Goal: Feedback & Contribution: Contribute content

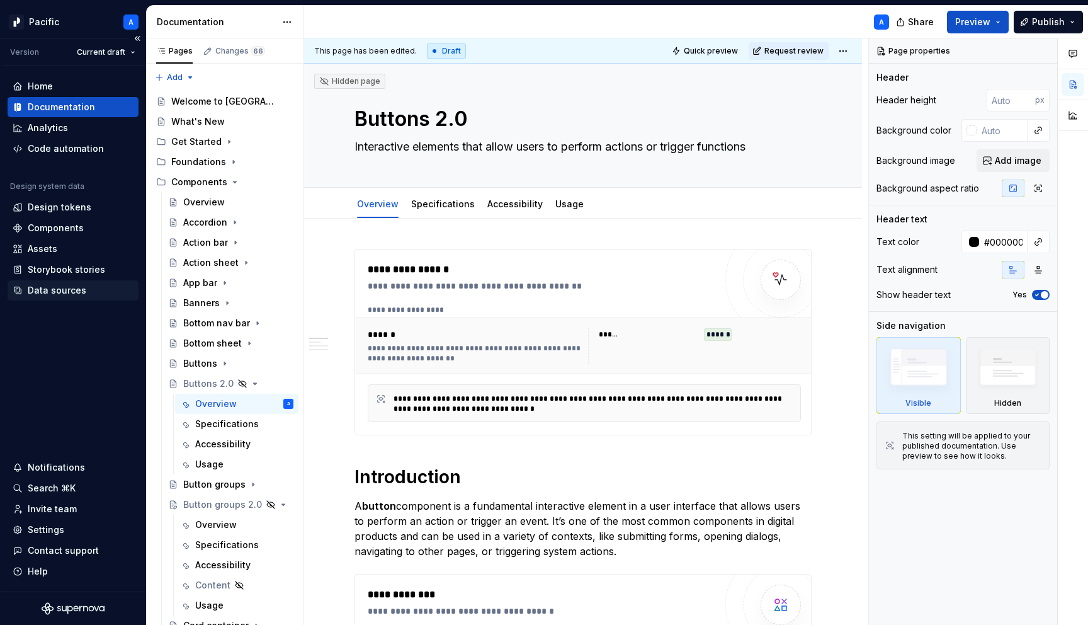
click at [66, 283] on div "Data sources" at bounding box center [73, 290] width 131 height 20
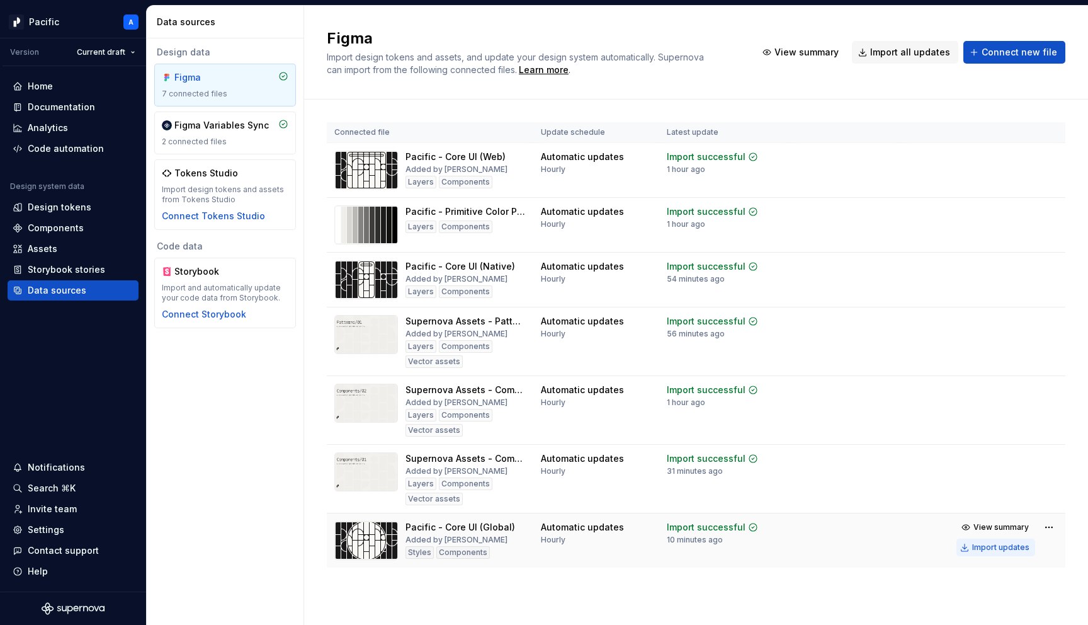
click at [982, 547] on div "Import updates" at bounding box center [1001, 547] width 57 height 10
click at [76, 229] on div "Components" at bounding box center [56, 228] width 56 height 13
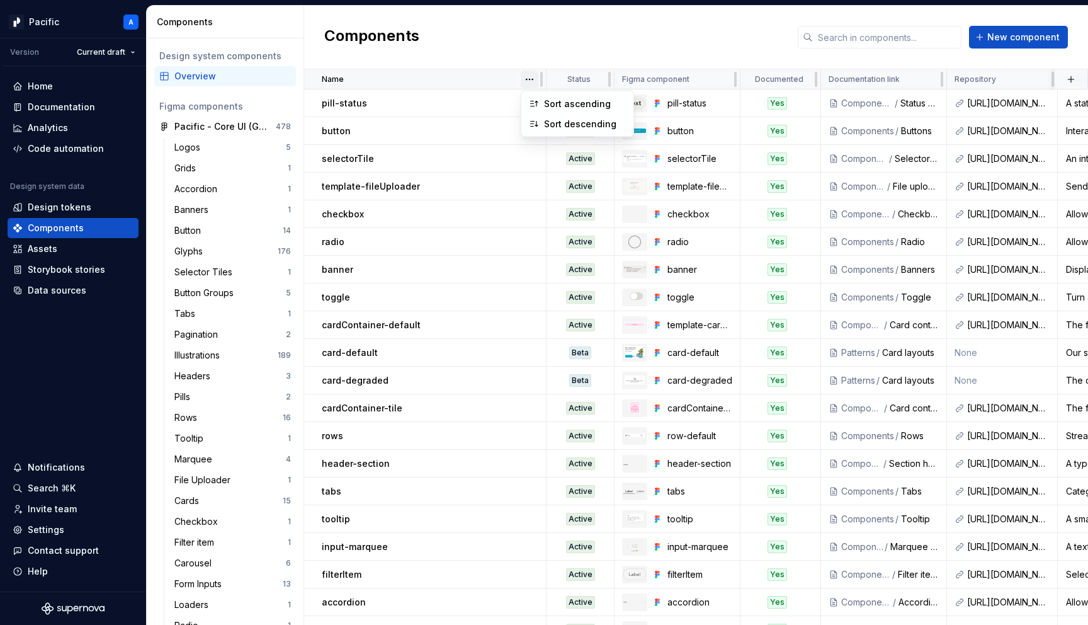
click at [535, 78] on html "Pacific A Version Current draft Home Documentation Analytics Code automation De…" at bounding box center [544, 312] width 1088 height 625
click at [547, 98] on div "Sort ascending" at bounding box center [585, 104] width 82 height 13
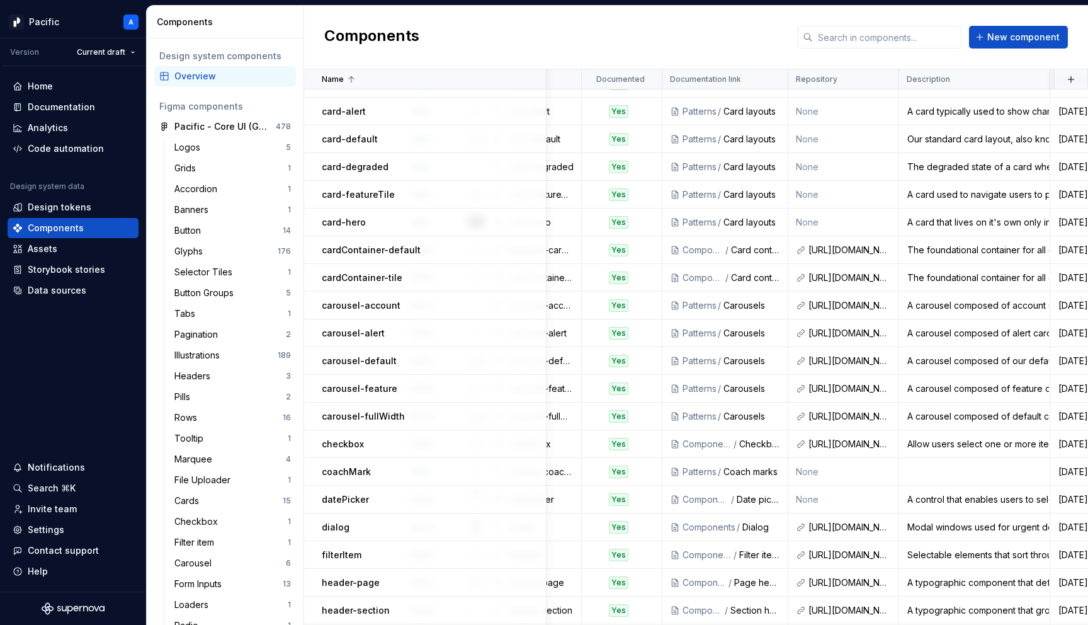
scroll to position [0, 159]
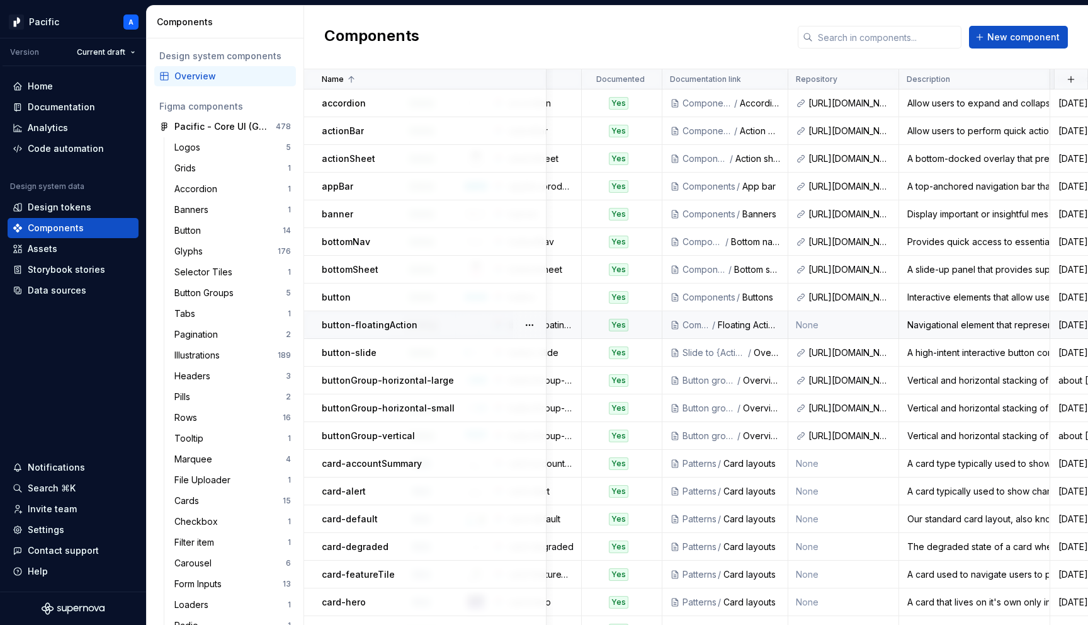
click at [857, 324] on td "None" at bounding box center [844, 325] width 111 height 28
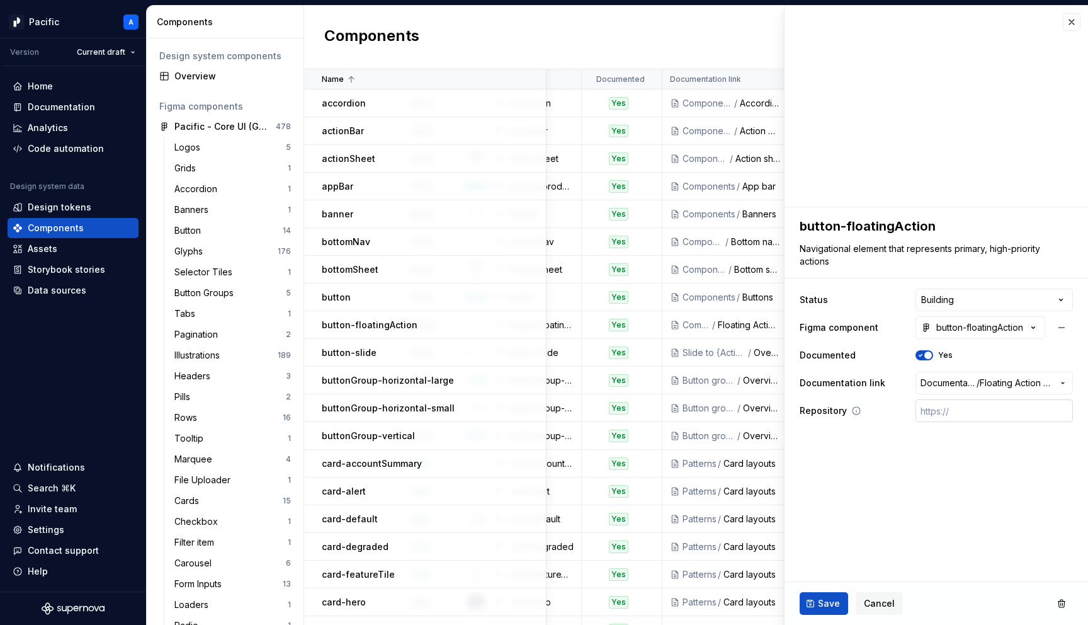
click at [1014, 407] on input "text" at bounding box center [994, 410] width 157 height 23
paste input "[URL][DOMAIN_NAME]"
type textarea "*"
type input "[URL][DOMAIN_NAME]"
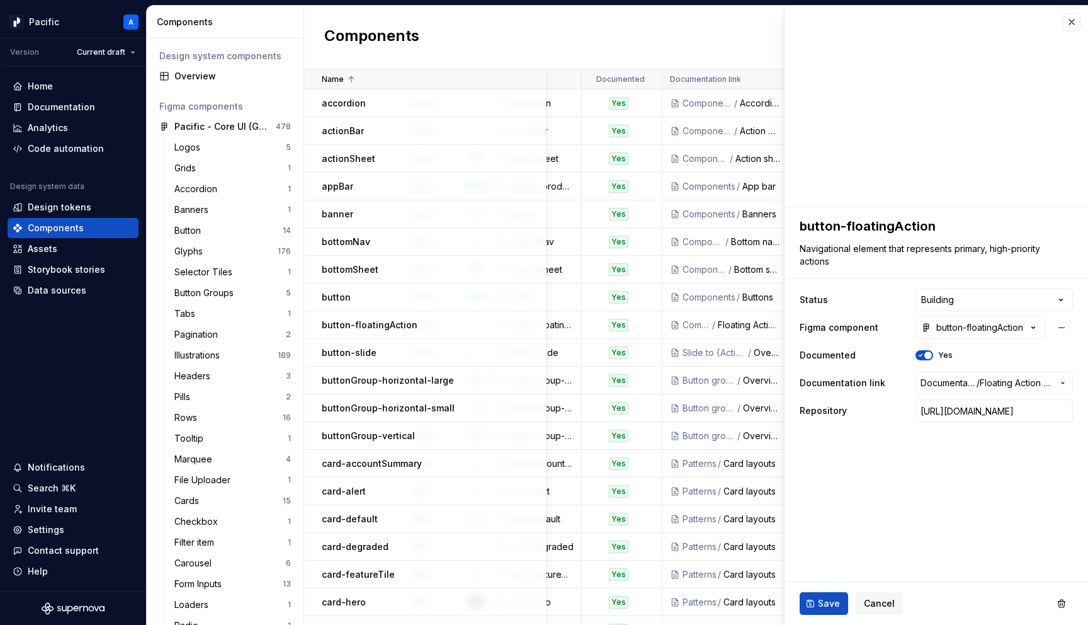
scroll to position [0, 0]
click at [906, 504] on fieldset "**********" at bounding box center [937, 416] width 304 height 418
click at [827, 602] on span "Save" at bounding box center [829, 603] width 22 height 13
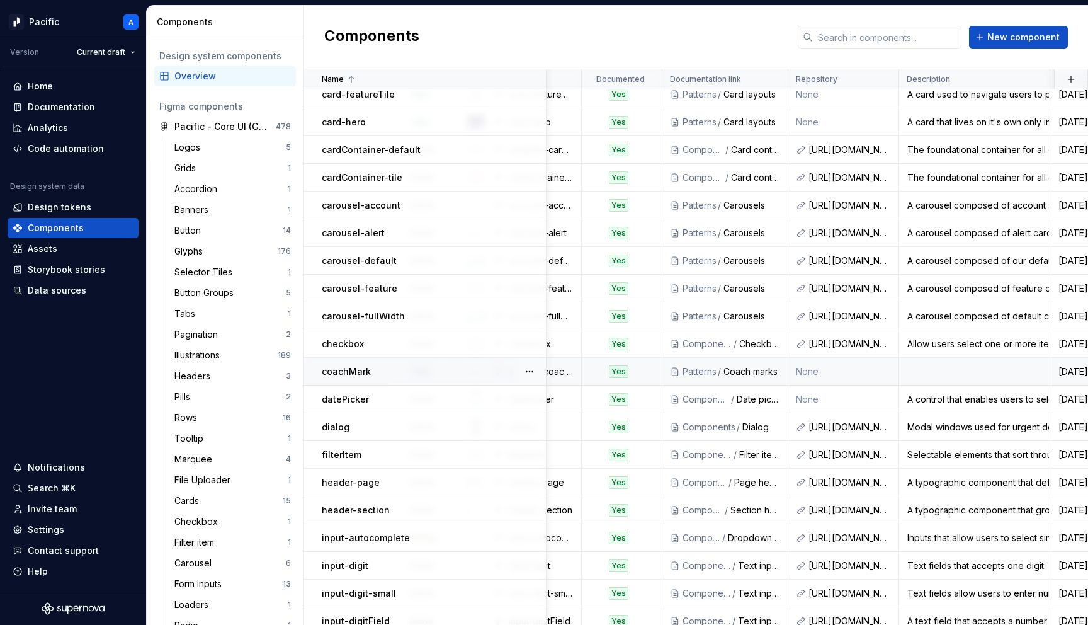
scroll to position [494, 159]
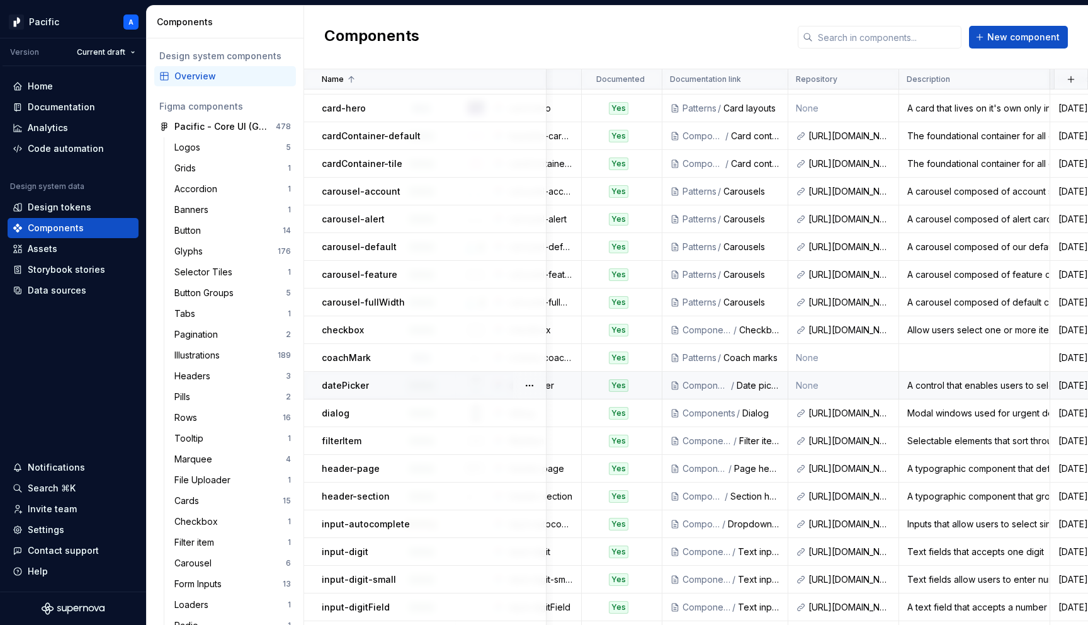
click at [408, 385] on div "datePicker" at bounding box center [434, 385] width 224 height 13
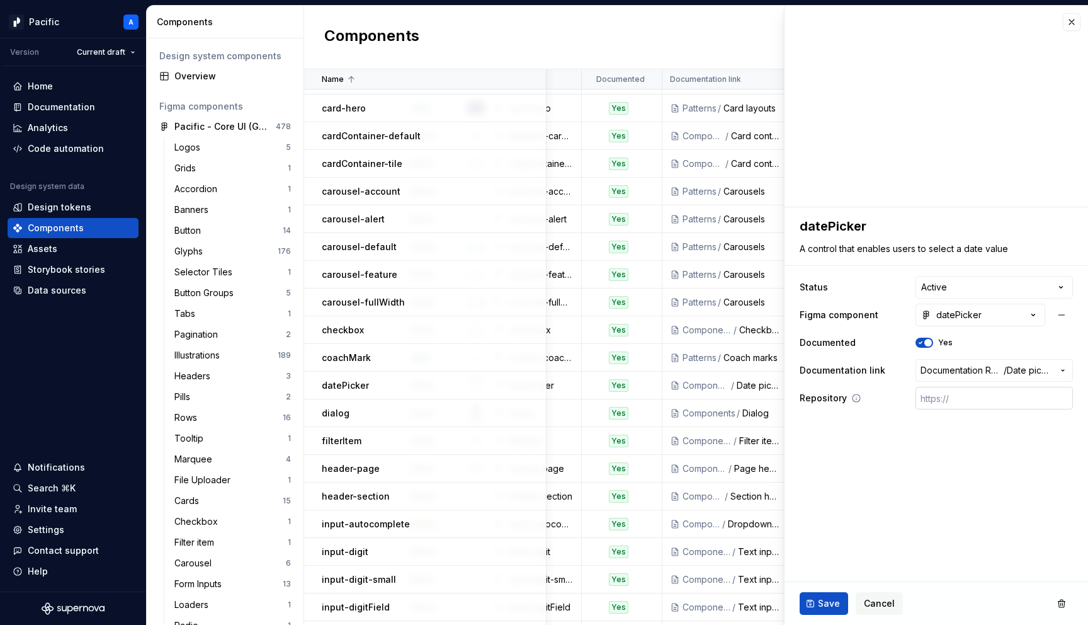
click at [959, 402] on input "text" at bounding box center [994, 398] width 157 height 23
paste input "[URL][DOMAIN_NAME]"
type textarea "*"
type input "[URL][DOMAIN_NAME]"
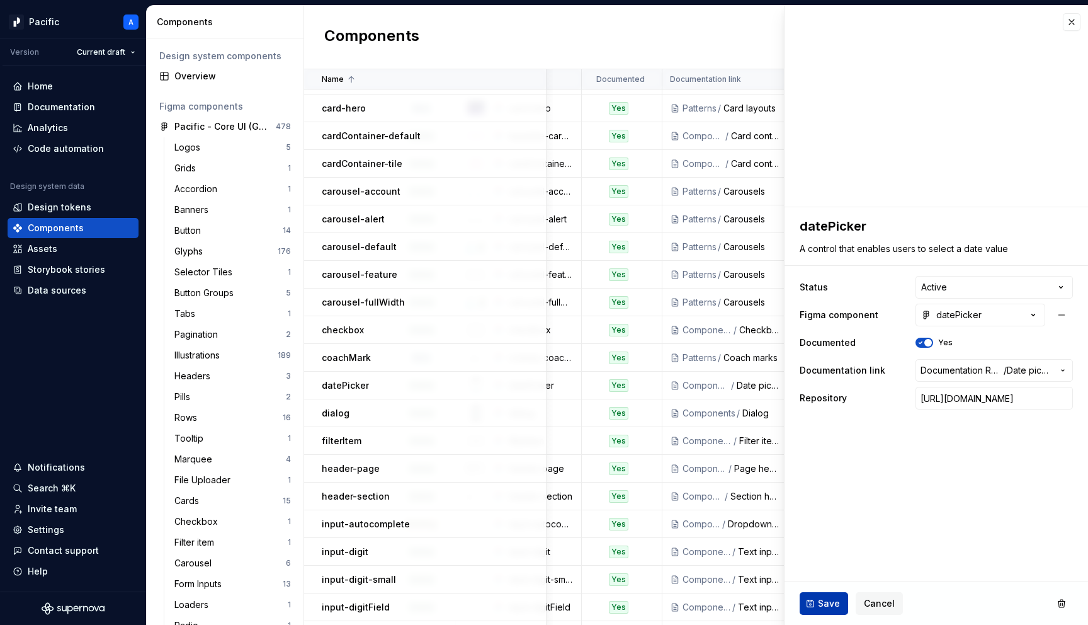
scroll to position [0, 0]
click at [824, 614] on button "Save" at bounding box center [824, 603] width 49 height 23
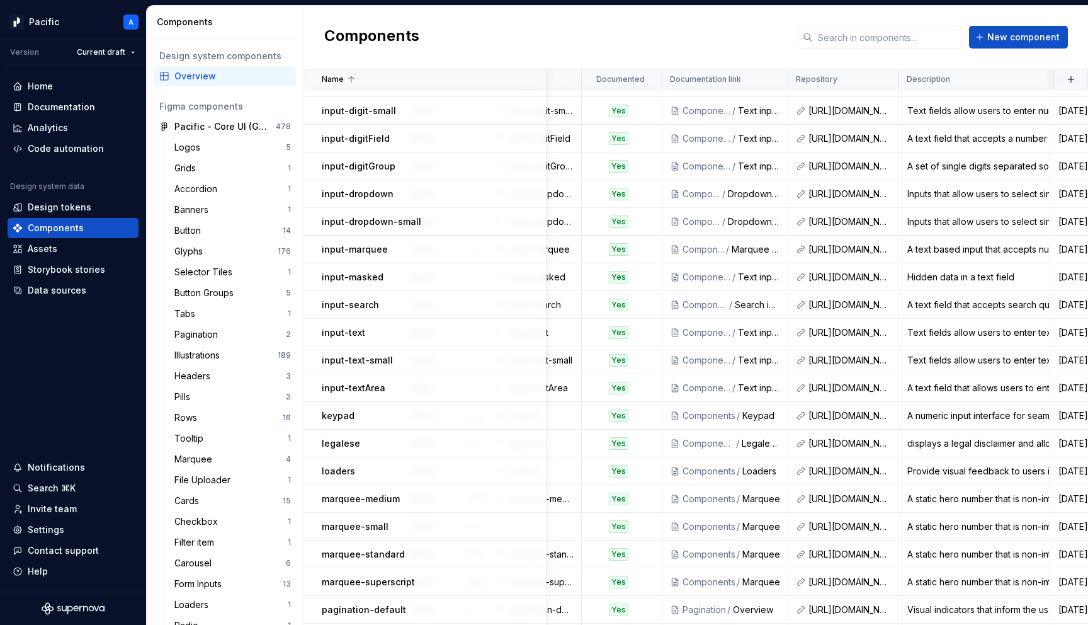
scroll to position [962, 0]
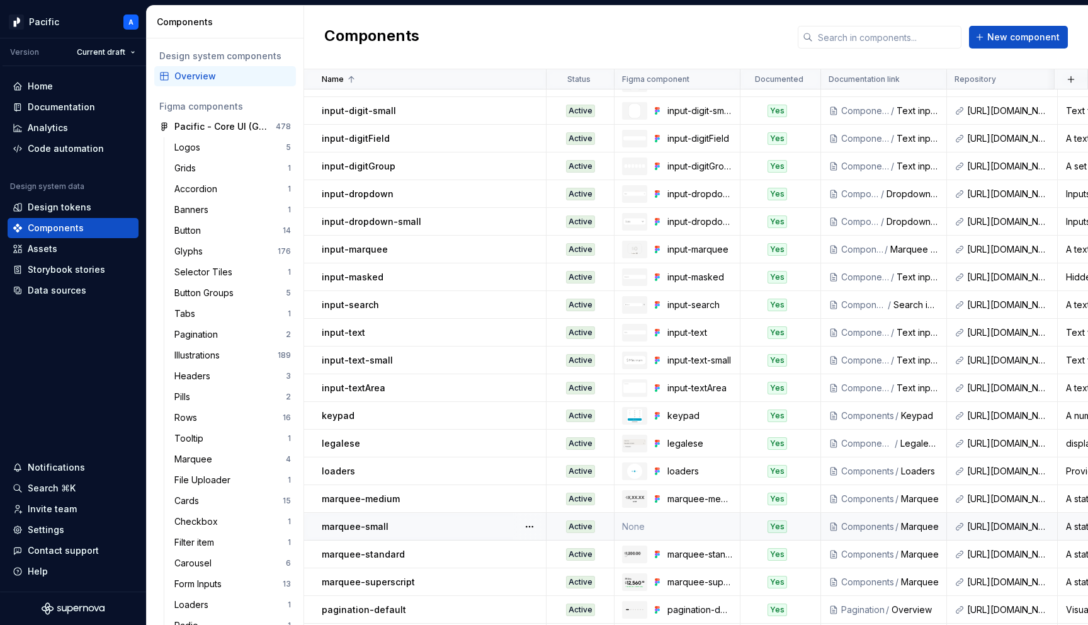
click at [665, 530] on td "None" at bounding box center [678, 527] width 126 height 28
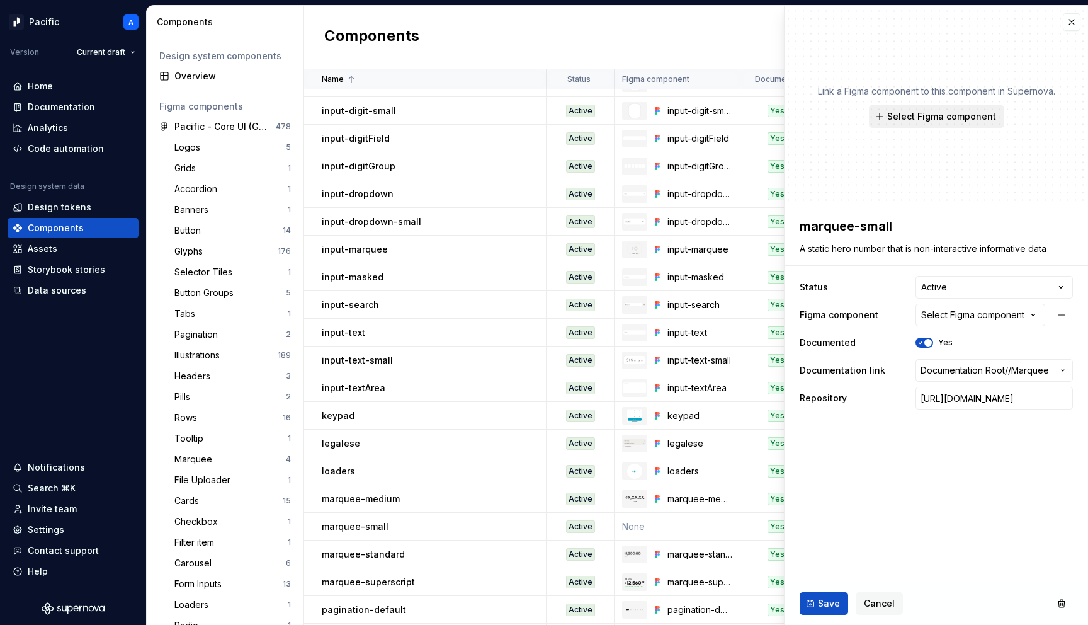
click at [956, 120] on span "Select Figma component" at bounding box center [942, 116] width 109 height 13
type textarea "*"
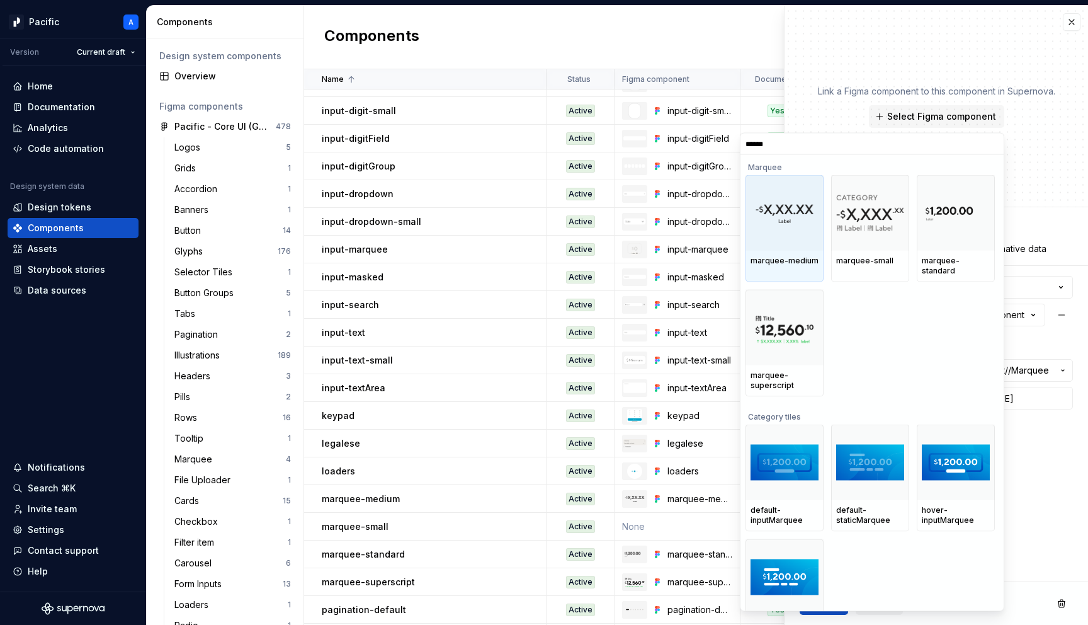
type input "*******"
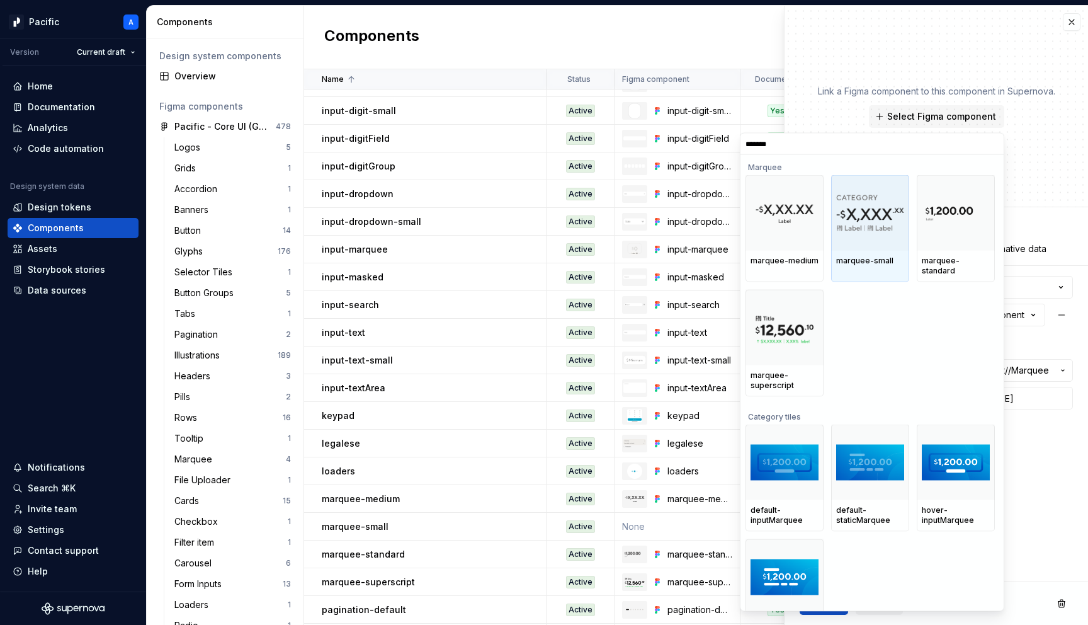
click at [871, 239] on div at bounding box center [870, 213] width 78 height 76
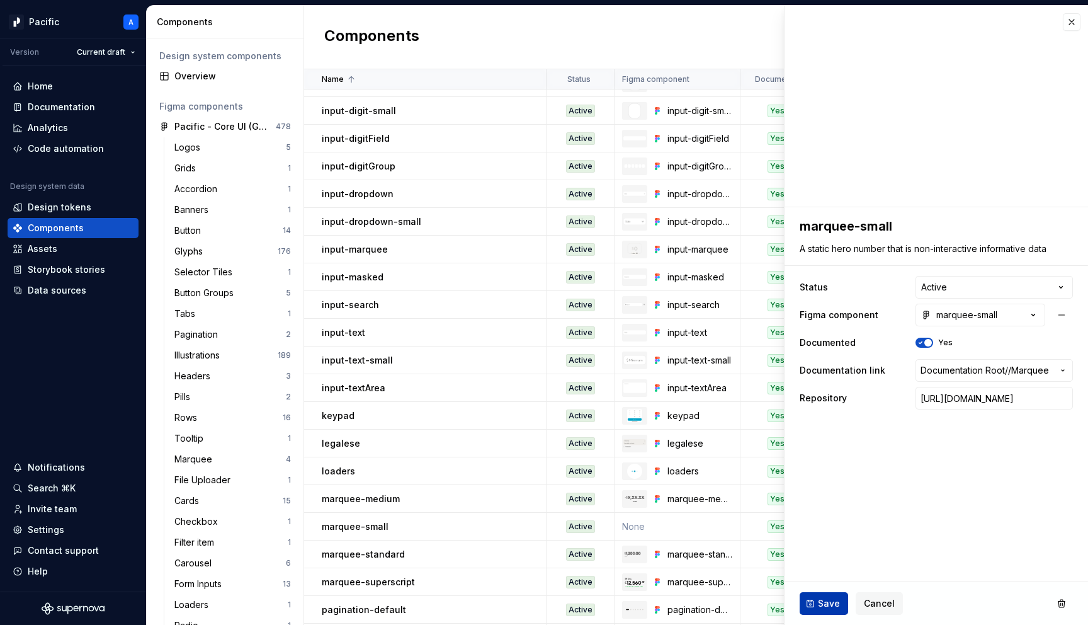
click at [820, 595] on button "Save" at bounding box center [824, 603] width 49 height 23
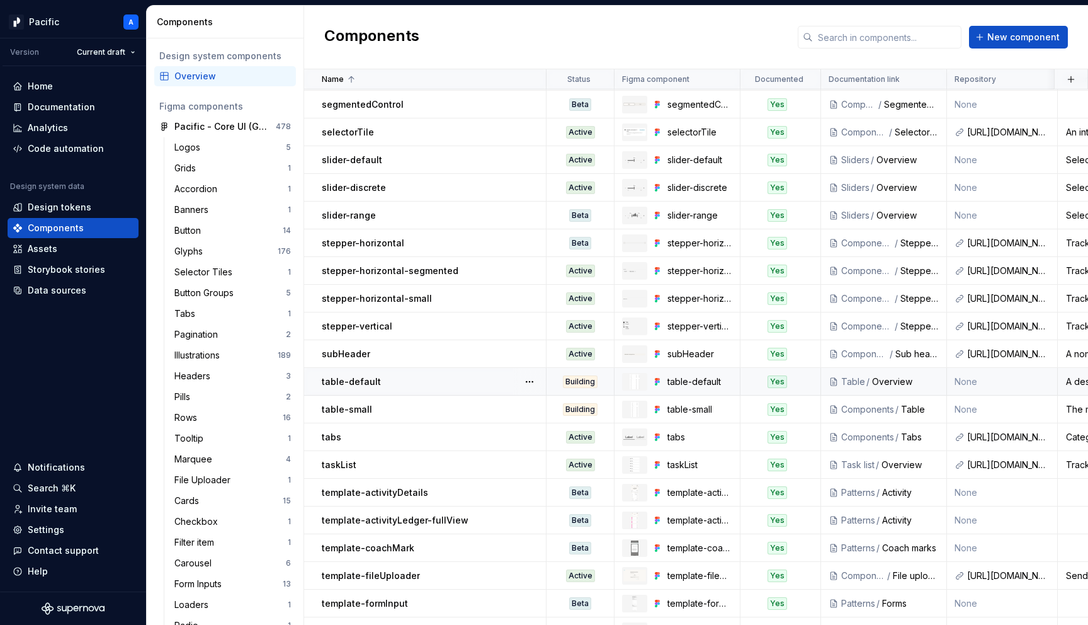
scroll to position [1940, 0]
click at [970, 184] on td "None" at bounding box center [1002, 187] width 111 height 28
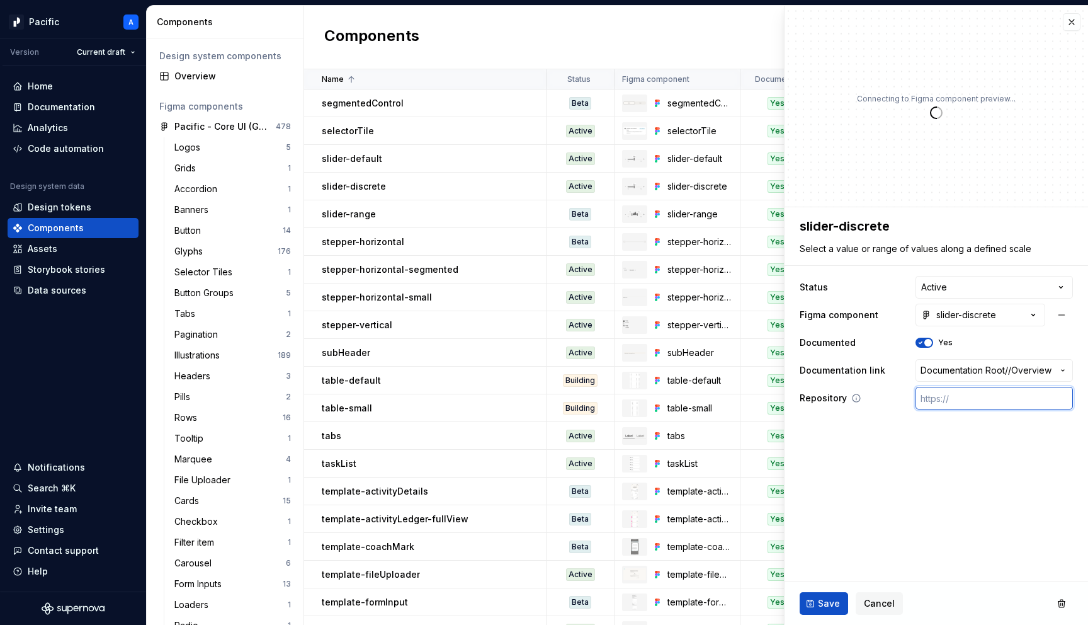
click at [960, 399] on input "text" at bounding box center [994, 398] width 157 height 23
paste input "[URL][DOMAIN_NAME]"
type textarea "*"
type input "[URL][DOMAIN_NAME]"
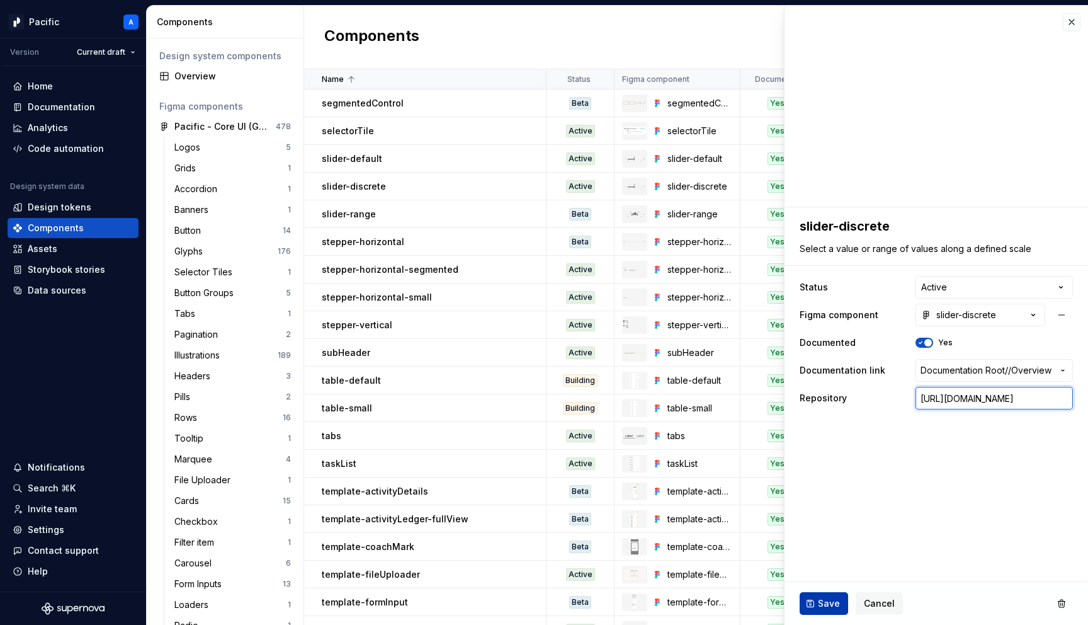
type textarea "*"
type input "[URL][DOMAIN_NAME]"
click at [829, 598] on span "Save" at bounding box center [829, 603] width 22 height 13
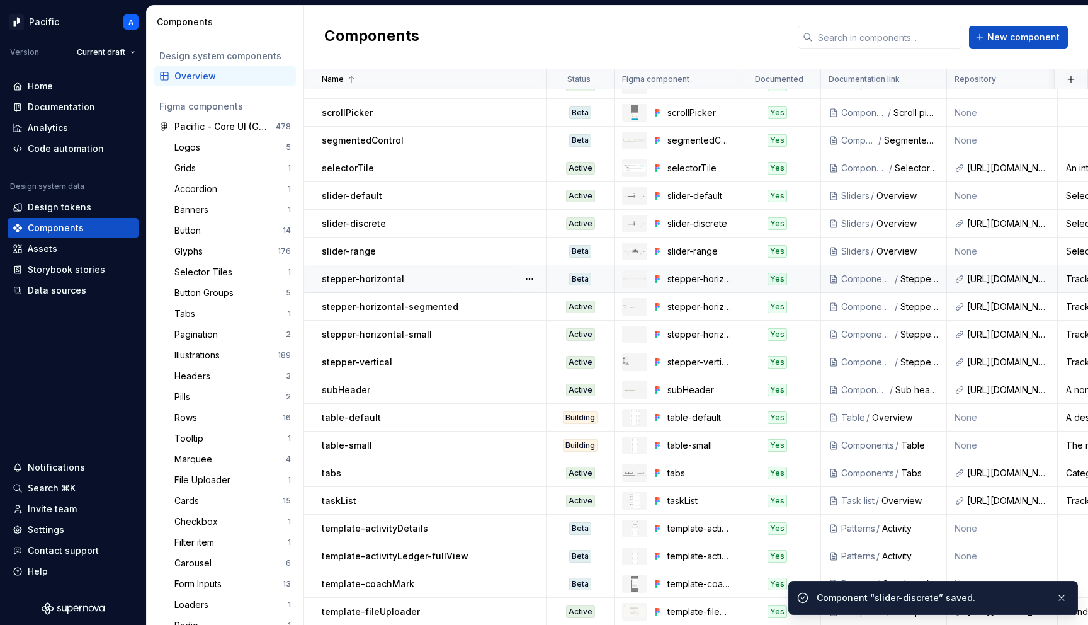
scroll to position [1887, 0]
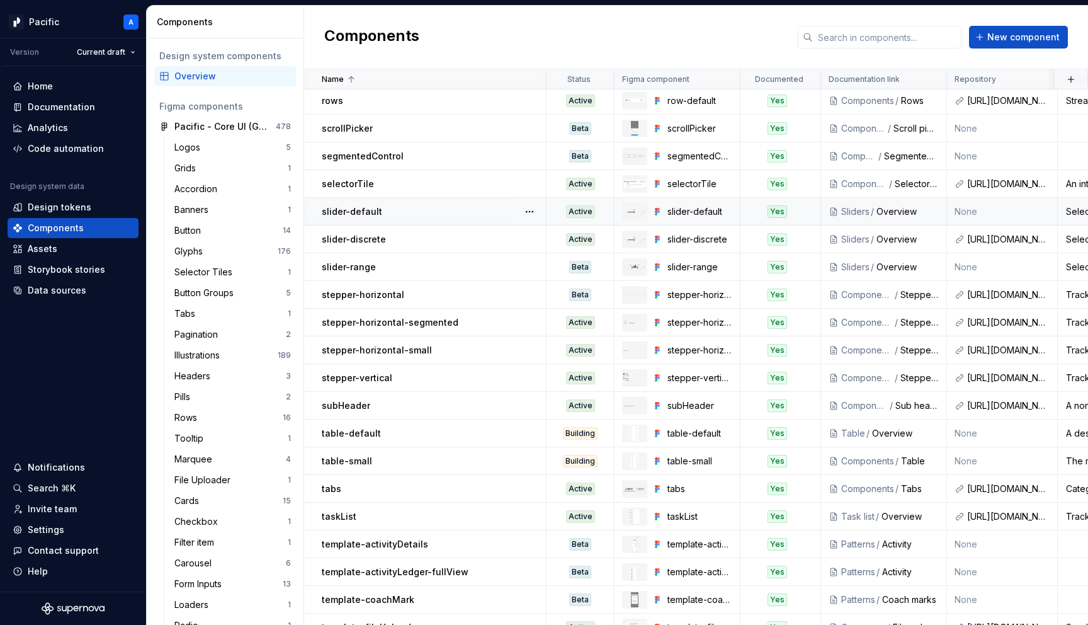
click at [968, 211] on td "None" at bounding box center [1002, 212] width 111 height 28
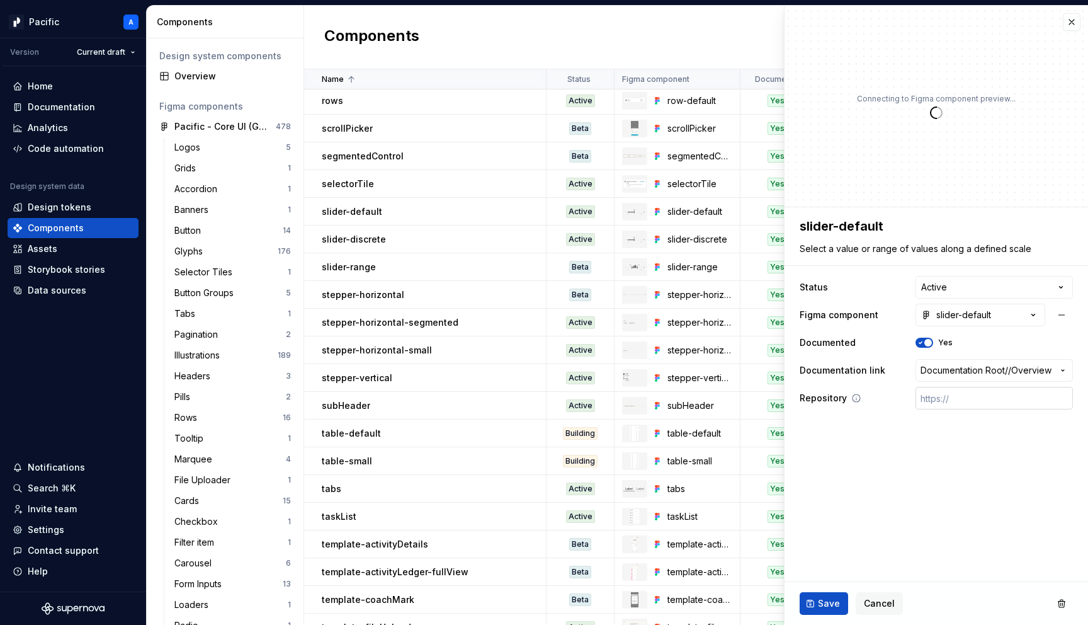
click at [947, 399] on input "text" at bounding box center [994, 398] width 157 height 23
paste input "[URL][DOMAIN_NAME]"
type textarea "*"
type input "[URL][DOMAIN_NAME]"
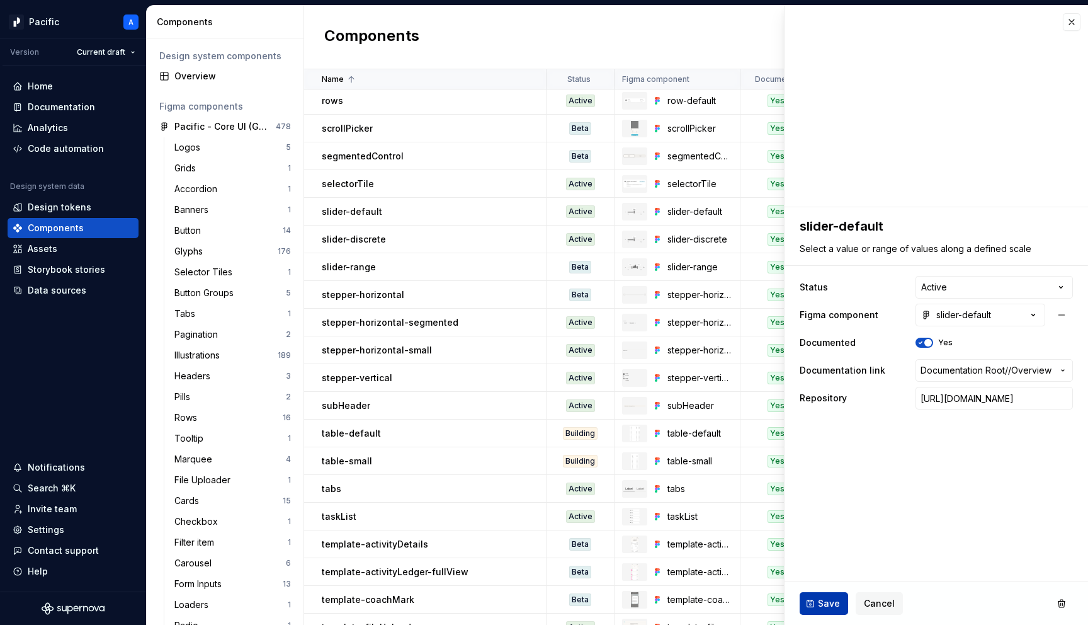
click at [829, 605] on span "Save" at bounding box center [829, 603] width 22 height 13
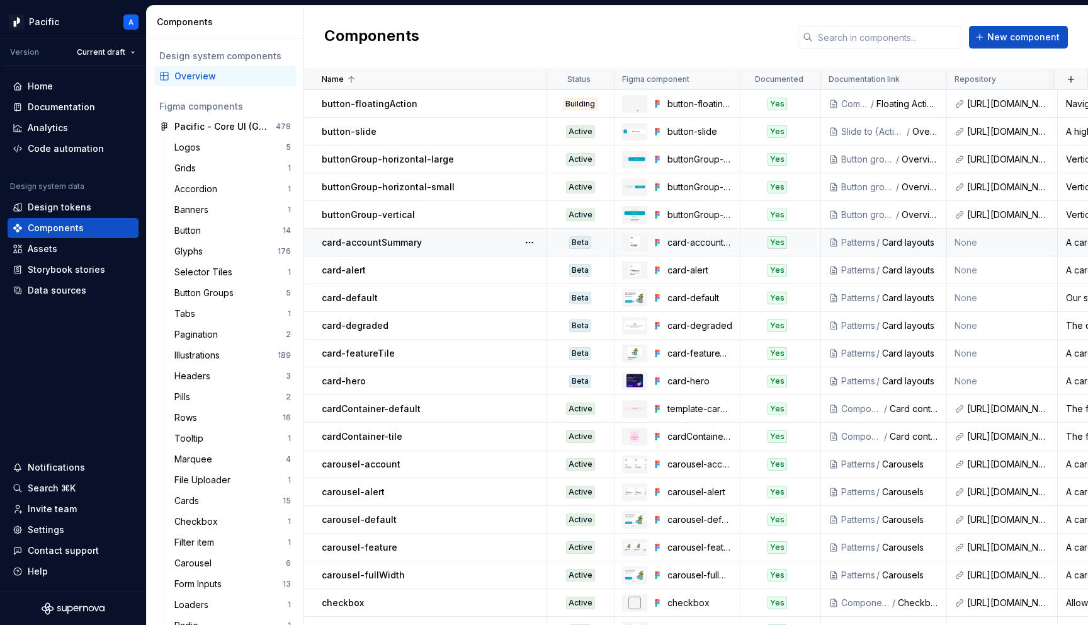
scroll to position [227, 0]
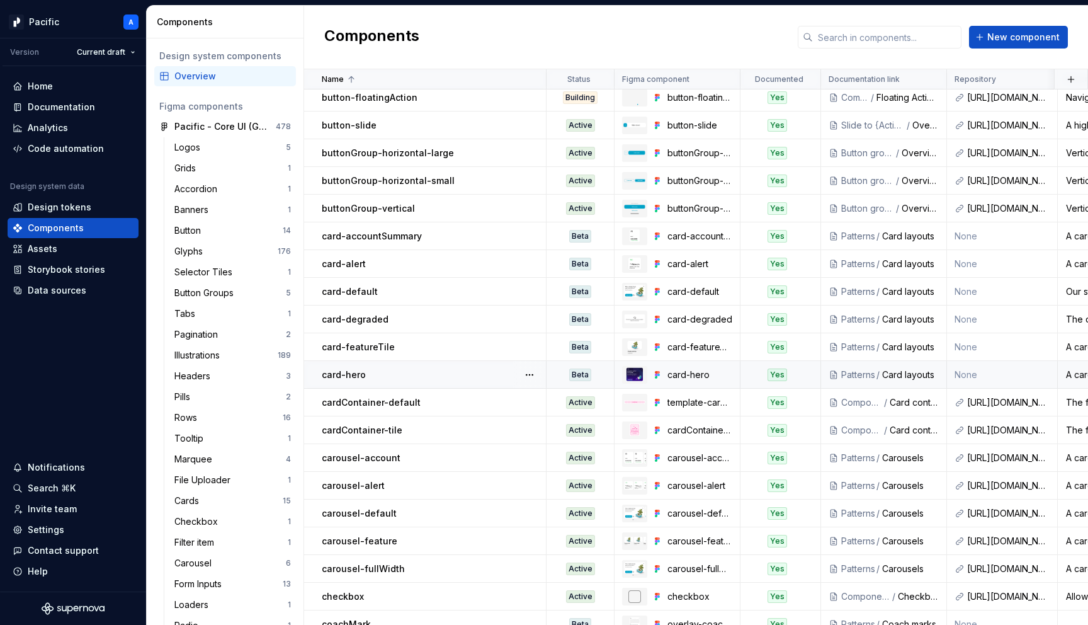
click at [563, 372] on div "Beta" at bounding box center [580, 374] width 66 height 13
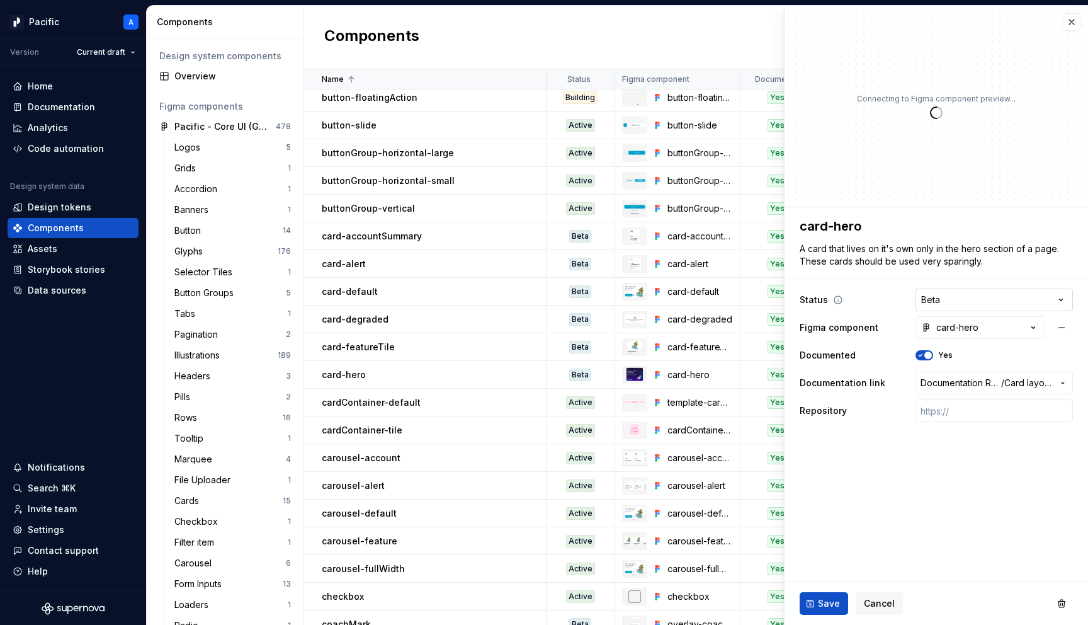
click at [951, 297] on html "Pacific A Version Current draft Home Documentation Analytics Code automation De…" at bounding box center [544, 312] width 1088 height 625
type textarea "*"
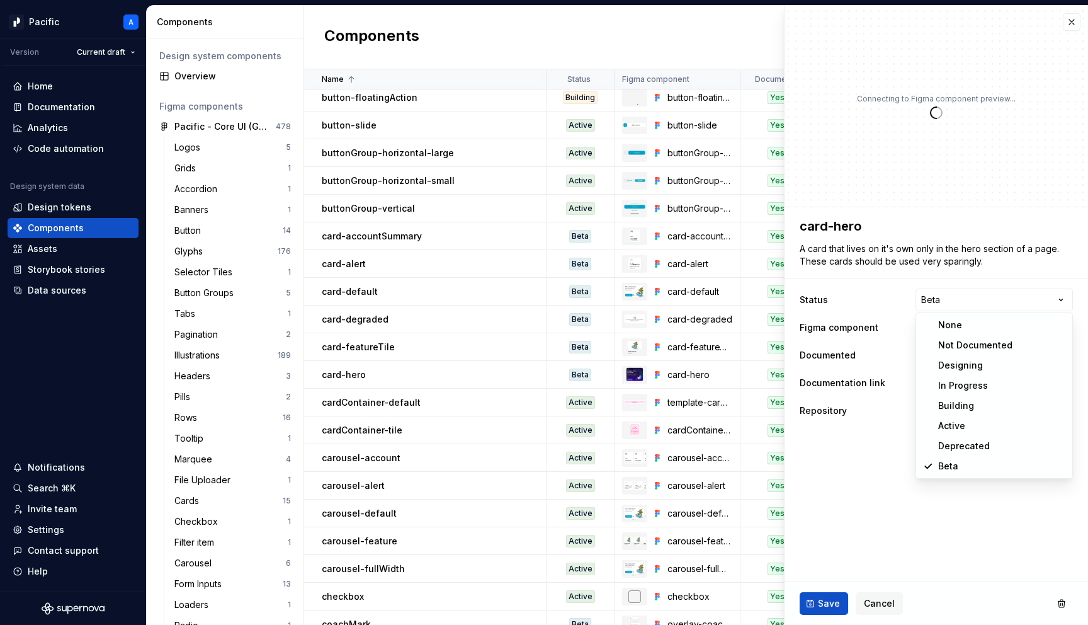
select select "**********"
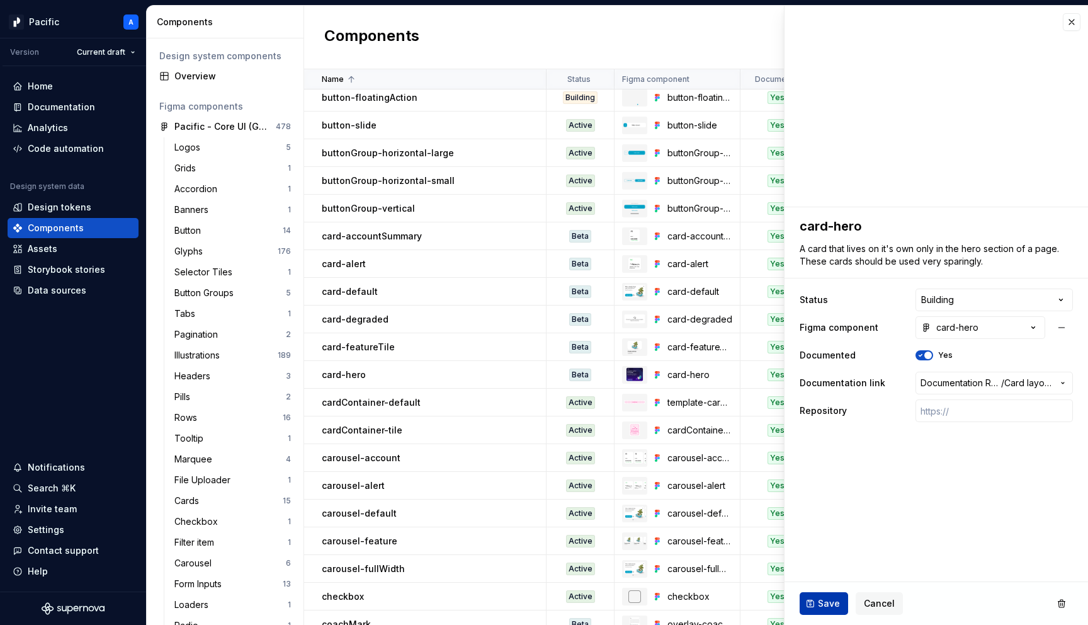
click at [819, 605] on span "Save" at bounding box center [829, 603] width 22 height 13
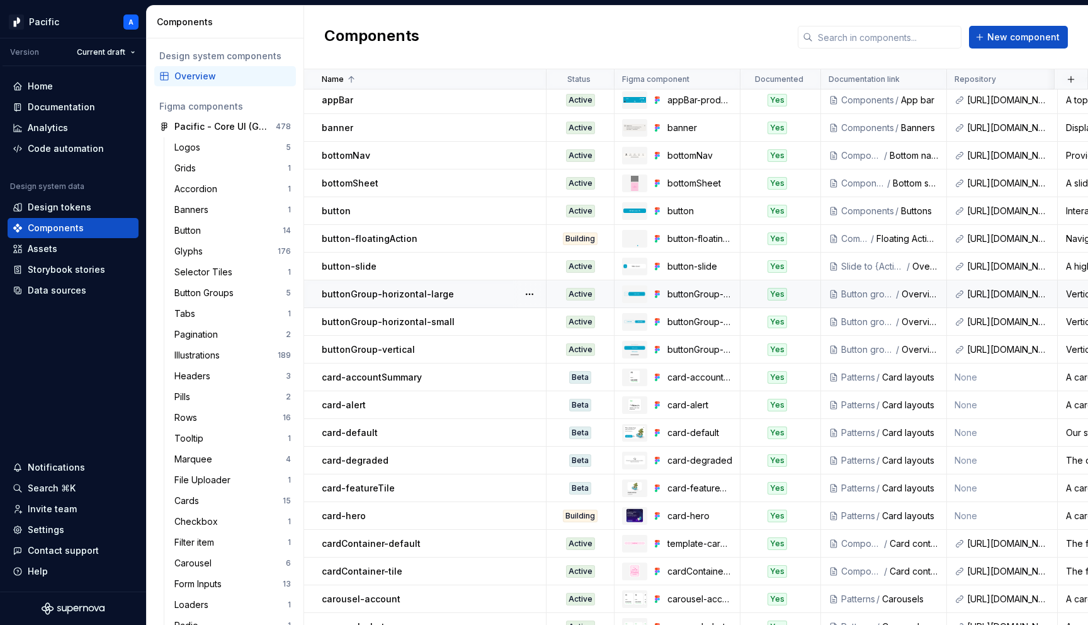
scroll to position [74, 0]
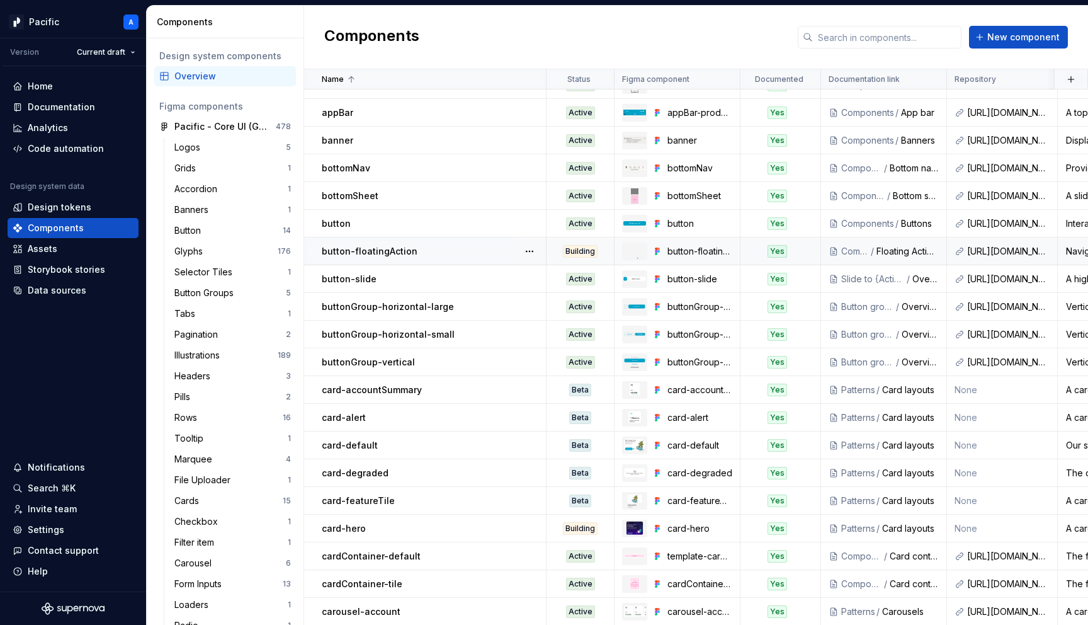
click at [438, 249] on div "button-floatingAction" at bounding box center [434, 251] width 224 height 13
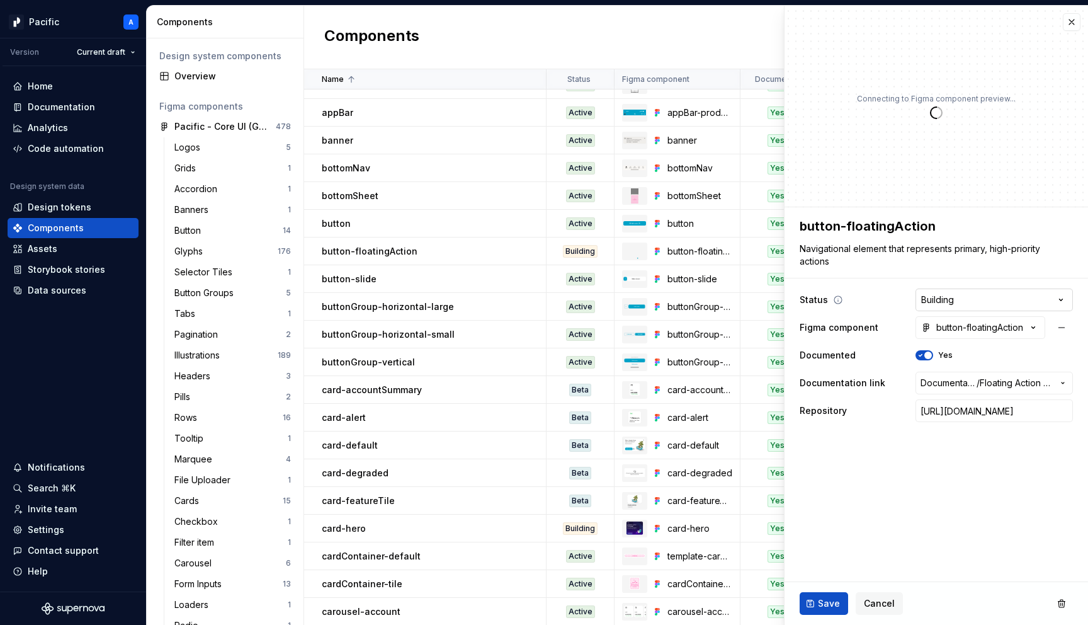
click at [967, 305] on html "Pacific A Version Current draft Home Documentation Analytics Code automation De…" at bounding box center [544, 312] width 1088 height 625
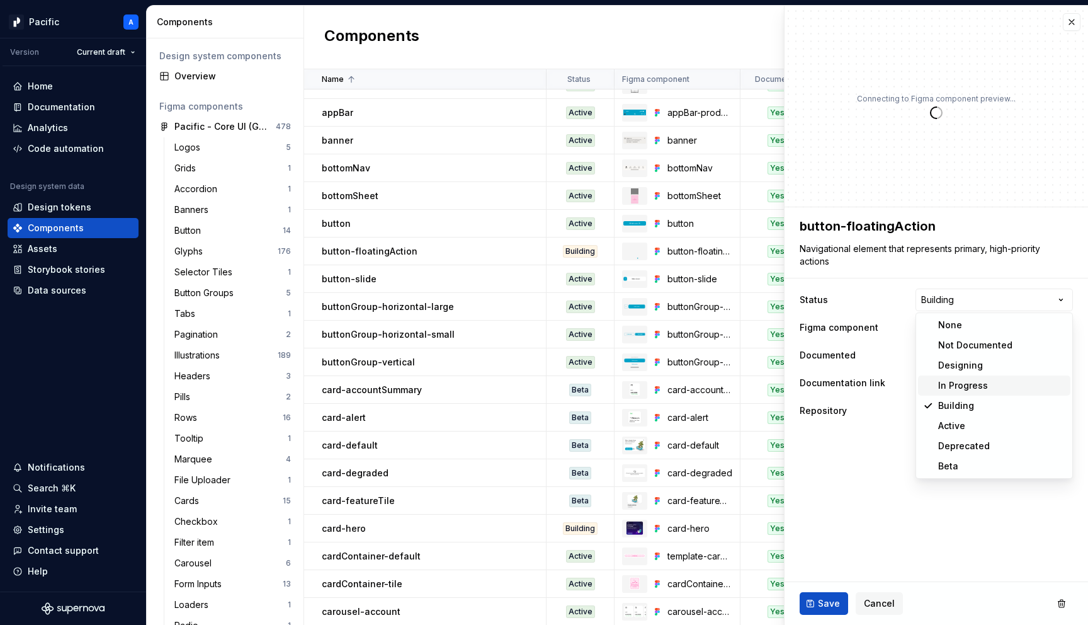
type textarea "*"
select select "**********"
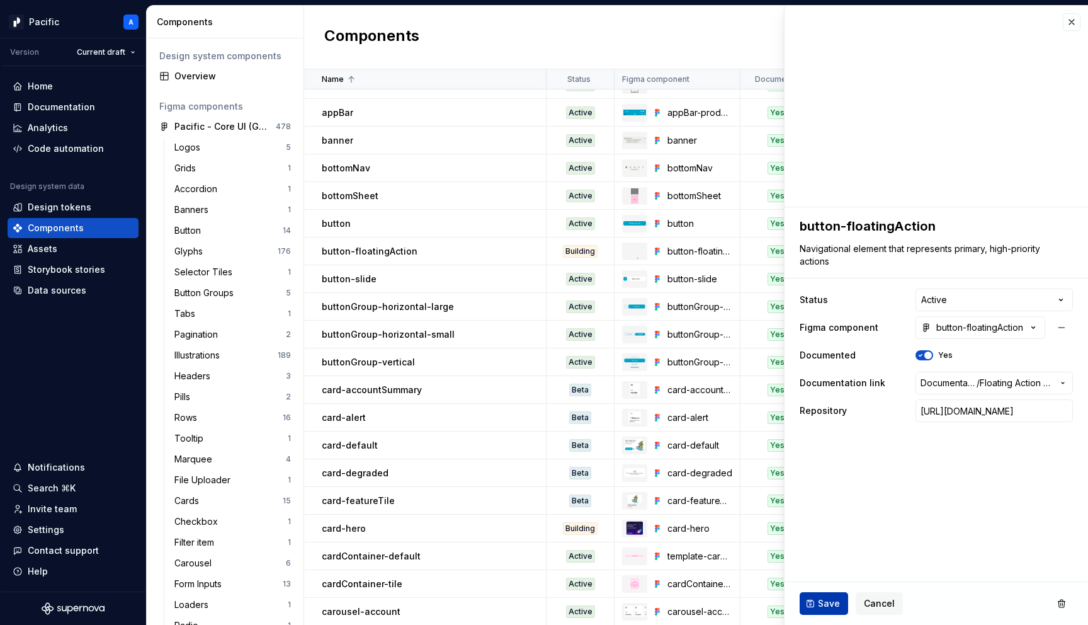
click at [830, 596] on button "Save" at bounding box center [824, 603] width 49 height 23
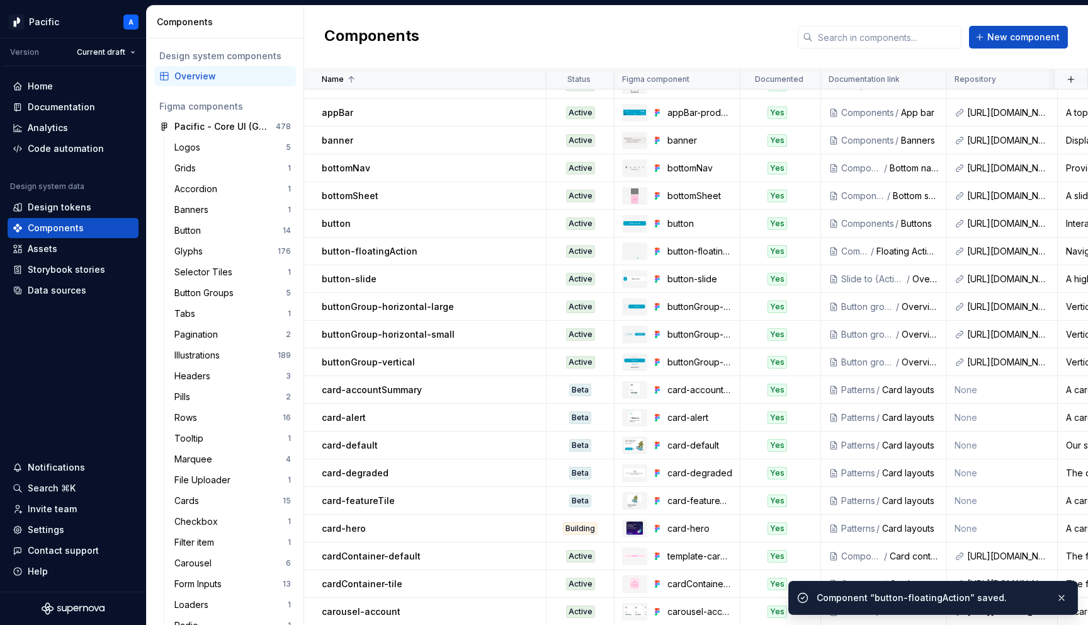
click at [1073, 20] on div "Components New component" at bounding box center [696, 38] width 784 height 64
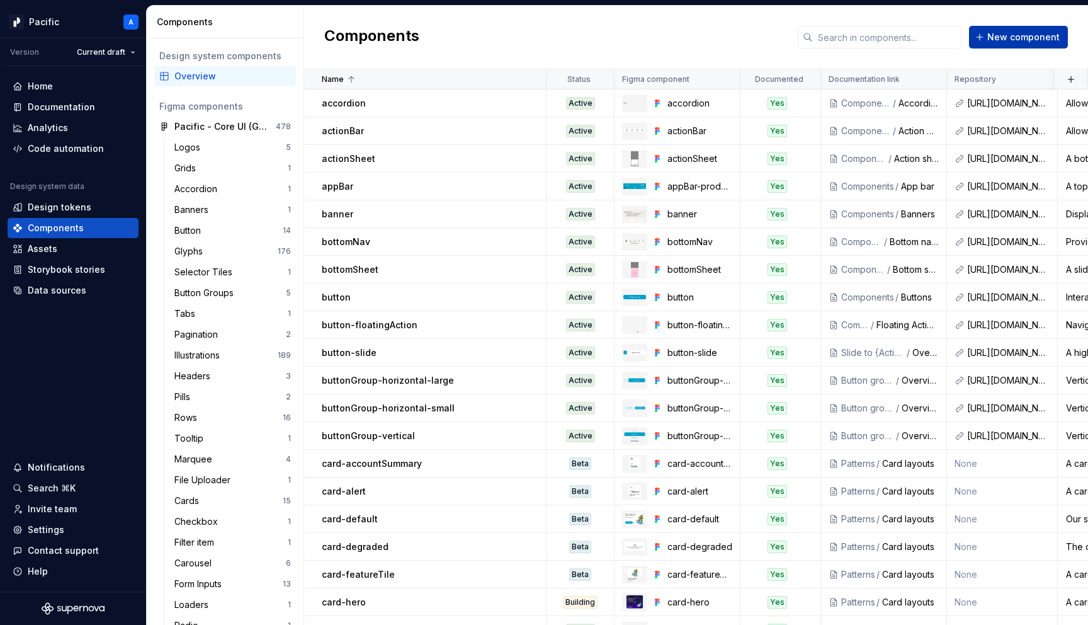
click at [1037, 48] on button "New component" at bounding box center [1018, 37] width 99 height 23
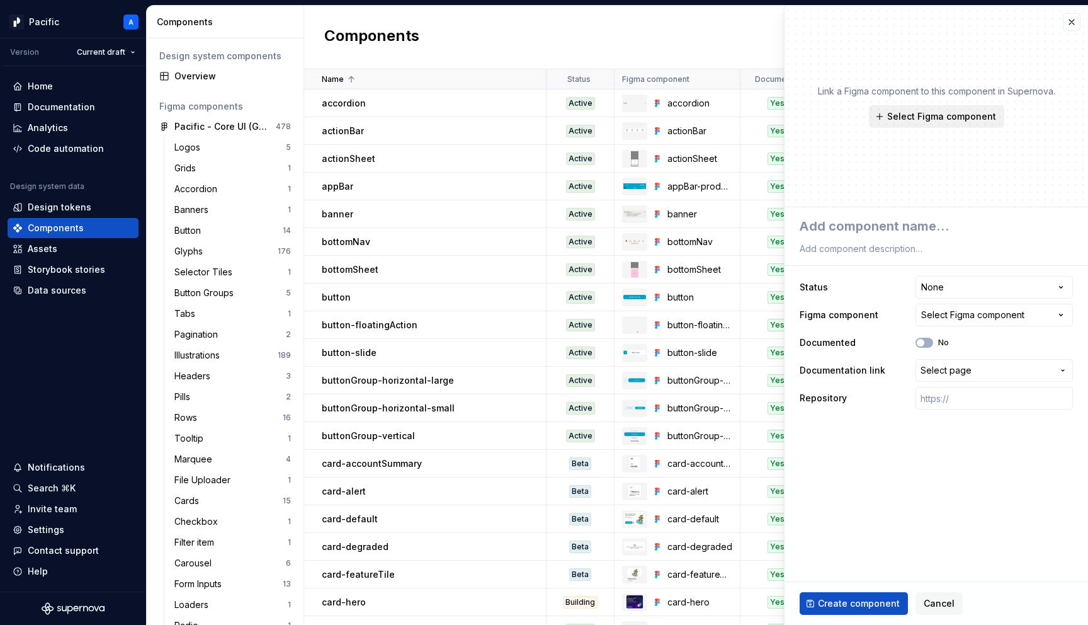
click at [917, 119] on span "Select Figma component" at bounding box center [942, 116] width 109 height 13
type textarea "*"
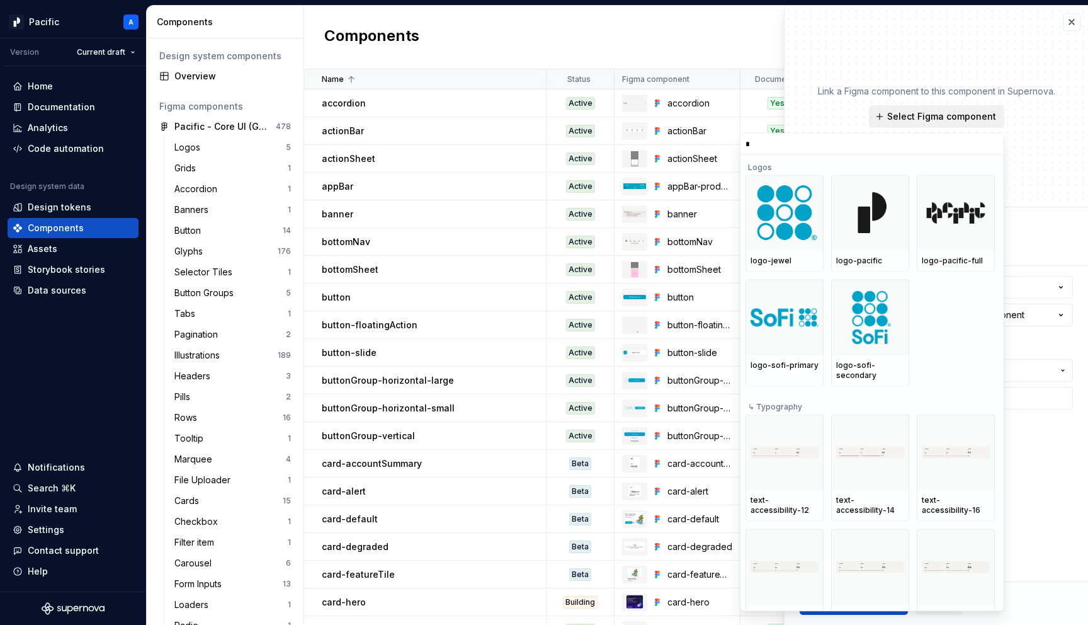
type input "**"
type textarea "*"
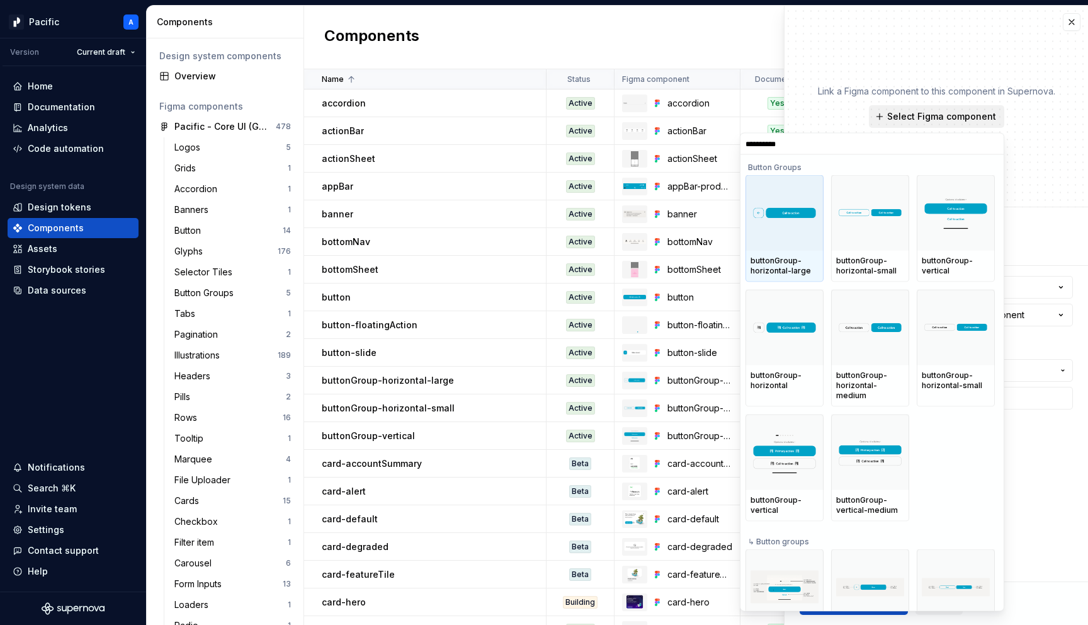
type input "**********"
type textarea "*"
click at [993, 142] on input "**********" at bounding box center [872, 144] width 263 height 10
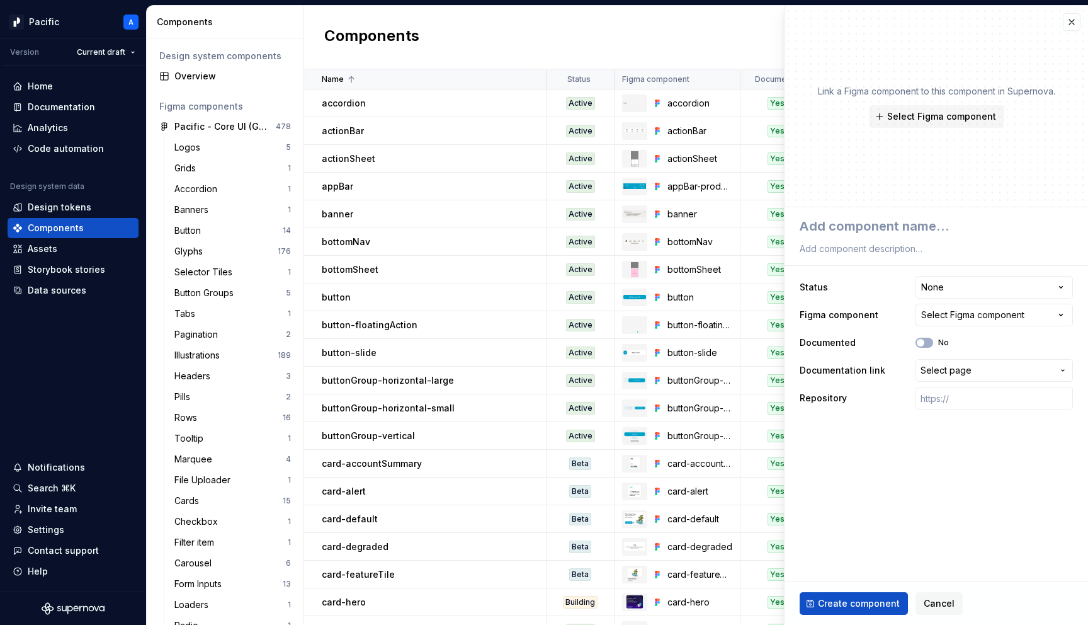
click at [972, 68] on div "Link a Figma component to this component in Supernova. Select Figma component" at bounding box center [937, 107] width 304 height 202
click at [54, 293] on div "Data sources" at bounding box center [57, 290] width 59 height 13
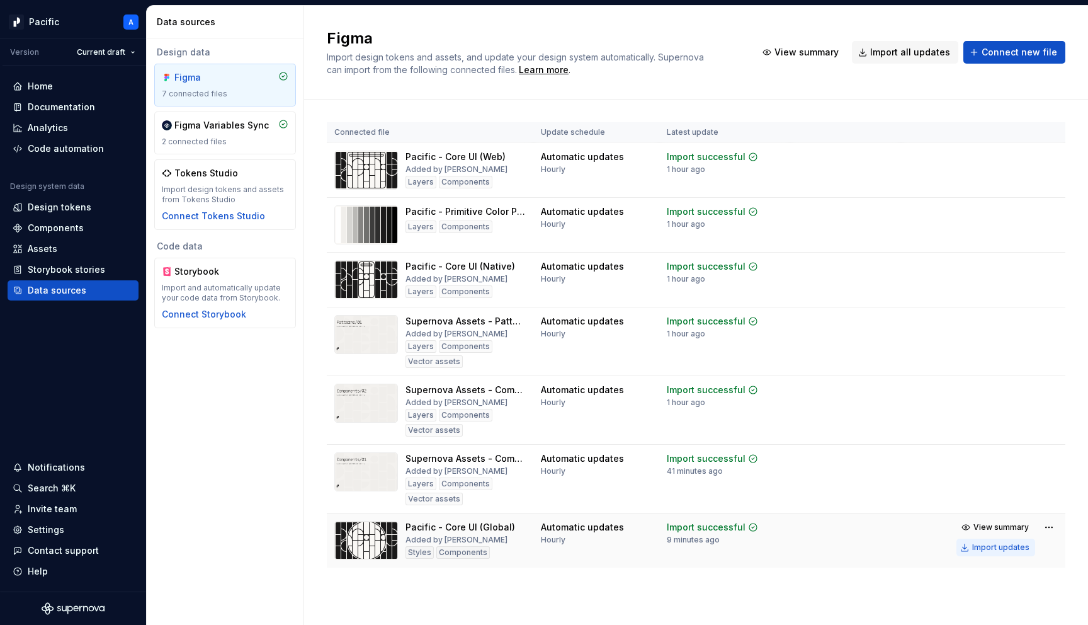
click at [1012, 547] on div "Import updates" at bounding box center [1001, 547] width 57 height 10
click at [89, 105] on div "Documentation" at bounding box center [61, 107] width 67 height 13
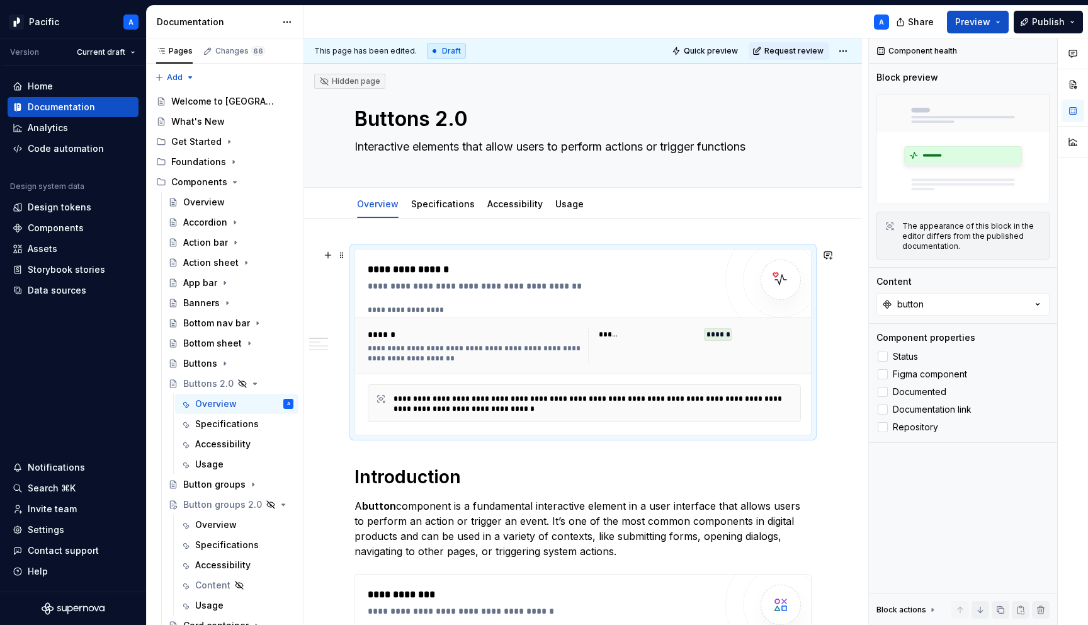
click at [515, 285] on div "**********" at bounding box center [545, 286] width 354 height 13
click at [251, 384] on icon "Page tree" at bounding box center [250, 383] width 3 height 1
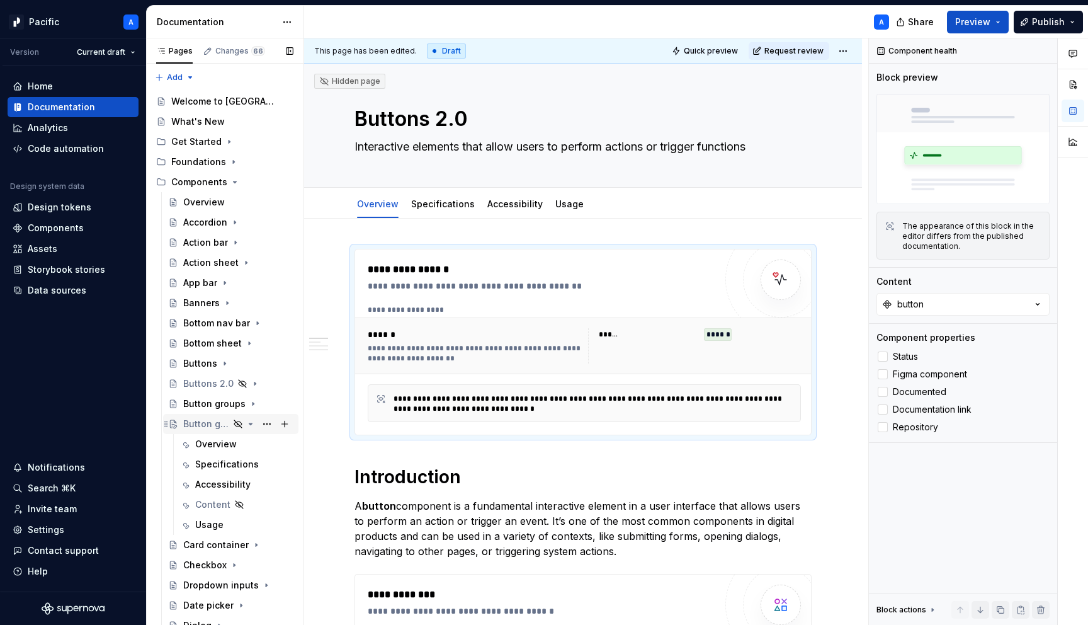
click at [250, 421] on icon "Page tree" at bounding box center [251, 424] width 10 height 10
click at [83, 290] on div "Data sources" at bounding box center [57, 290] width 59 height 13
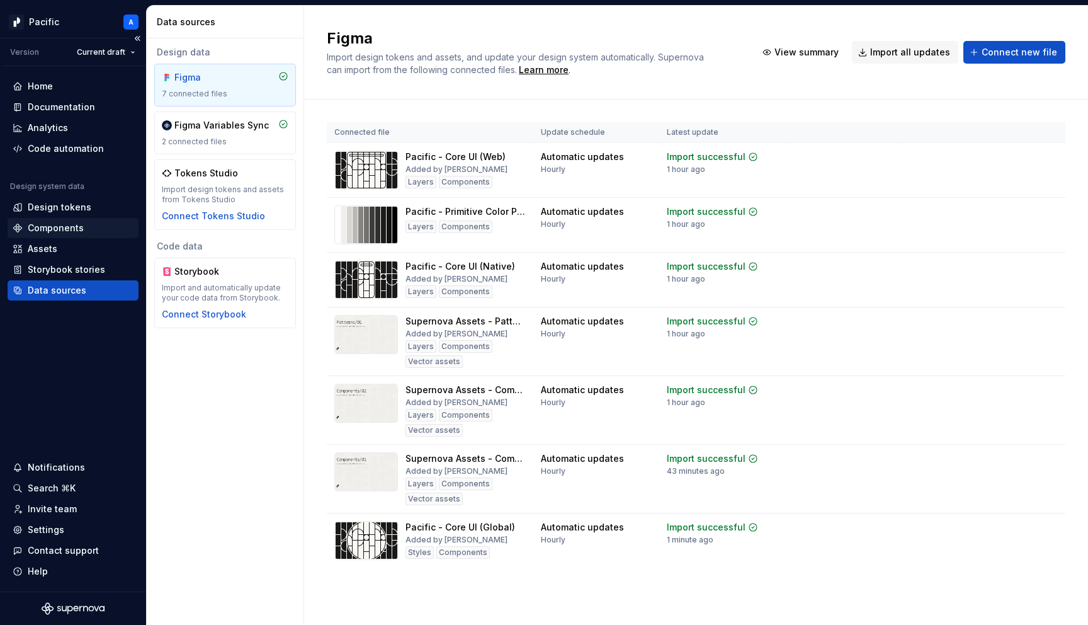
click at [80, 224] on div "Components" at bounding box center [56, 228] width 56 height 13
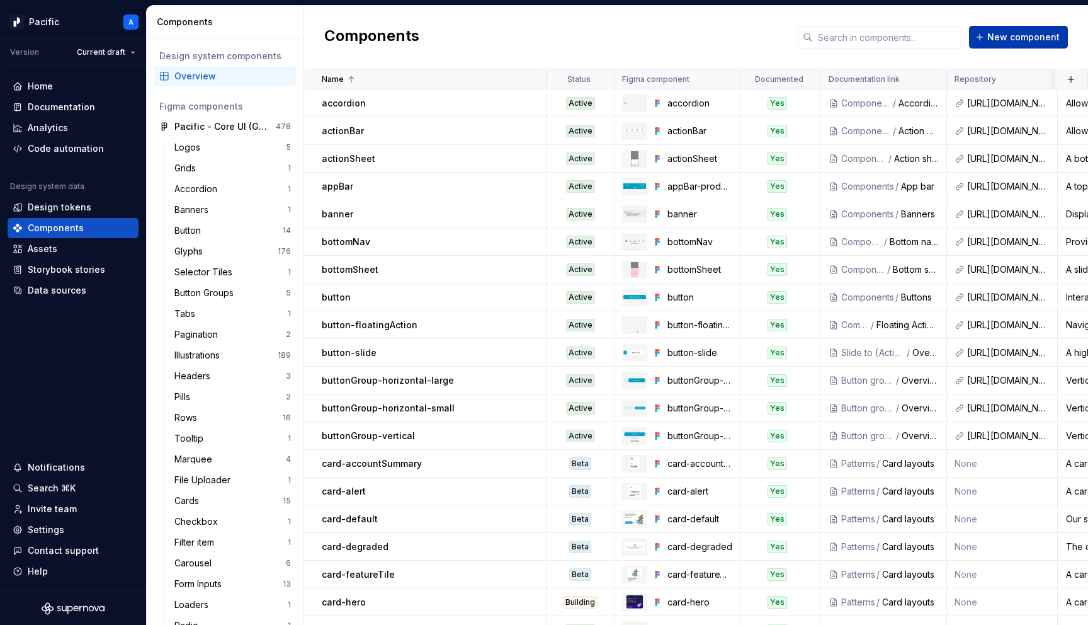
click at [1017, 38] on span "New component" at bounding box center [1024, 37] width 72 height 13
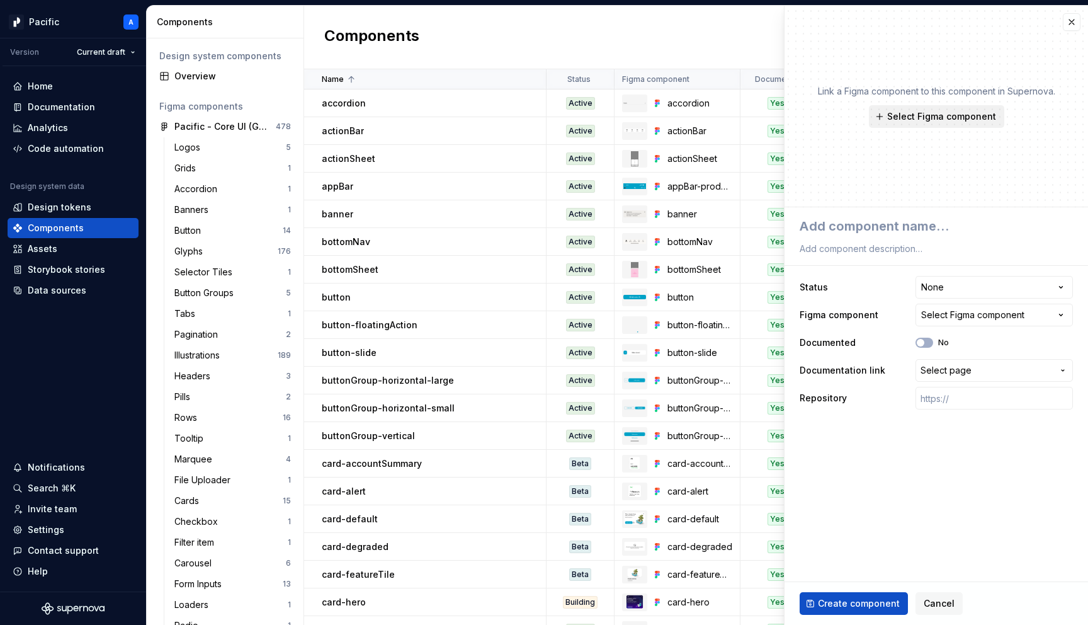
click at [916, 120] on span "Select Figma component" at bounding box center [942, 116] width 109 height 13
type textarea "*"
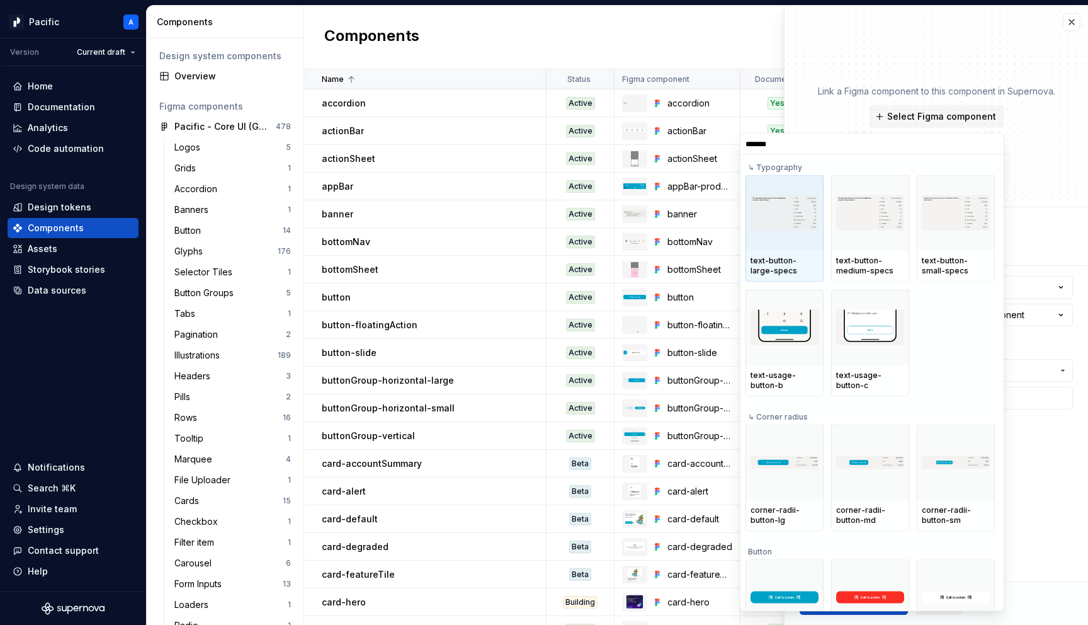
type input "********"
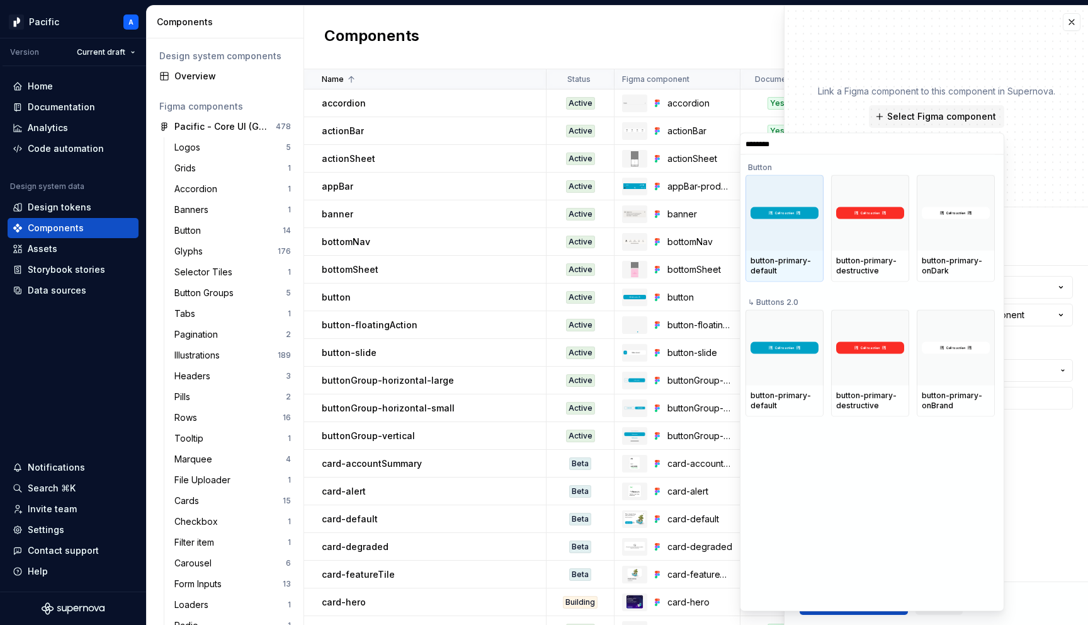
click at [803, 271] on div "button-primary-default" at bounding box center [785, 266] width 68 height 20
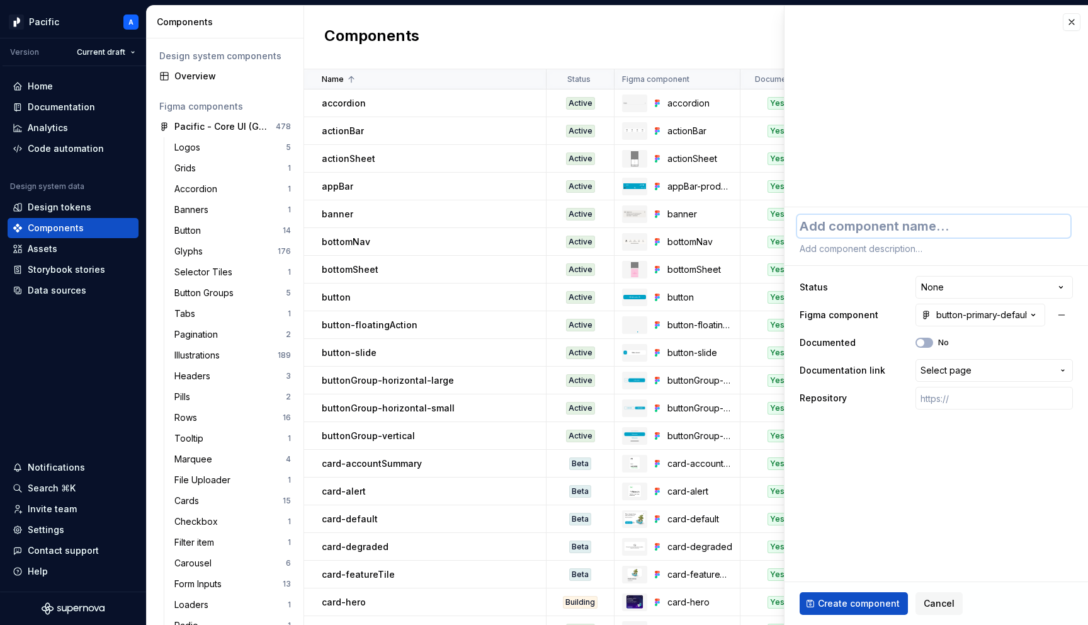
click at [876, 229] on textarea at bounding box center [933, 226] width 273 height 23
type textarea "*"
type textarea "b"
type textarea "*"
type textarea "bu"
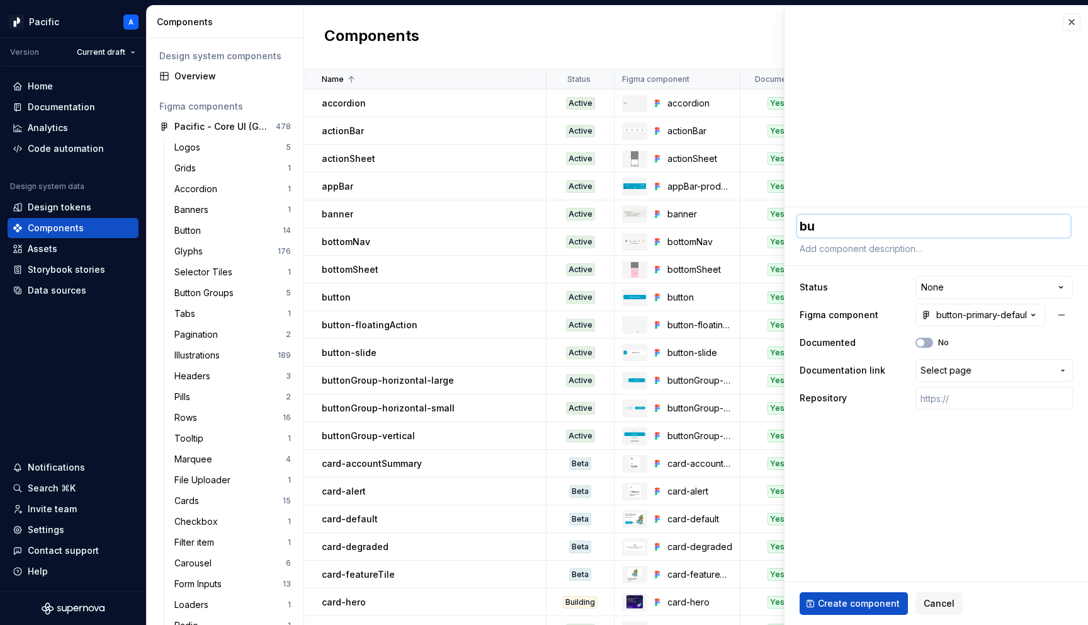
type textarea "*"
type textarea "but"
type textarea "*"
type textarea "butt"
type textarea "*"
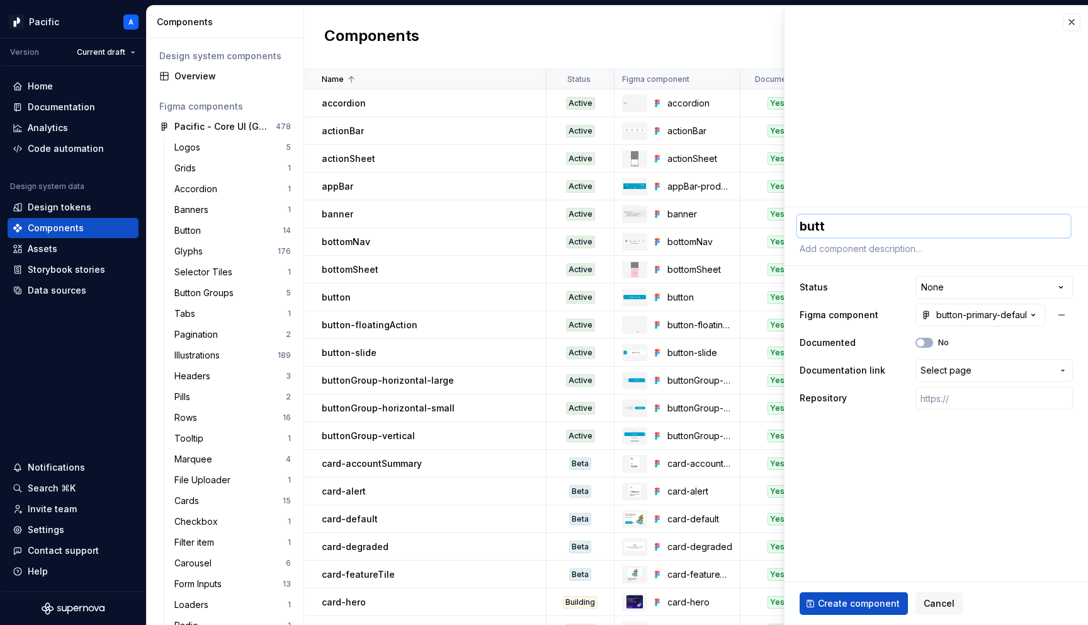
type textarea "butto"
type textarea "*"
type textarea "button"
type textarea "*"
type textarea "button-"
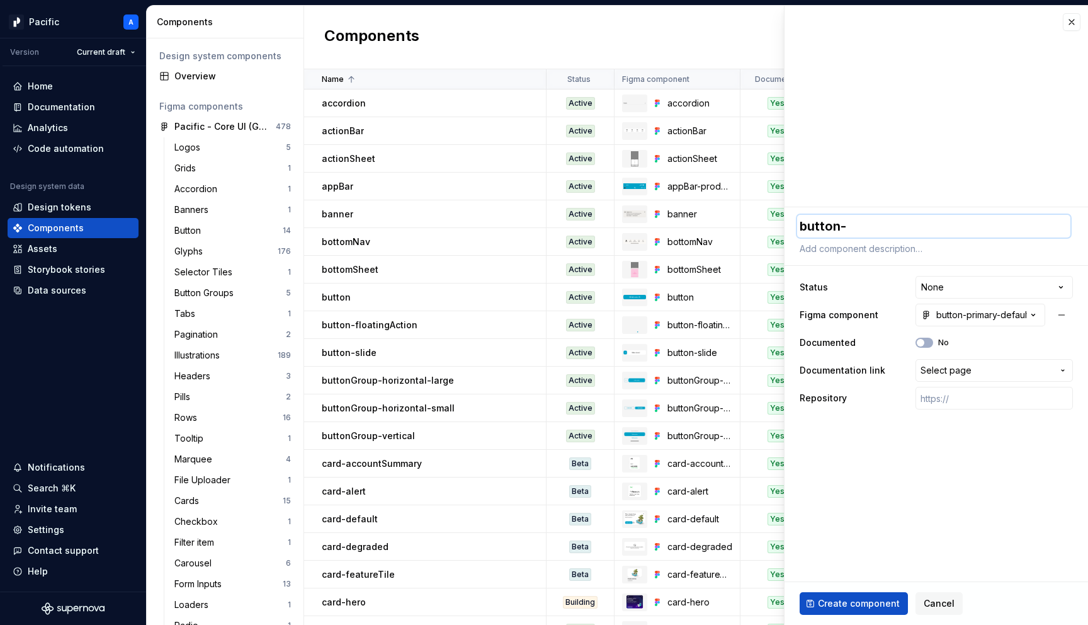
type textarea "*"
type textarea "button-p"
type textarea "*"
type textarea "button-pri"
type textarea "*"
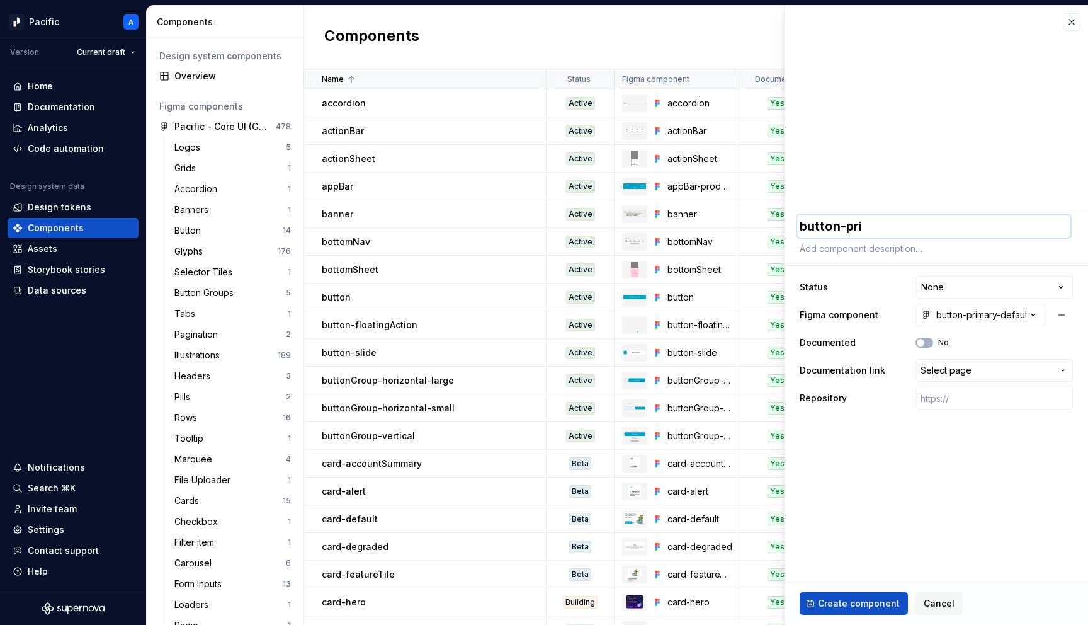
type textarea "button-prin"
type textarea "*"
type textarea "button-prina"
type textarea "*"
type textarea "button-prinar"
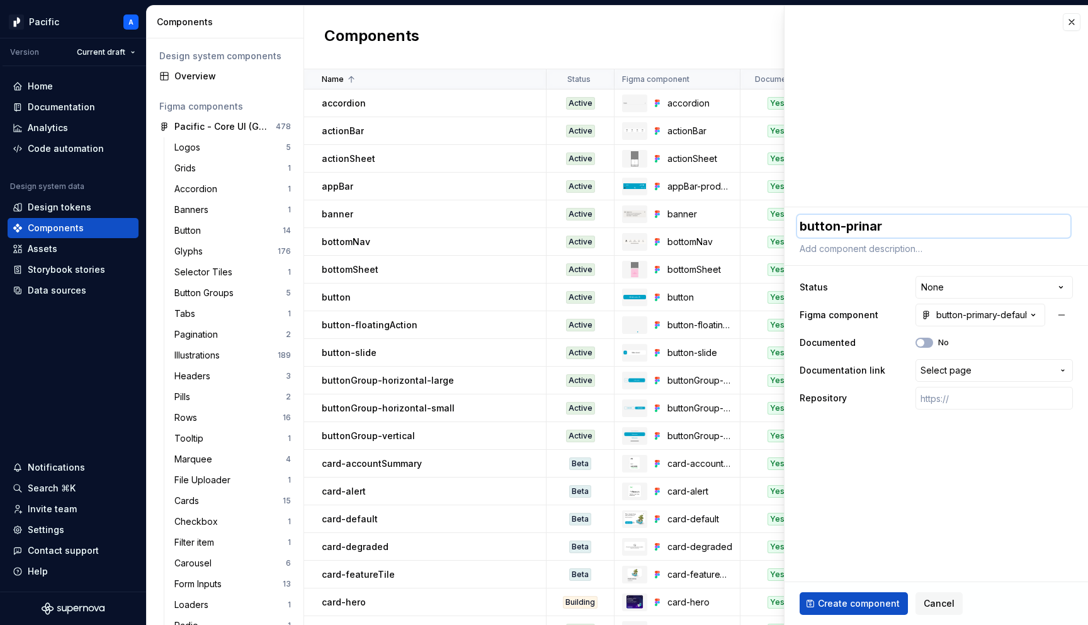
type textarea "*"
type textarea "button-prinary"
type textarea "*"
type textarea "button-prinar"
type textarea "*"
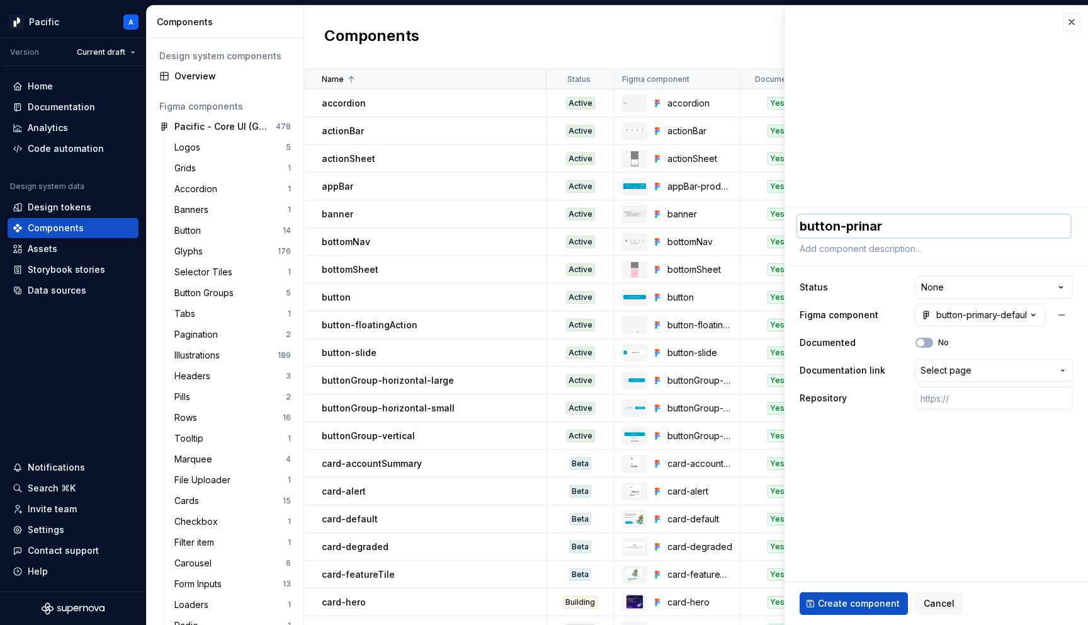
type textarea "button-prina"
type textarea "*"
type textarea "button-prin"
type textarea "*"
type textarea "button-pri"
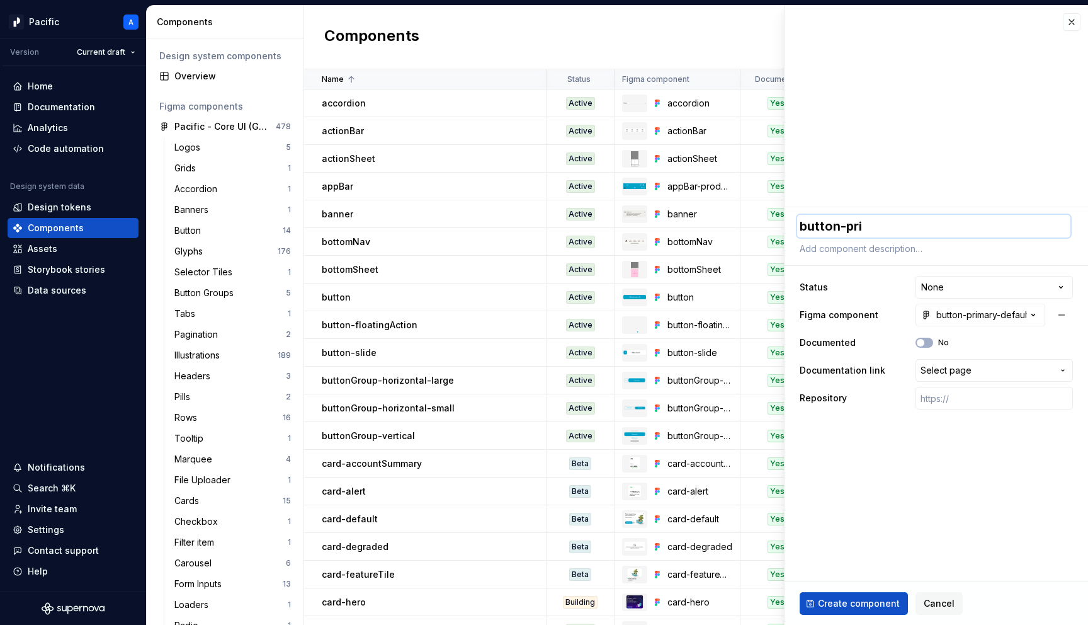
type textarea "*"
type textarea "button-prim"
type textarea "*"
type textarea "button-prima"
type textarea "*"
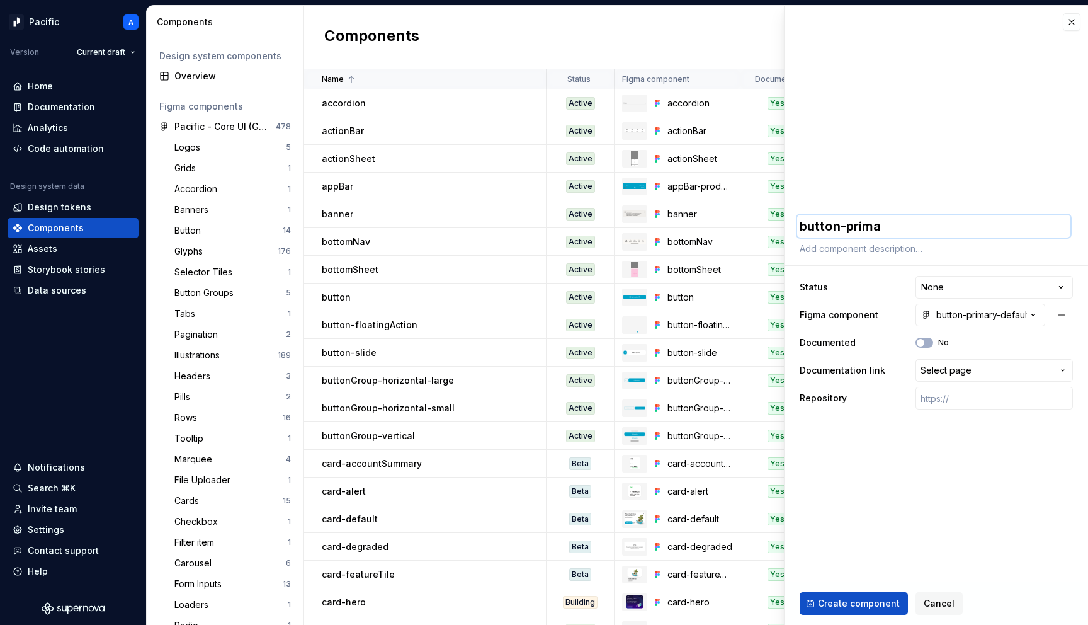
type textarea "button-primar"
type textarea "*"
type textarea "button-primary"
type textarea "*"
type textarea "button-primary-"
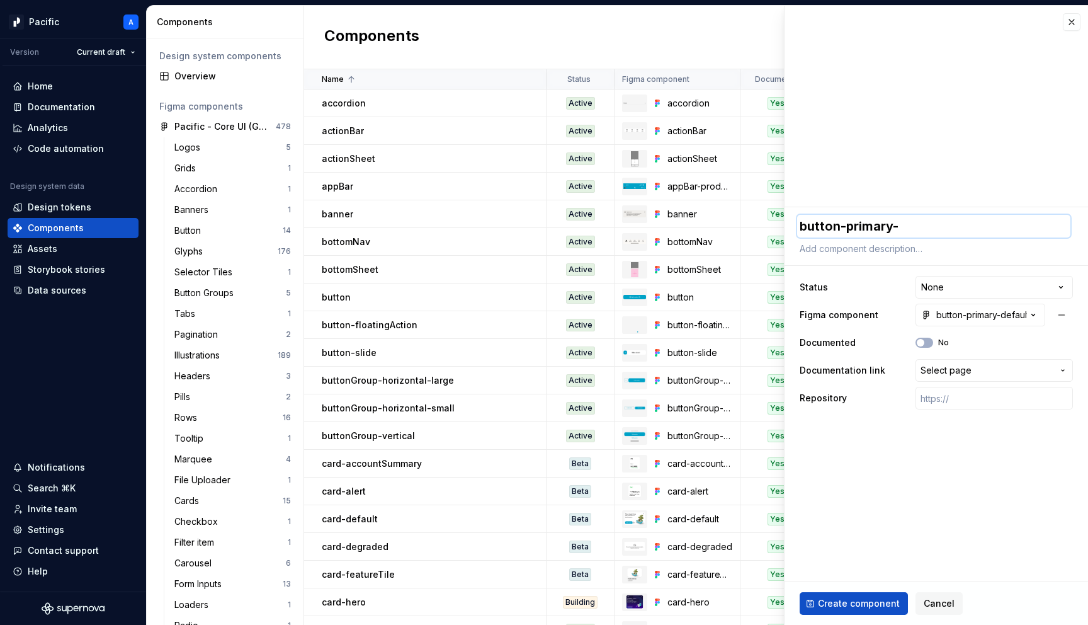
type textarea "*"
type textarea "button-primary-d"
type textarea "*"
type textarea "button-primary-de"
type textarea "*"
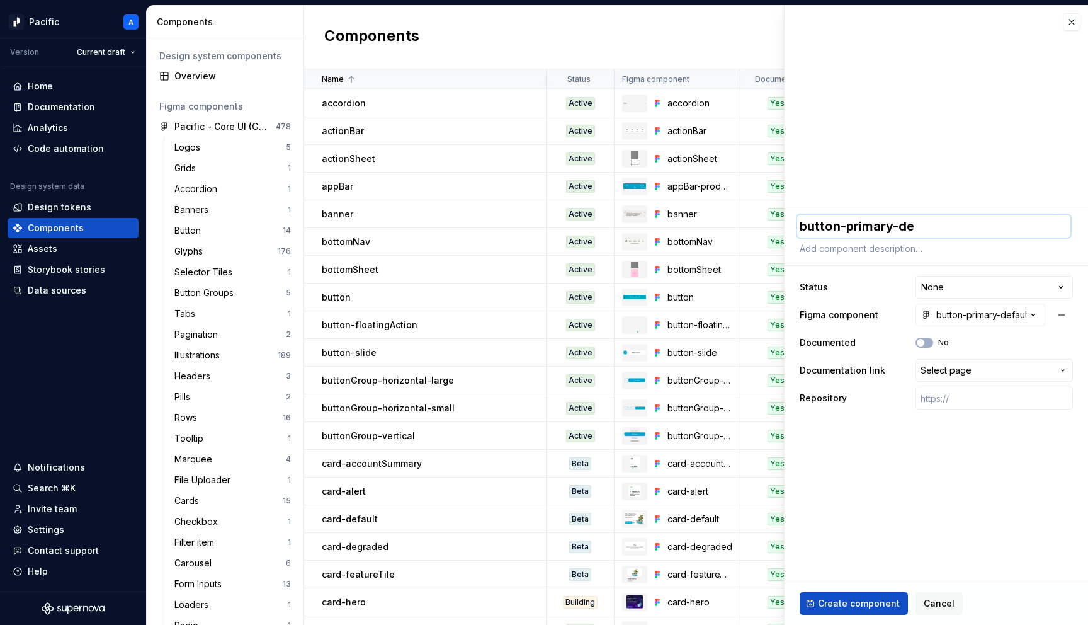
type textarea "button-primary-def"
type textarea "*"
type textarea "button-primary-defa"
type textarea "*"
type textarea "button-primary-defau"
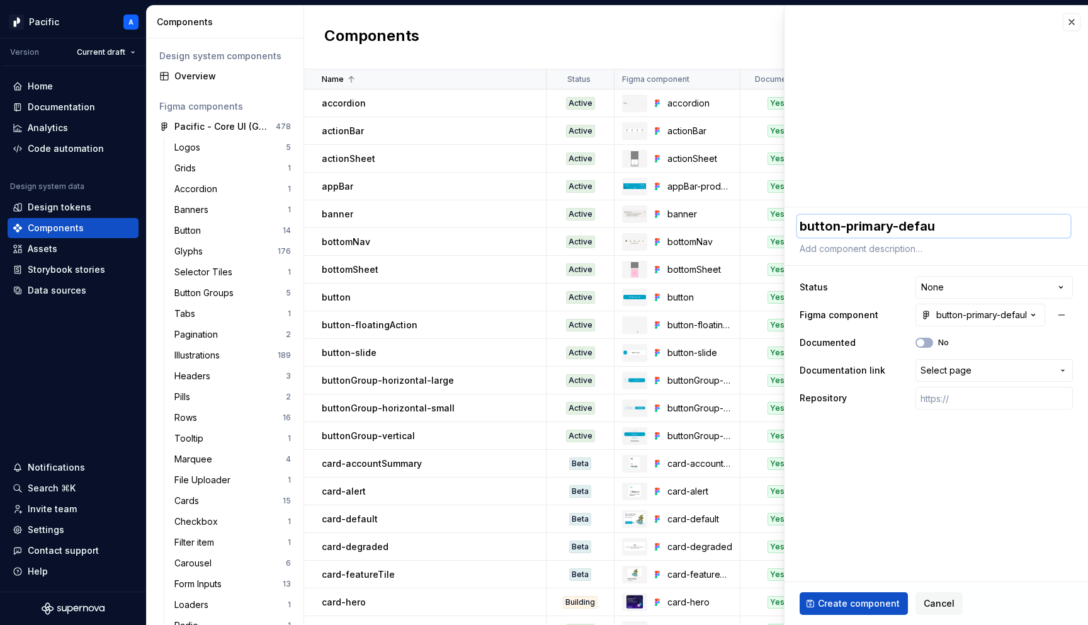
type textarea "*"
type textarea "button-primary-defaul"
type textarea "*"
type textarea "button-primary-default"
click at [945, 282] on html "Pacific A Version Current draft Home Documentation Analytics Code automation De…" at bounding box center [544, 312] width 1088 height 625
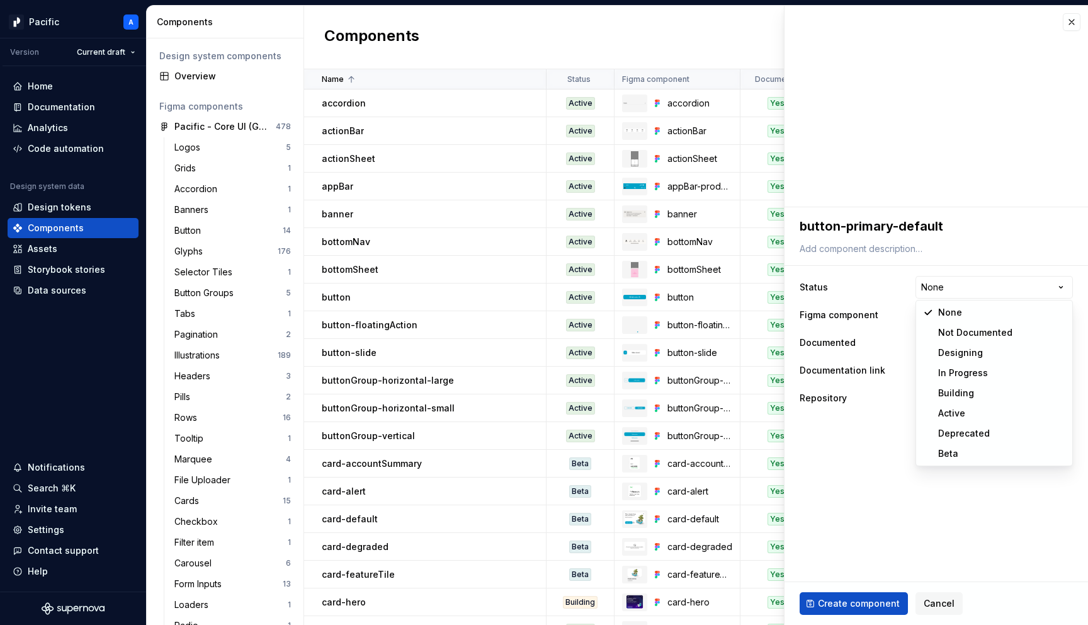
select select "**********"
click at [922, 343] on span "button" at bounding box center [921, 343] width 8 height 8
click at [922, 343] on icon "button" at bounding box center [921, 343] width 10 height 8
type textarea "*"
click at [941, 372] on span "Select page" at bounding box center [946, 370] width 51 height 13
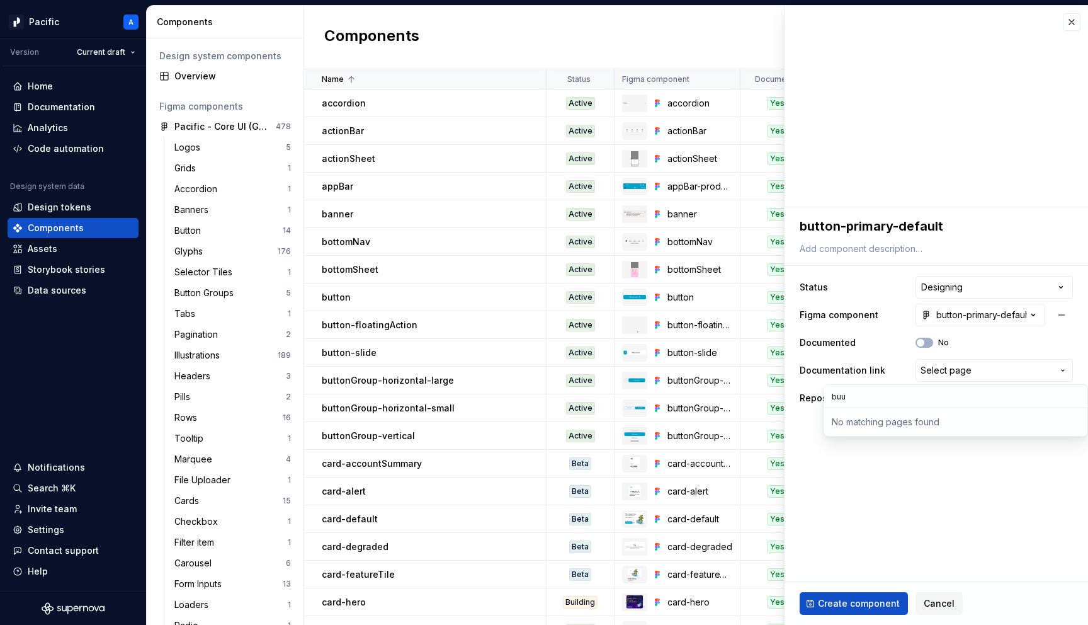
type input "bu"
select select "**********"
click at [838, 603] on span "Create component" at bounding box center [859, 603] width 82 height 13
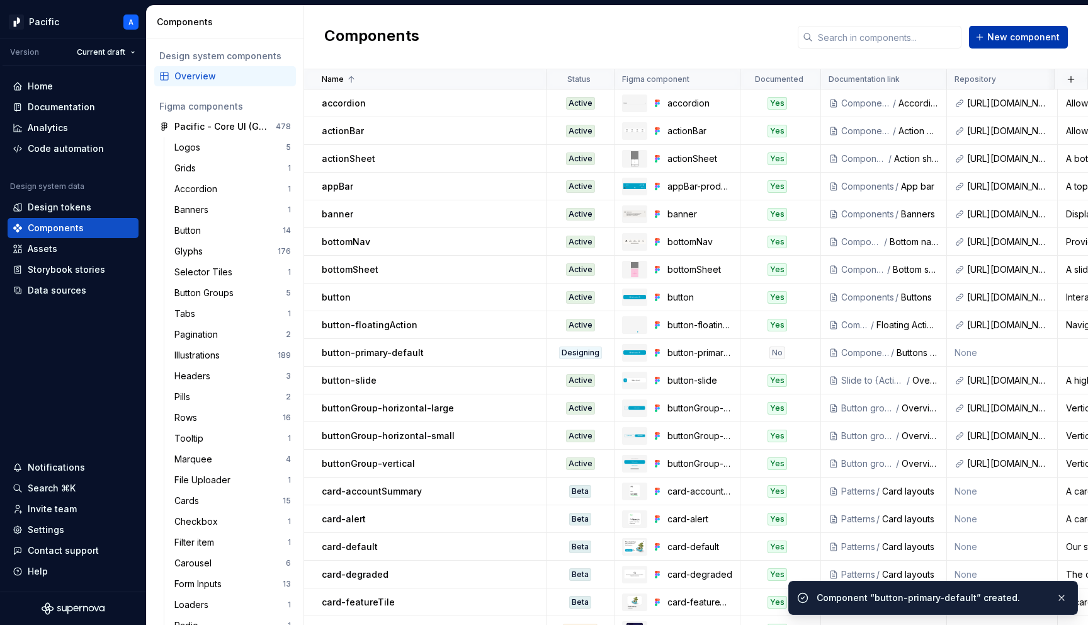
click at [1036, 42] on span "New component" at bounding box center [1024, 37] width 72 height 13
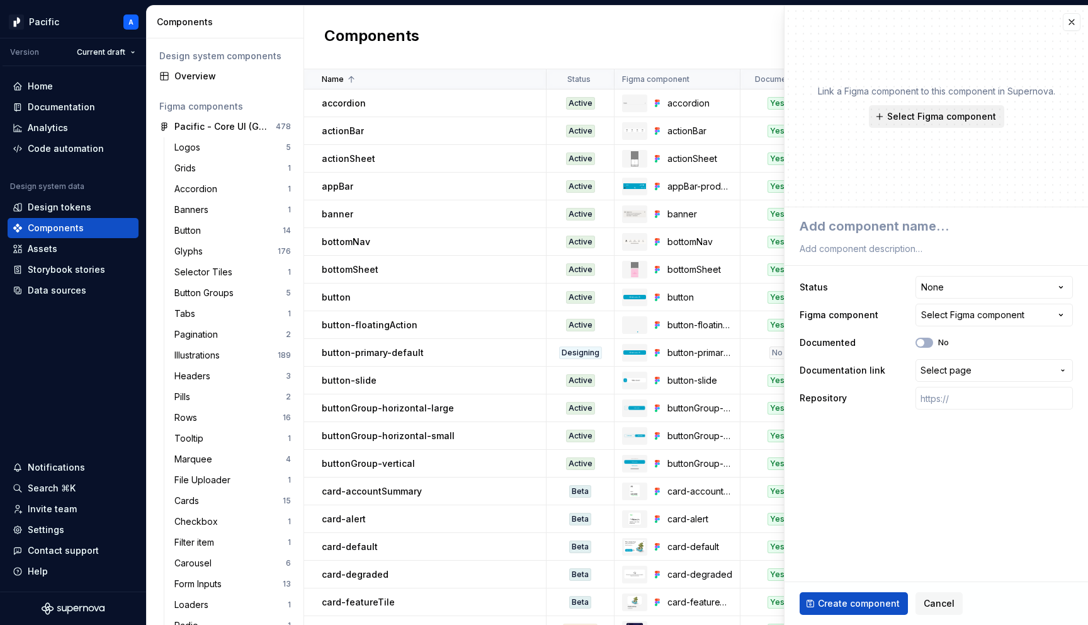
click at [920, 115] on span "Select Figma component" at bounding box center [942, 116] width 109 height 13
type textarea "*"
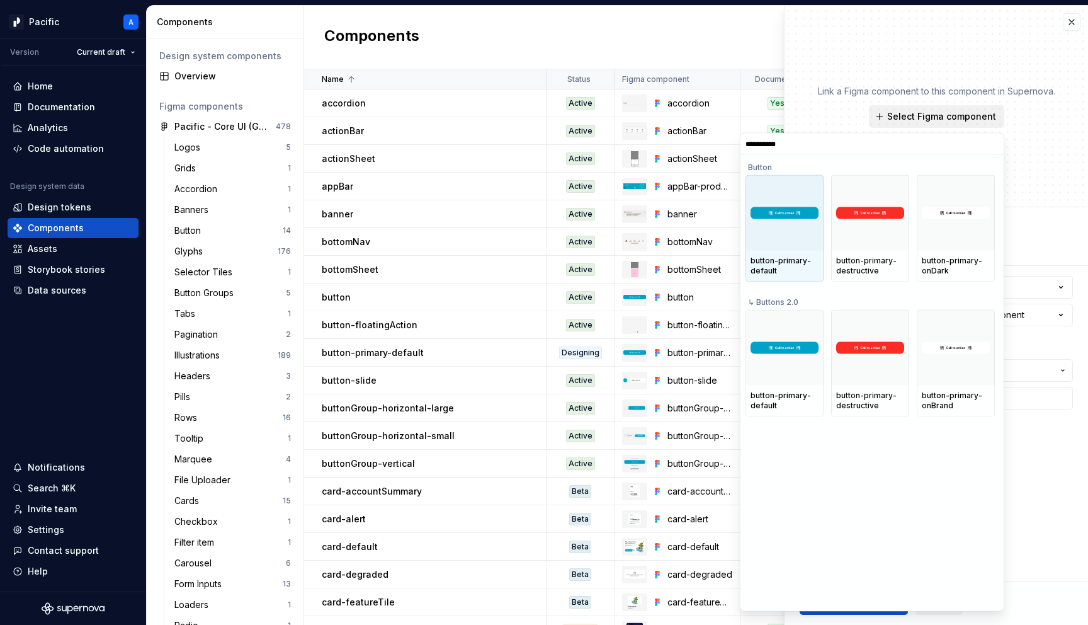
type input "**********"
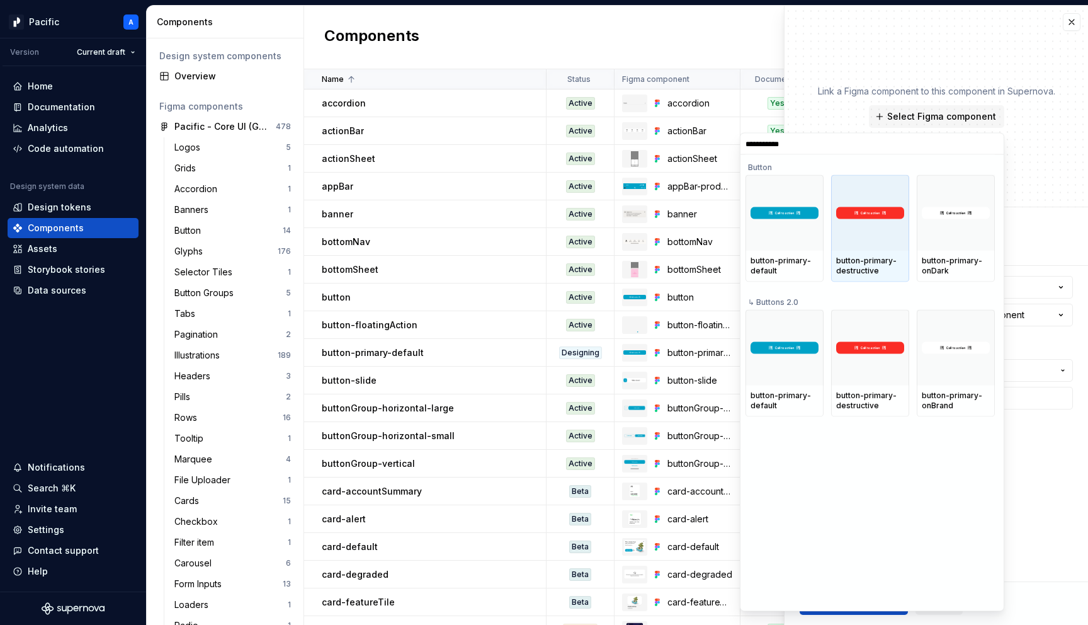
click at [878, 243] on div at bounding box center [870, 213] width 78 height 76
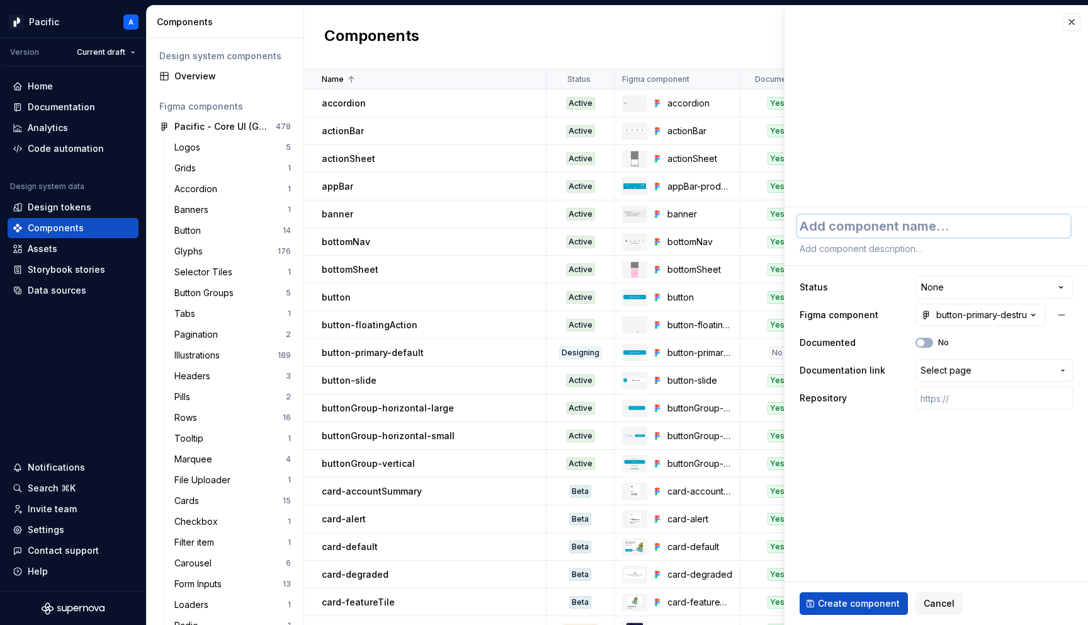
click at [913, 232] on textarea at bounding box center [933, 226] width 273 height 23
type textarea "*"
type textarea "b"
type textarea "*"
type textarea "bu"
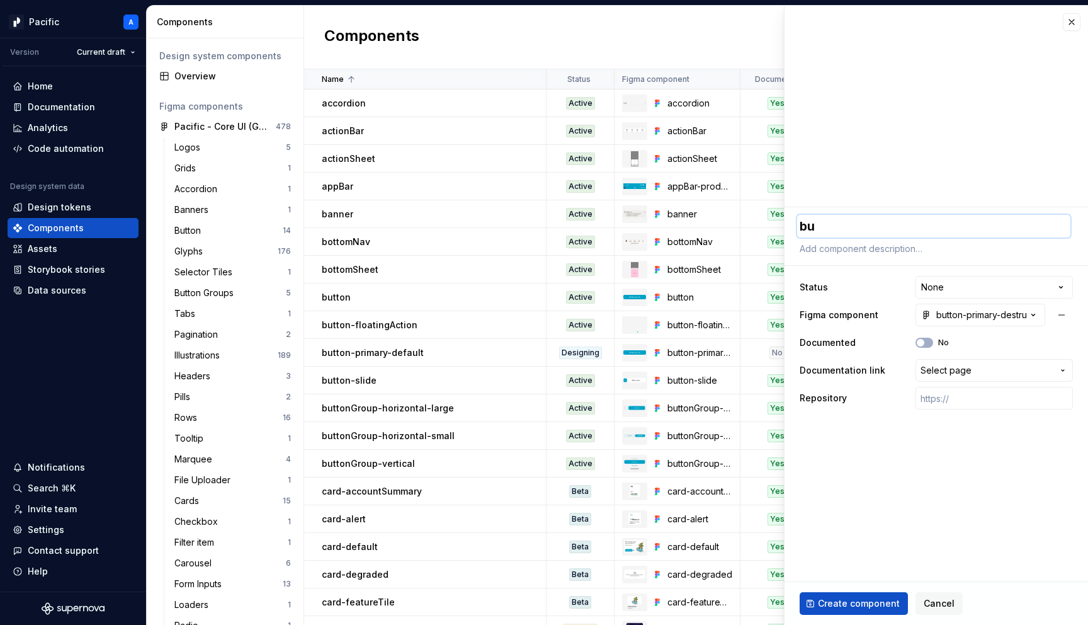
type textarea "*"
type textarea "but"
type textarea "*"
type textarea "butt"
type textarea "*"
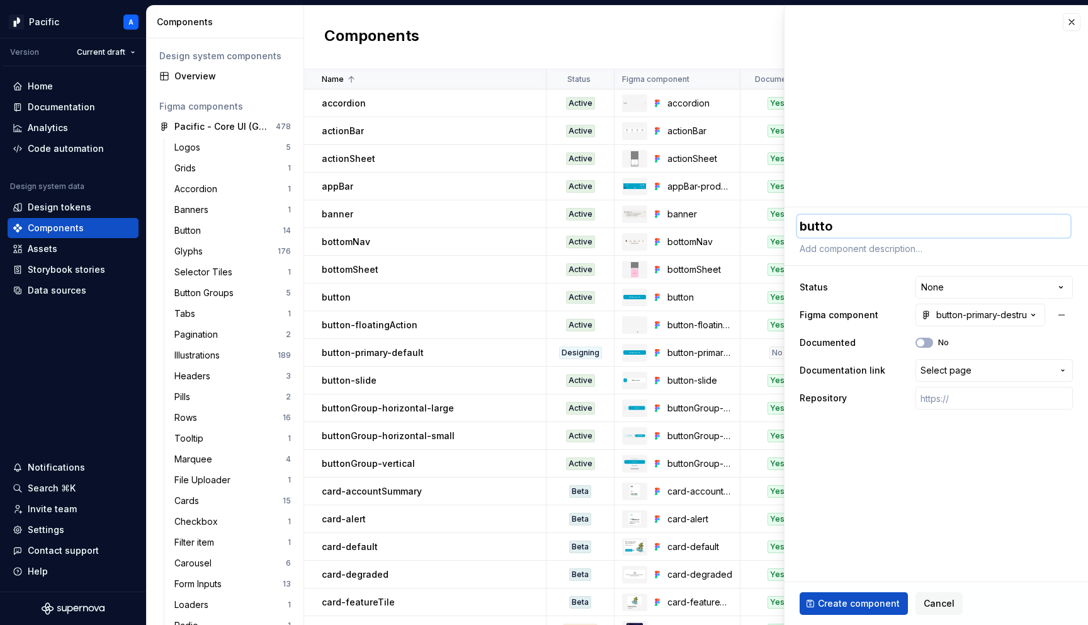
type textarea "button"
type textarea "*"
type textarea "button-"
type textarea "*"
type textarea "button-p"
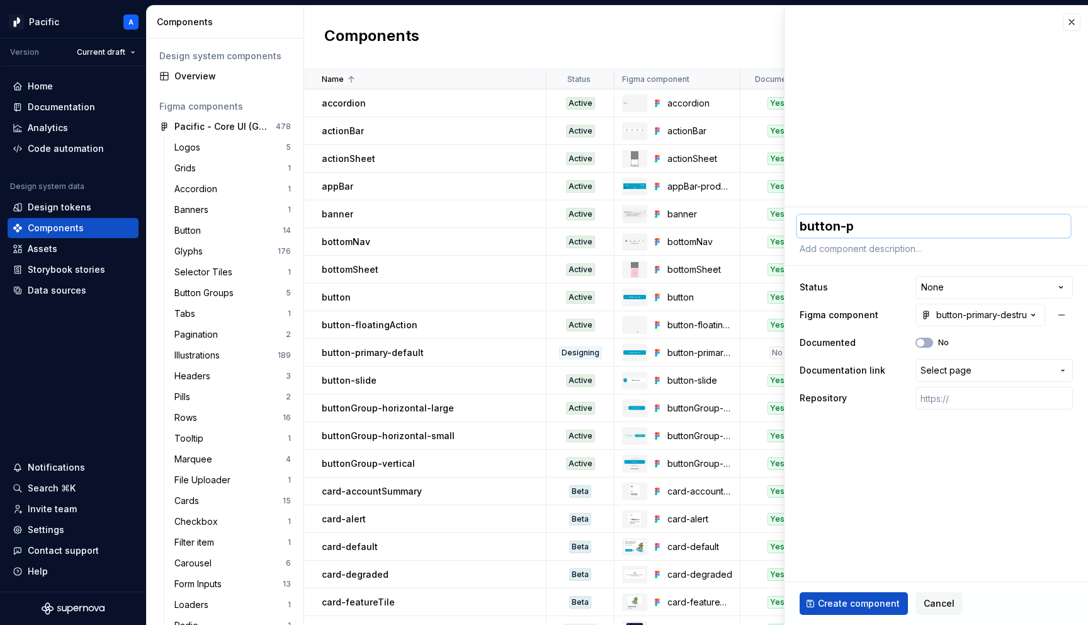
type textarea "*"
type textarea "button-pr"
type textarea "*"
type textarea "button-pri"
type textarea "*"
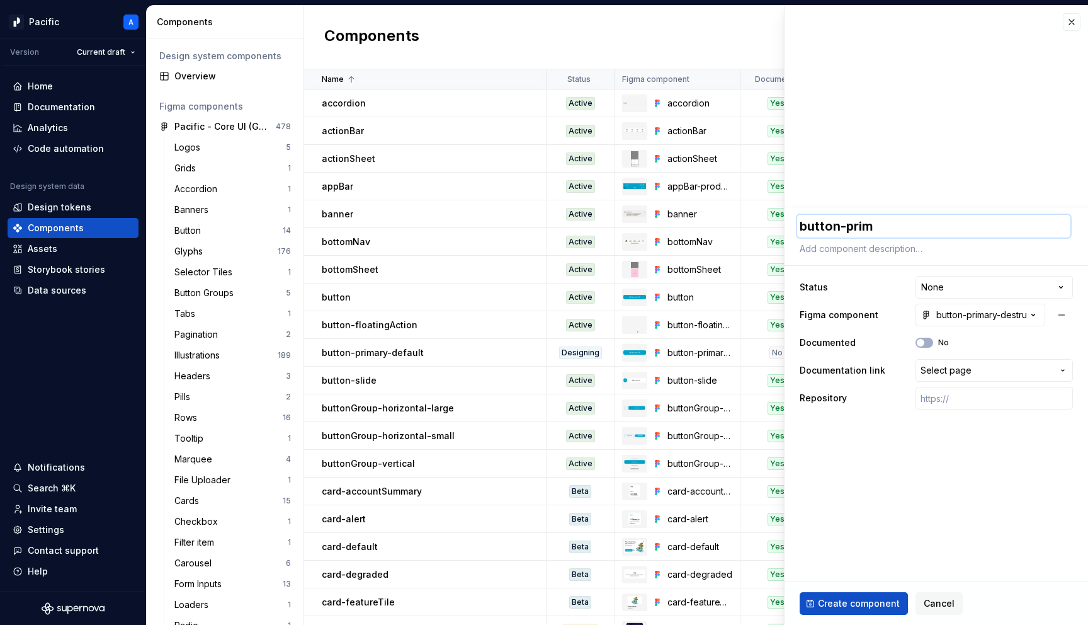
type textarea "button-prima"
type textarea "*"
type textarea "button-primary"
type textarea "*"
type textarea "button-primary-"
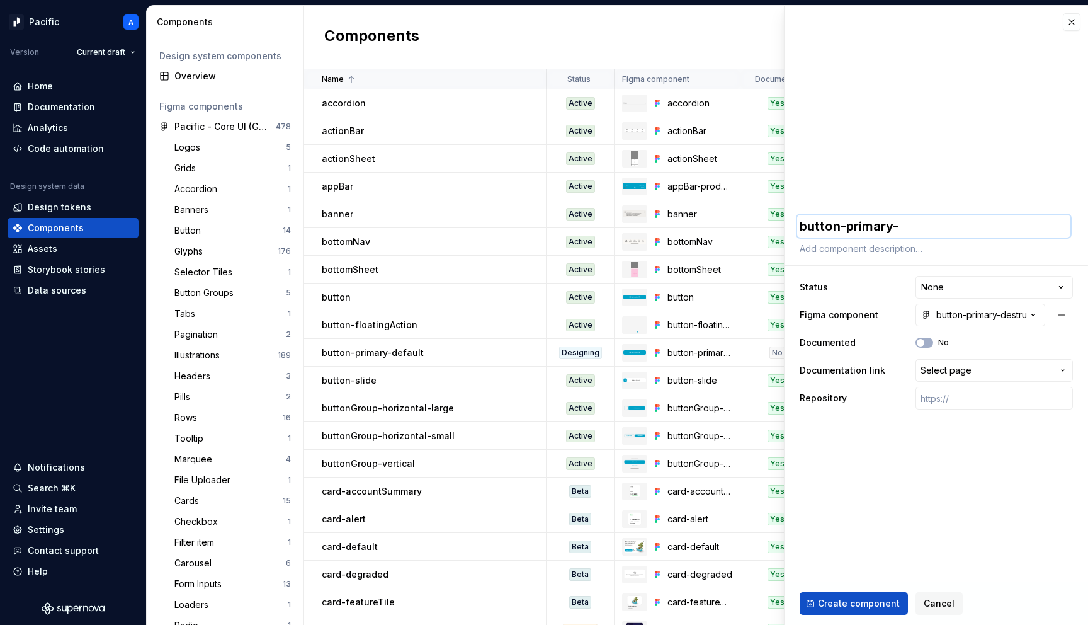
type textarea "*"
type textarea "button-primary-d"
type textarea "*"
type textarea "button-primary-de"
type textarea "*"
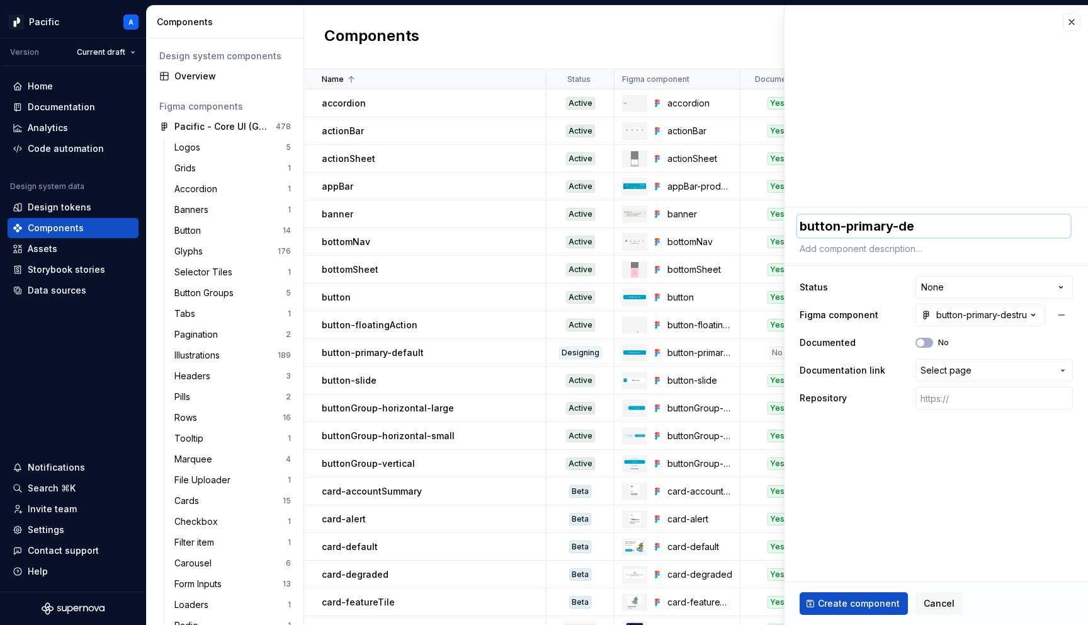
type textarea "button-primary-des"
type textarea "*"
type textarea "button-primary-dest"
type textarea "*"
type textarea "button-primary-destr"
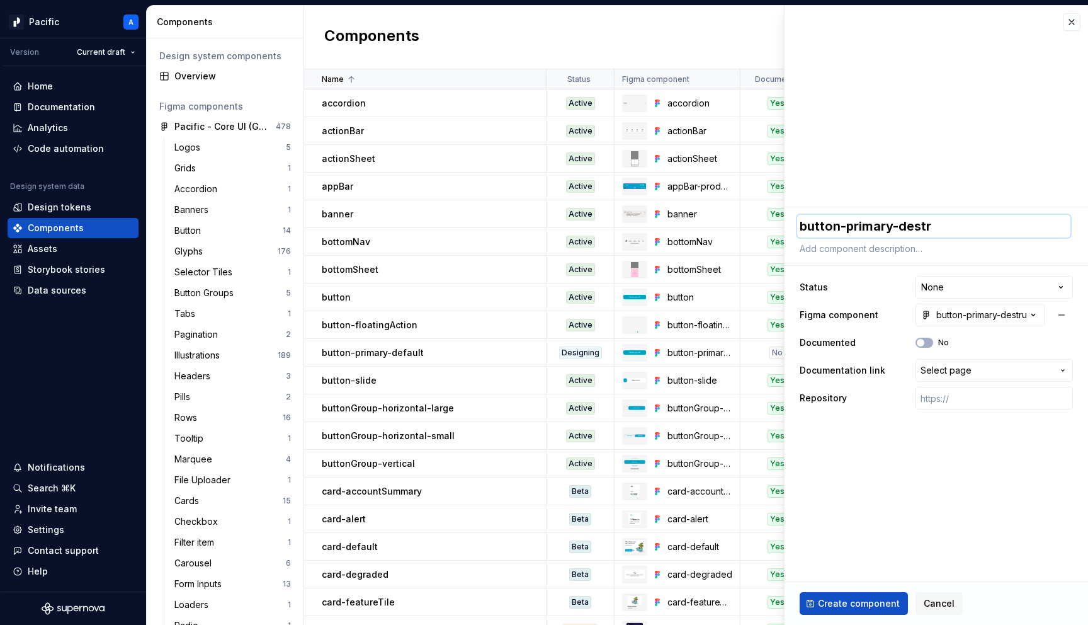
type textarea "*"
type textarea "button-primary-destru"
type textarea "*"
type textarea "button-primary-destruc"
type textarea "*"
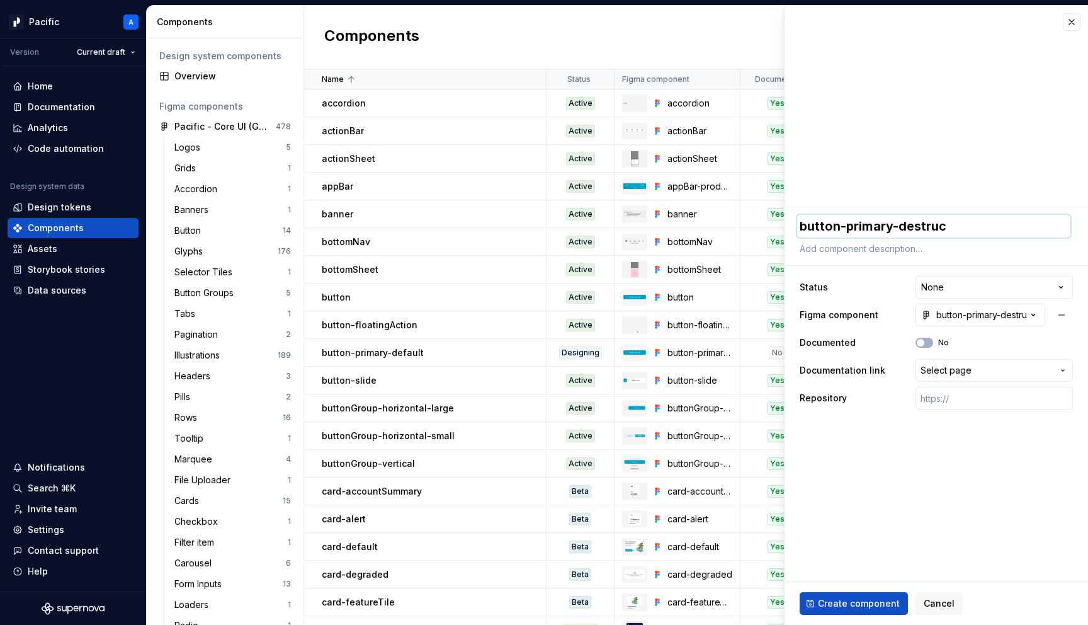
type textarea "button-primary-destruct"
type textarea "*"
type textarea "button-primary-destructi"
type textarea "*"
type textarea "button-primary-destructiv"
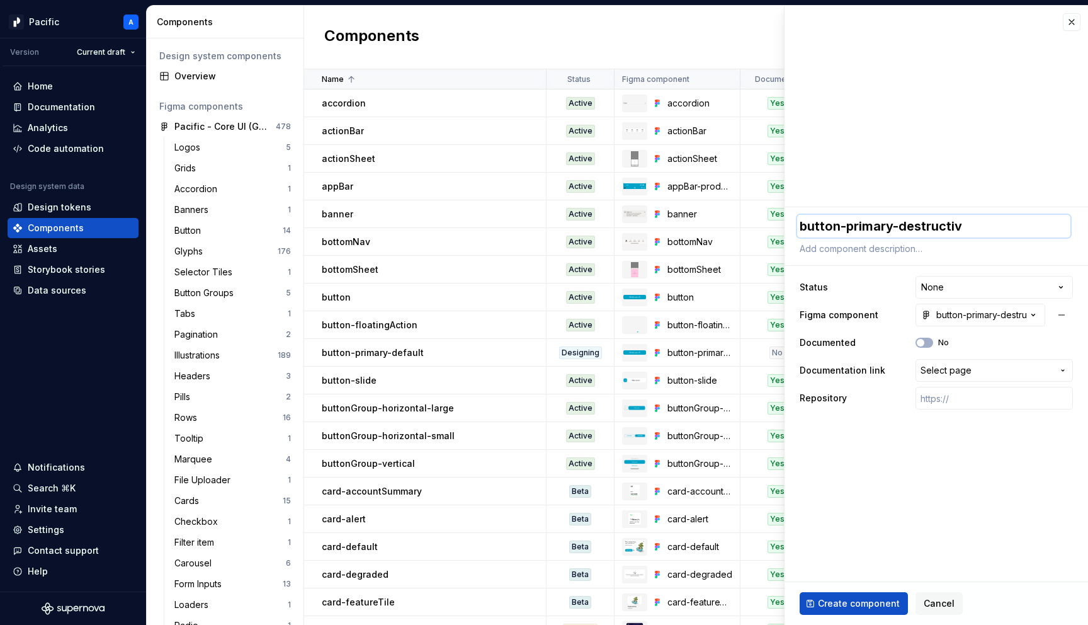
type textarea "*"
type textarea "button-primary-destructive"
click at [940, 293] on html "Pacific A Version Current draft Home Documentation Analytics Code automation De…" at bounding box center [544, 312] width 1088 height 625
select select "**********"
type textarea "*"
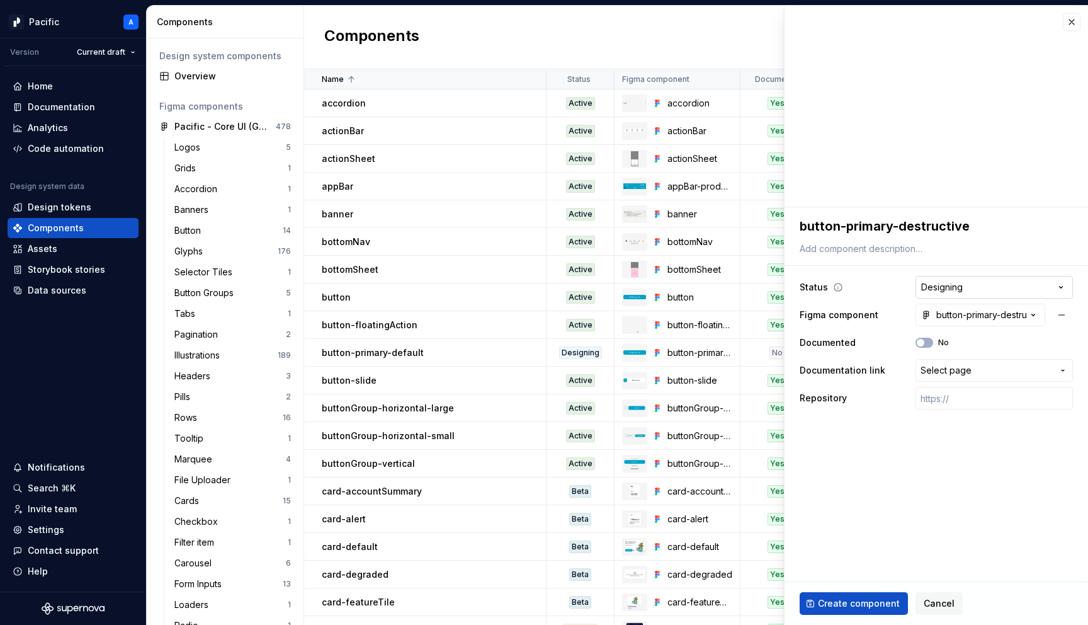
click at [961, 289] on html "Pacific A Version Current draft Home Documentation Analytics Code automation De…" at bounding box center [544, 312] width 1088 height 625
click at [890, 282] on html "Pacific A Version Current draft Home Documentation Analytics Code automation De…" at bounding box center [544, 312] width 1088 height 625
click at [942, 377] on button "Select page" at bounding box center [994, 370] width 157 height 23
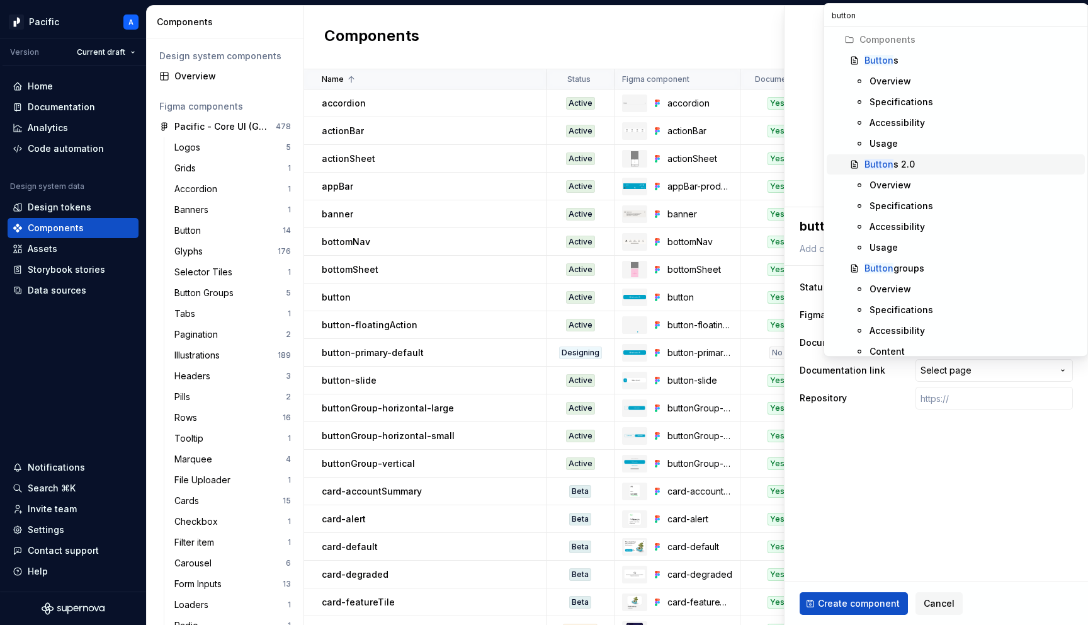
type input "button"
click at [929, 166] on div "Button s 2.0" at bounding box center [972, 164] width 215 height 13
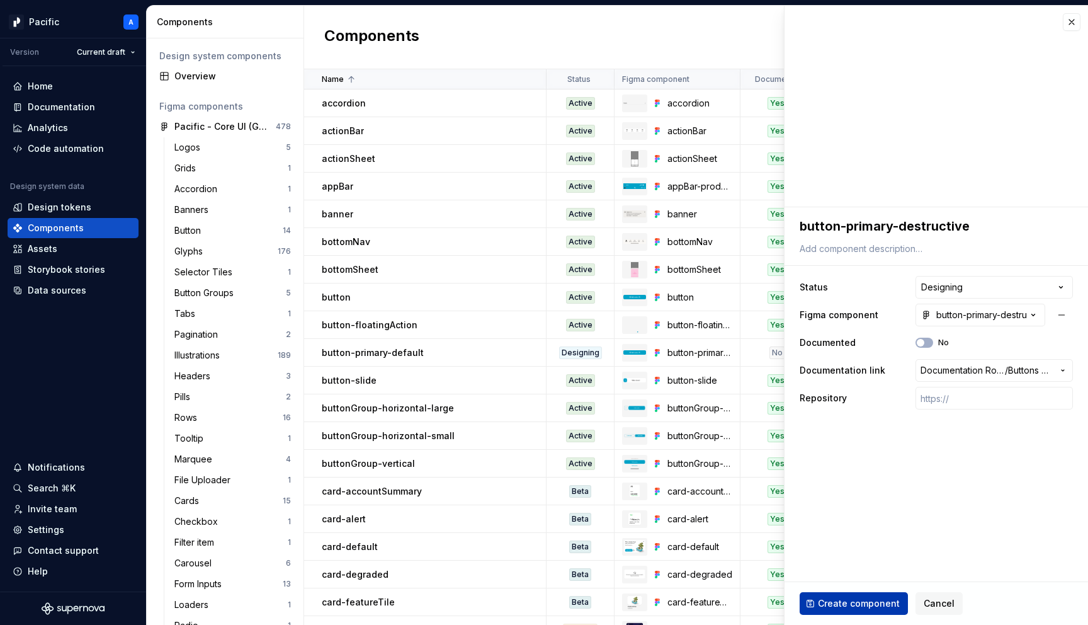
click at [858, 607] on span "Create component" at bounding box center [859, 603] width 82 height 13
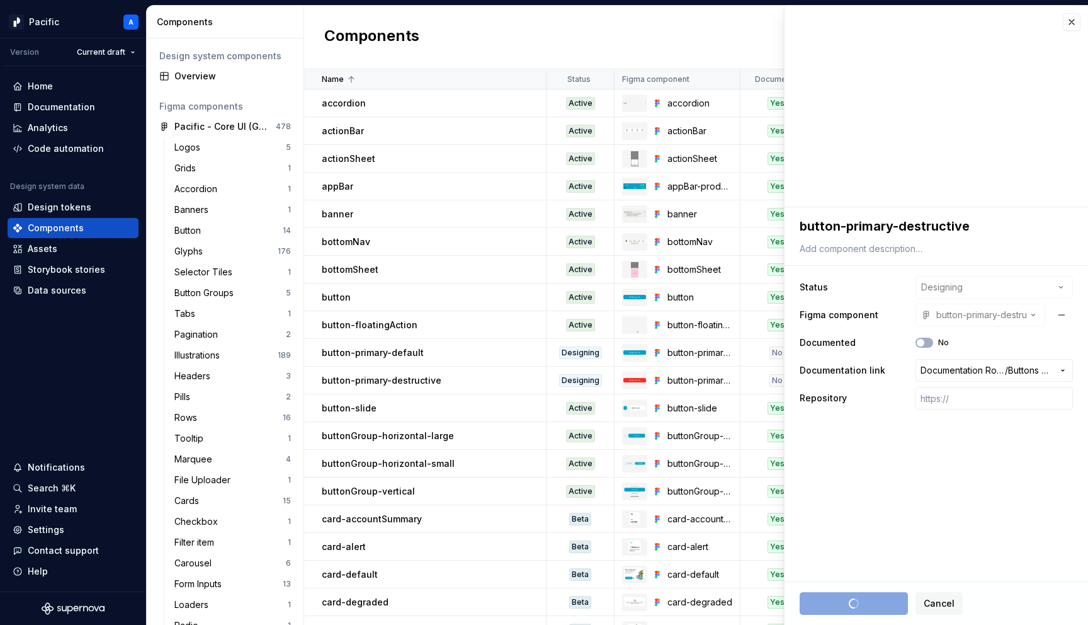
type textarea "*"
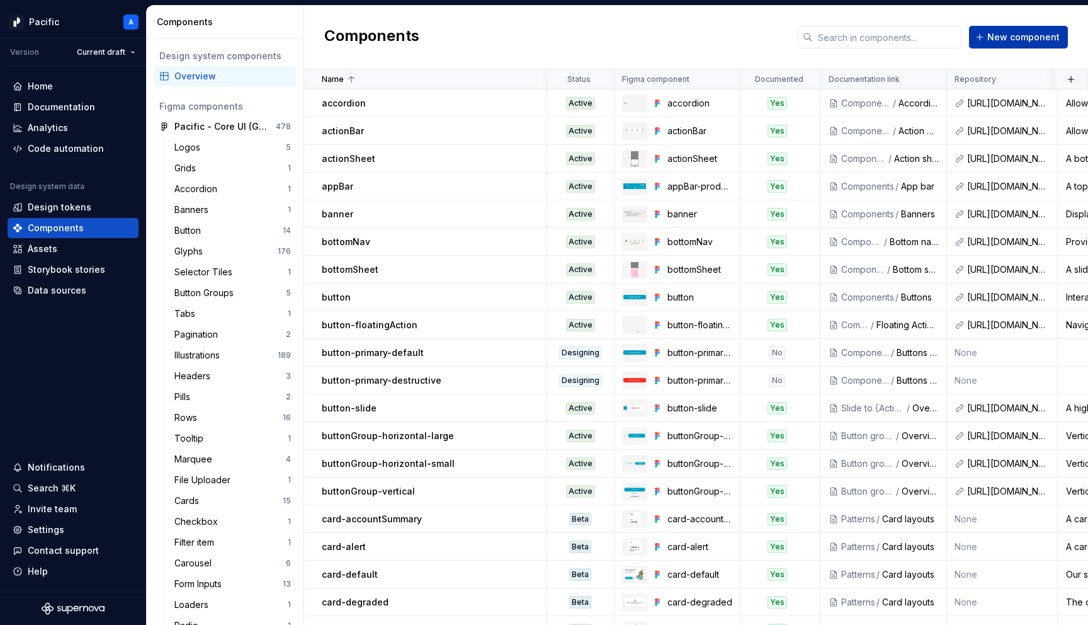
click at [1024, 42] on span "New component" at bounding box center [1024, 37] width 72 height 13
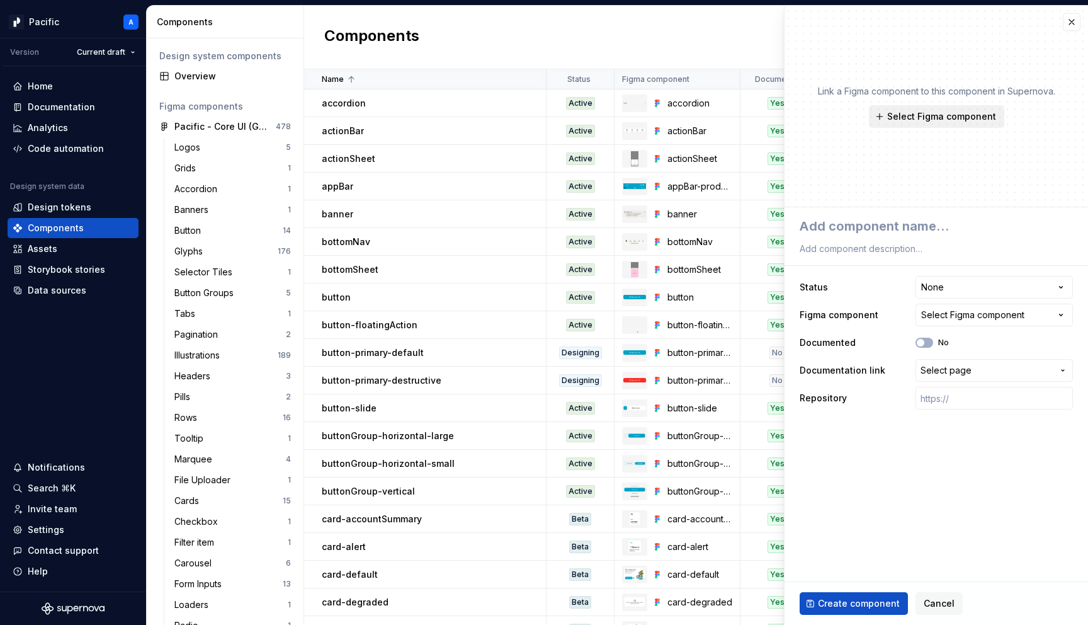
click at [931, 121] on span "Select Figma component" at bounding box center [942, 116] width 109 height 13
type textarea "*"
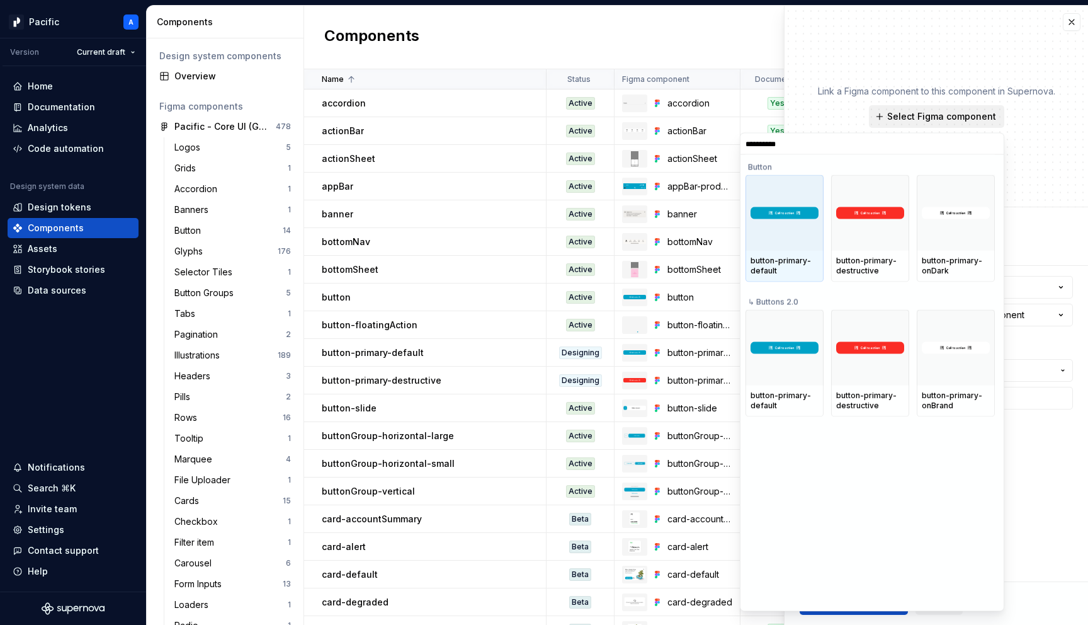
type input "**********"
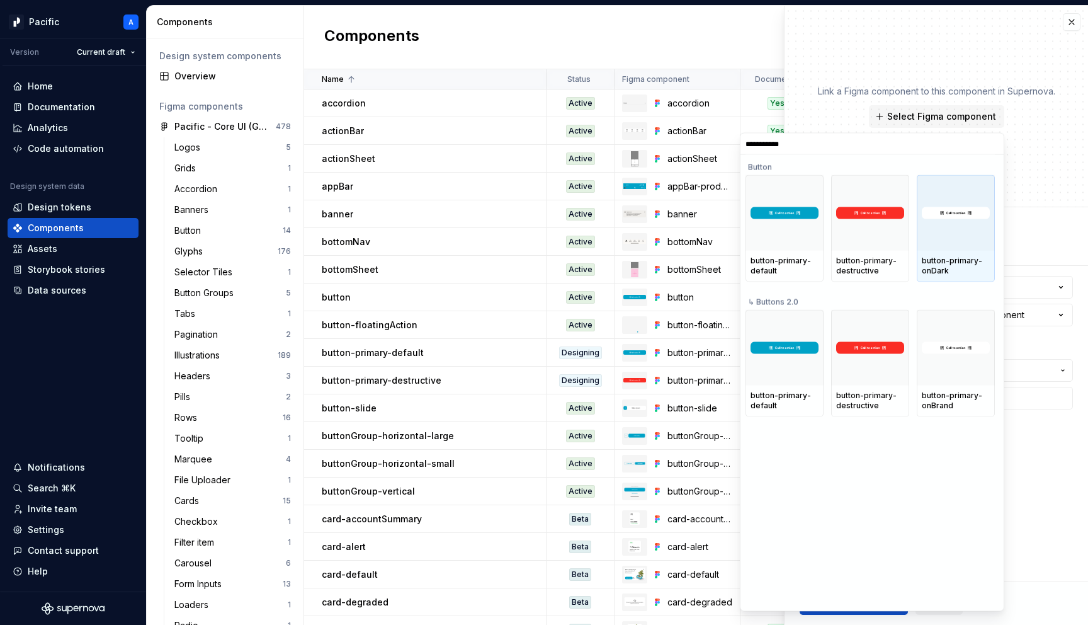
click at [969, 231] on div at bounding box center [956, 213] width 78 height 76
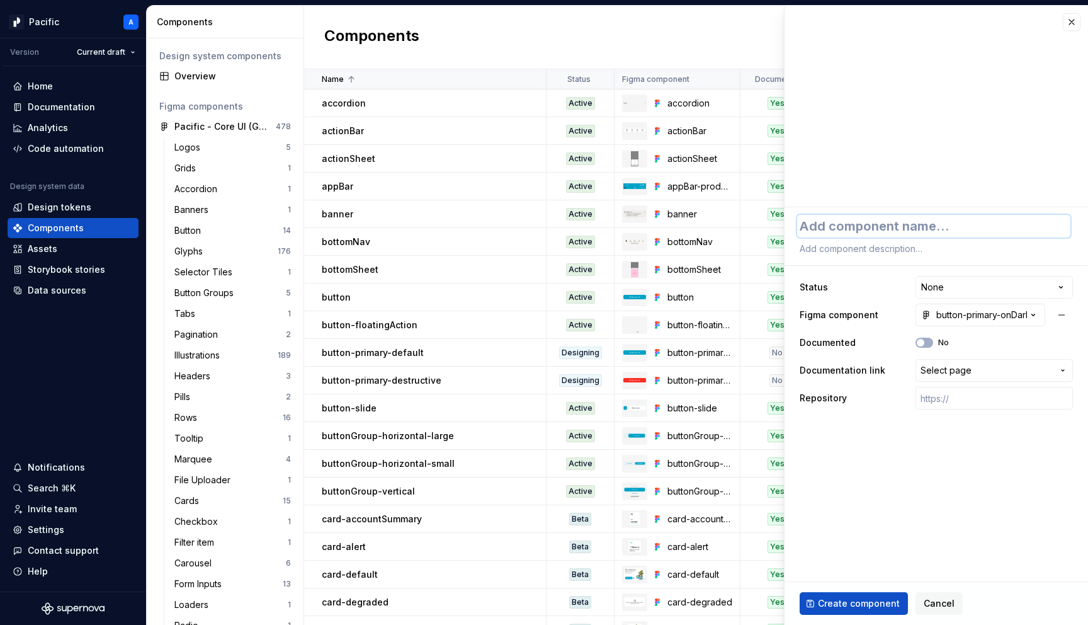
click at [892, 228] on textarea at bounding box center [933, 226] width 273 height 23
type textarea "*"
type textarea "b"
type textarea "*"
type textarea "bu"
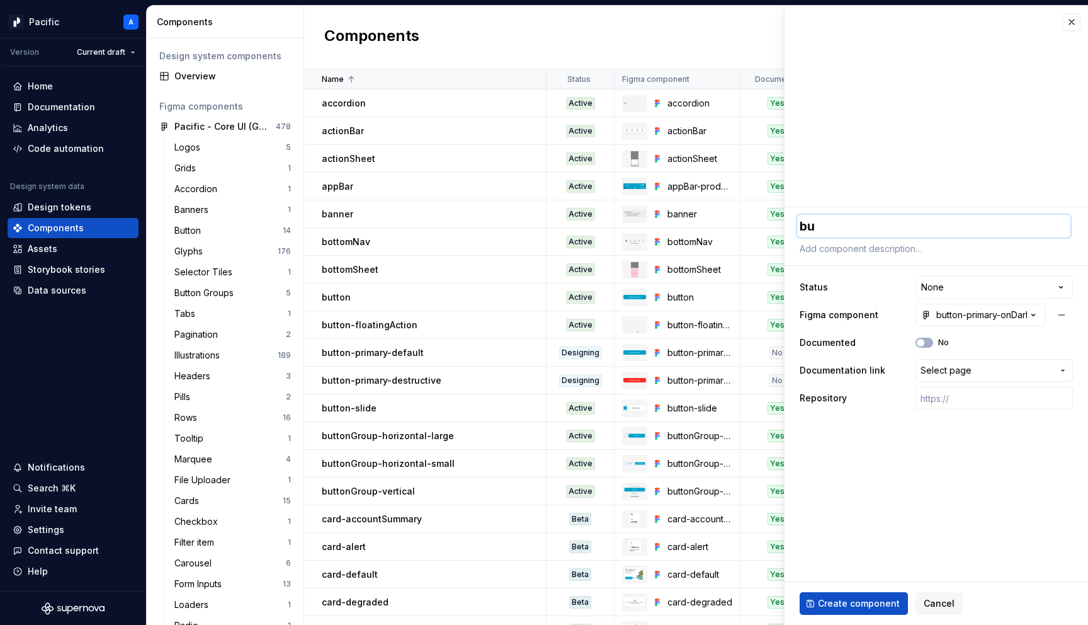
type textarea "*"
type textarea "but"
type textarea "*"
type textarea "butto"
type textarea "*"
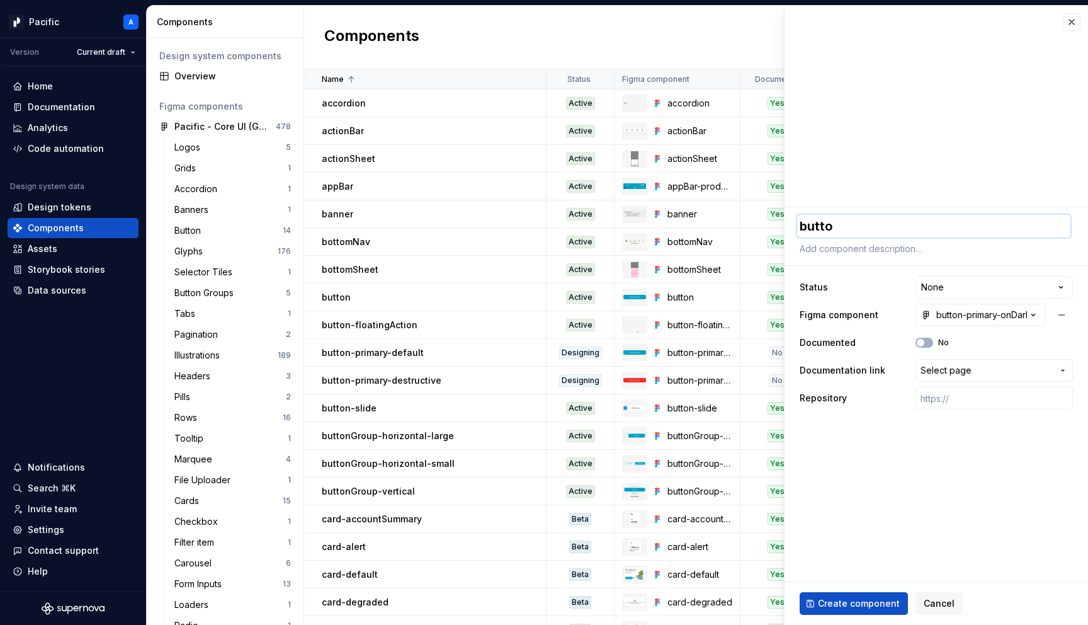
type textarea "button"
type textarea "*"
type textarea "button-"
type textarea "*"
type textarea "button-p"
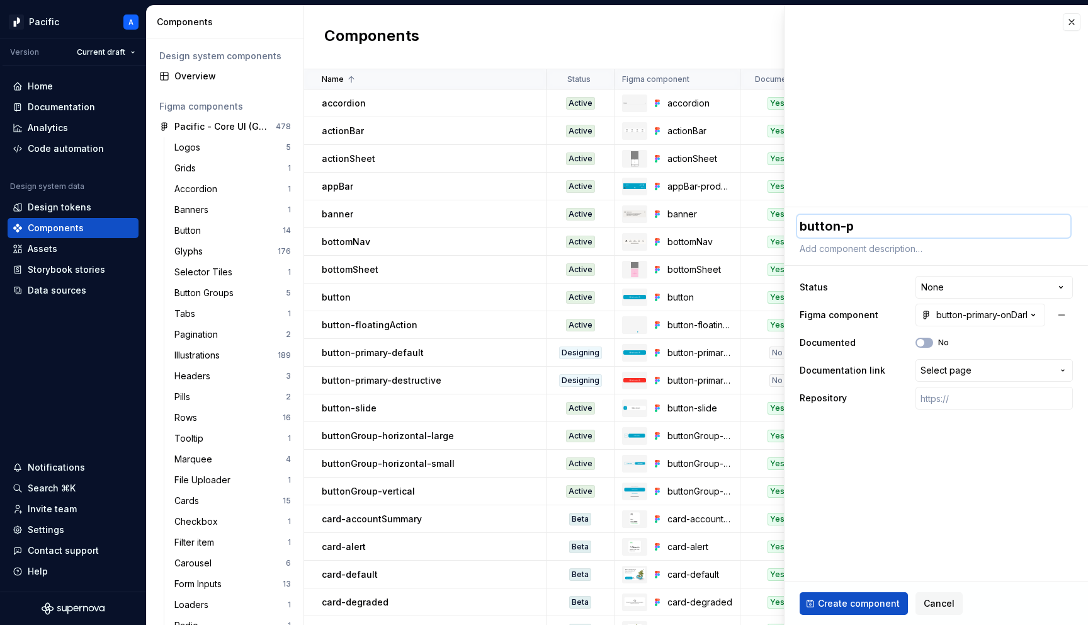
type textarea "*"
type textarea "button-pr"
type textarea "*"
type textarea "button-pri"
type textarea "*"
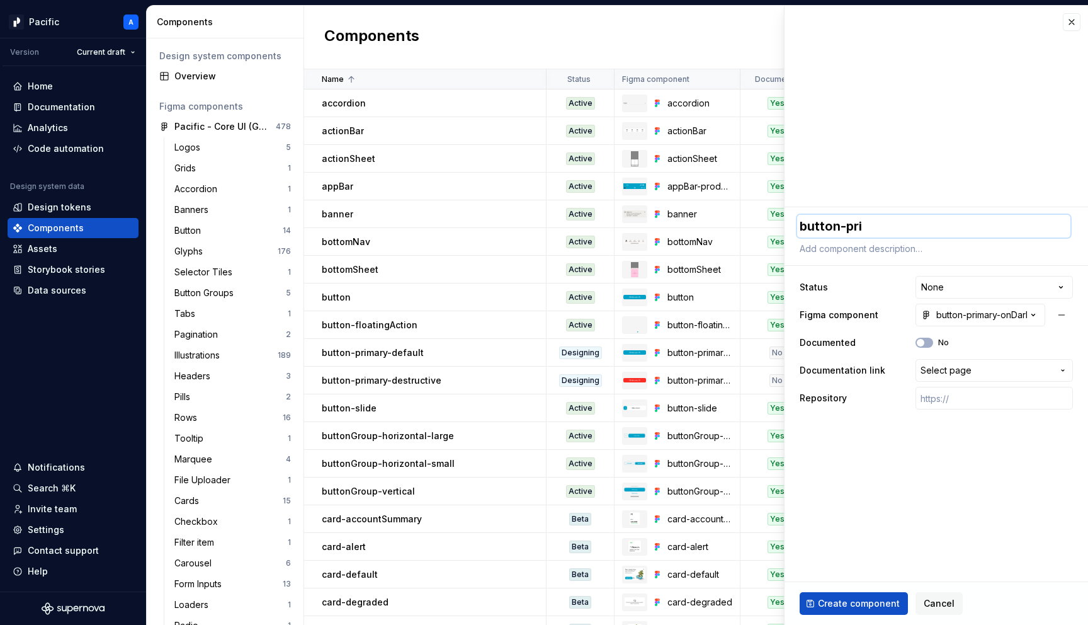
type textarea "button-prim"
type textarea "*"
type textarea "button-prima"
type textarea "*"
type textarea "button-primary"
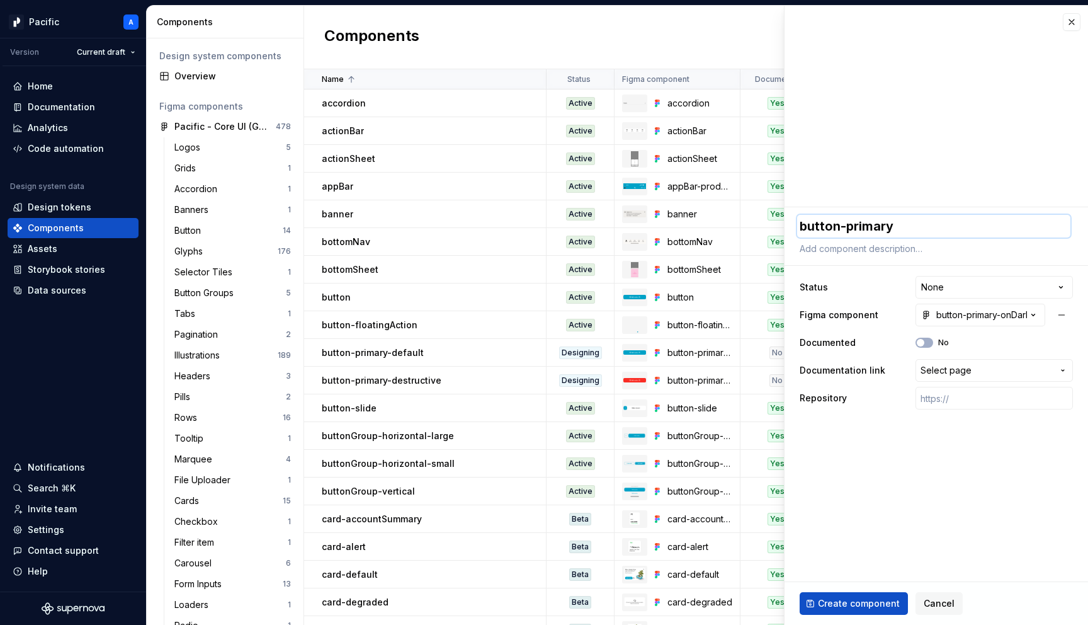
type textarea "*"
type textarea "button-primary-"
type textarea "*"
type textarea "button-primary"
type textarea "*"
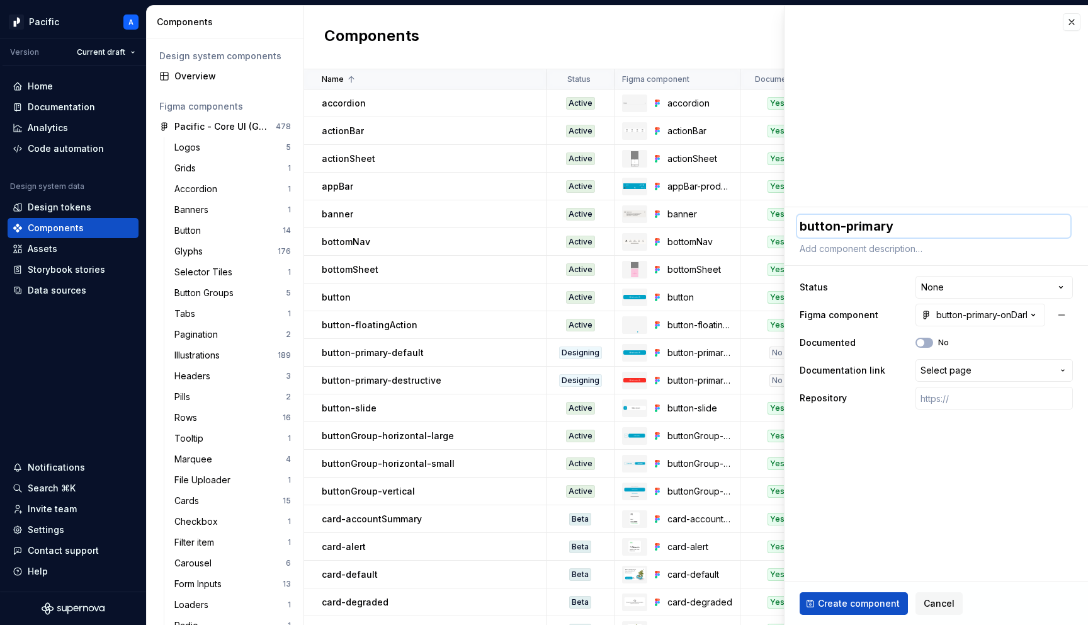
type textarea "button-primary-"
type textarea "*"
type textarea "button-primary-o"
type textarea "*"
type textarea "button-primary-on"
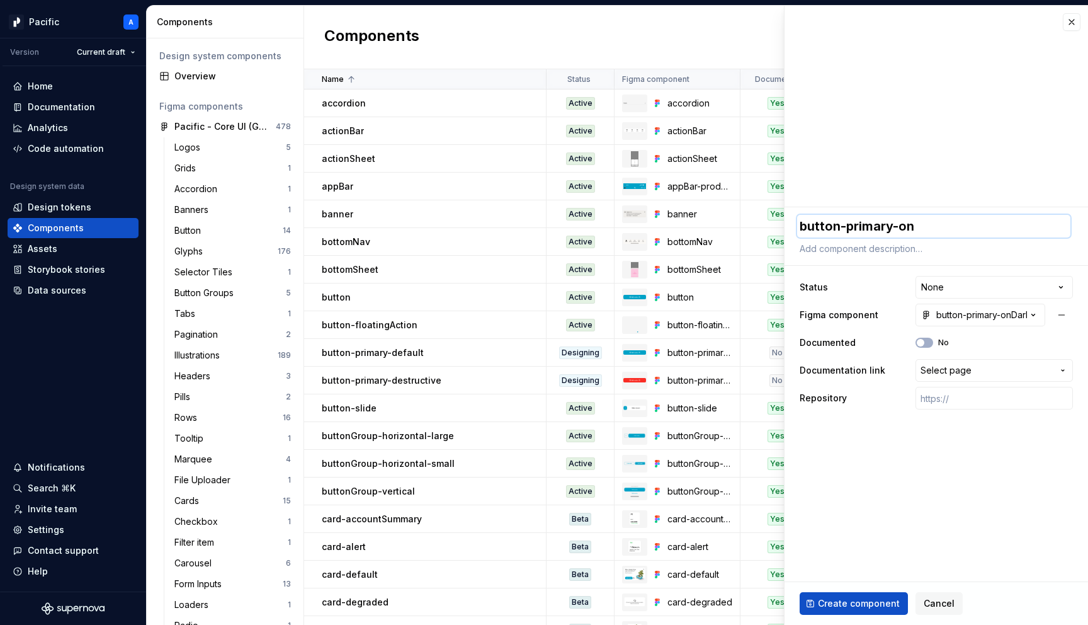
type textarea "*"
type textarea "button-primary-onD"
type textarea "*"
type textarea "button-primary-onDa"
type textarea "*"
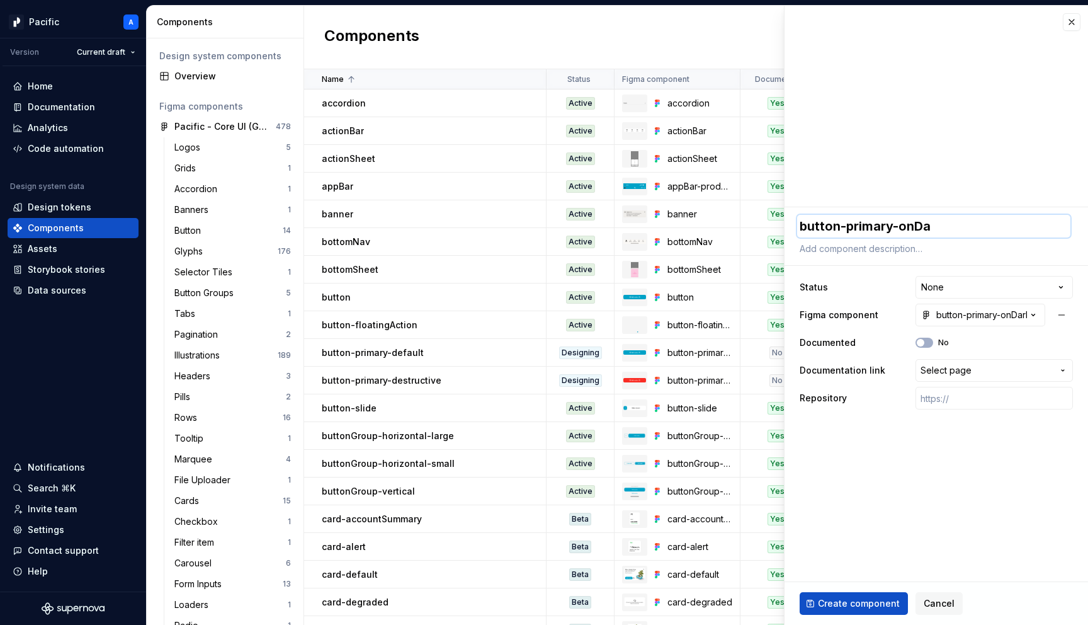
type textarea "button-primary-onDar"
type textarea "*"
type textarea "button-primary-onDark"
click at [965, 370] on span "Select page" at bounding box center [946, 370] width 51 height 13
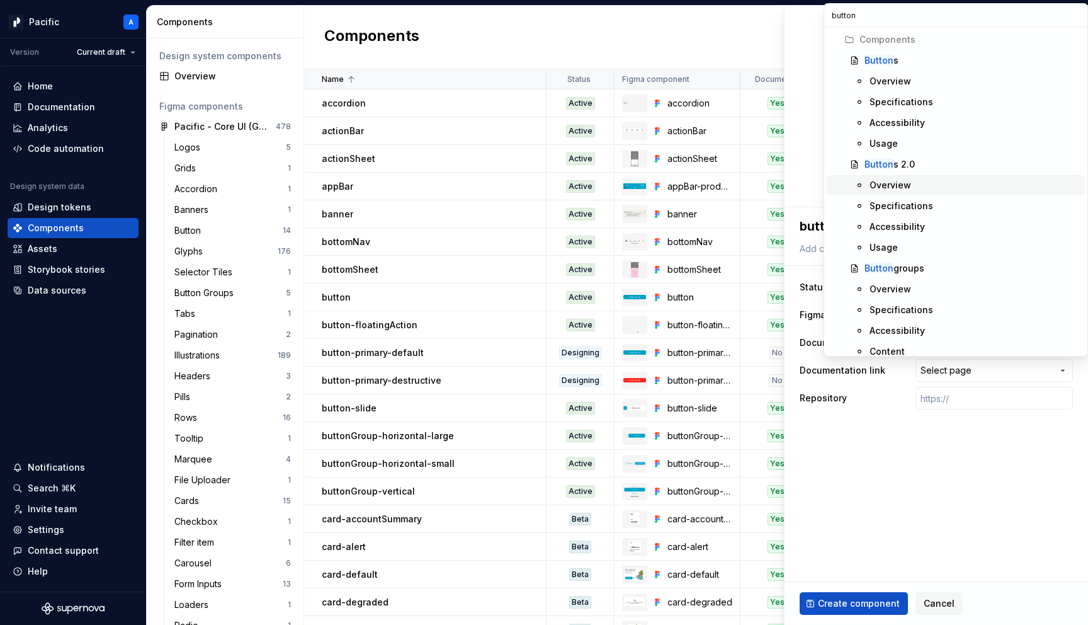
type input "button"
click at [899, 157] on span "Button s 2.0" at bounding box center [956, 164] width 258 height 20
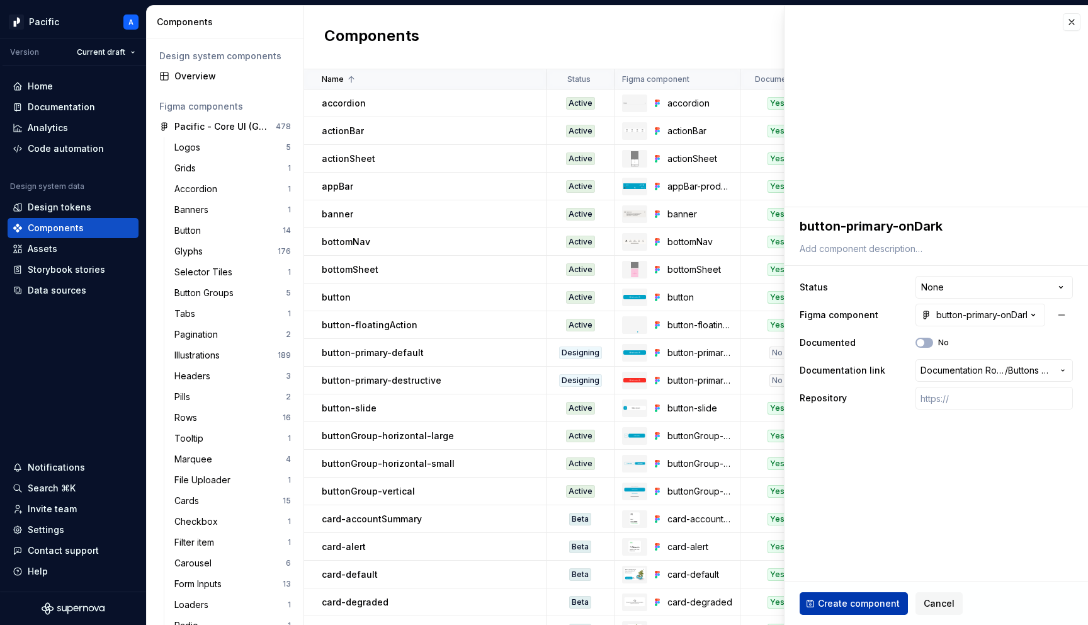
click at [872, 603] on span "Create component" at bounding box center [859, 603] width 82 height 13
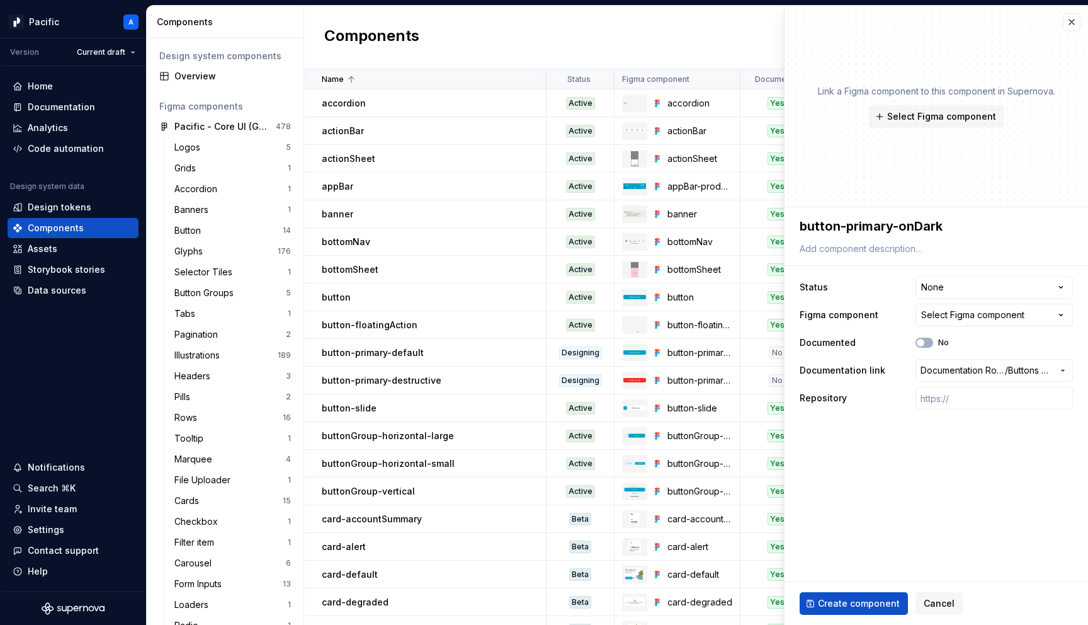
type textarea "*"
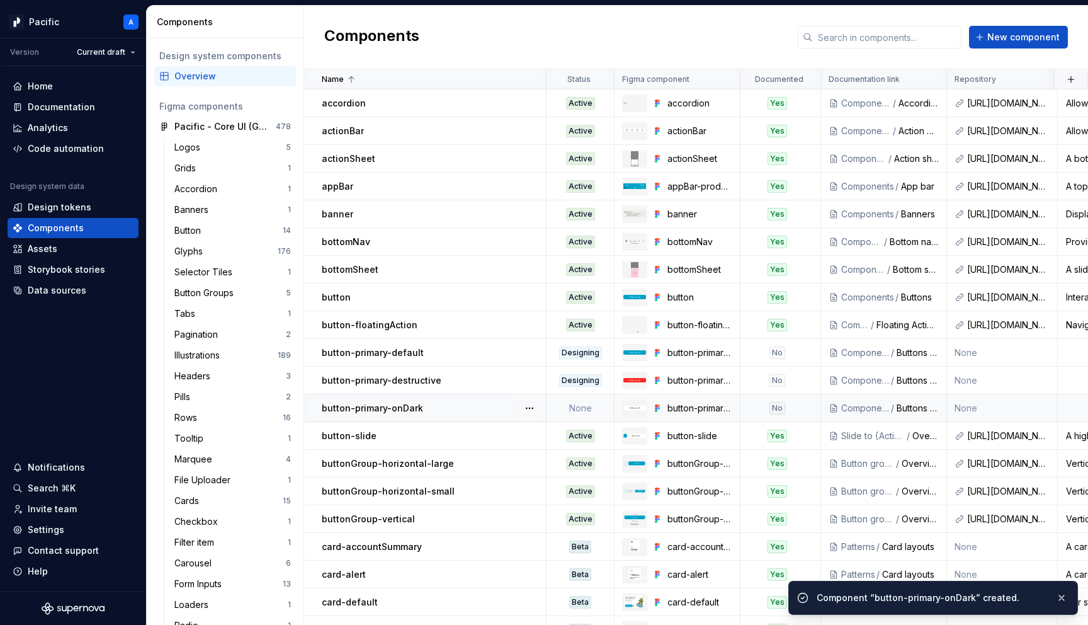
click at [425, 404] on div "button-primary-onDark" at bounding box center [434, 408] width 224 height 13
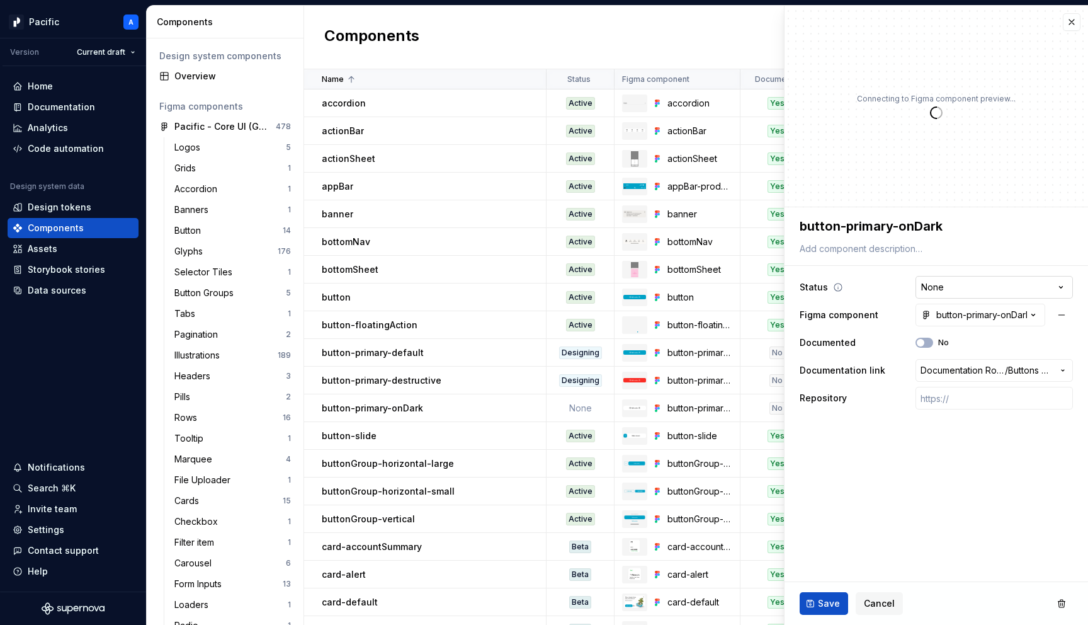
click at [946, 292] on html "Pacific A Version Current draft Home Documentation Analytics Code automation De…" at bounding box center [544, 312] width 1088 height 625
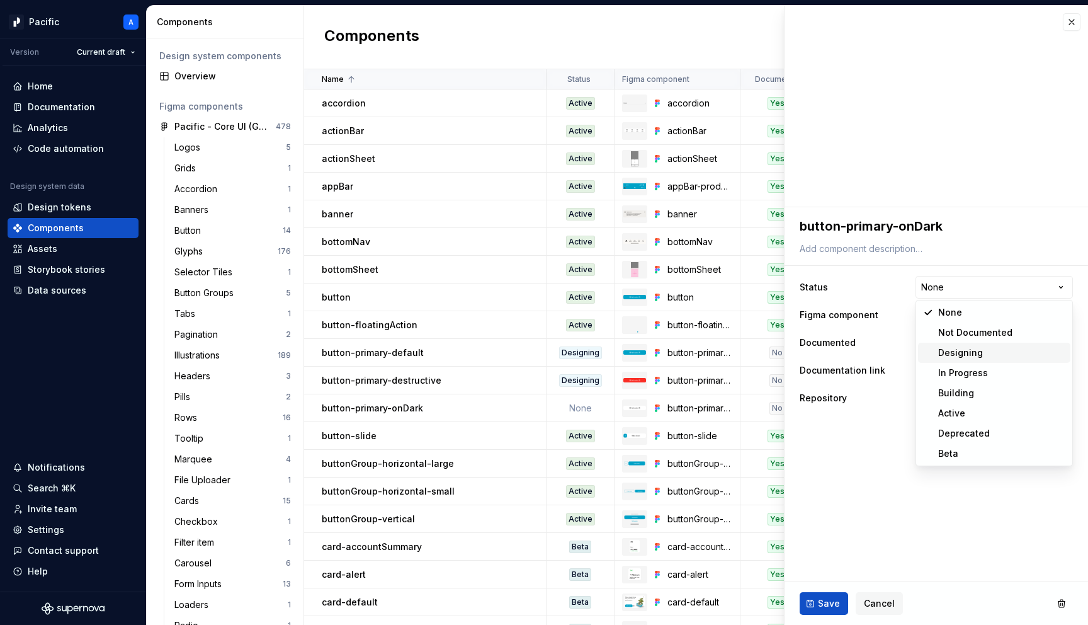
type textarea "*"
select select "**********"
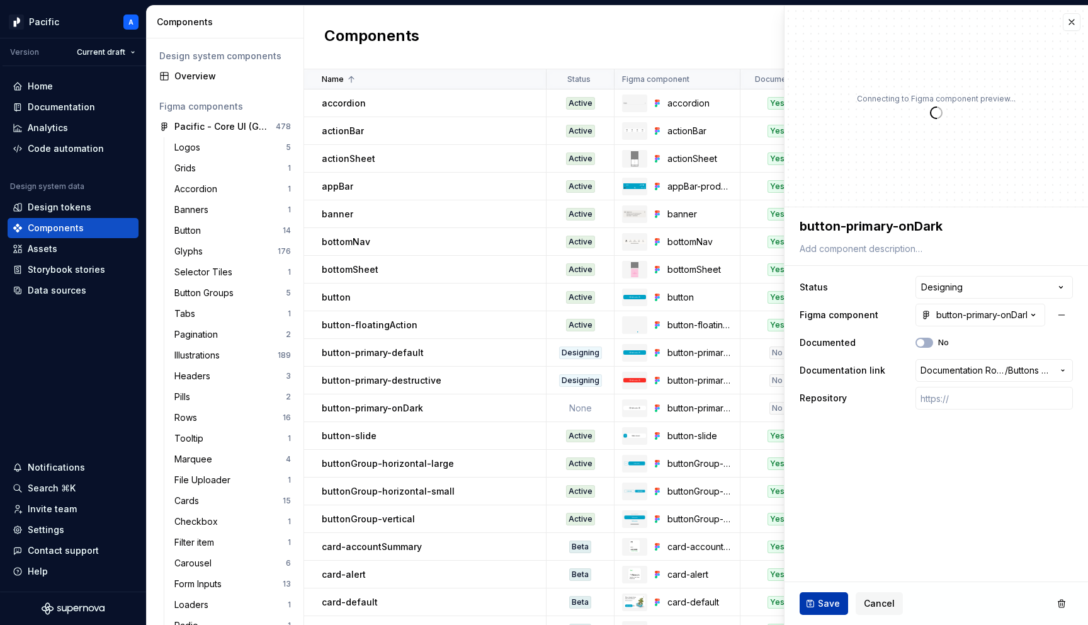
click at [809, 600] on button "Save" at bounding box center [824, 603] width 49 height 23
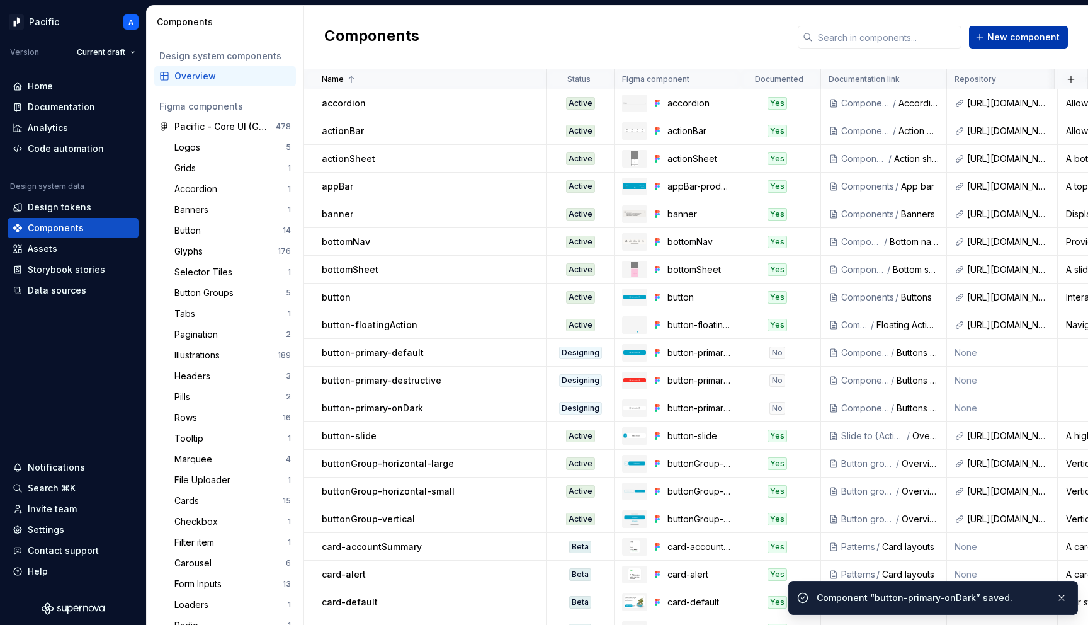
click at [1014, 43] on button "New component" at bounding box center [1018, 37] width 99 height 23
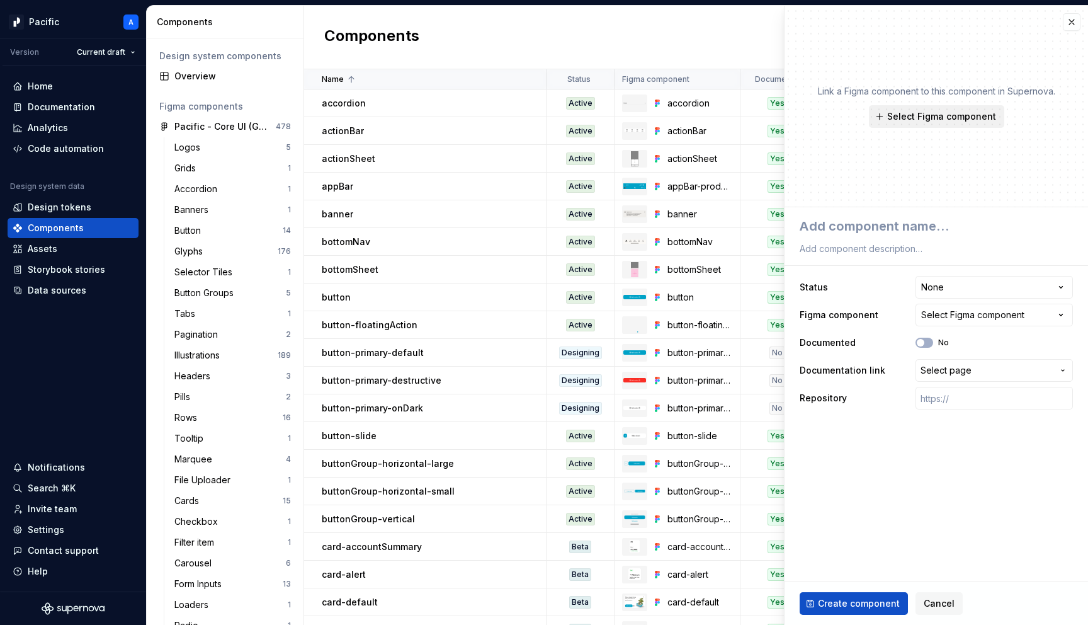
click at [962, 112] on span "Select Figma component" at bounding box center [942, 116] width 109 height 13
type textarea "*"
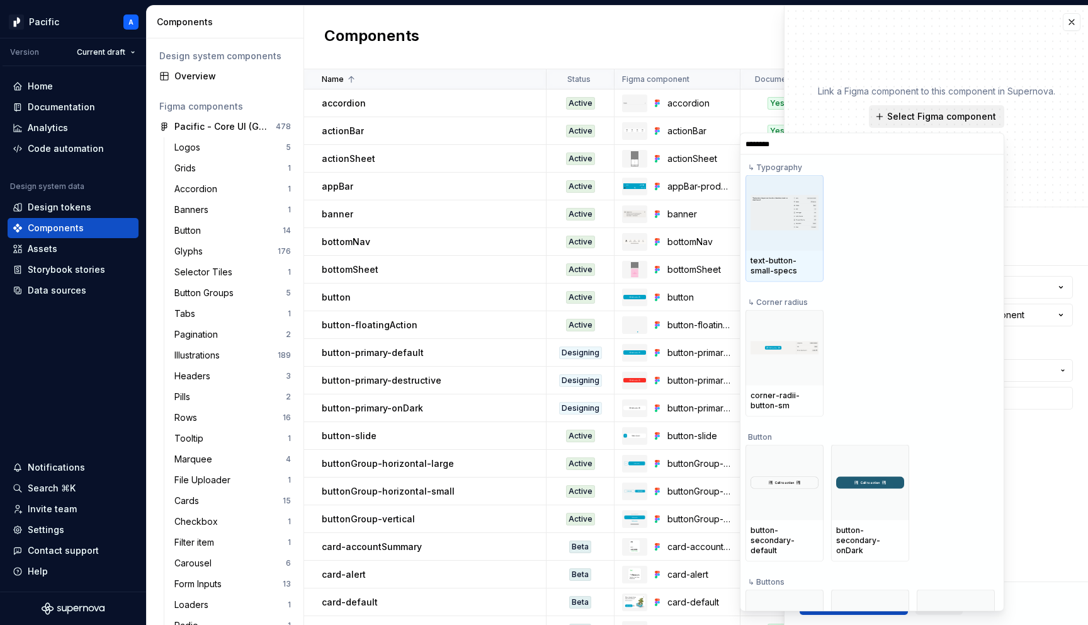
type input "*********"
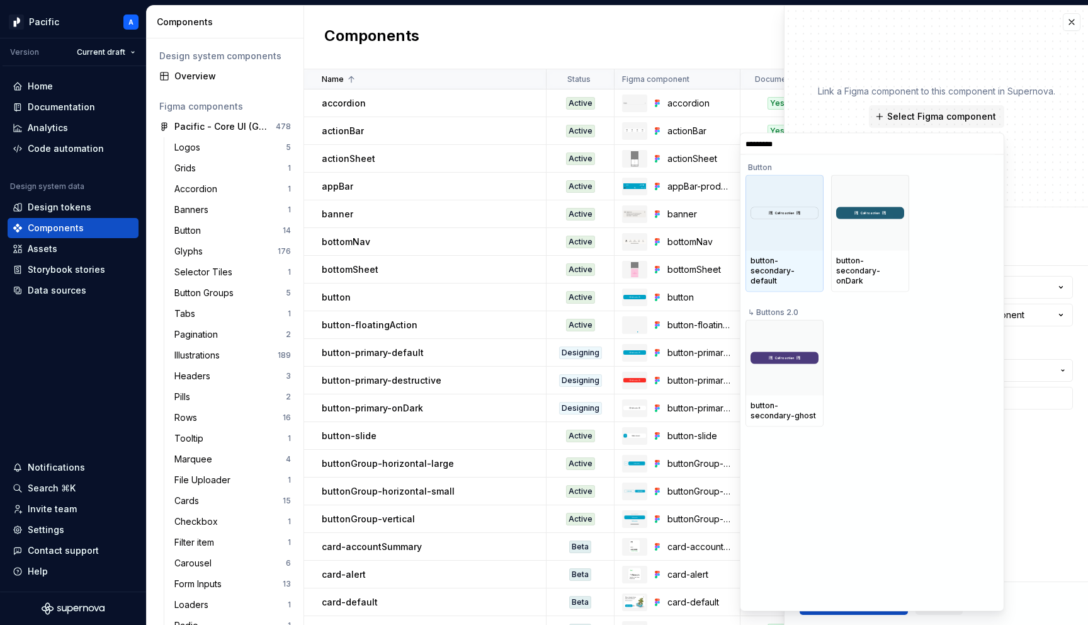
click at [779, 233] on div at bounding box center [785, 213] width 78 height 76
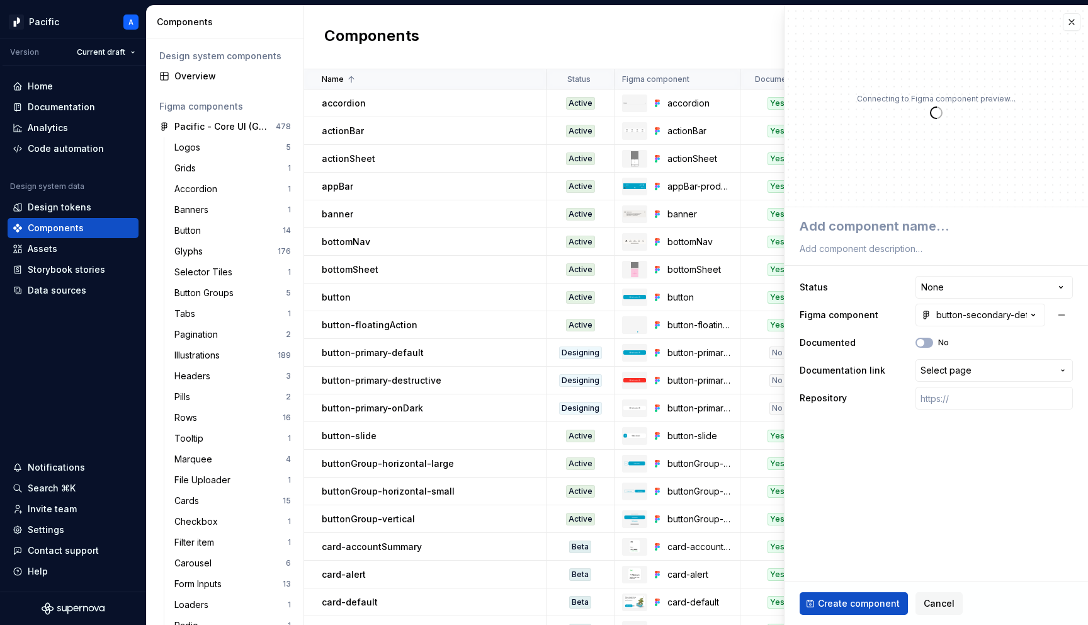
click at [961, 293] on html "Pacific A Version Current draft Home Documentation Analytics Code automation De…" at bounding box center [544, 312] width 1088 height 625
type textarea "*"
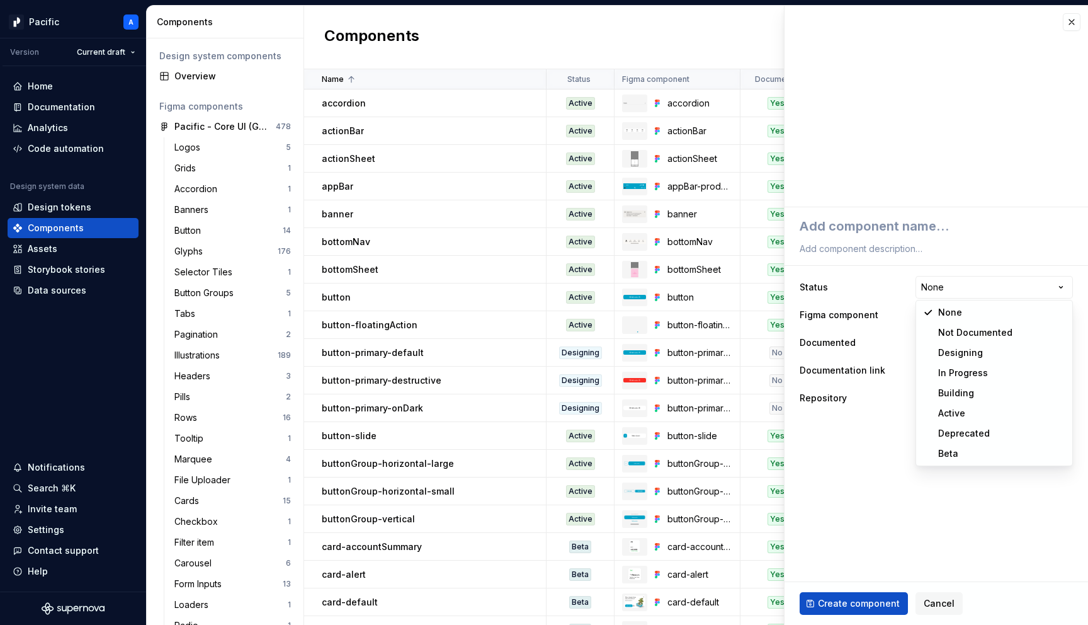
select select "**********"
type textarea "*"
click at [969, 374] on span "Select page" at bounding box center [946, 370] width 51 height 13
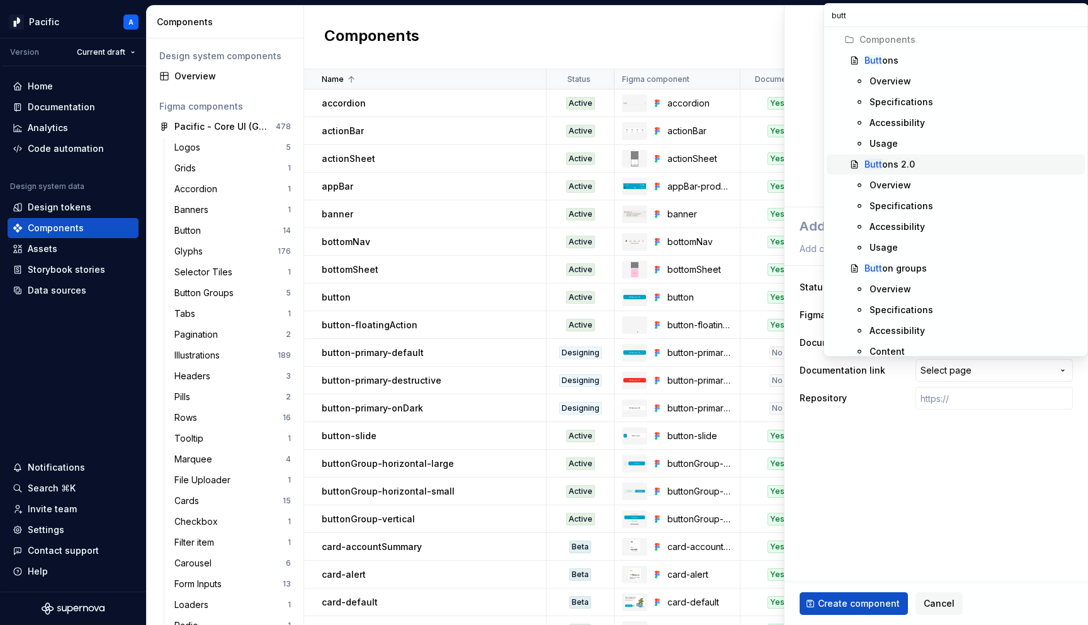
type input "butt"
click at [897, 164] on div "Butt ons 2.0" at bounding box center [890, 164] width 50 height 13
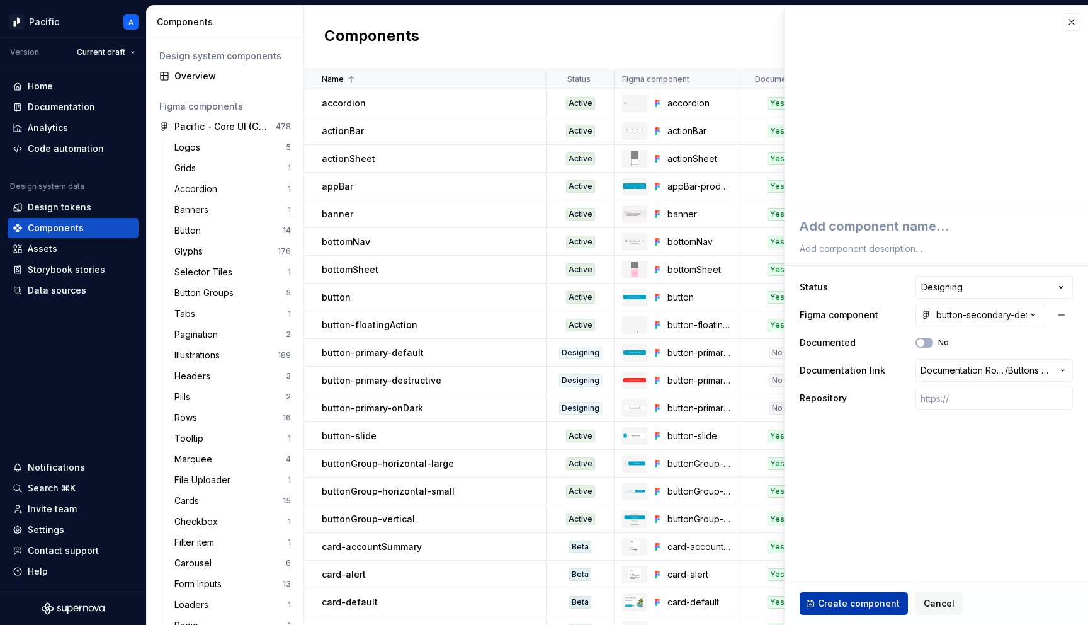
click at [860, 600] on span "Create component" at bounding box center [859, 603] width 82 height 13
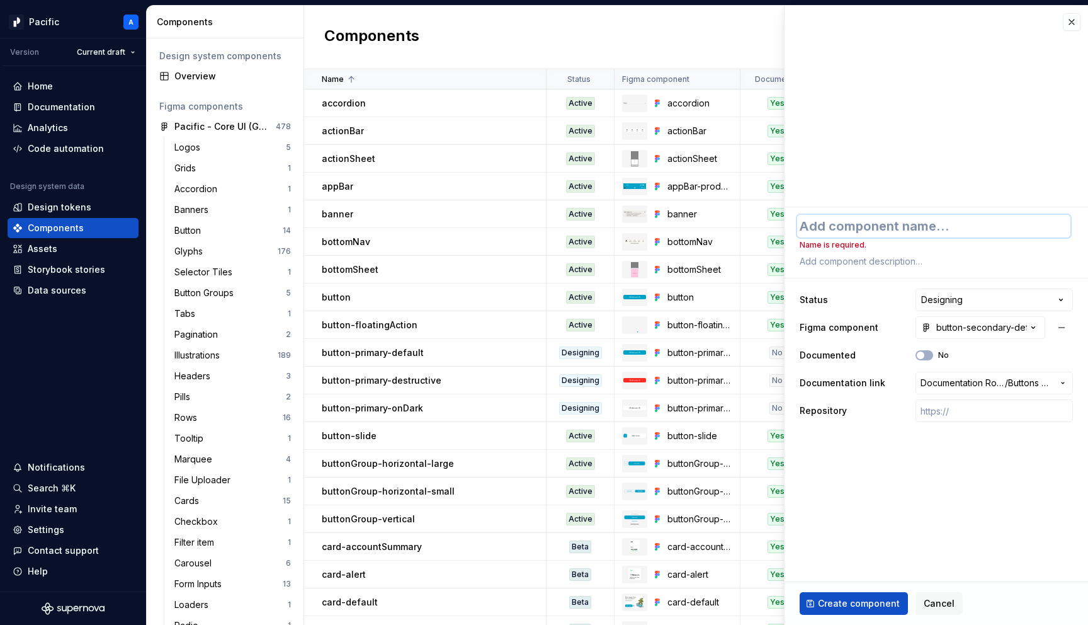
type textarea "*"
type textarea "b"
type textarea "*"
type textarea "bu"
type textarea "*"
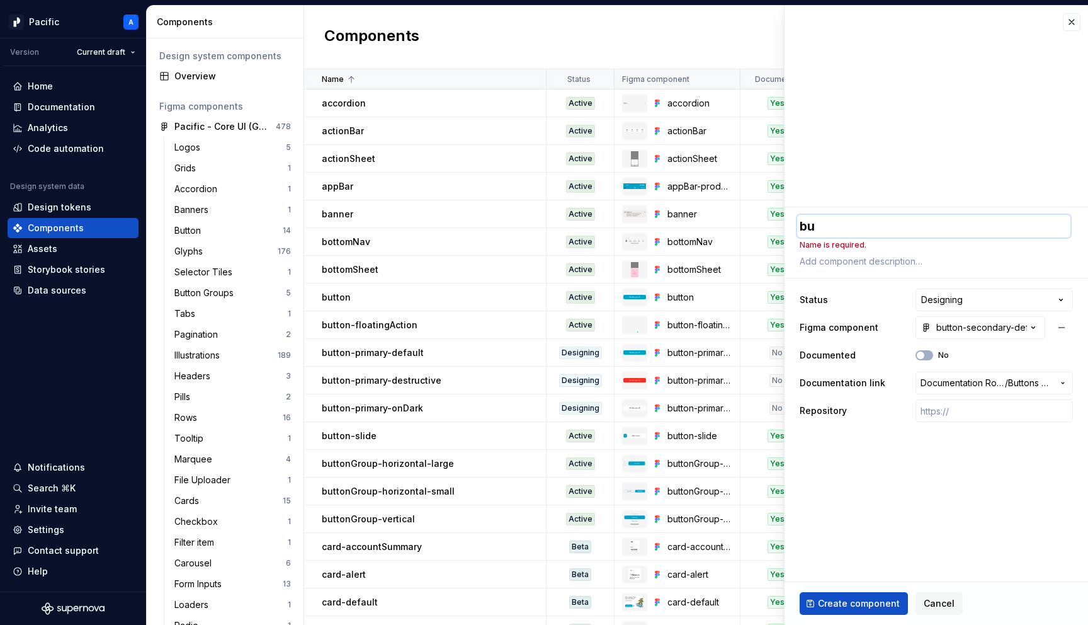
type textarea "but"
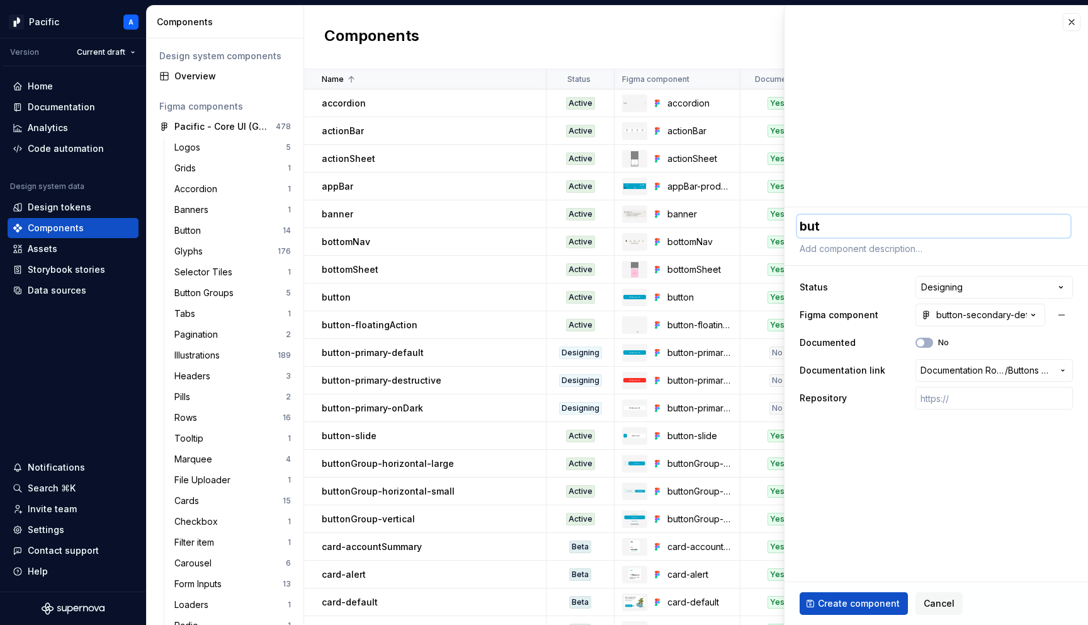
type textarea "*"
type textarea "butt"
type textarea "*"
type textarea "butto"
type textarea "*"
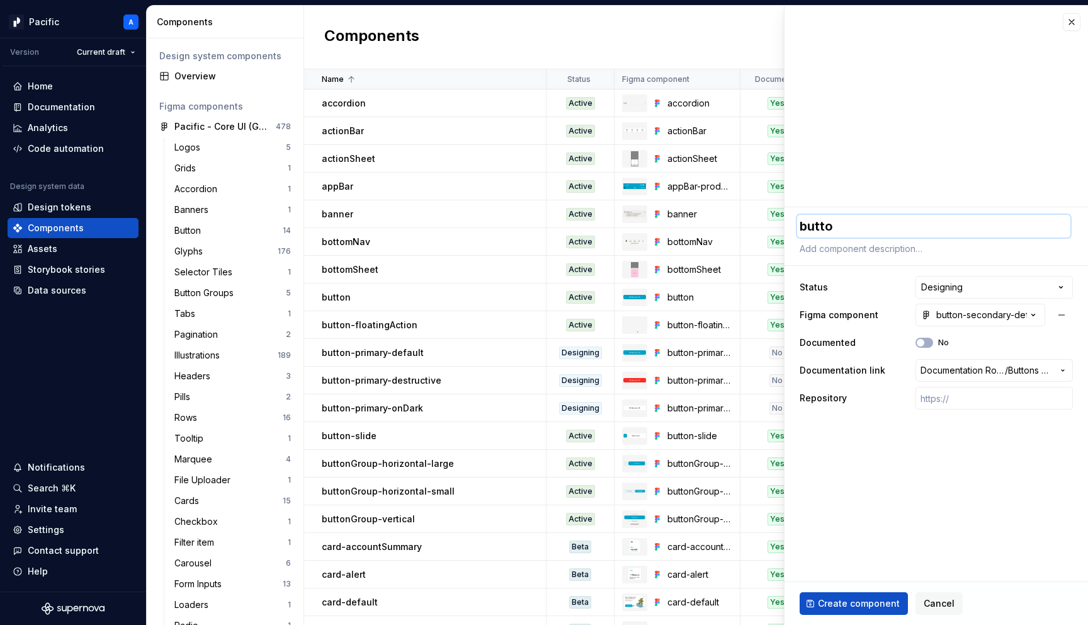
type textarea "button"
type textarea "*"
type textarea "button-"
type textarea "*"
type textarea "button-s"
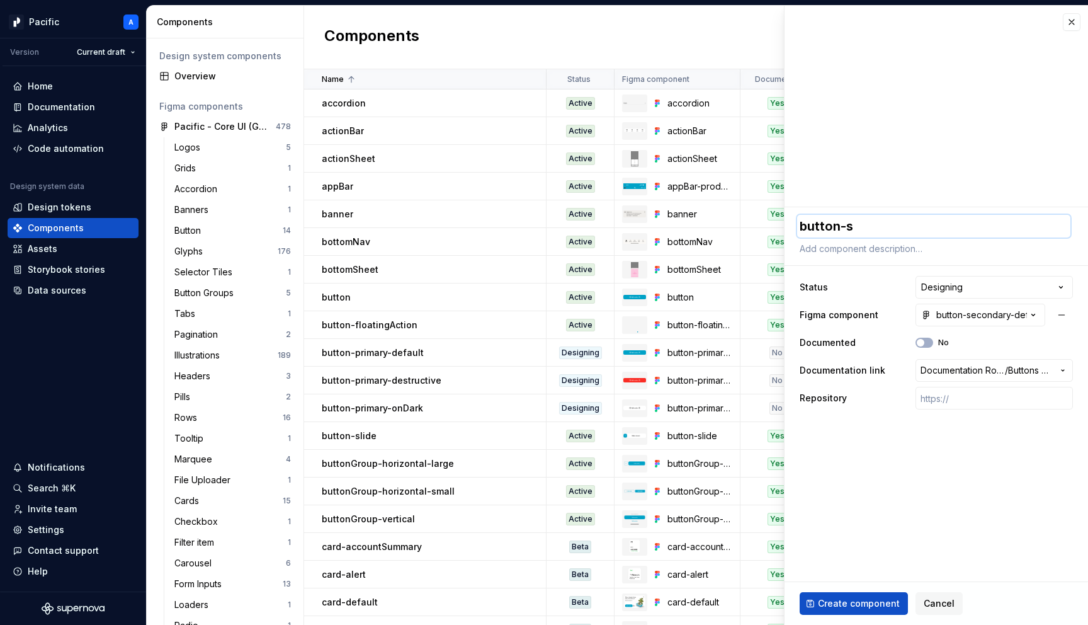
type textarea "*"
type textarea "button-se"
type textarea "*"
type textarea "button-sec"
type textarea "*"
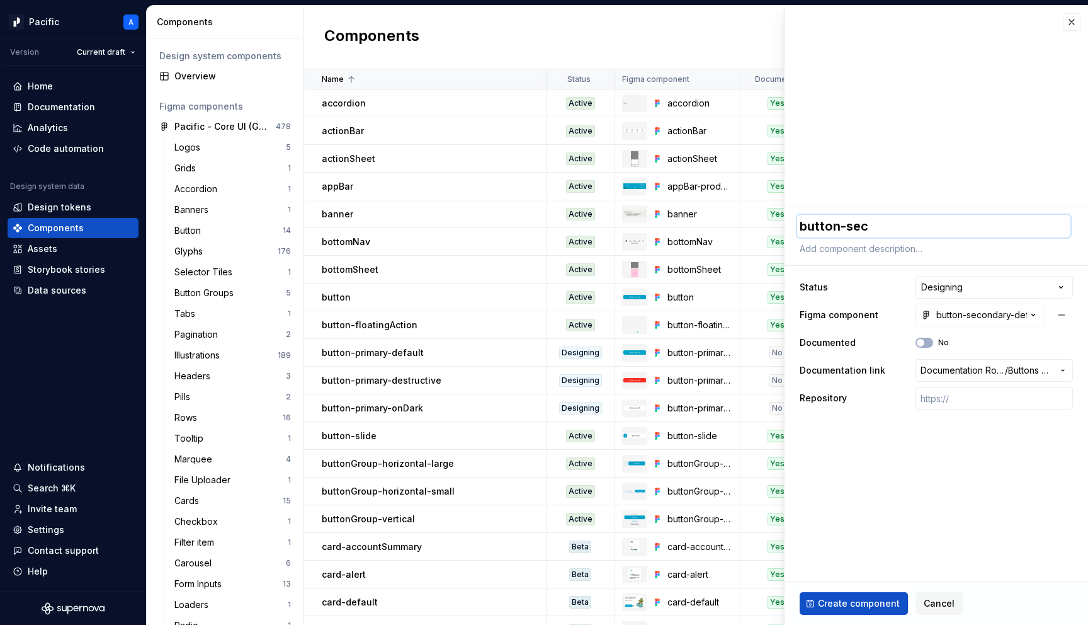
type textarea "button-seco"
type textarea "*"
type textarea "button-secon"
type textarea "*"
type textarea "button-seconda"
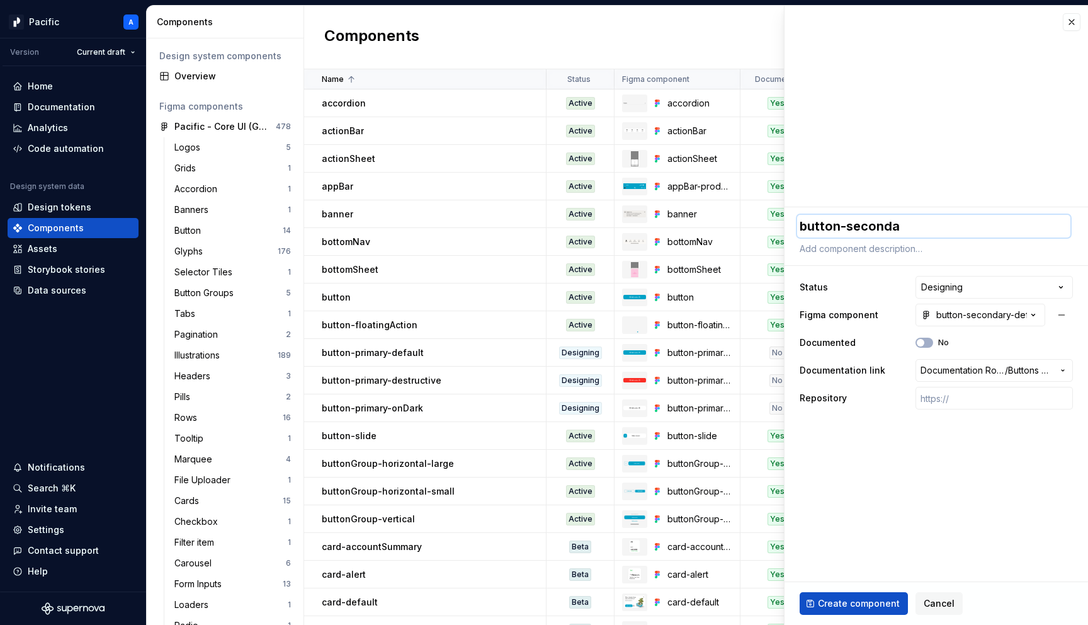
type textarea "*"
type textarea "button-secondar"
type textarea "*"
type textarea "button-secondary"
type textarea "*"
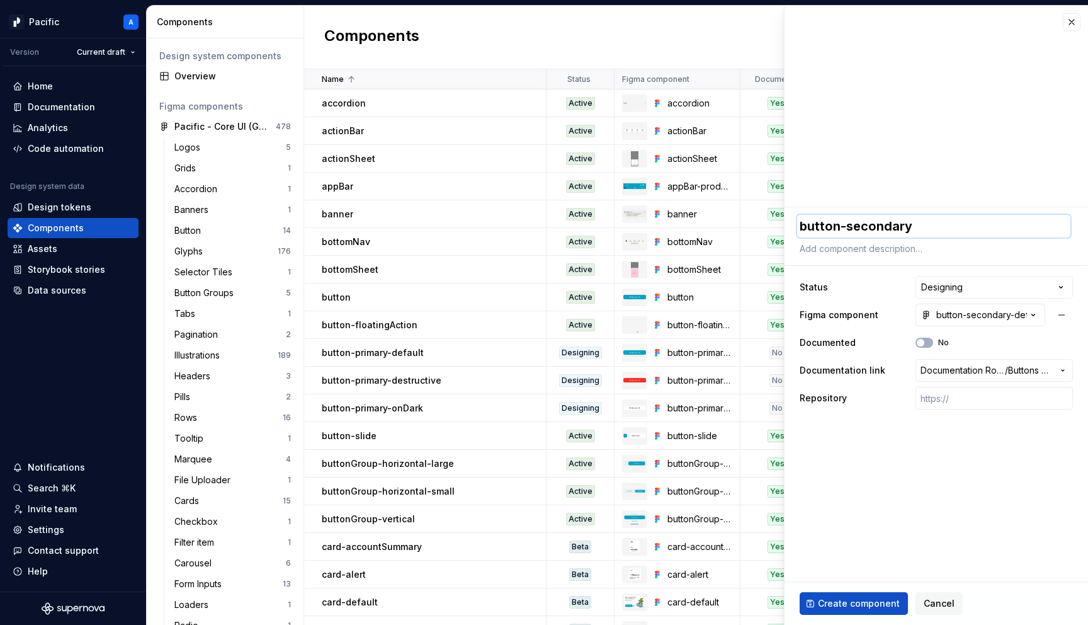
type textarea "button-secondary-"
type textarea "*"
type textarea "button-secondary-d"
type textarea "*"
type textarea "button-secondary-de"
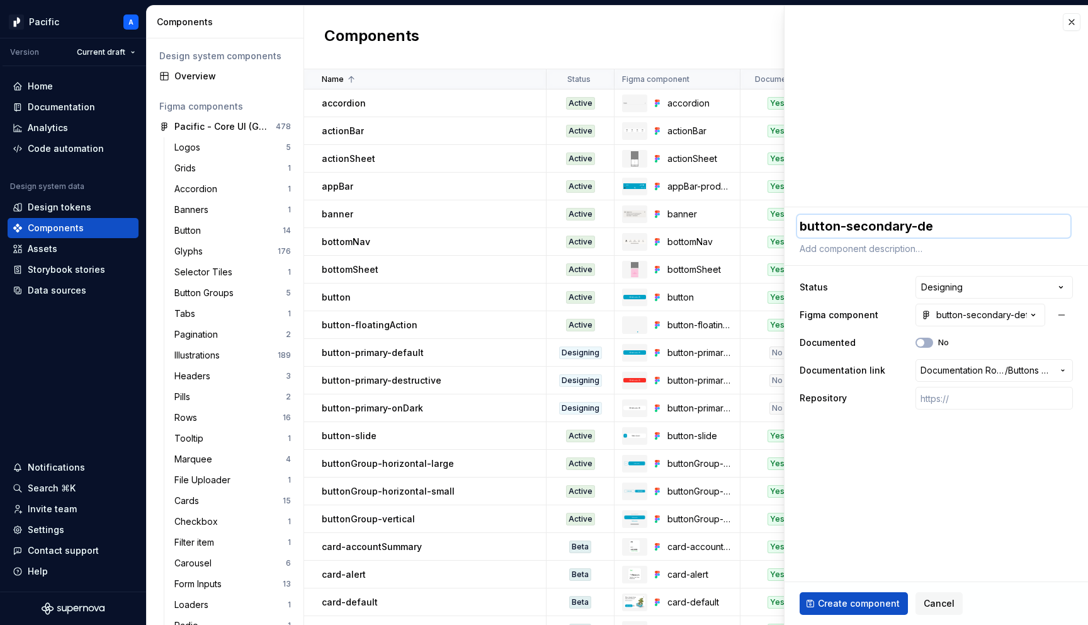
type textarea "*"
type textarea "button-secondary-def"
type textarea "*"
type textarea "button-secondary-defa"
type textarea "*"
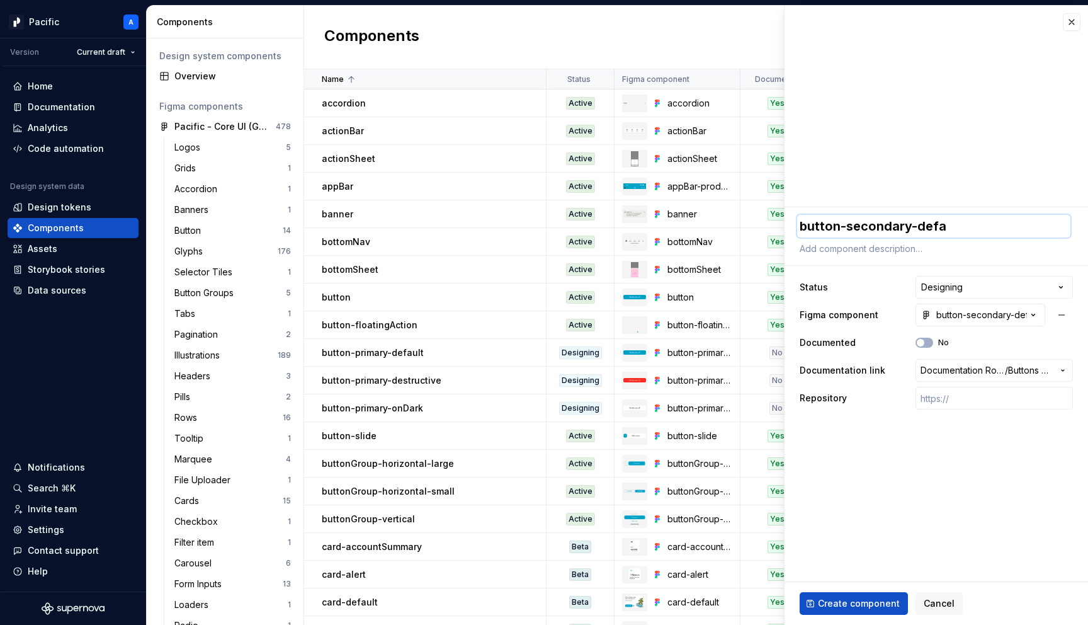
type textarea "button-secondary-defau"
type textarea "*"
type textarea "button-secondary-defaul"
type textarea "*"
type textarea "button-secondary-default"
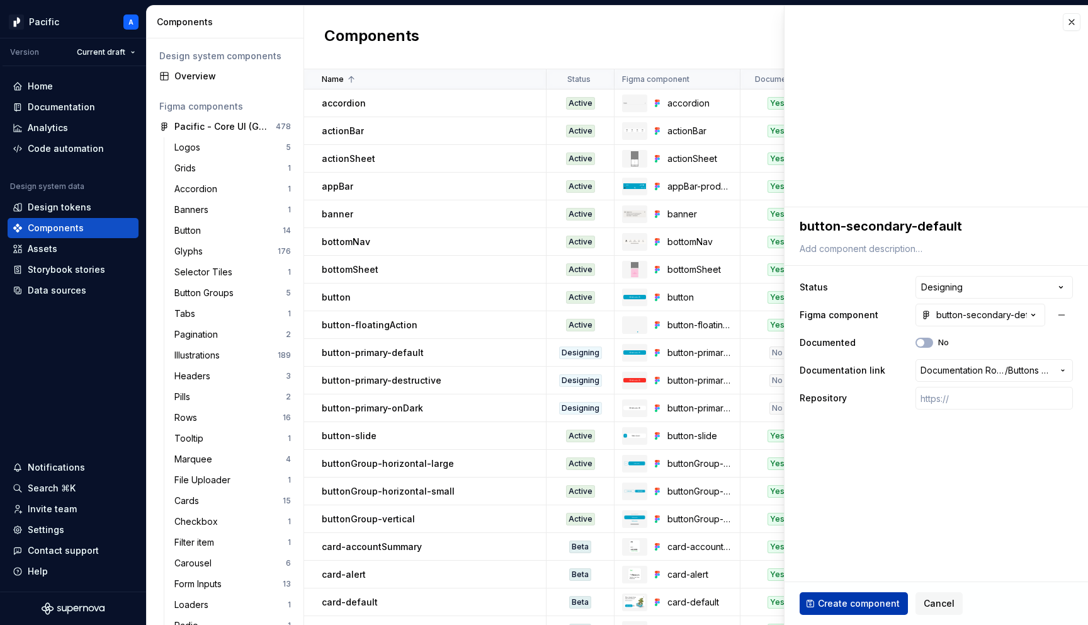
click at [844, 605] on span "Create component" at bounding box center [859, 603] width 82 height 13
type textarea "*"
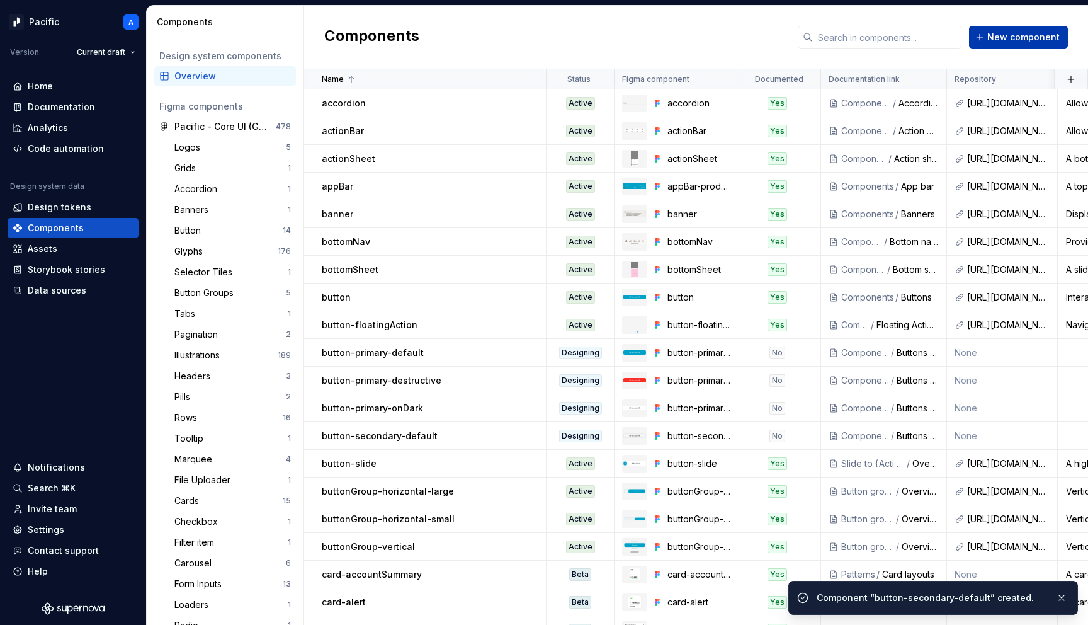
click at [1015, 39] on span "New component" at bounding box center [1024, 37] width 72 height 13
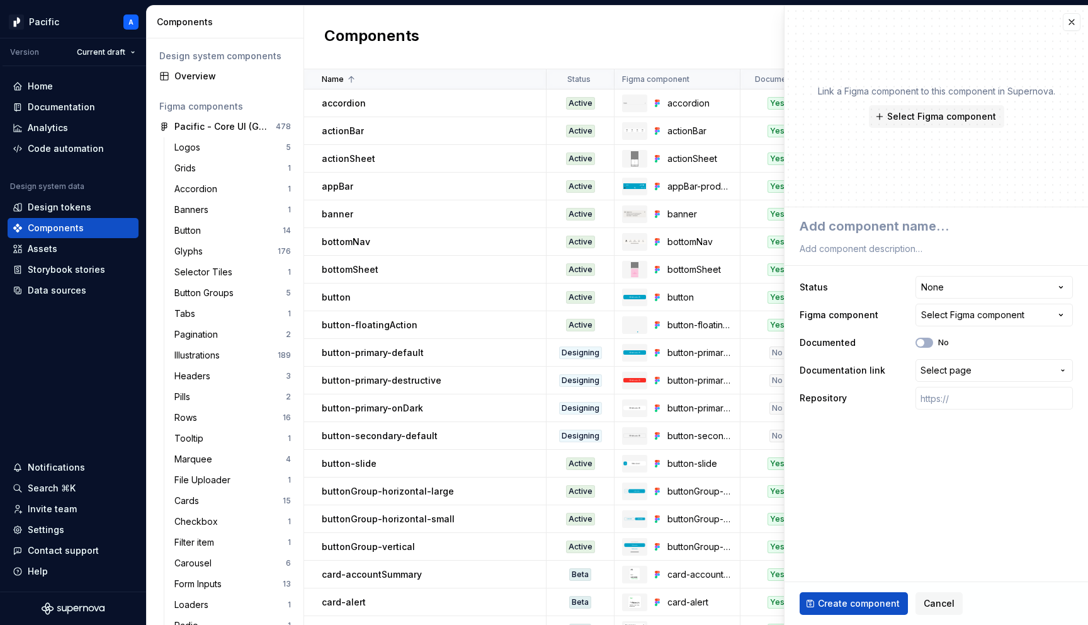
type textarea "*"
type textarea "b"
type textarea "*"
type textarea "bu"
type textarea "*"
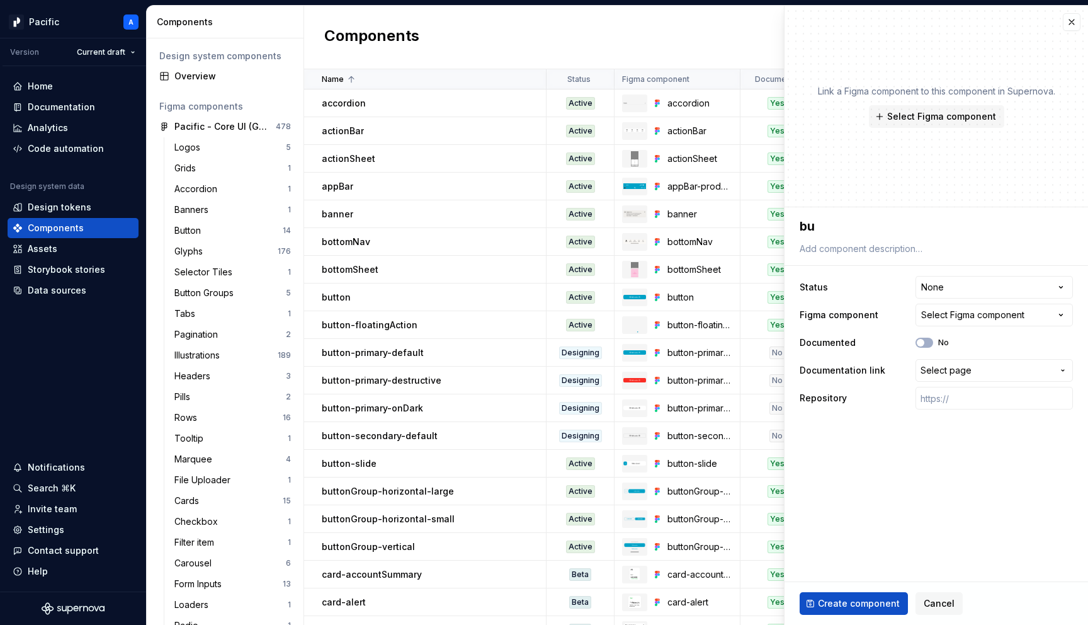
type textarea "but"
type textarea "*"
type textarea "butt"
type textarea "*"
type textarea "butto"
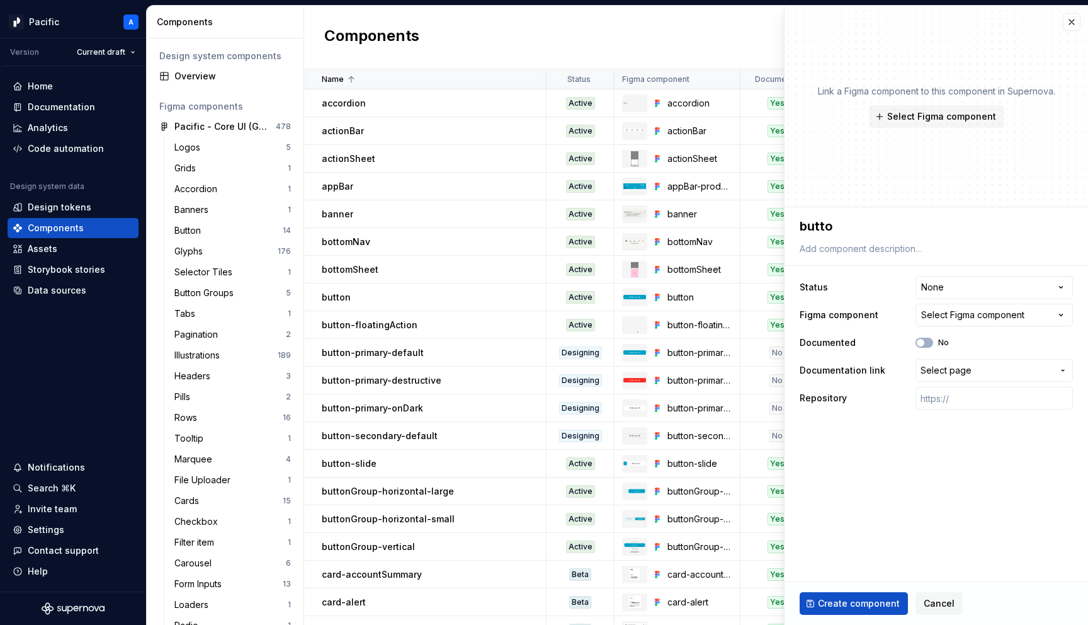
type textarea "*"
type textarea "button"
type textarea "*"
type textarea "button-"
type textarea "*"
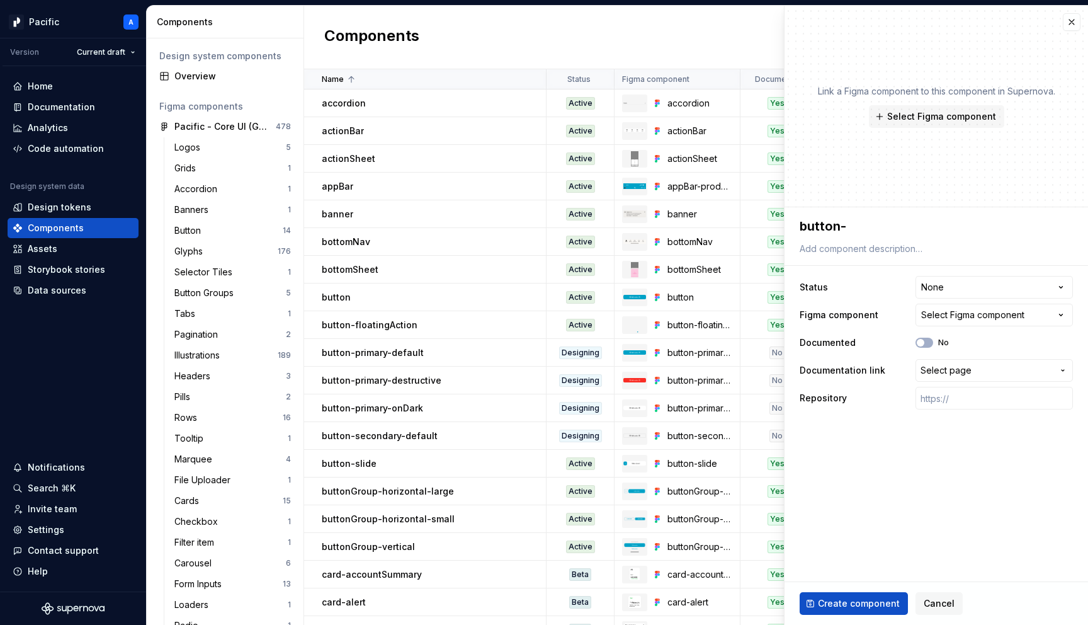
type textarea "button-s"
type textarea "*"
type textarea "button-se"
type textarea "*"
type textarea "button-sec"
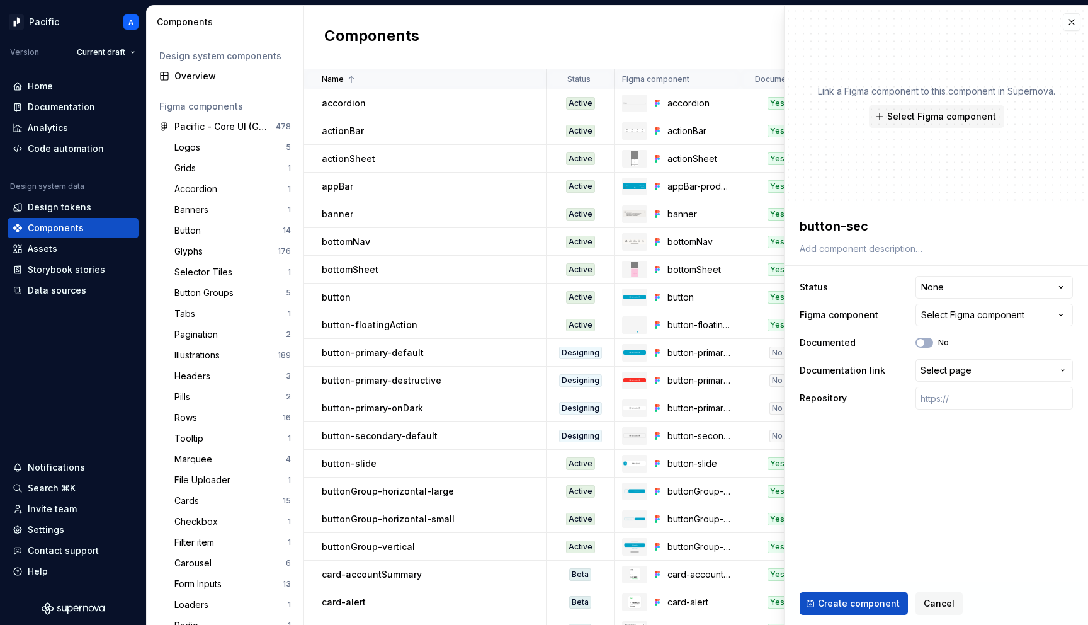
type textarea "*"
type textarea "button-seco"
type textarea "*"
type textarea "button-secom"
type textarea "*"
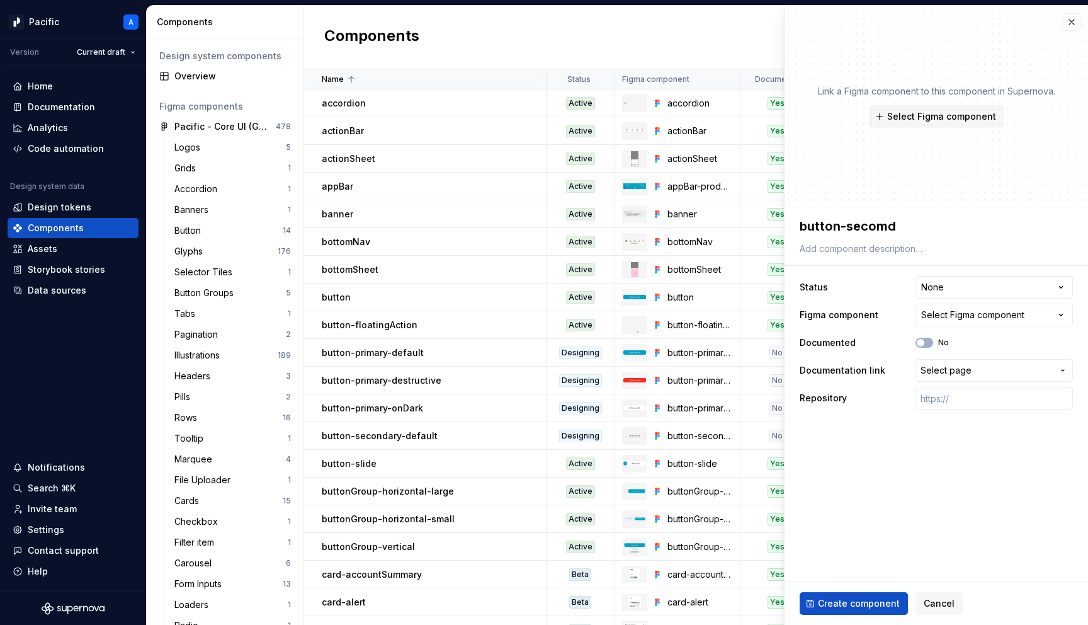
type textarea "button-secomda"
type textarea "*"
type textarea "button-secomdar"
type textarea "*"
type textarea "button-secomda"
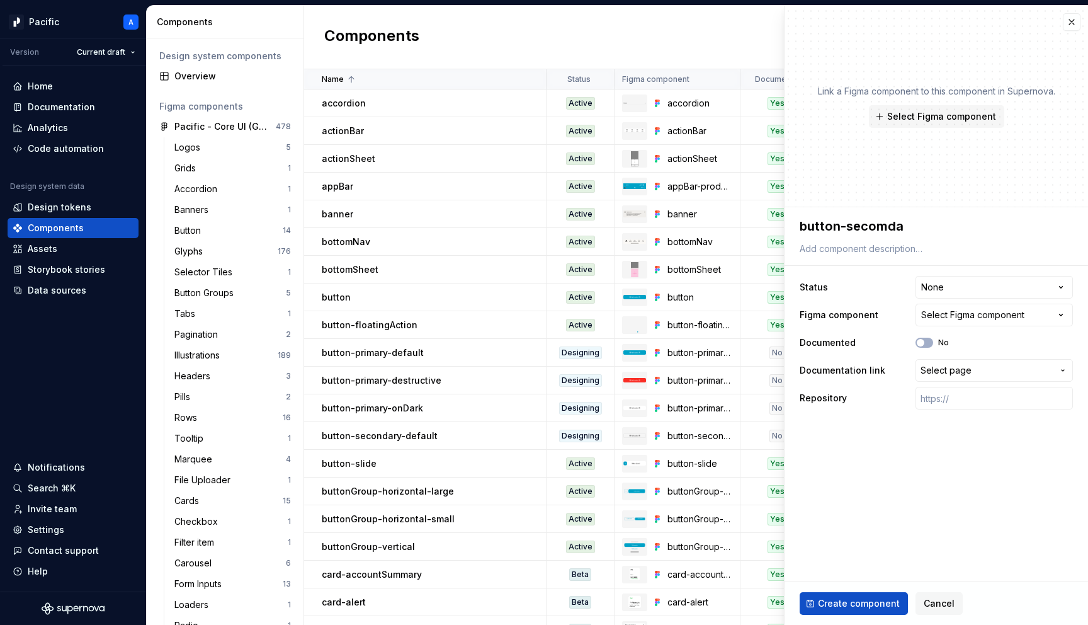
type textarea "*"
type textarea "button-secomd"
type textarea "*"
type textarea "button-secom"
type textarea "*"
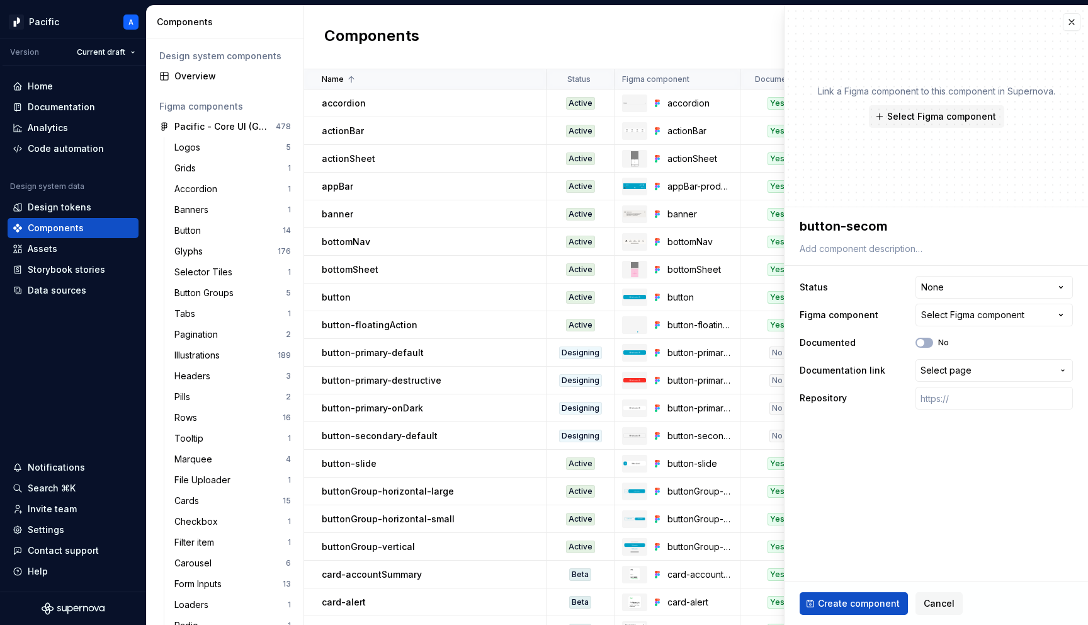
type textarea "button-seco"
type textarea "*"
type textarea "button-sec"
type textarea "*"
type textarea "button-seco"
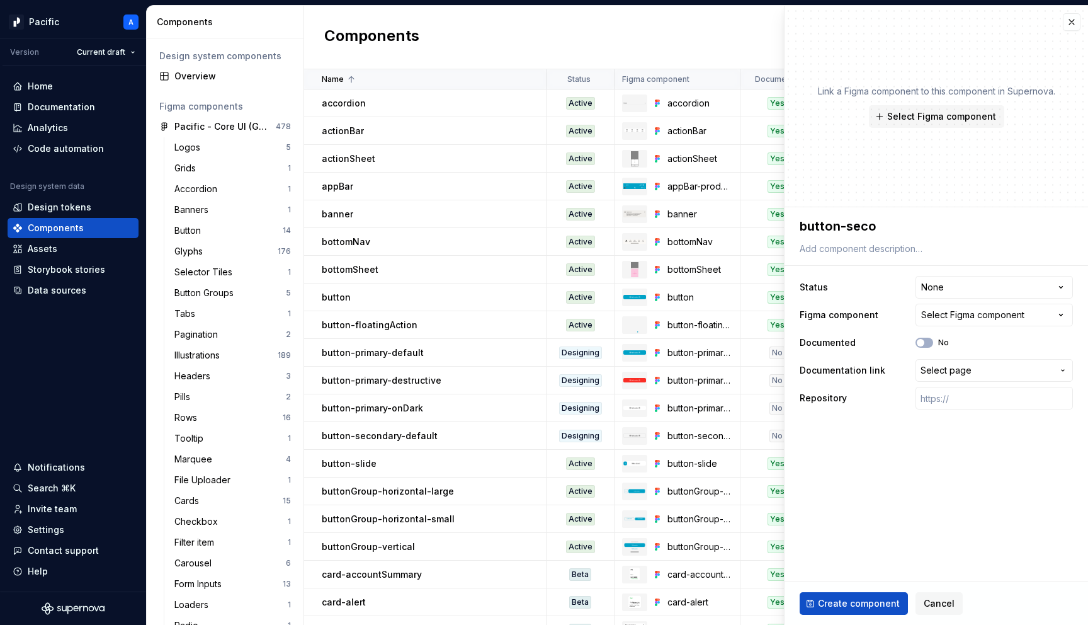
type textarea "*"
type textarea "button-secon"
type textarea "*"
click at [974, 116] on span "Select Figma component" at bounding box center [942, 116] width 109 height 13
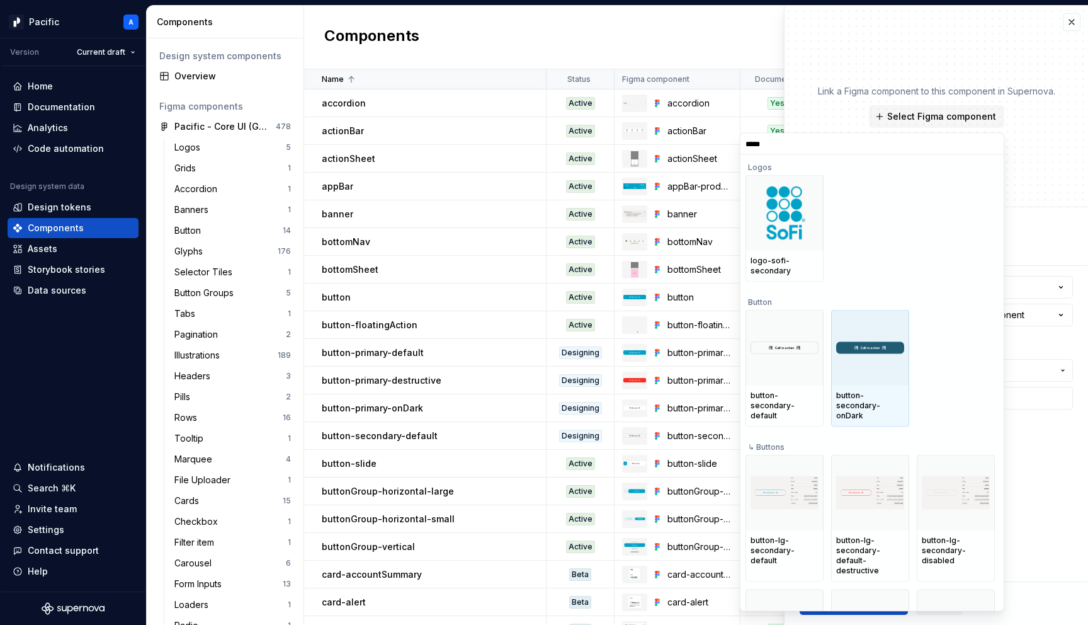
click at [872, 378] on div at bounding box center [870, 348] width 78 height 76
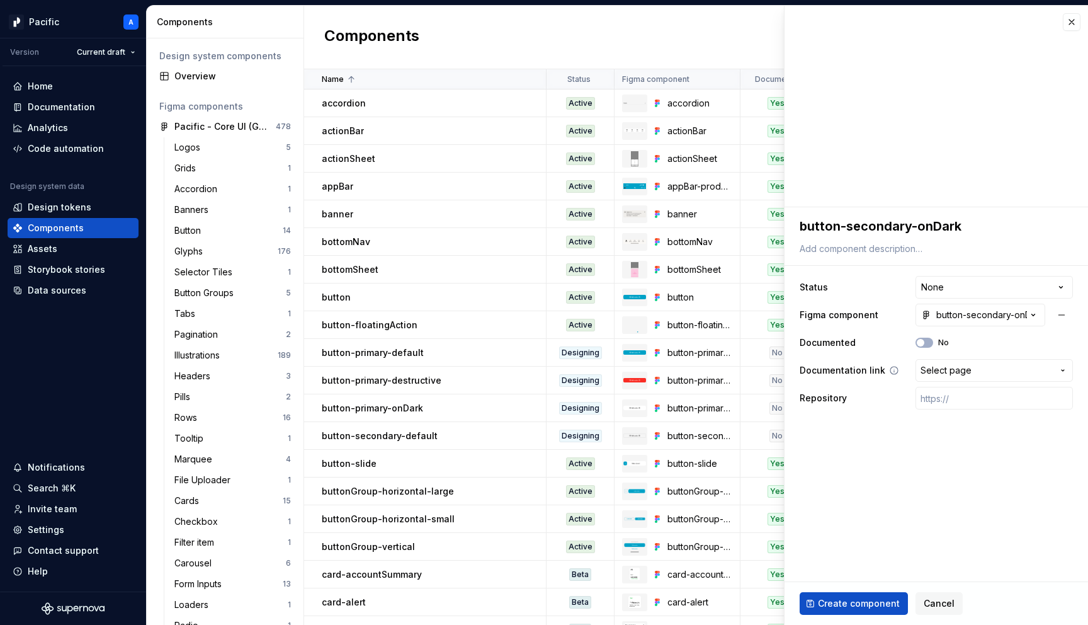
click at [947, 377] on button "Select page" at bounding box center [994, 370] width 157 height 23
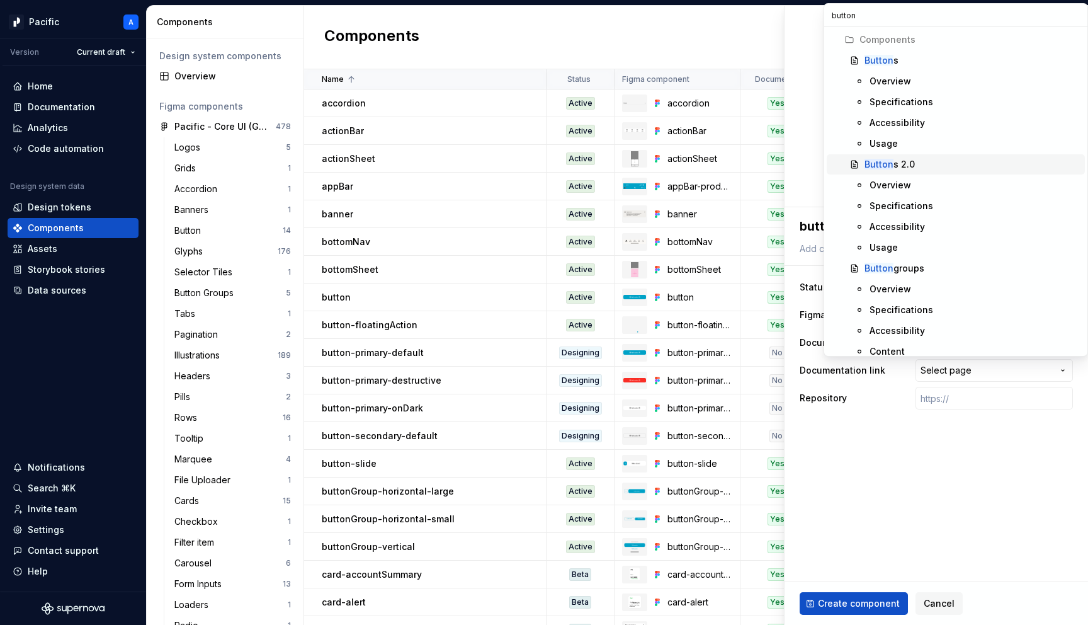
click at [905, 173] on span "Button s 2.0" at bounding box center [956, 164] width 258 height 20
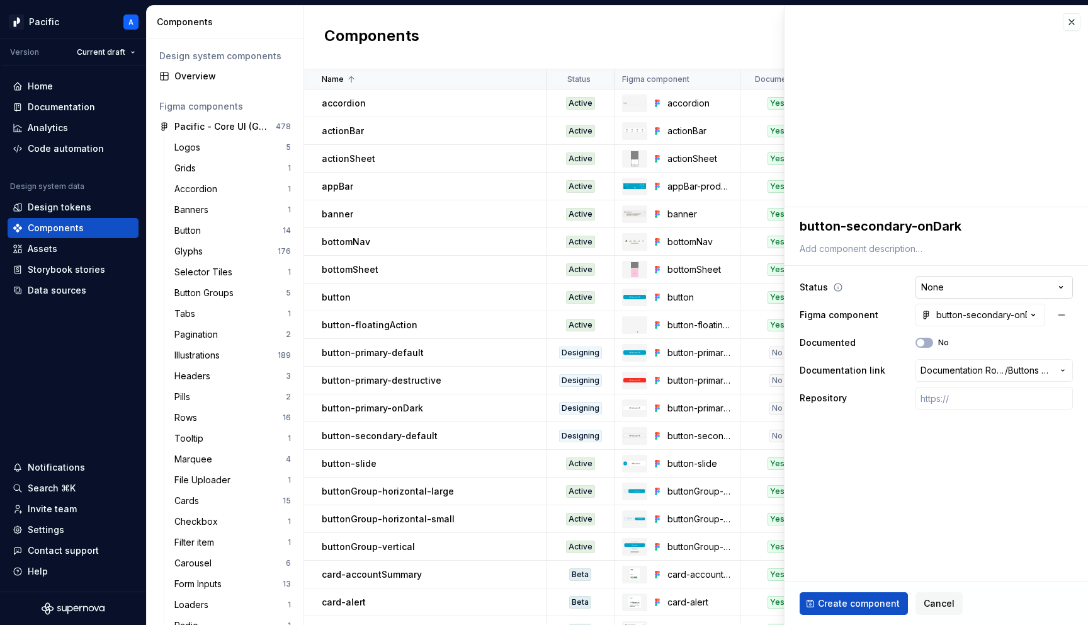
click at [941, 287] on html "Pacific A Version Current draft Home Documentation Analytics Code automation De…" at bounding box center [544, 312] width 1088 height 625
click at [865, 605] on span "Create component" at bounding box center [859, 603] width 82 height 13
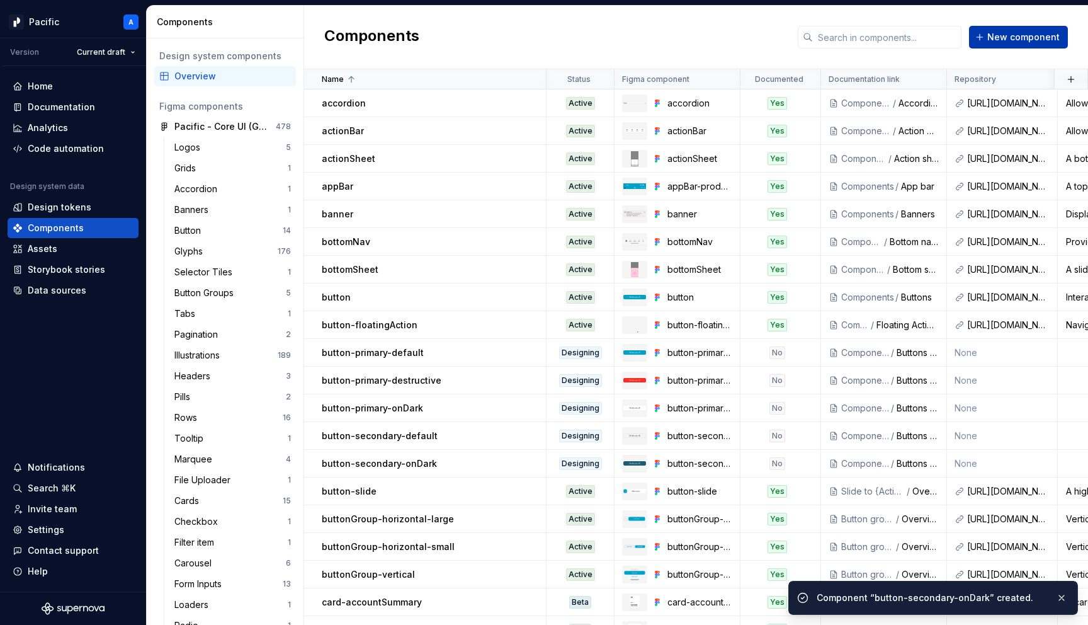
click at [1012, 42] on span "New component" at bounding box center [1024, 37] width 72 height 13
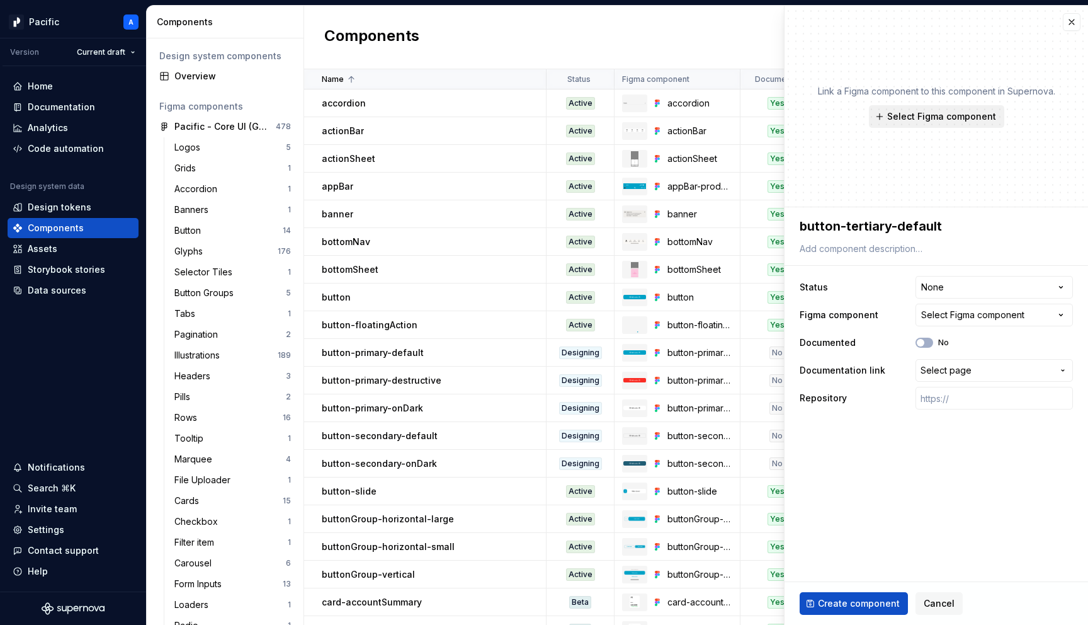
click at [945, 121] on span "Select Figma component" at bounding box center [942, 116] width 109 height 13
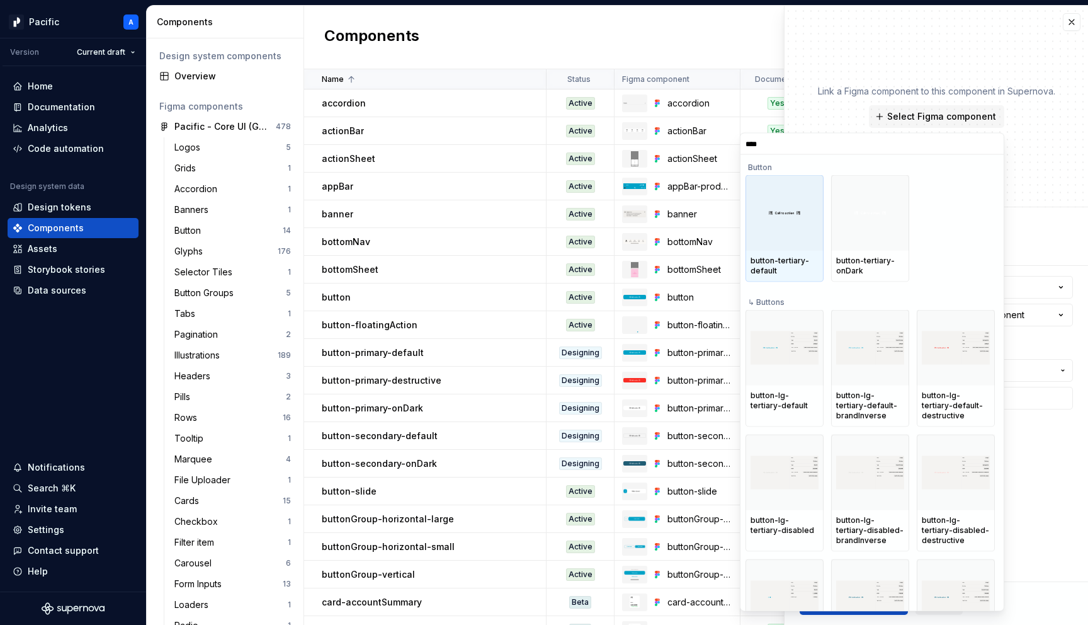
click at [782, 279] on div "button-tertiary-default" at bounding box center [785, 266] width 78 height 31
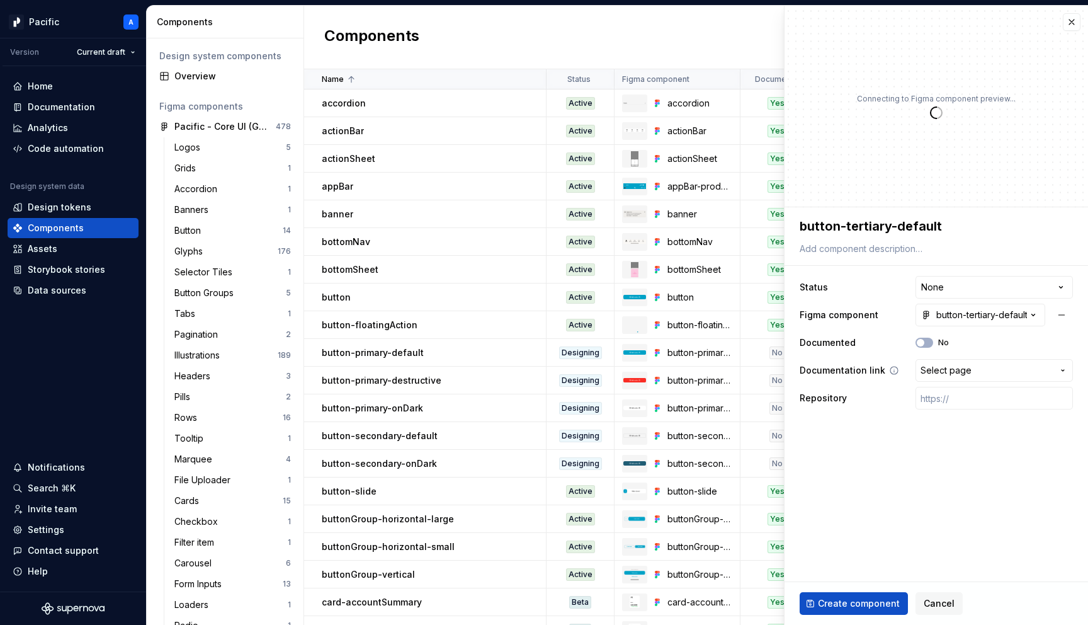
click at [955, 373] on span "Select page" at bounding box center [946, 370] width 51 height 13
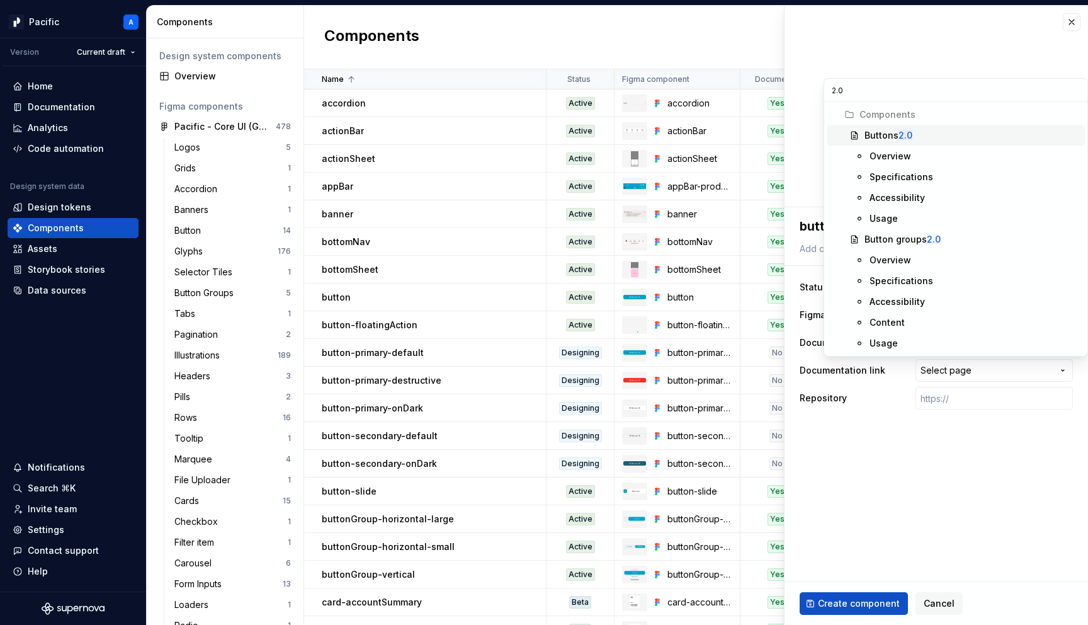
click at [910, 134] on mark "2.0" at bounding box center [906, 135] width 14 height 11
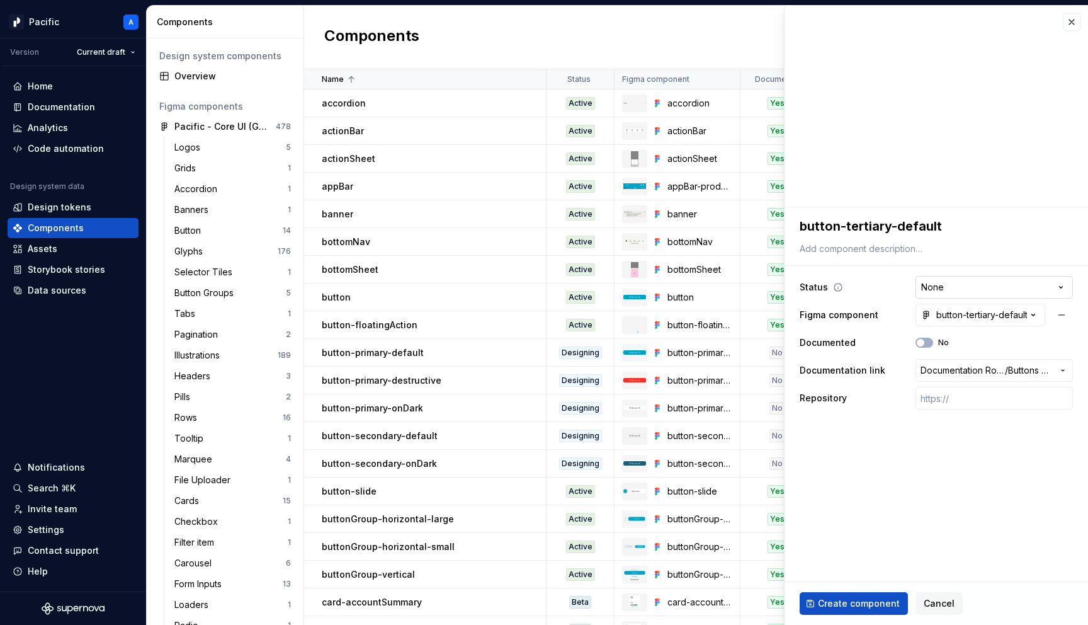
click at [945, 284] on html "Pacific A Version Current draft Home Documentation Analytics Code automation De…" at bounding box center [544, 312] width 1088 height 625
click at [837, 606] on span "Create component" at bounding box center [859, 603] width 82 height 13
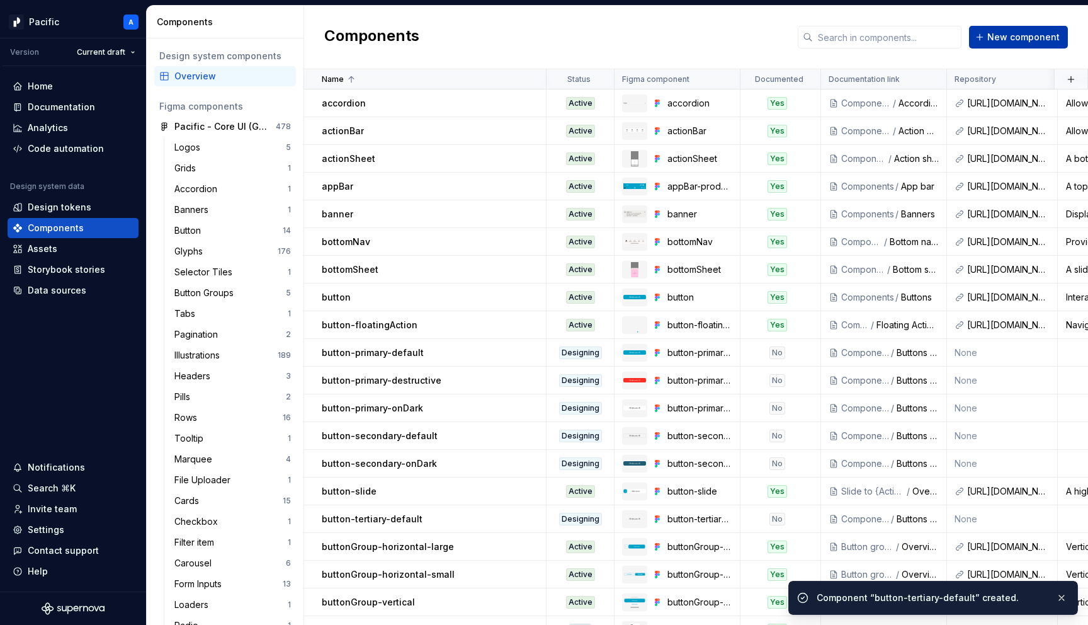
click at [1005, 36] on span "New component" at bounding box center [1024, 37] width 72 height 13
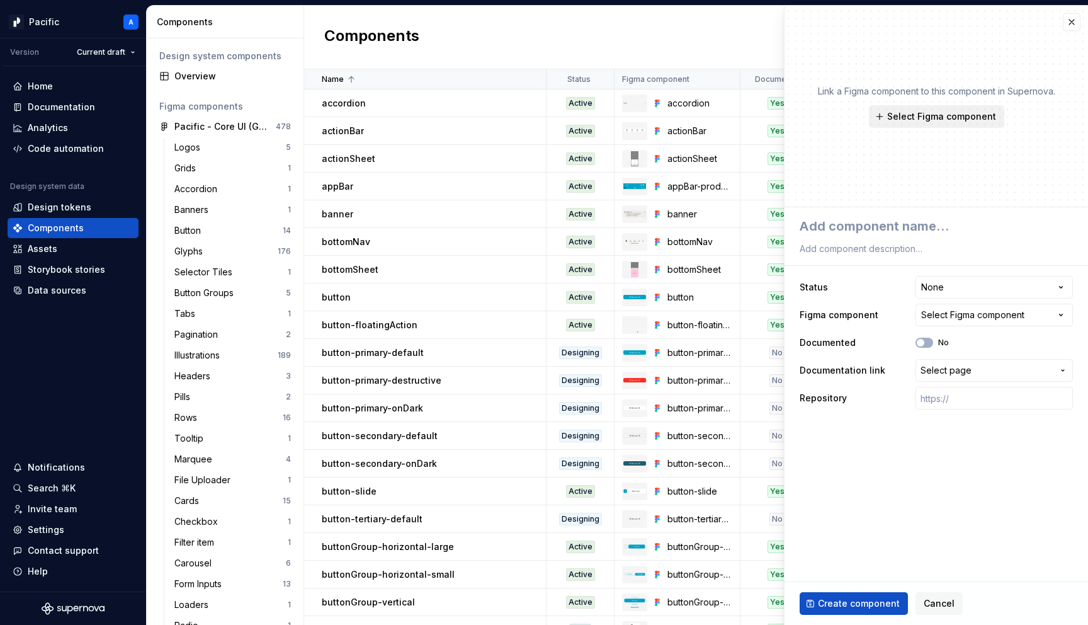
click at [935, 111] on span "Select Figma component" at bounding box center [942, 116] width 109 height 13
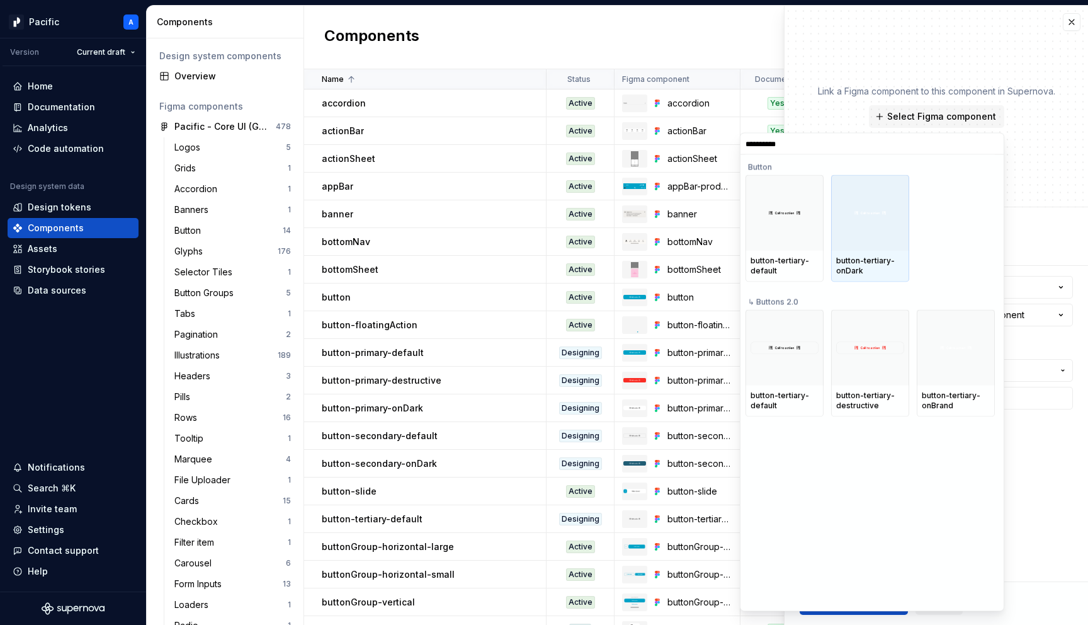
click at [857, 203] on div at bounding box center [870, 213] width 78 height 76
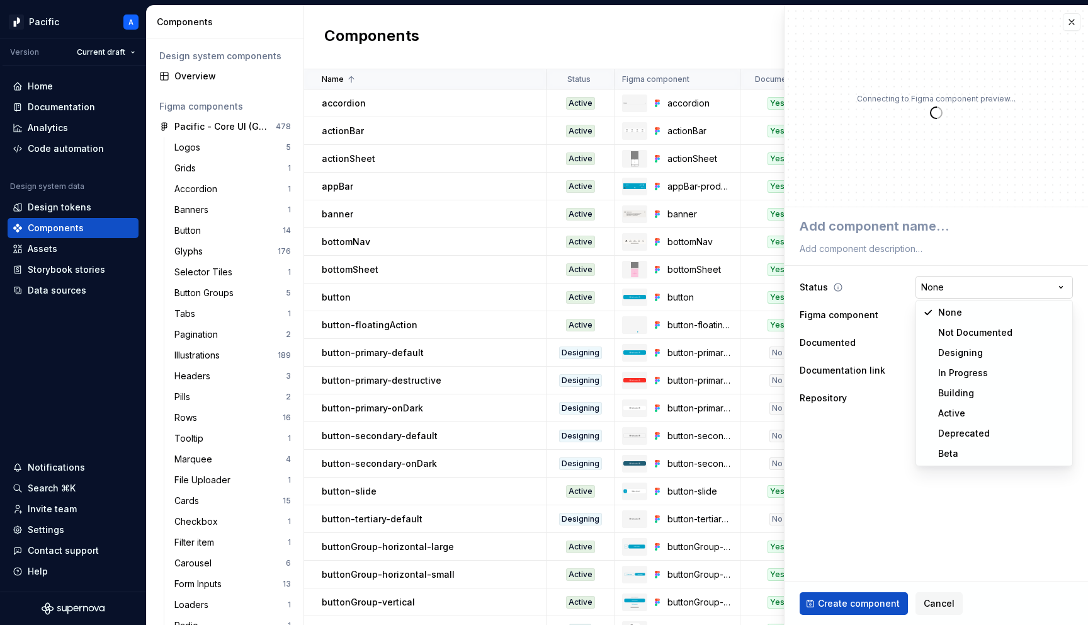
click at [935, 280] on html "Pacific A Version Current draft Home Documentation Analytics Code automation De…" at bounding box center [544, 312] width 1088 height 625
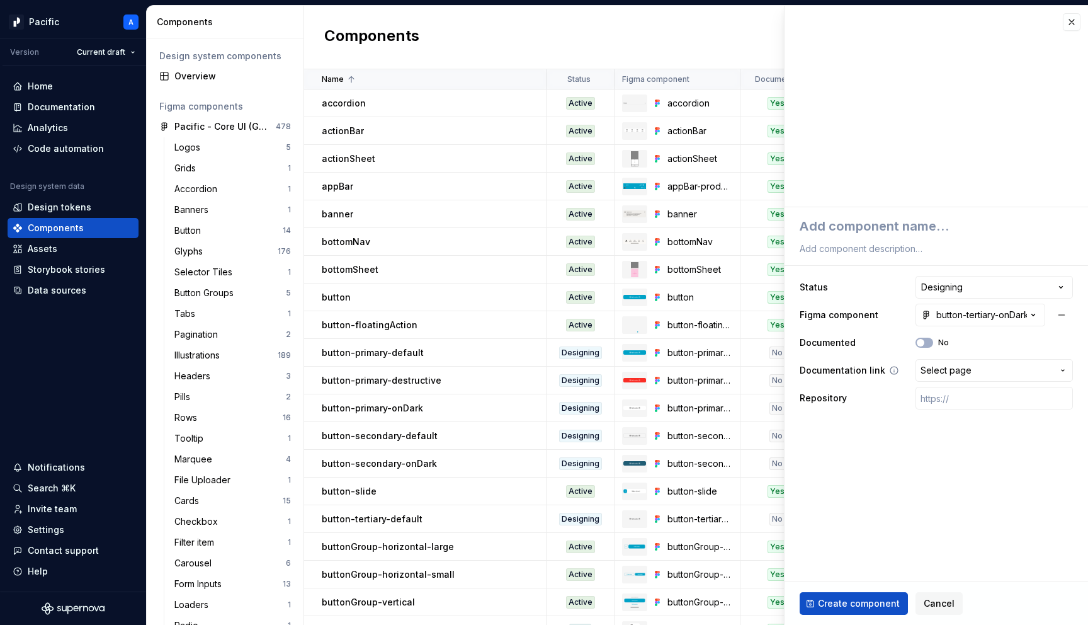
click at [965, 371] on span "Select page" at bounding box center [946, 370] width 51 height 13
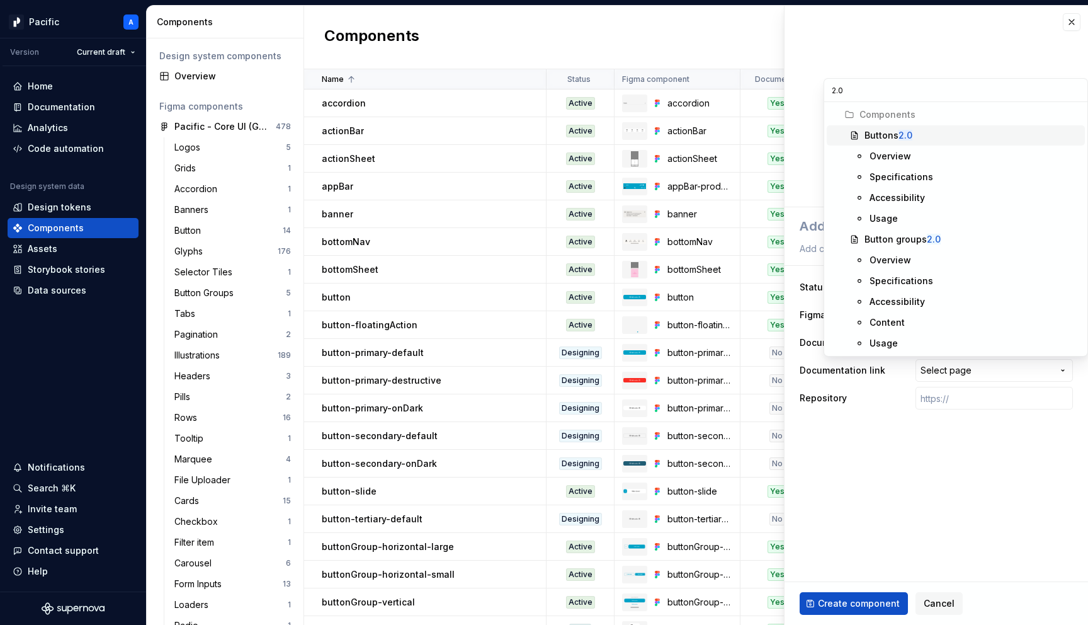
click at [912, 137] on mark "2.0" at bounding box center [906, 135] width 14 height 11
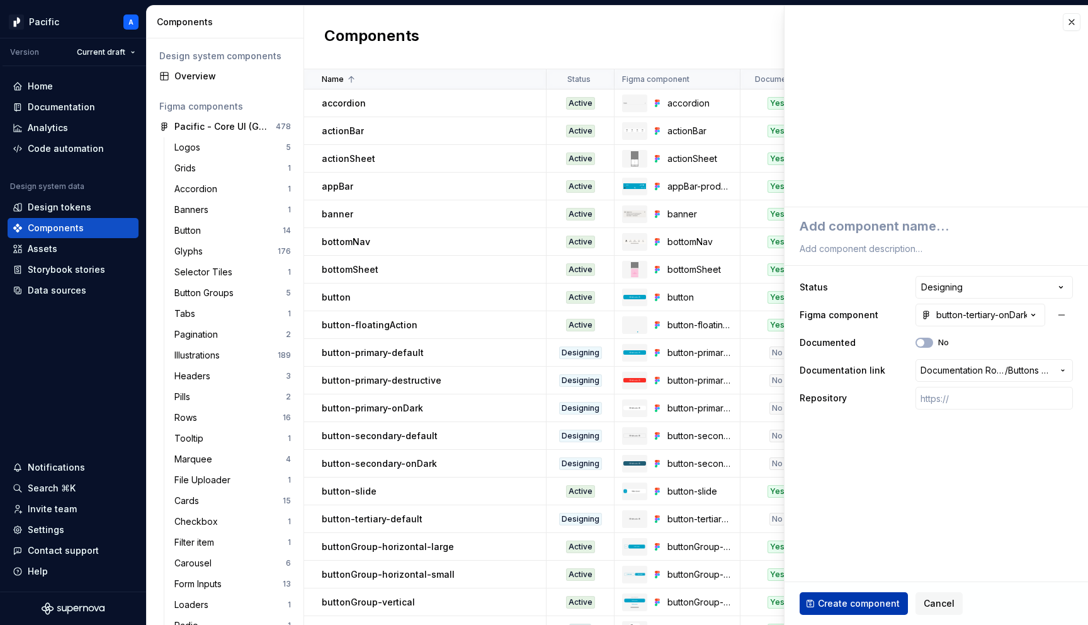
click at [852, 600] on span "Create component" at bounding box center [859, 603] width 82 height 13
click at [855, 608] on span "Create component" at bounding box center [859, 603] width 82 height 13
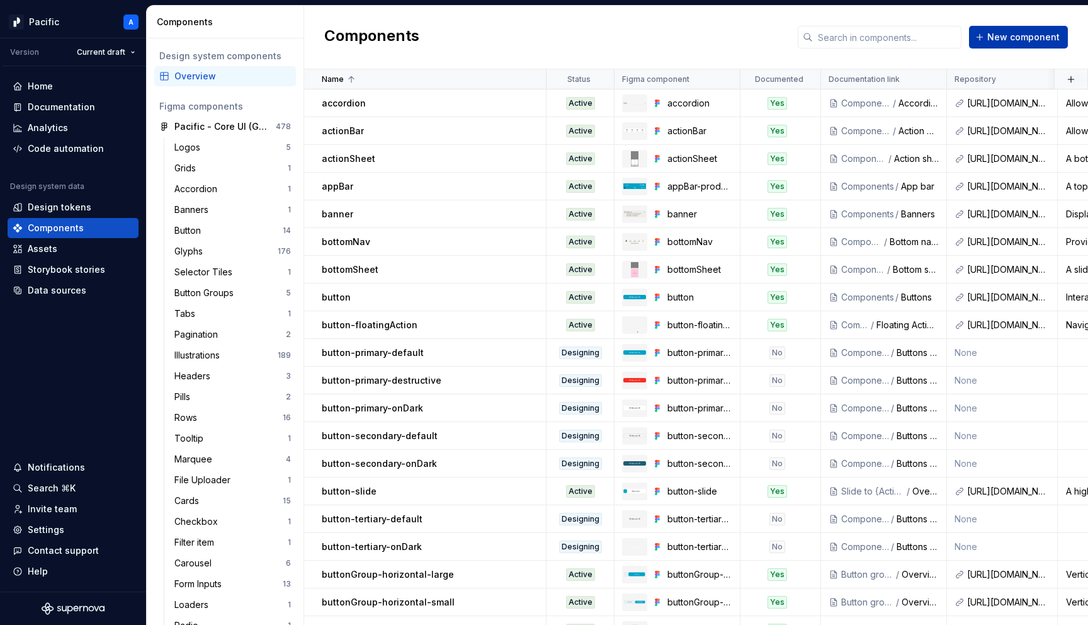
click at [1006, 38] on span "New component" at bounding box center [1024, 37] width 72 height 13
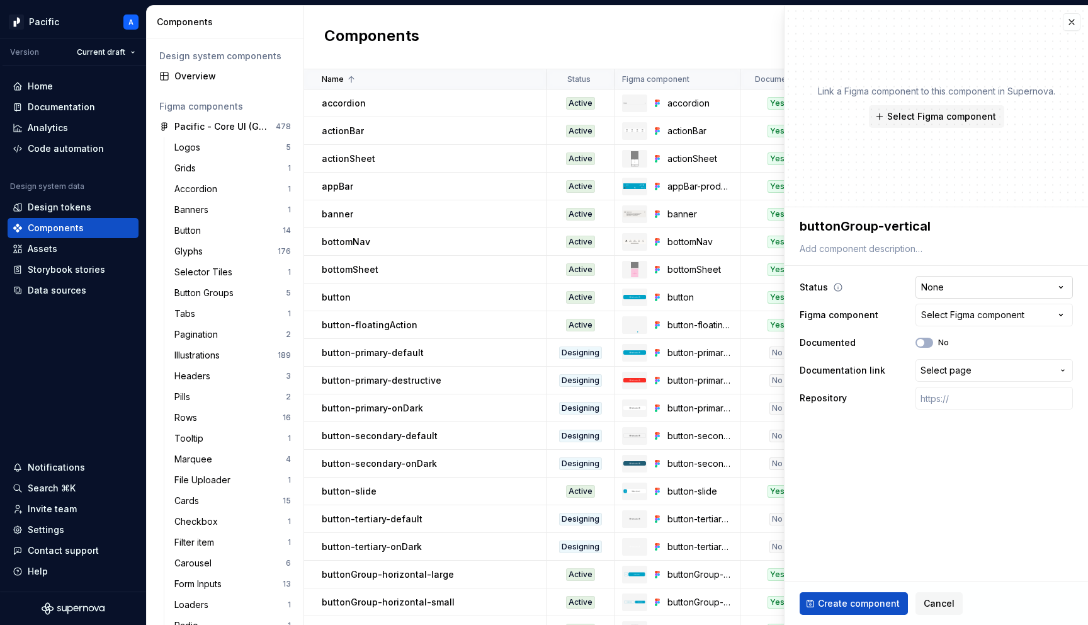
click at [939, 289] on html "Pacific A Version Current draft Home Documentation Analytics Code automation De…" at bounding box center [544, 312] width 1088 height 625
click at [920, 122] on span "Select Figma component" at bounding box center [942, 116] width 109 height 13
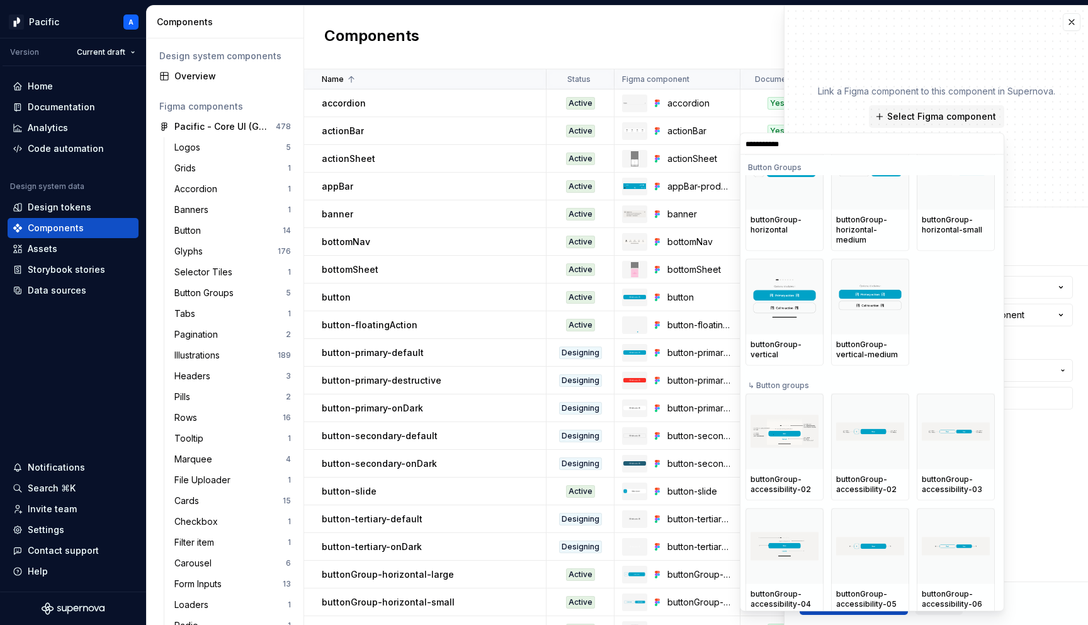
scroll to position [166, 0]
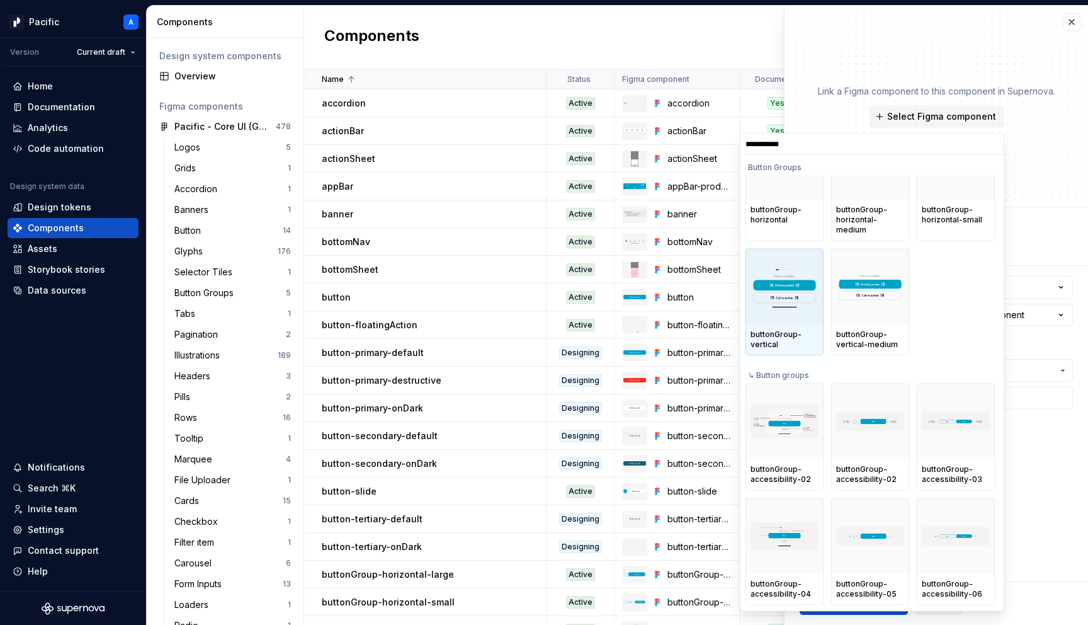
click at [760, 329] on div "buttonGroup-vertical" at bounding box center [785, 339] width 68 height 20
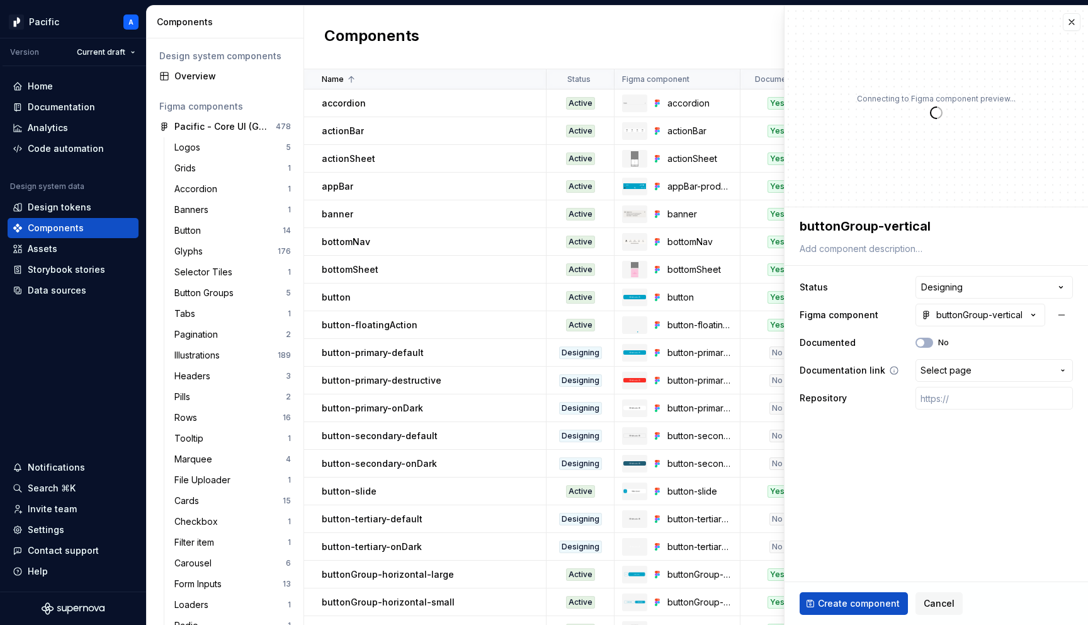
click at [926, 377] on button "Select page" at bounding box center [994, 370] width 157 height 23
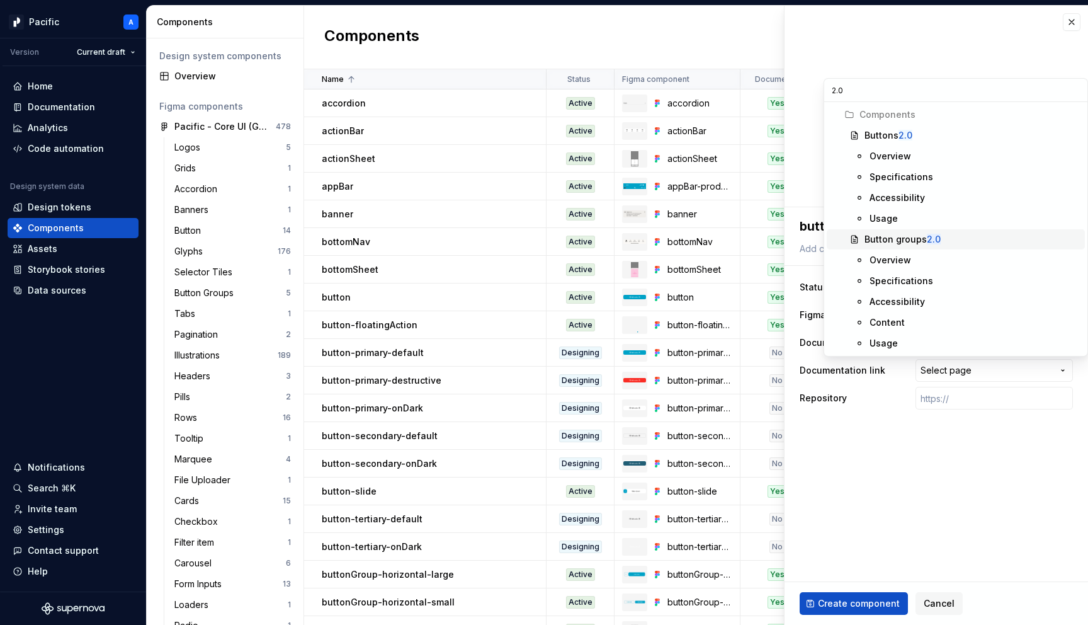
click at [883, 232] on span "Button groups 2.0" at bounding box center [956, 239] width 258 height 20
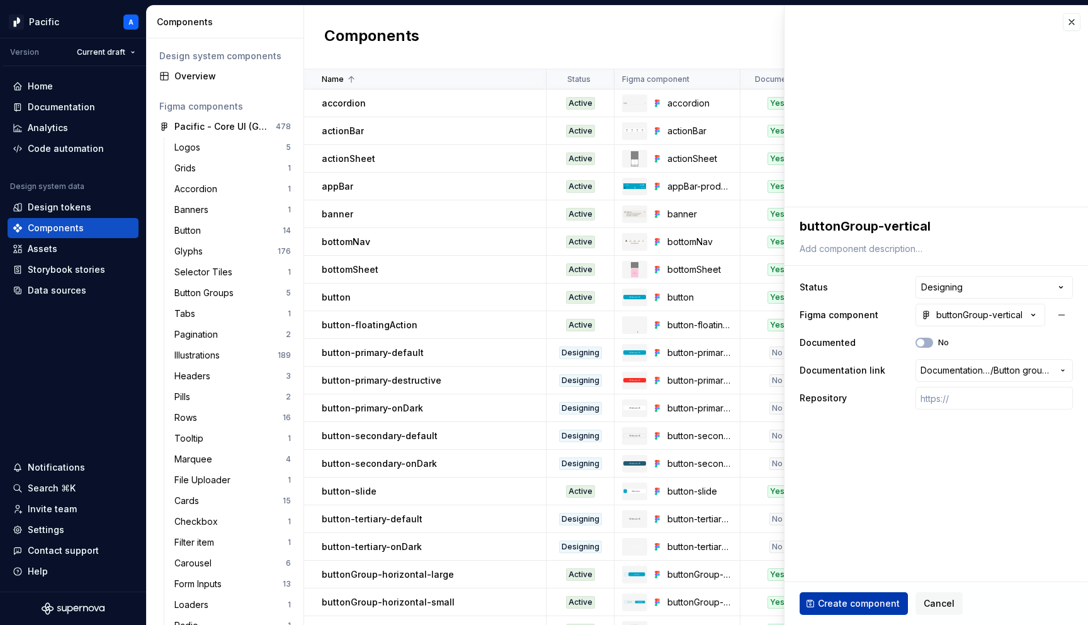
click at [868, 597] on span "Create component" at bounding box center [859, 603] width 82 height 13
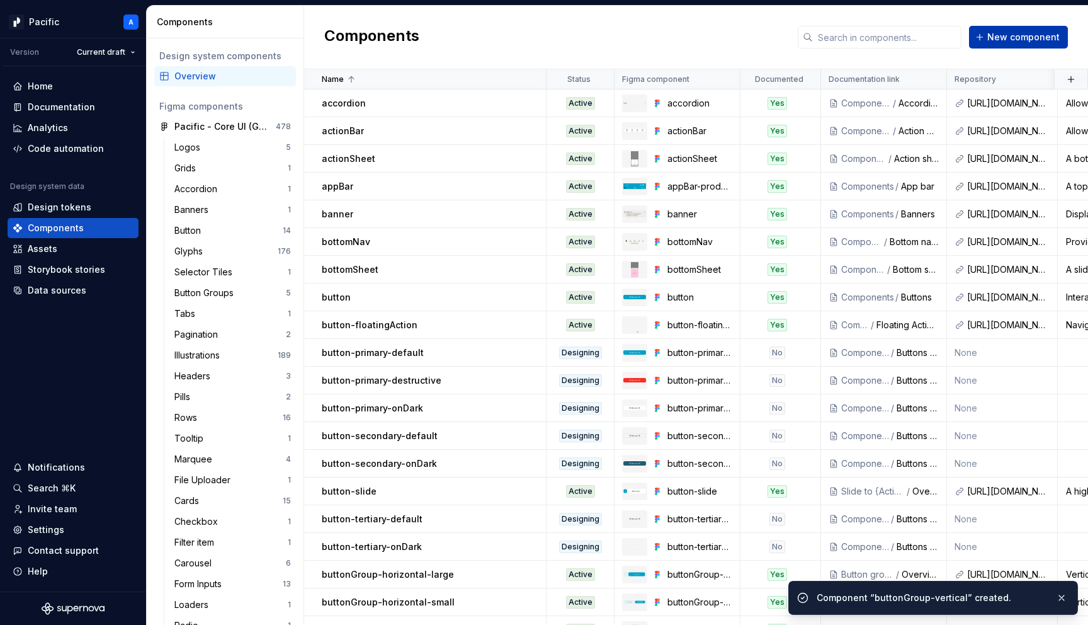
click at [1033, 42] on span "New component" at bounding box center [1024, 37] width 72 height 13
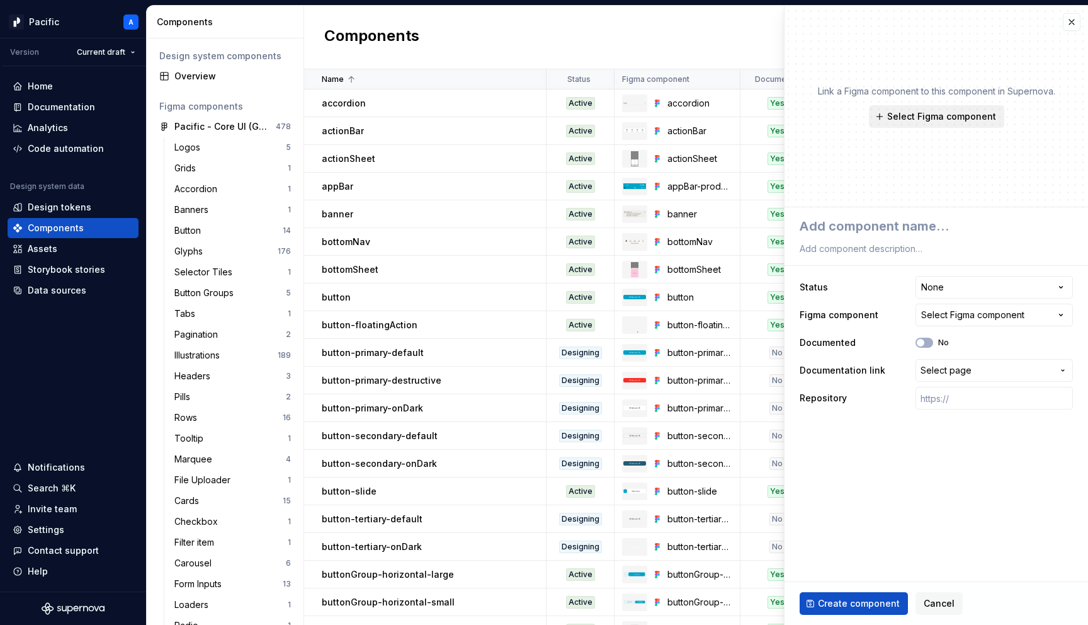
click at [901, 116] on span "Select Figma component" at bounding box center [942, 116] width 109 height 13
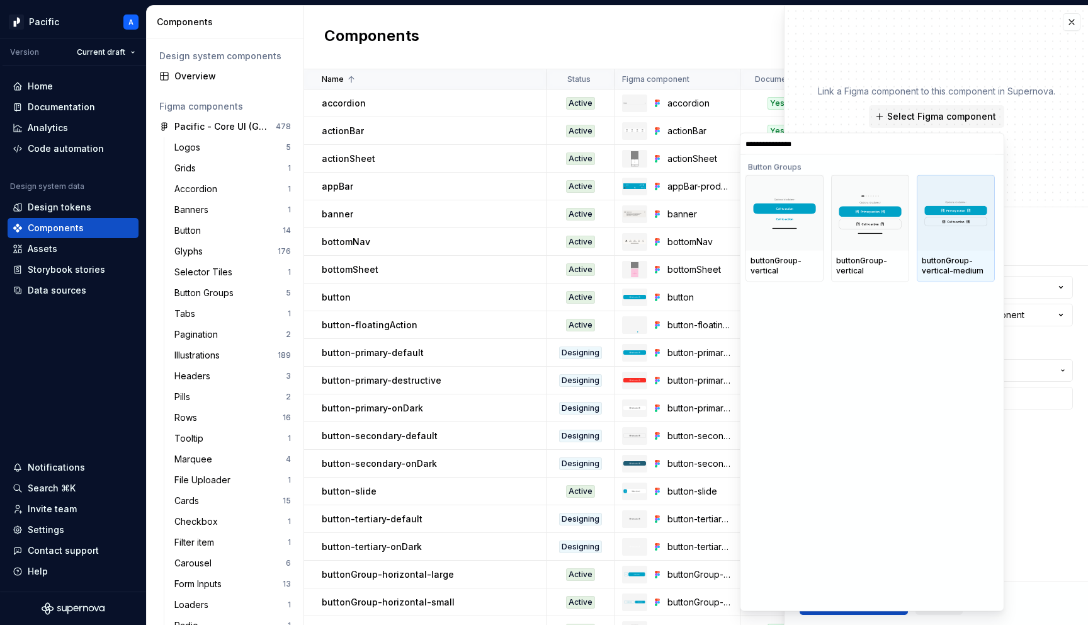
click at [944, 259] on div "buttonGroup-vertical-medium" at bounding box center [956, 266] width 68 height 20
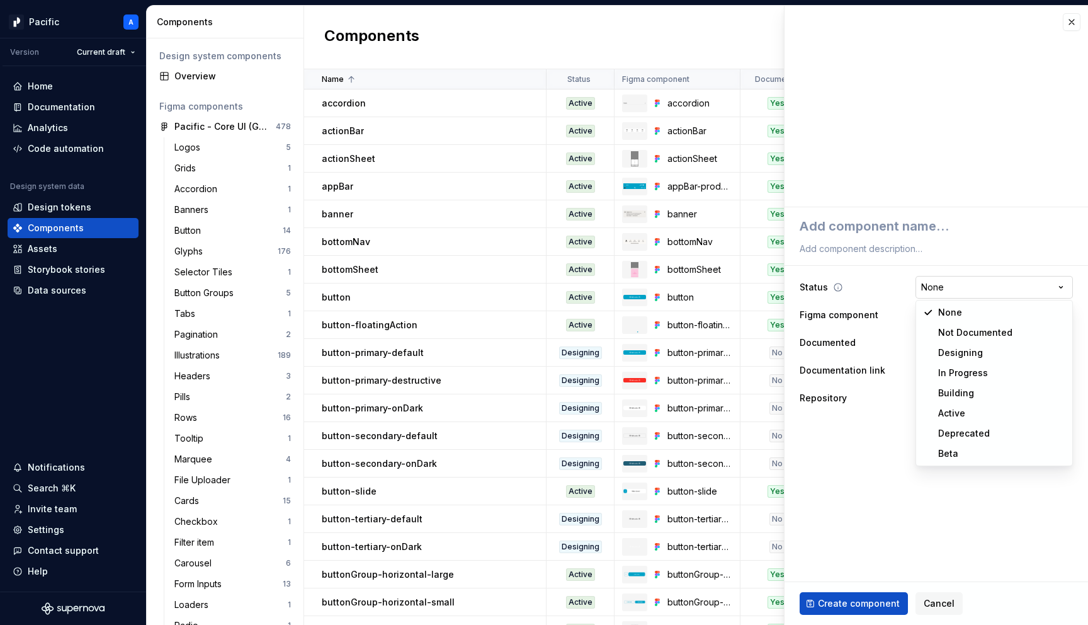
click at [948, 289] on html "Pacific A Version Current draft Home Documentation Analytics Code automation De…" at bounding box center [544, 312] width 1088 height 625
click at [943, 369] on span "Select page" at bounding box center [946, 370] width 51 height 13
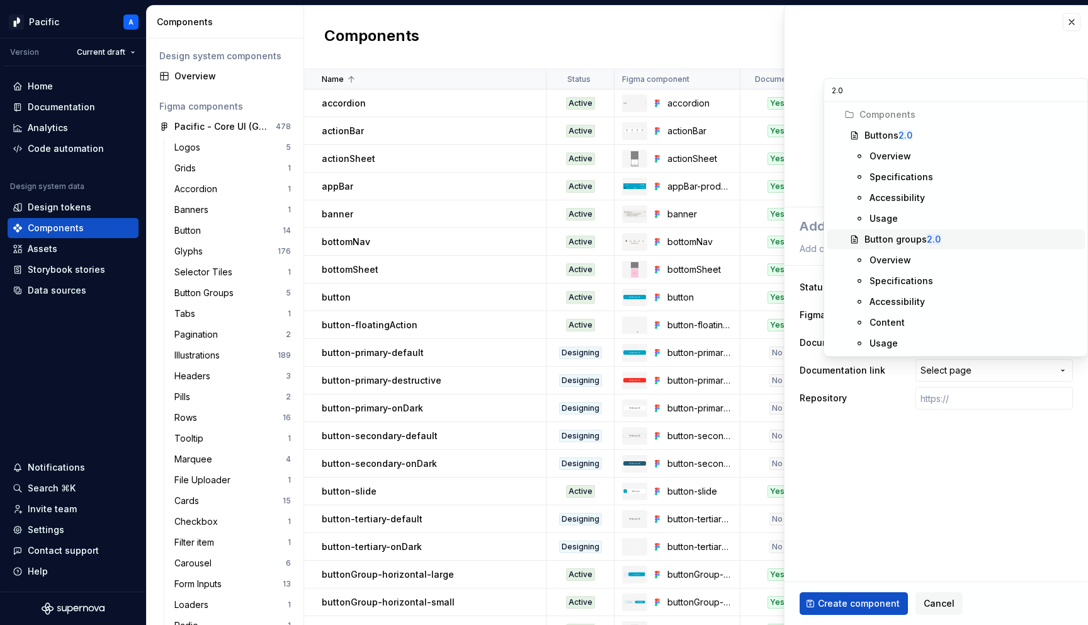
click at [935, 236] on mark "2.0" at bounding box center [934, 239] width 14 height 11
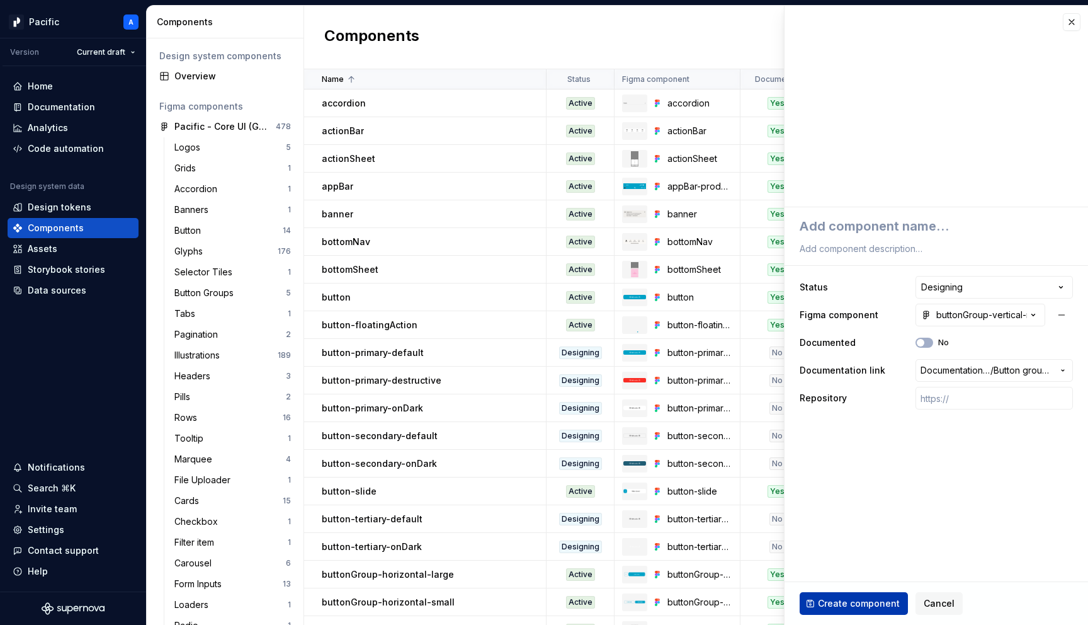
click at [851, 602] on span "Create component" at bounding box center [859, 603] width 82 height 13
click at [857, 602] on span "Create component" at bounding box center [859, 603] width 82 height 13
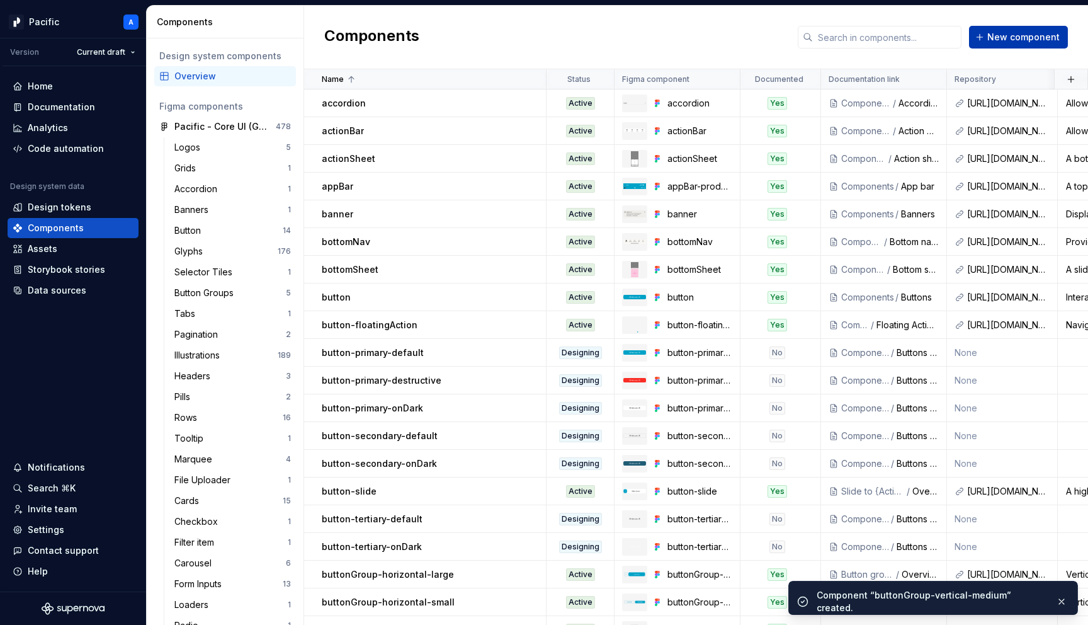
click at [1017, 39] on span "New component" at bounding box center [1024, 37] width 72 height 13
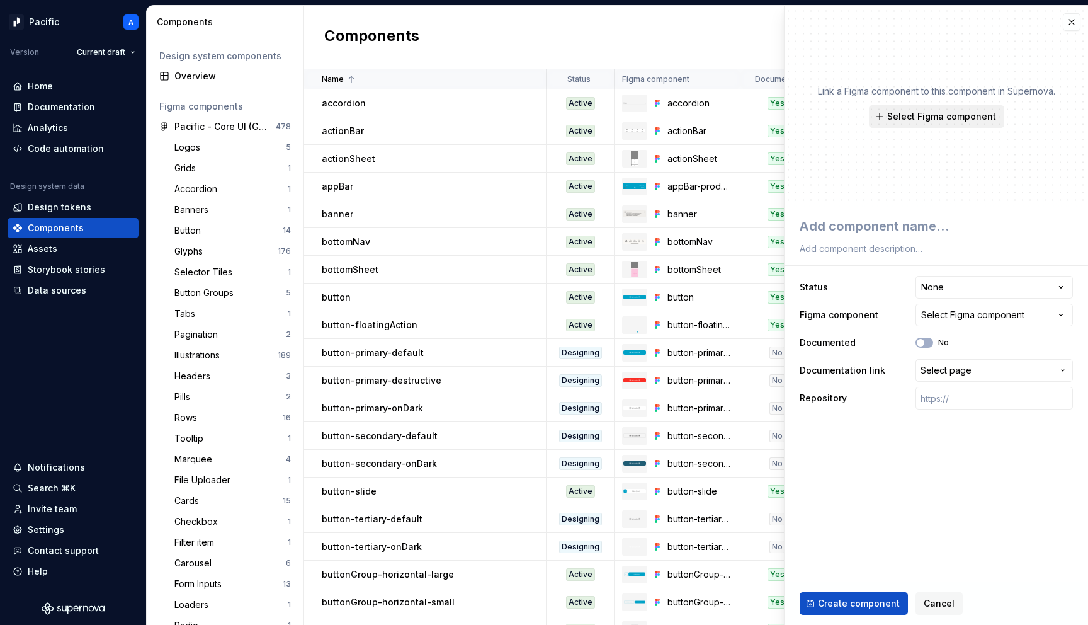
click at [984, 108] on button "Select Figma component" at bounding box center [936, 116] width 135 height 23
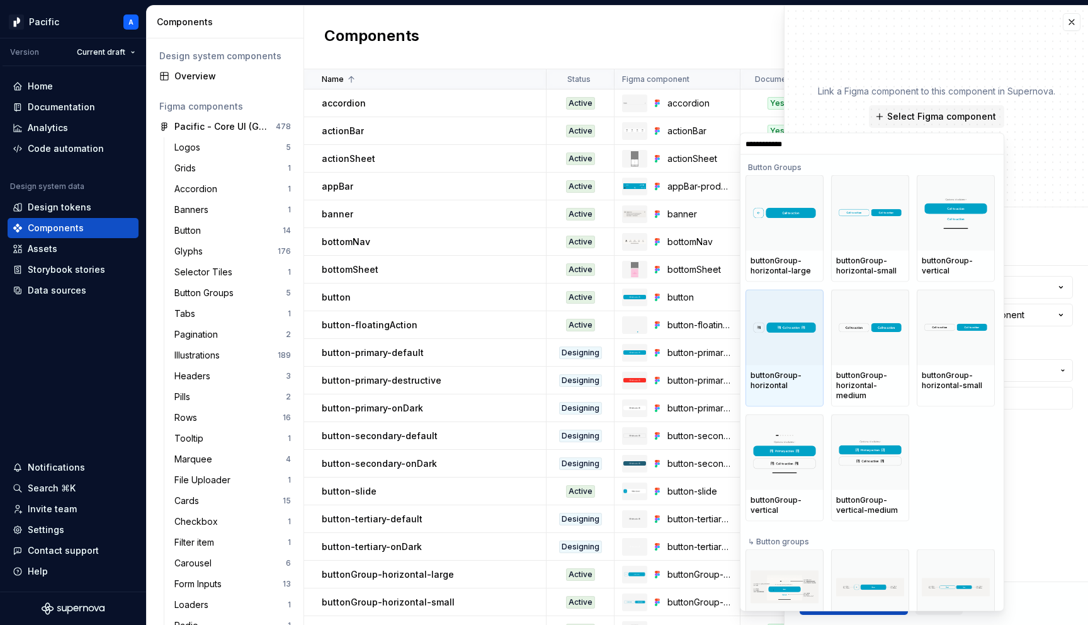
click at [816, 308] on div at bounding box center [785, 328] width 78 height 76
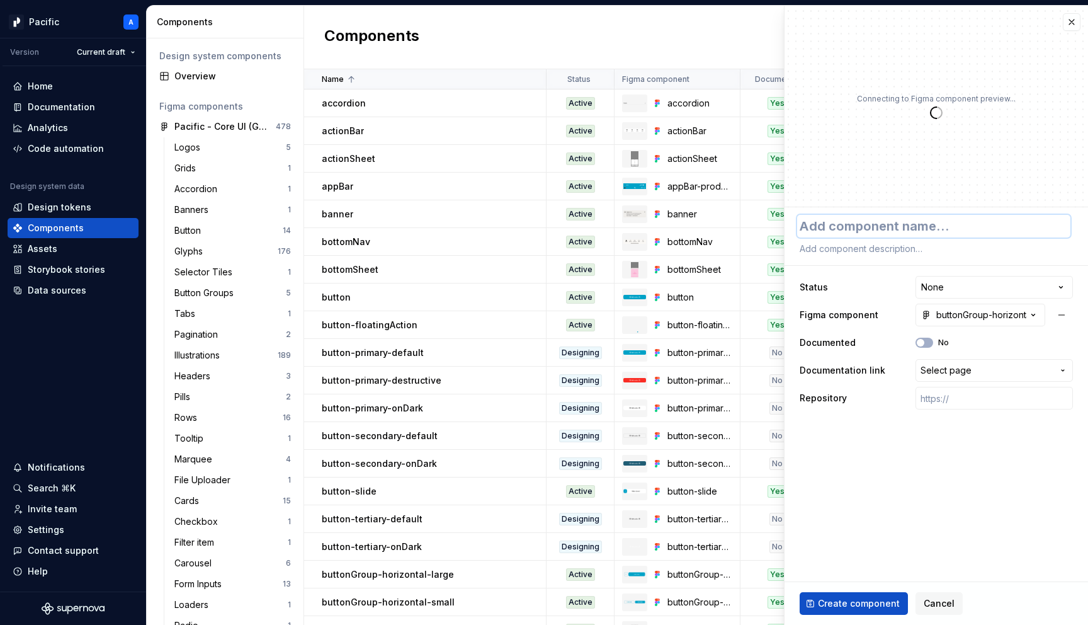
click at [906, 229] on textarea at bounding box center [933, 226] width 273 height 23
click at [972, 288] on html "Pacific A Version Current draft Home Documentation Analytics Code automation De…" at bounding box center [544, 312] width 1088 height 625
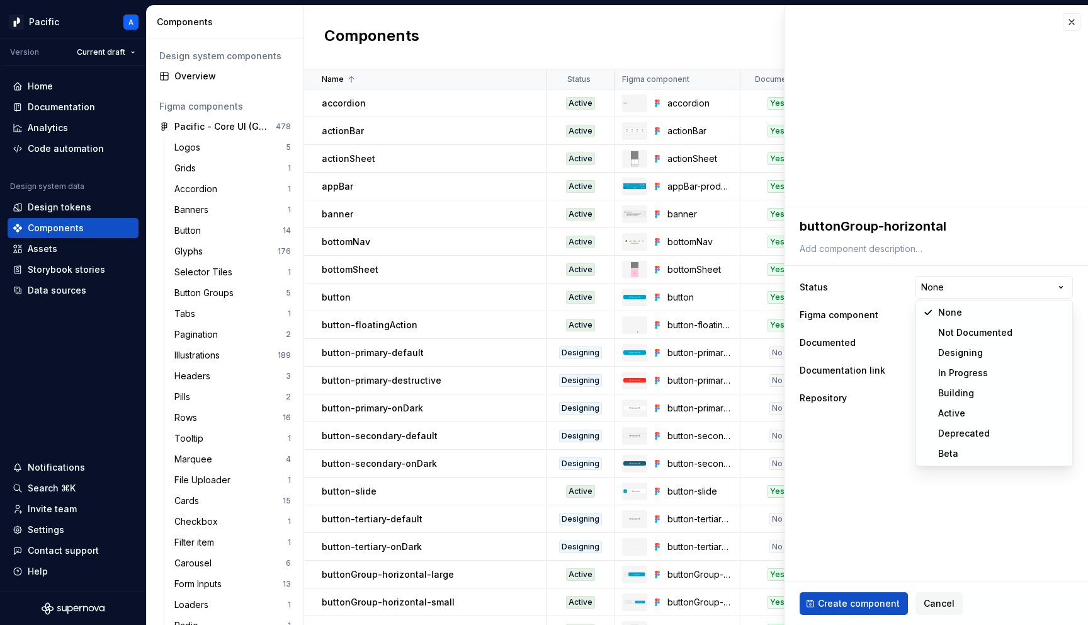
drag, startPoint x: 980, startPoint y: 392, endPoint x: 970, endPoint y: 354, distance: 39.1
click at [951, 377] on button "Select page" at bounding box center [994, 370] width 157 height 23
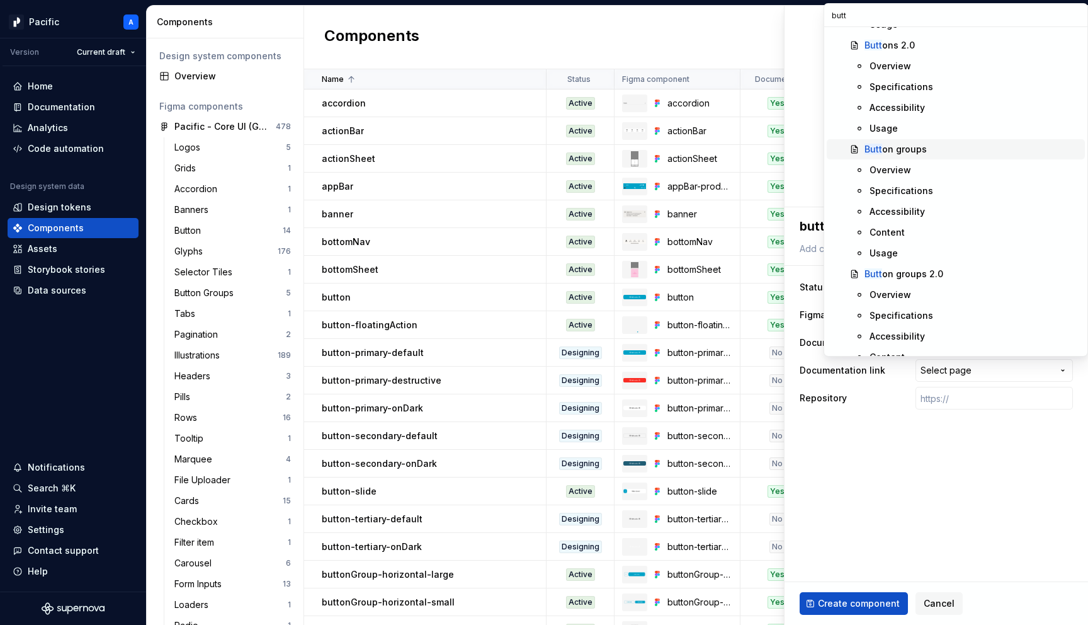
scroll to position [125, 0]
click at [902, 270] on div "Butt on groups 2.0" at bounding box center [904, 268] width 79 height 13
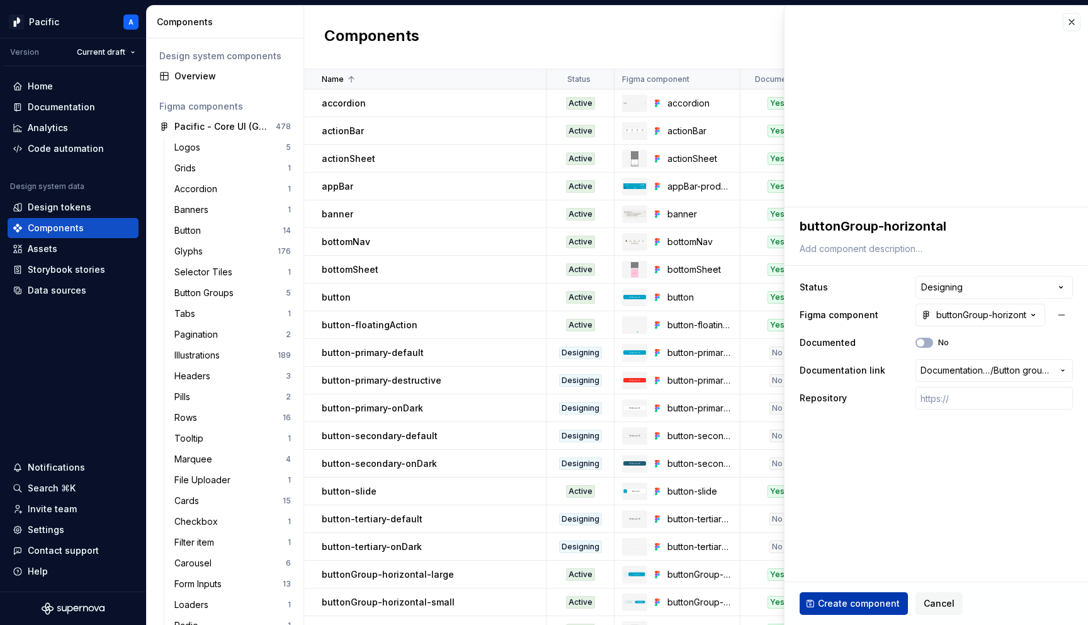
click at [858, 604] on span "Create component" at bounding box center [859, 603] width 82 height 13
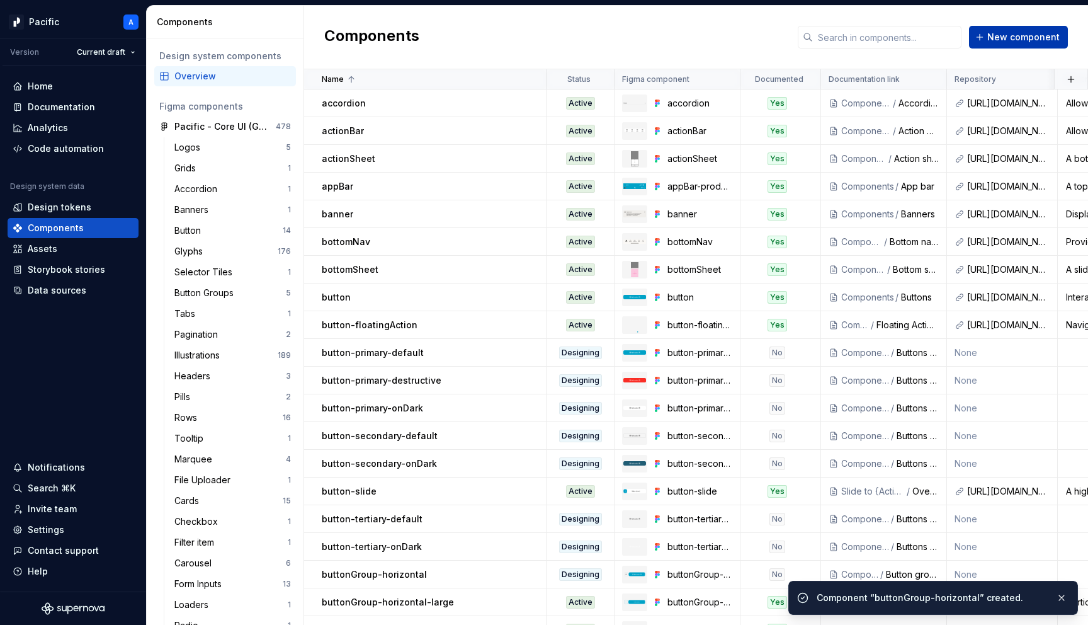
click at [1046, 44] on button "New component" at bounding box center [1018, 37] width 99 height 23
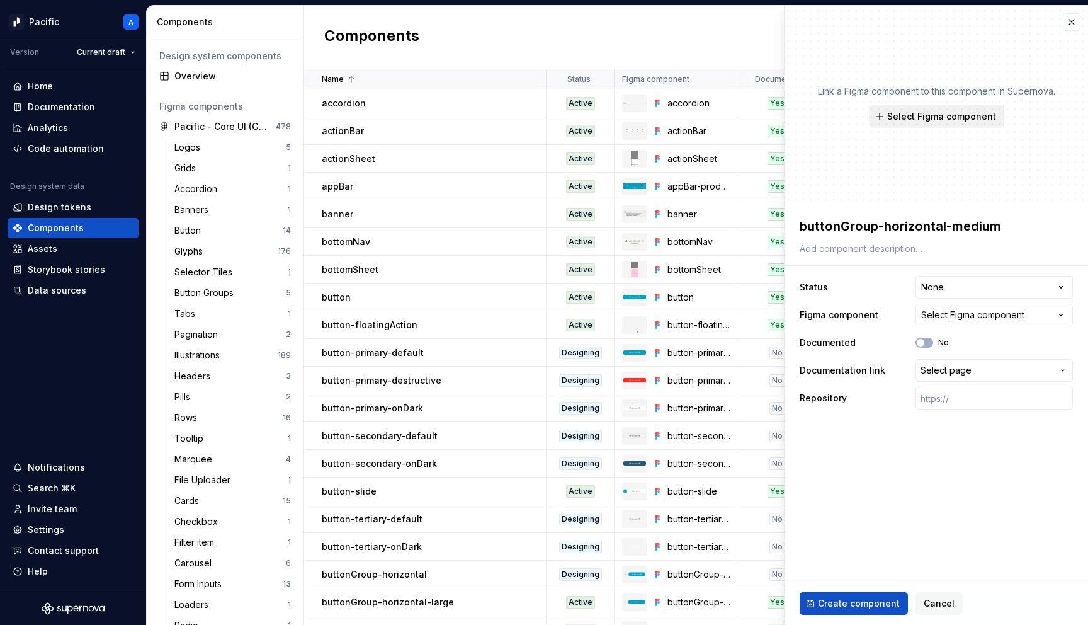
click at [916, 121] on span "Select Figma component" at bounding box center [942, 116] width 109 height 13
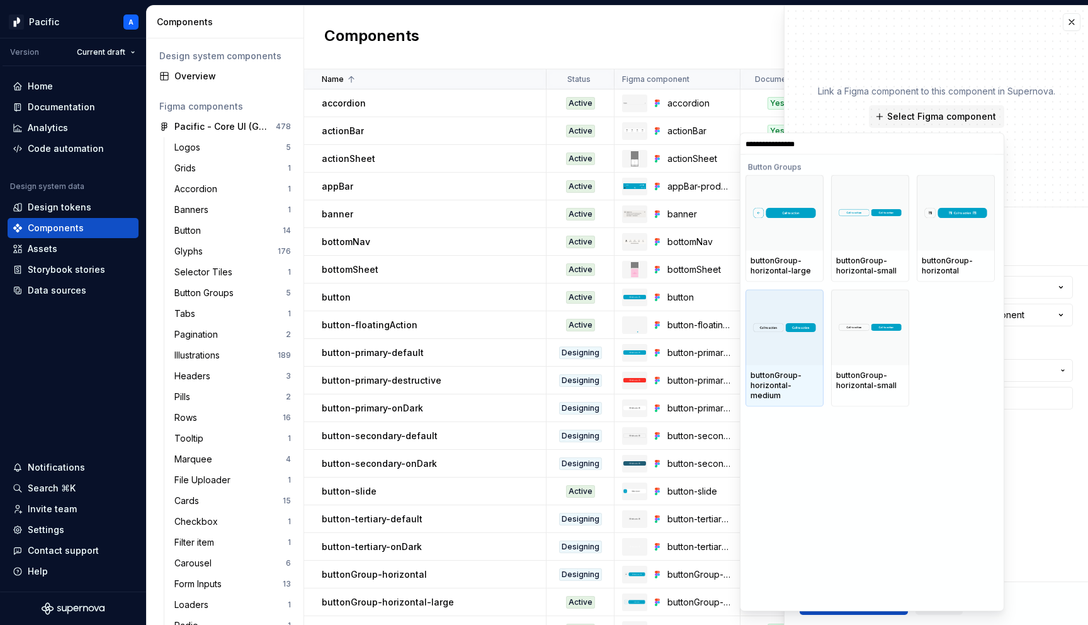
click at [793, 364] on div at bounding box center [785, 328] width 78 height 76
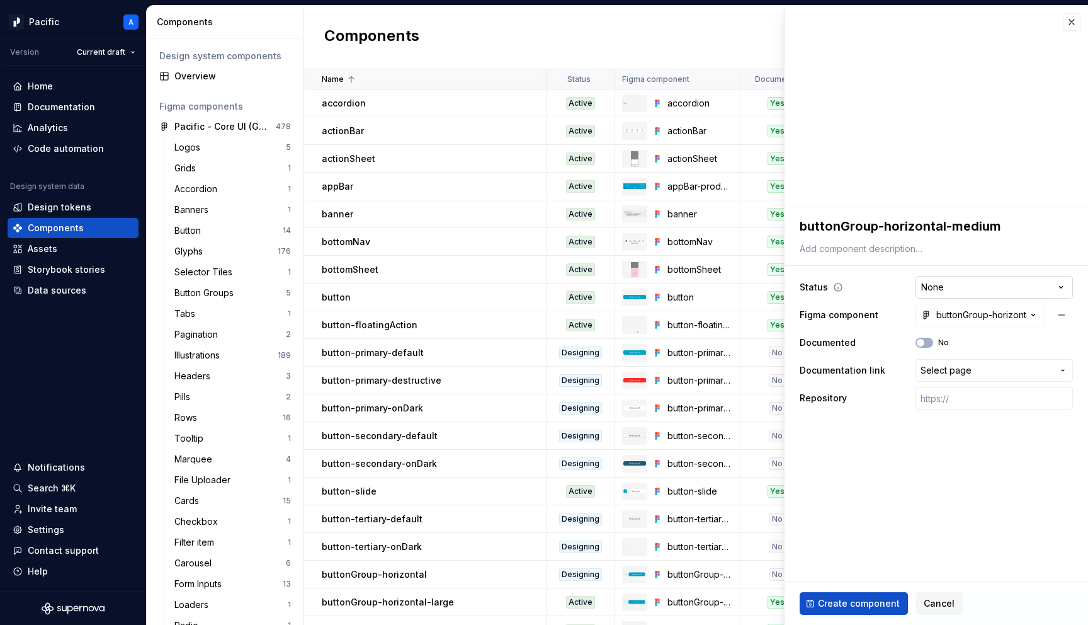
click at [961, 286] on html "Pacific A Version Current draft Home Documentation Analytics Code automation De…" at bounding box center [544, 312] width 1088 height 625
click at [965, 368] on span "Select page" at bounding box center [946, 370] width 51 height 13
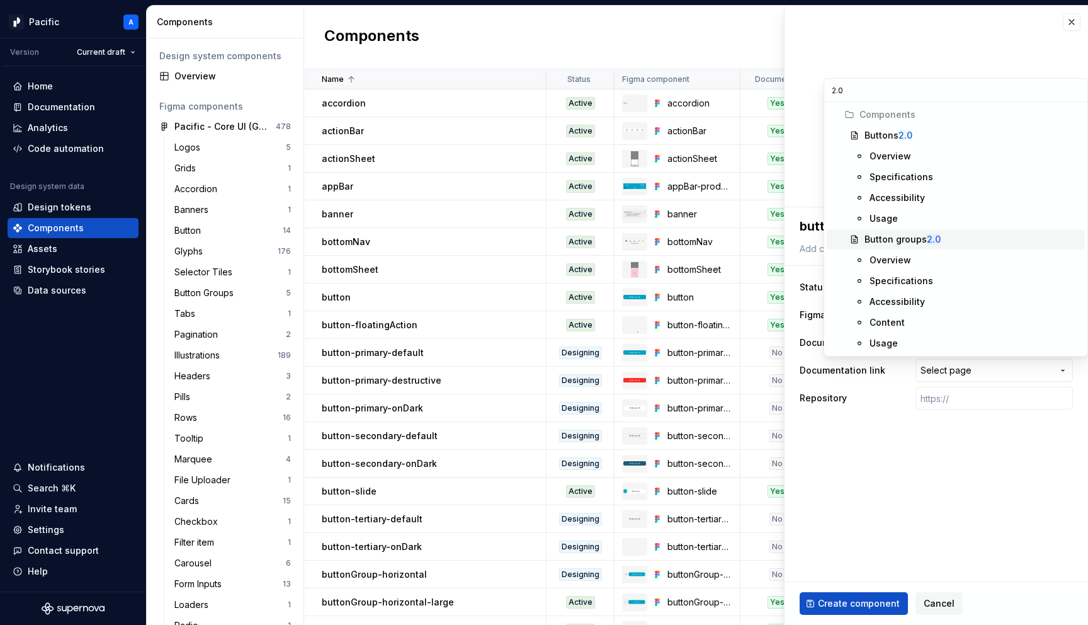
click at [929, 237] on mark "2.0" at bounding box center [934, 239] width 14 height 11
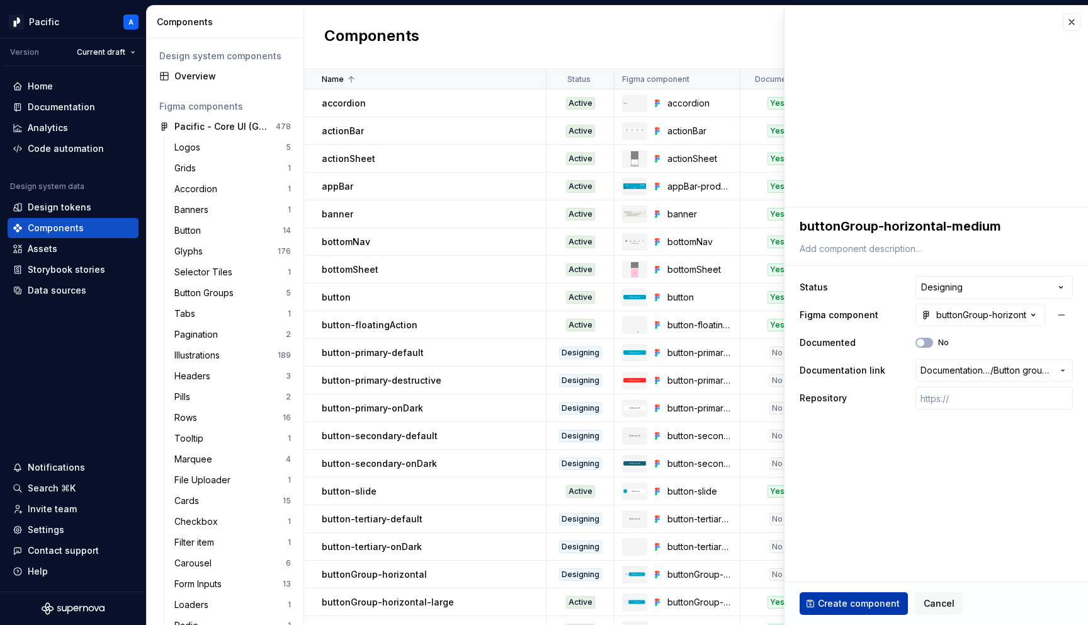
click at [859, 601] on span "Create component" at bounding box center [859, 603] width 82 height 13
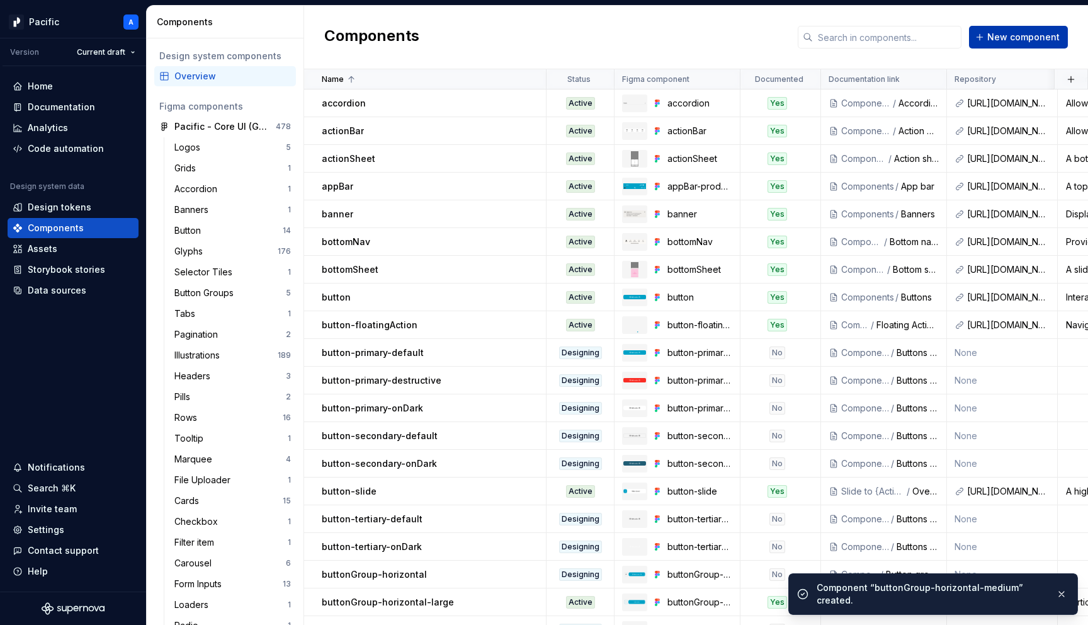
click at [1031, 39] on span "New component" at bounding box center [1024, 37] width 72 height 13
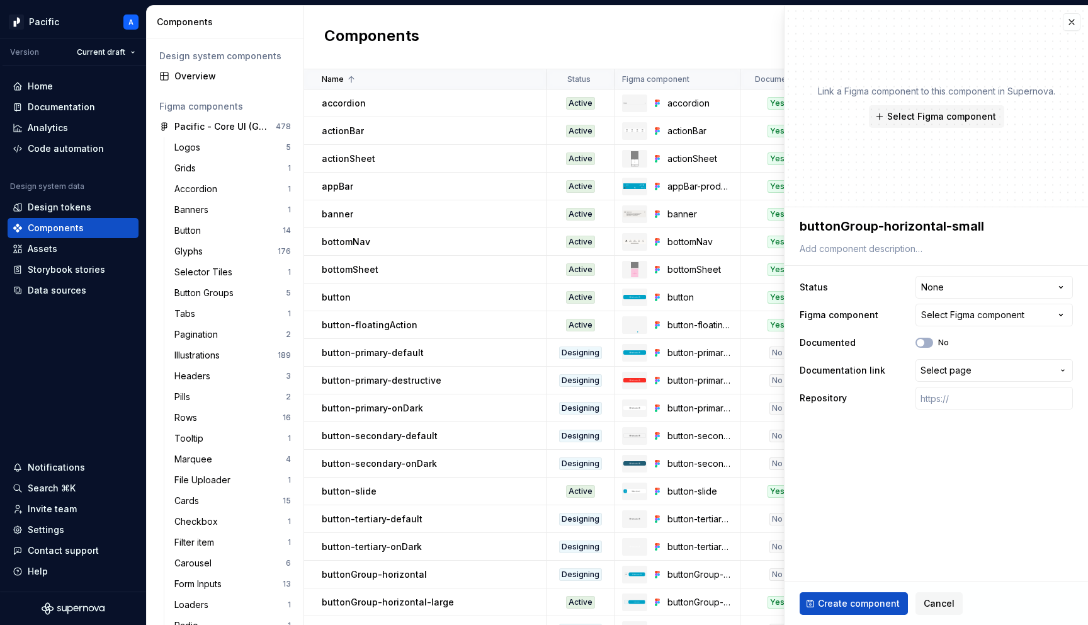
click at [903, 101] on div "Link a Figma component to this component in Supernova. Select Figma component" at bounding box center [936, 106] width 237 height 43
click at [904, 113] on span "Select Figma component" at bounding box center [942, 116] width 109 height 13
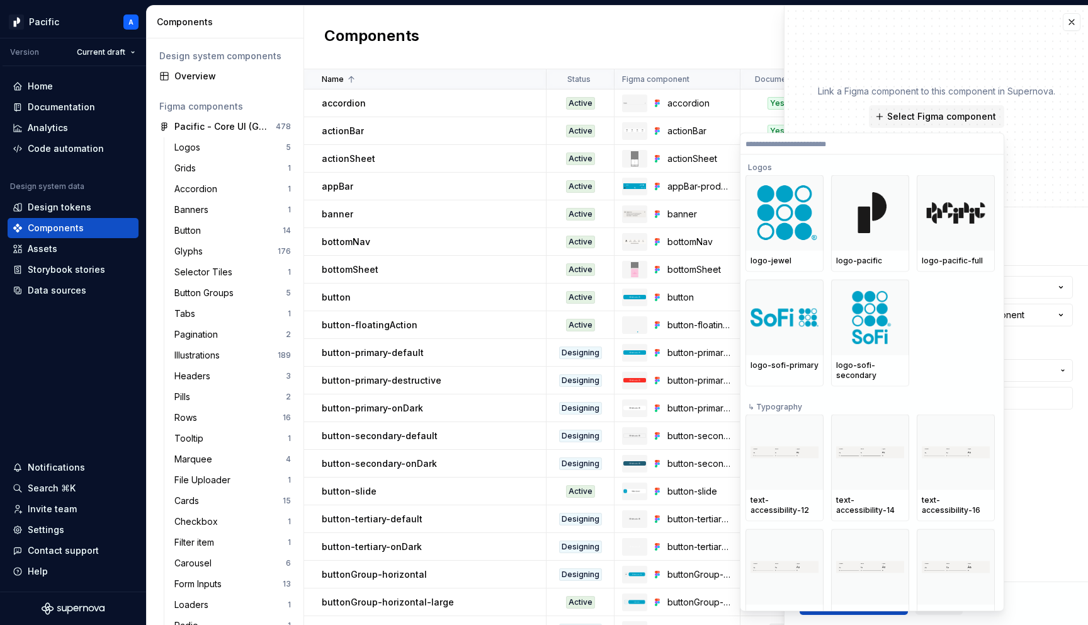
click at [882, 151] on label at bounding box center [872, 144] width 263 height 21
click at [882, 149] on input "search" at bounding box center [872, 144] width 263 height 10
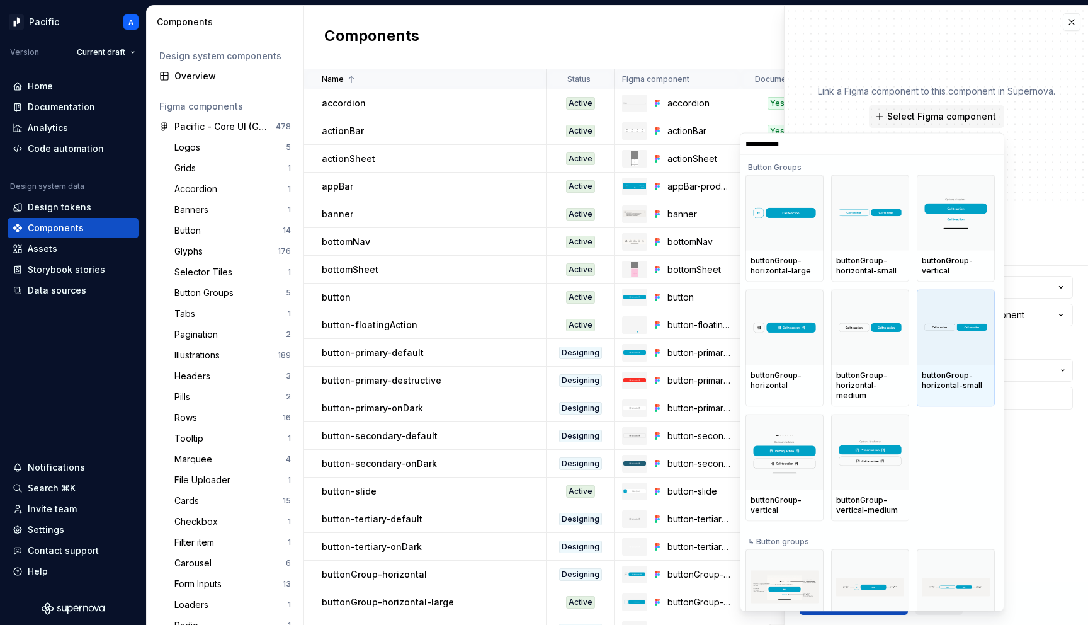
click at [957, 367] on div "buttonGroup-horizontal-small" at bounding box center [956, 380] width 78 height 31
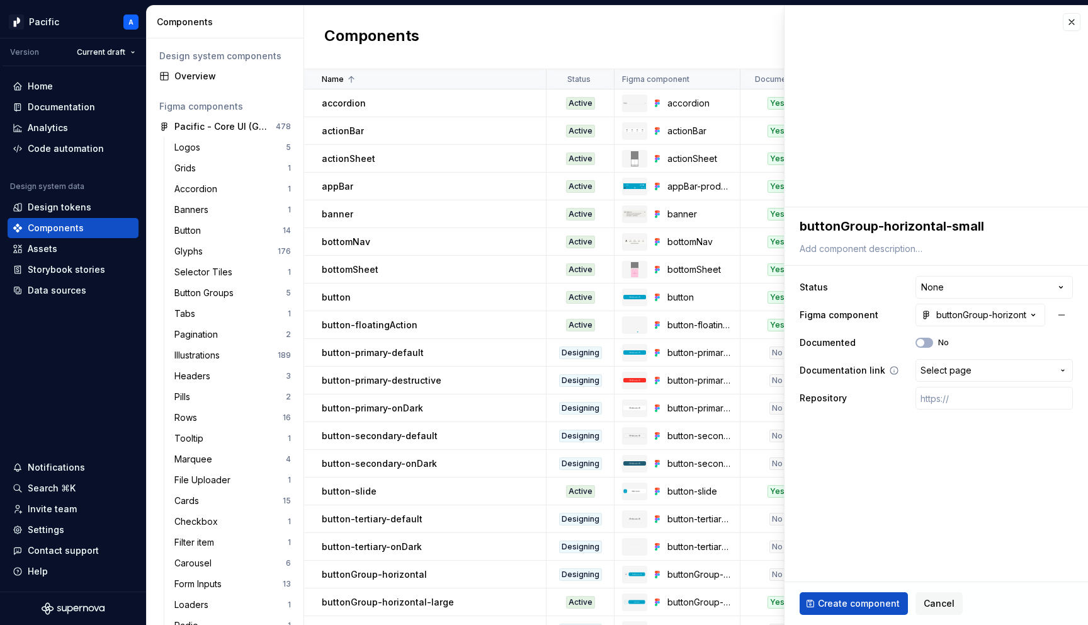
click at [937, 363] on button "Select page" at bounding box center [994, 370] width 157 height 23
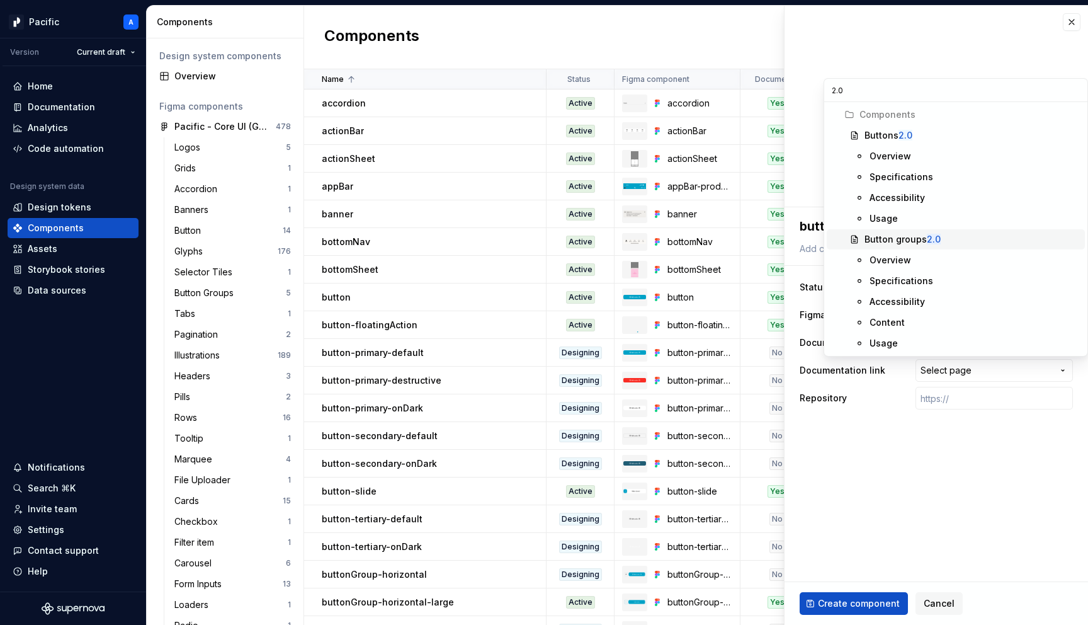
click at [932, 237] on mark "2.0" at bounding box center [934, 239] width 14 height 11
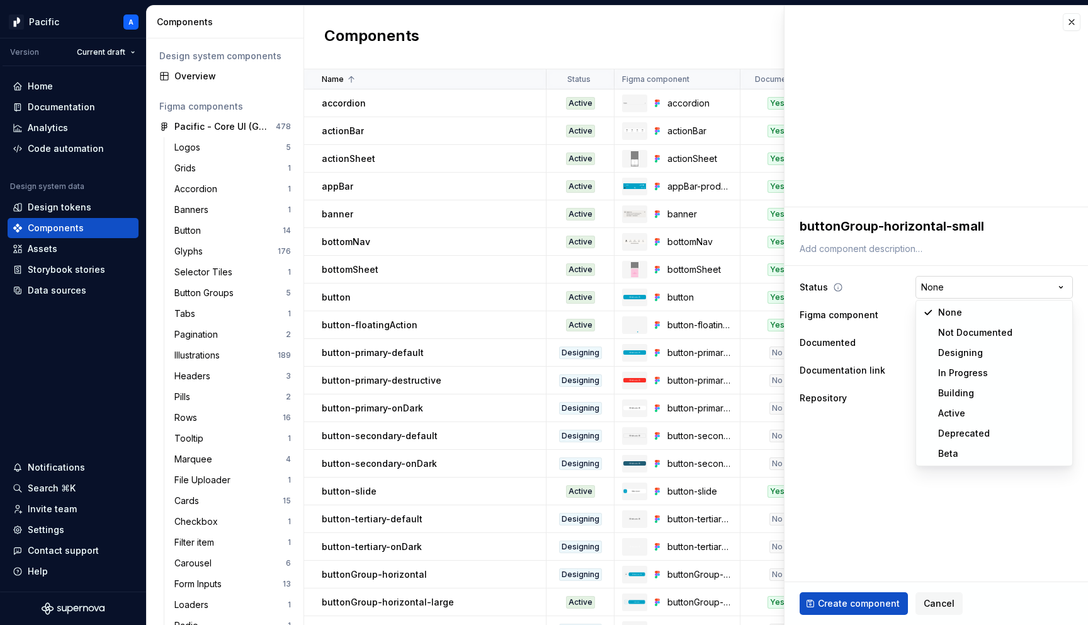
click at [933, 285] on html "Pacific A Version Current draft Home Documentation Analytics Code automation De…" at bounding box center [544, 312] width 1088 height 625
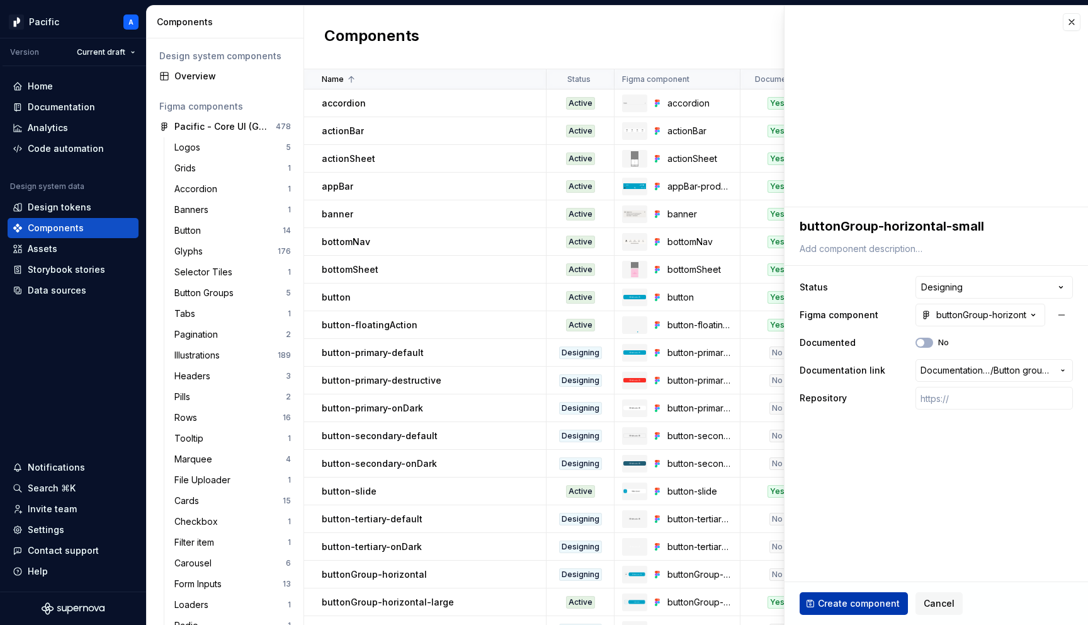
click at [857, 603] on span "Create component" at bounding box center [859, 603] width 82 height 13
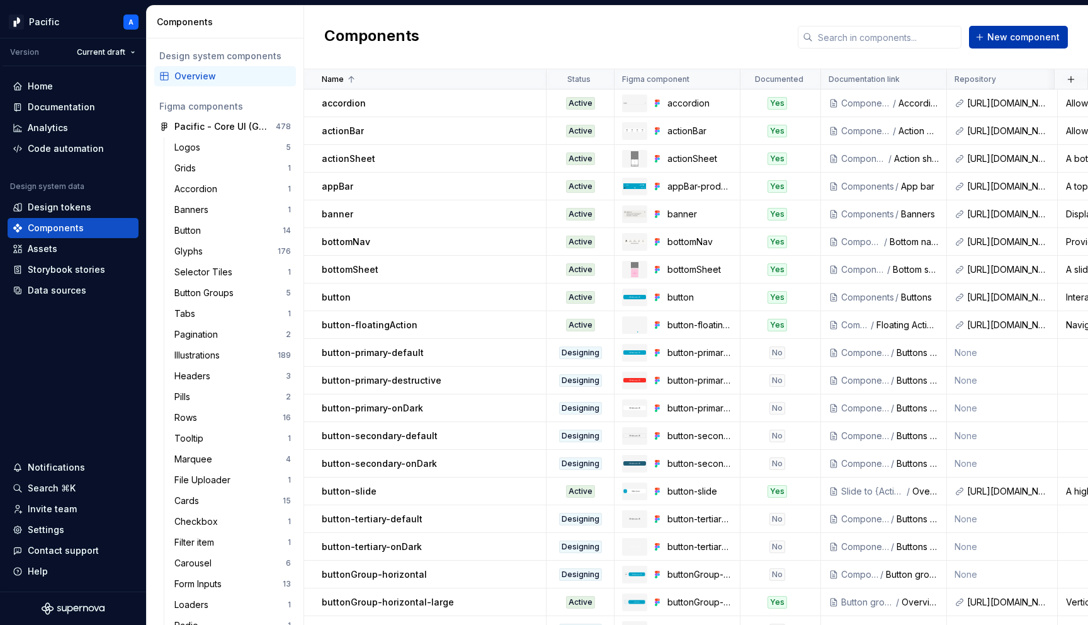
click at [989, 35] on button "New component" at bounding box center [1018, 37] width 99 height 23
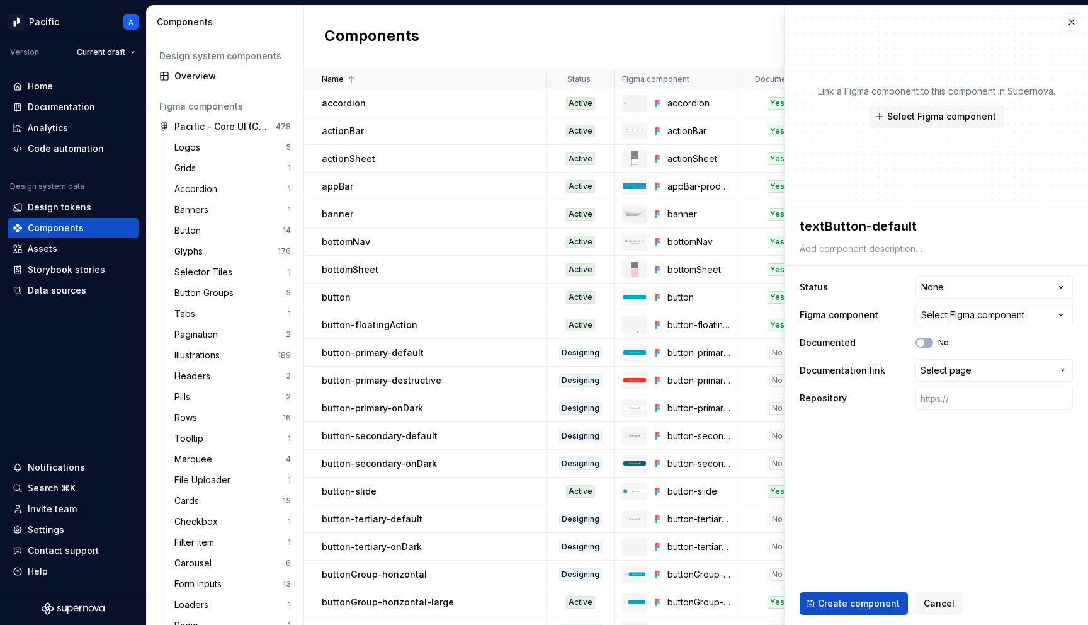
click at [979, 161] on div "Link a Figma component to this component in Supernova. Select Figma component" at bounding box center [937, 107] width 304 height 202
click at [959, 123] on button "Select Figma component" at bounding box center [936, 116] width 135 height 23
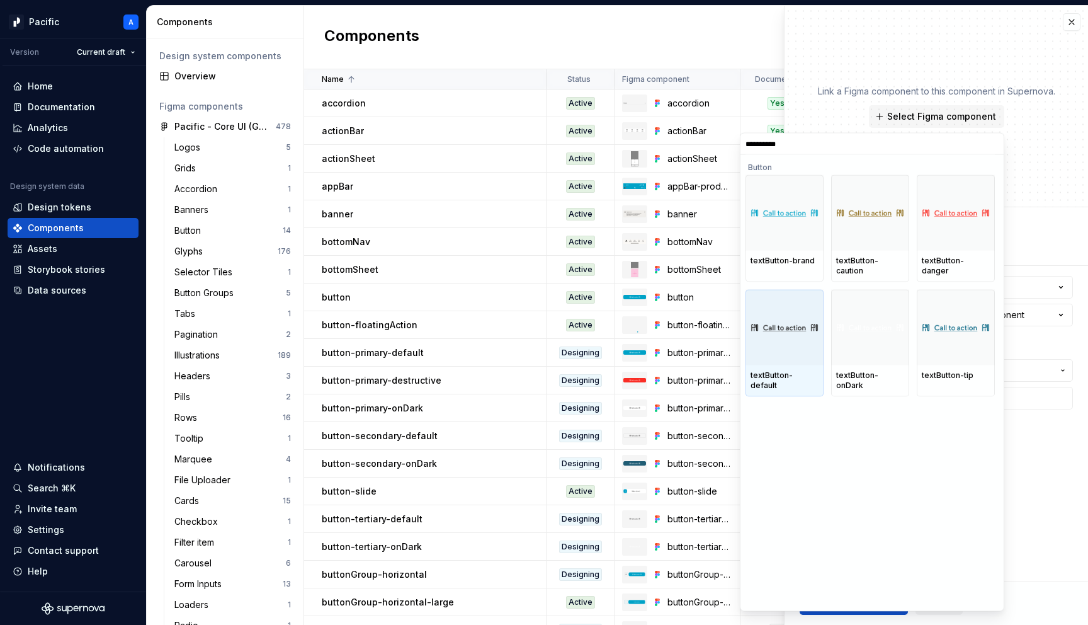
click at [793, 346] on div at bounding box center [785, 328] width 78 height 76
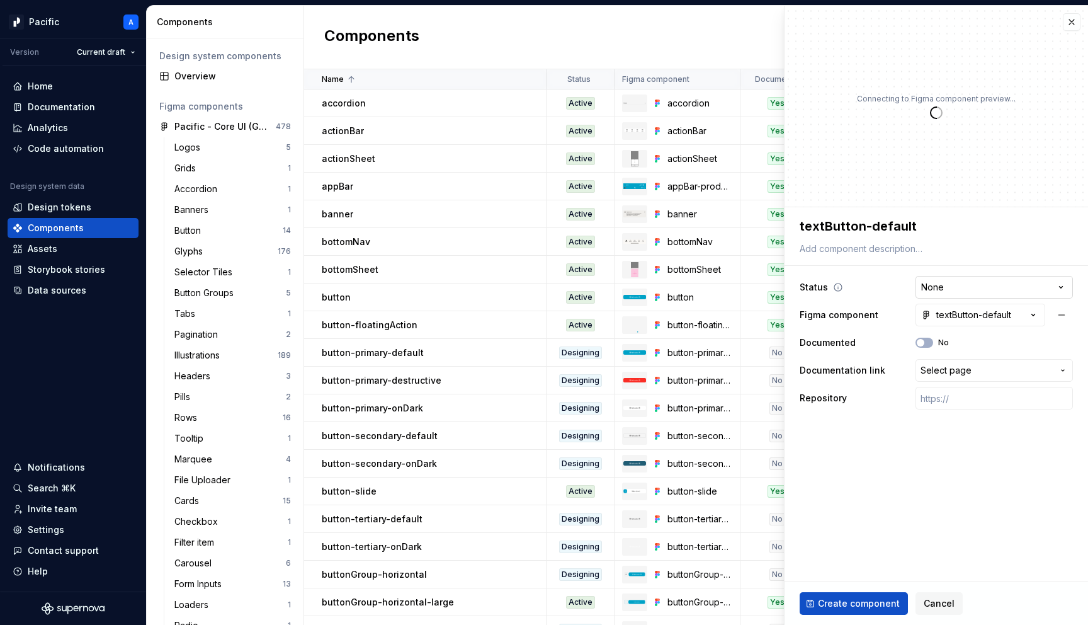
click at [960, 288] on html "Pacific A Version Current draft Home Documentation Analytics Code automation De…" at bounding box center [544, 312] width 1088 height 625
click at [951, 372] on span "Select page" at bounding box center [946, 370] width 51 height 13
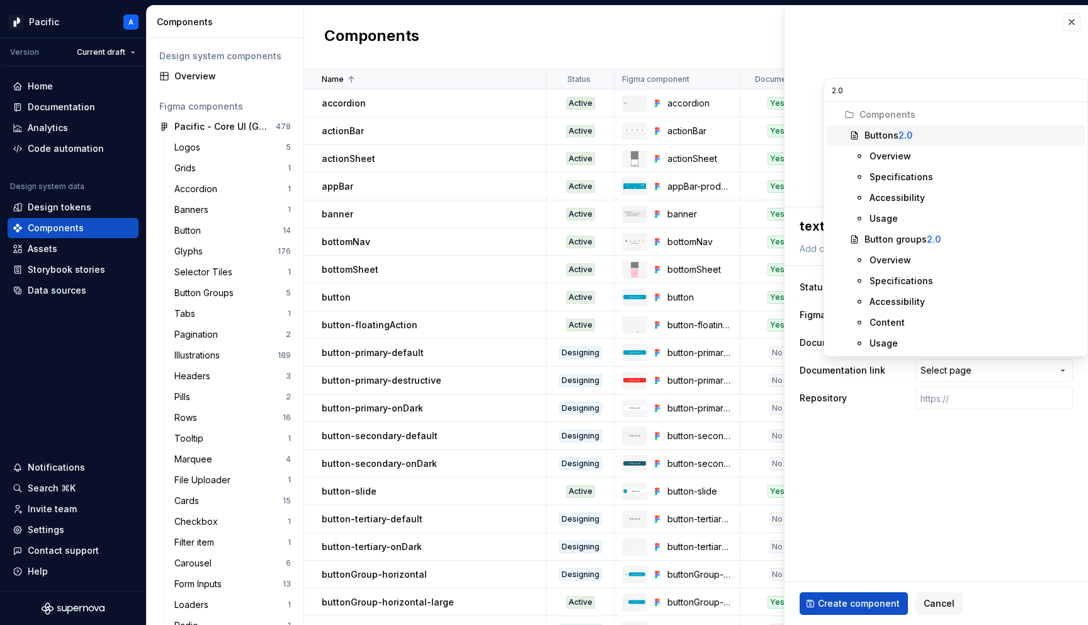
click at [896, 137] on div "Buttons 2.0" at bounding box center [889, 135] width 48 height 13
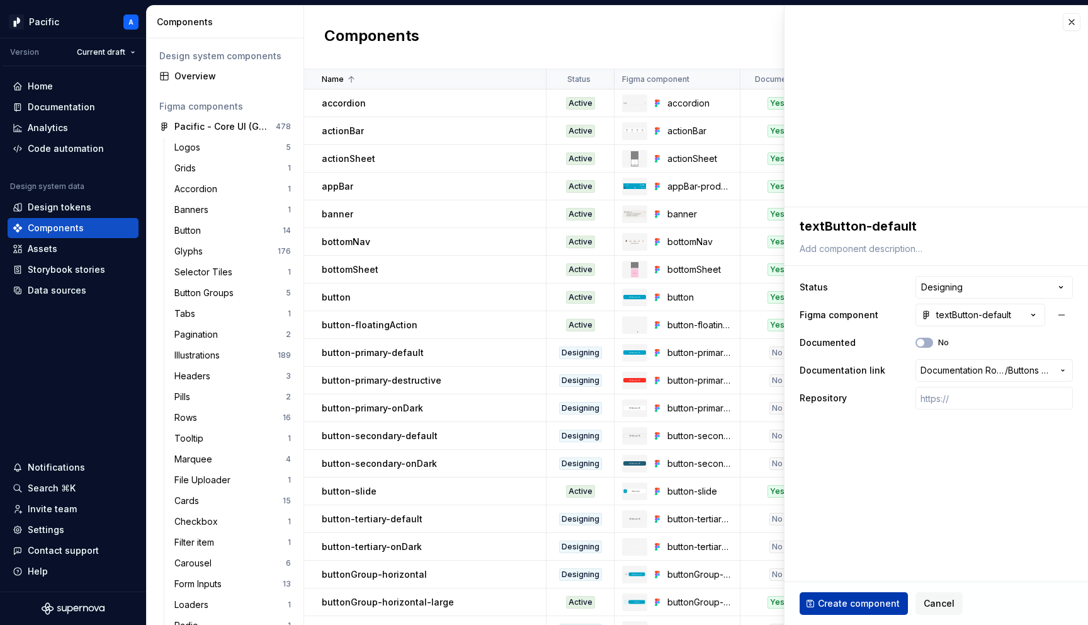
click at [865, 603] on span "Create component" at bounding box center [859, 603] width 82 height 13
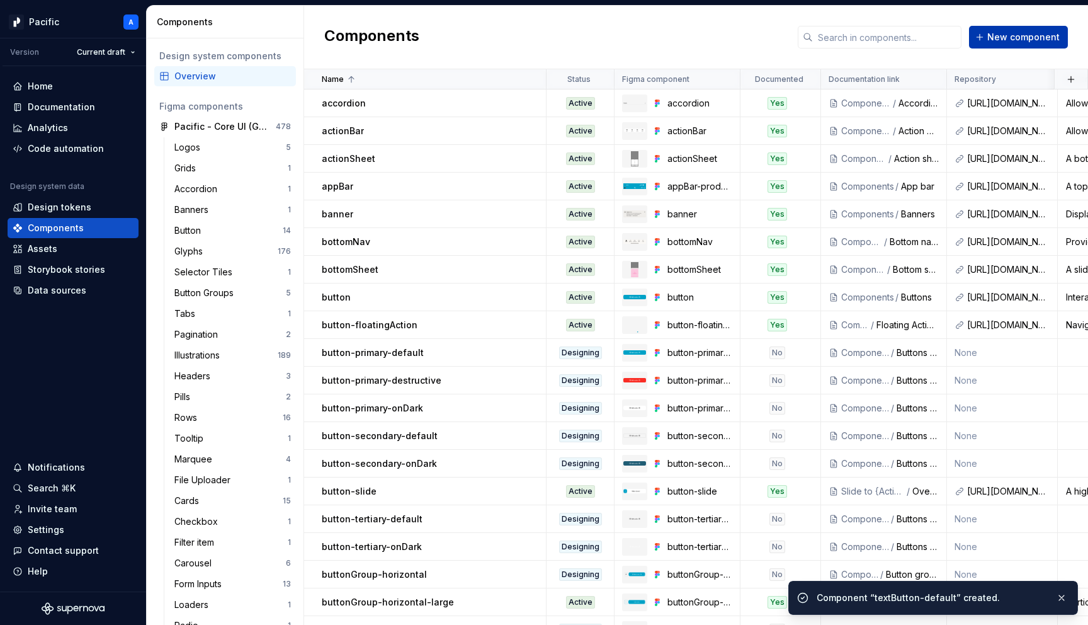
click at [996, 35] on span "New component" at bounding box center [1024, 37] width 72 height 13
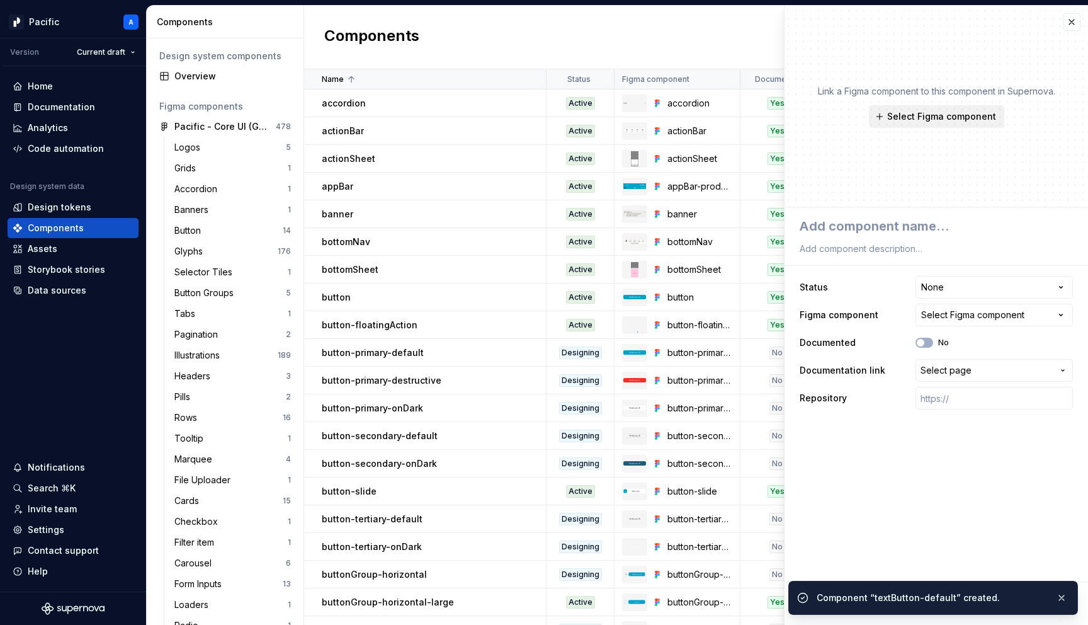
click at [924, 121] on span "Select Figma component" at bounding box center [942, 116] width 109 height 13
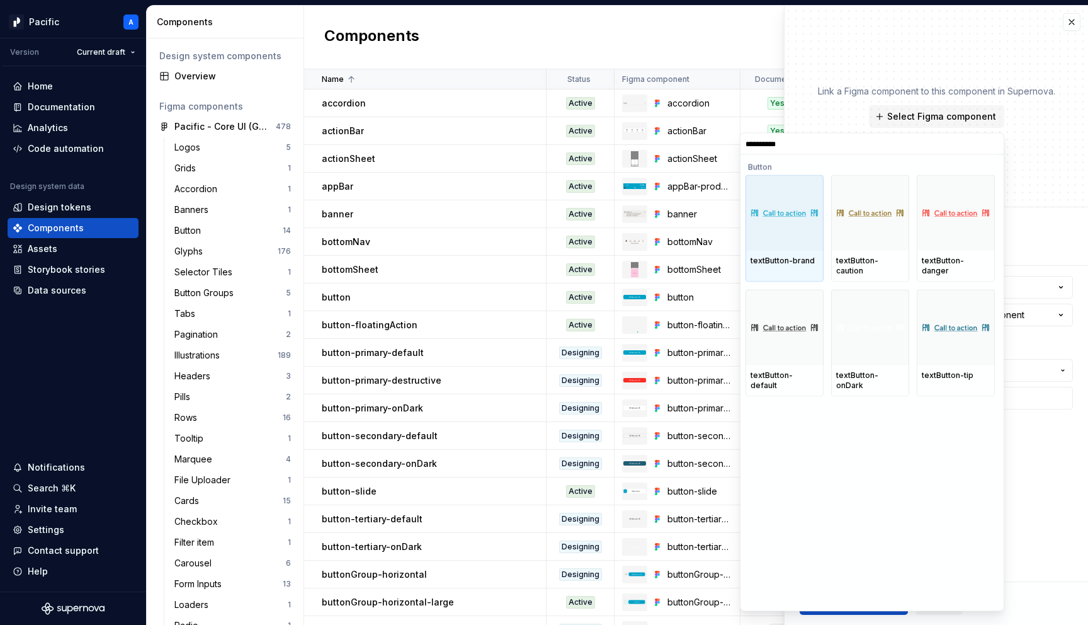
click at [796, 220] on div at bounding box center [785, 213] width 78 height 76
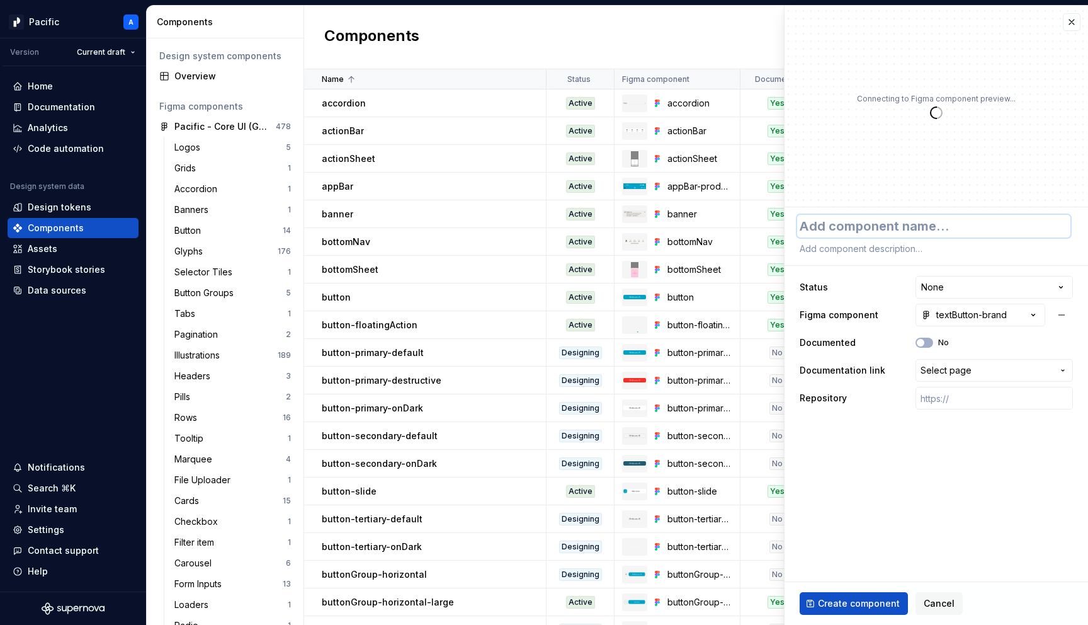
click at [911, 221] on textarea at bounding box center [933, 226] width 273 height 23
click at [953, 282] on html "Pacific A Version Current draft Home Documentation Analytics Code automation De…" at bounding box center [544, 312] width 1088 height 625
click at [948, 376] on span "Select page" at bounding box center [946, 370] width 51 height 13
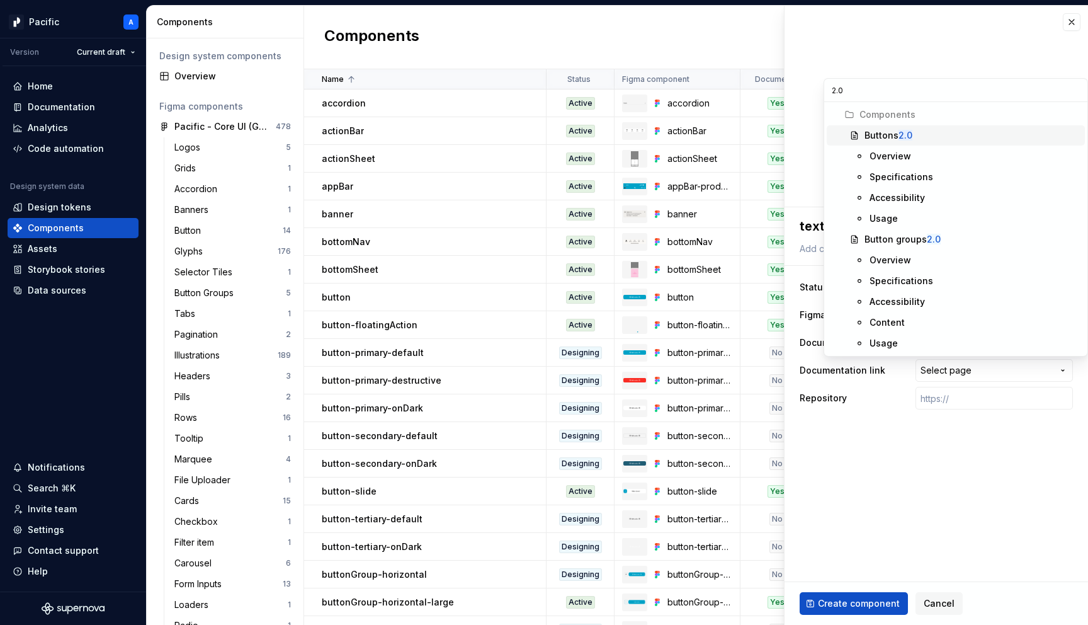
click at [928, 132] on div "Buttons 2.0" at bounding box center [972, 135] width 215 height 13
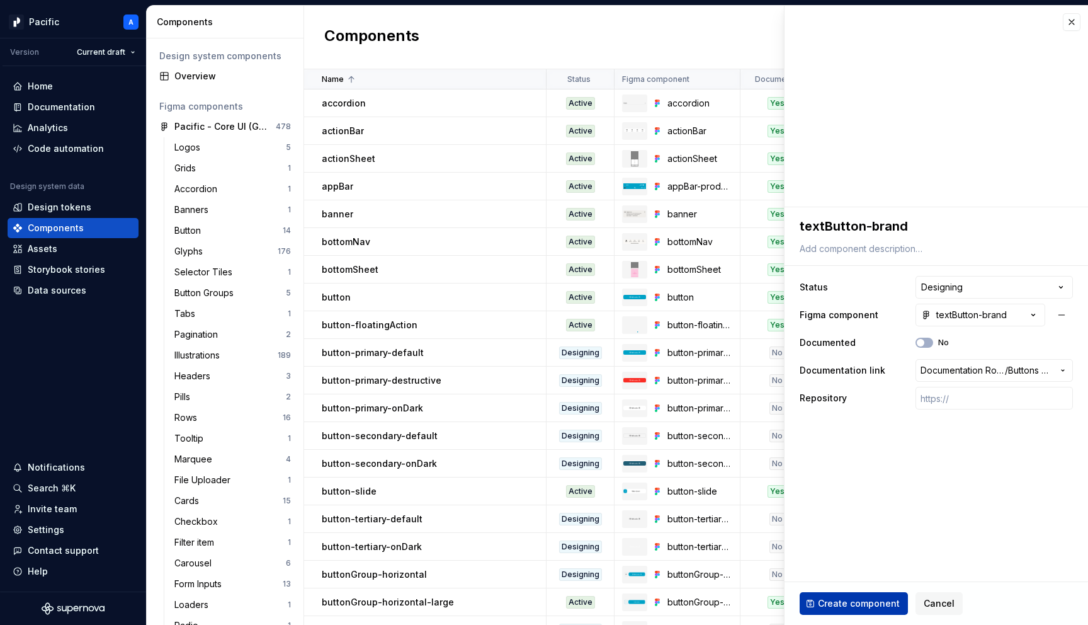
click at [858, 602] on span "Create component" at bounding box center [859, 603] width 82 height 13
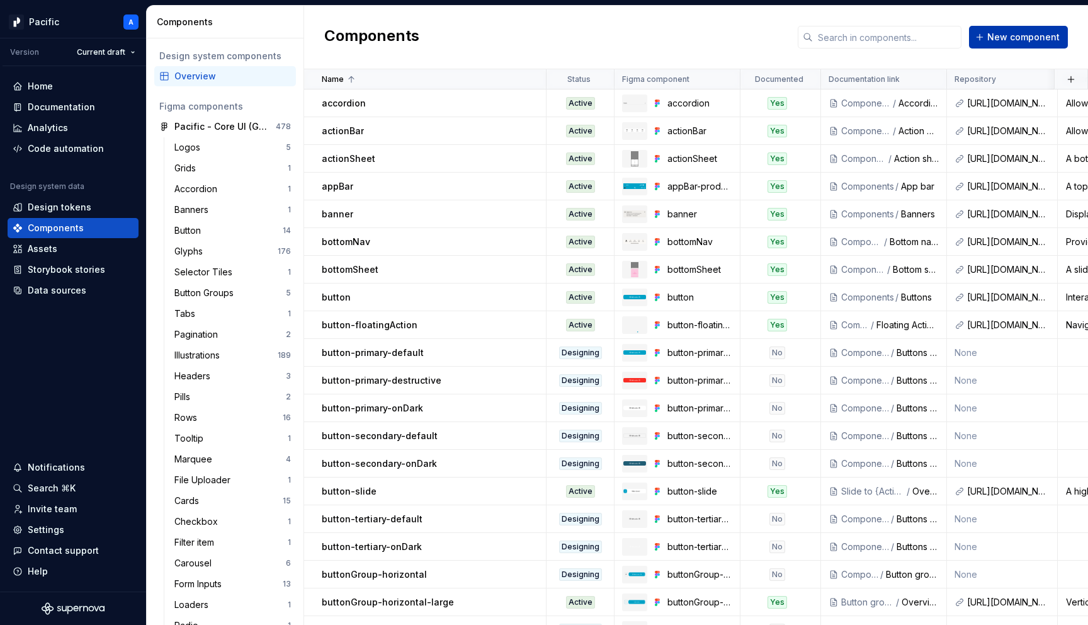
click at [1014, 39] on span "New component" at bounding box center [1024, 37] width 72 height 13
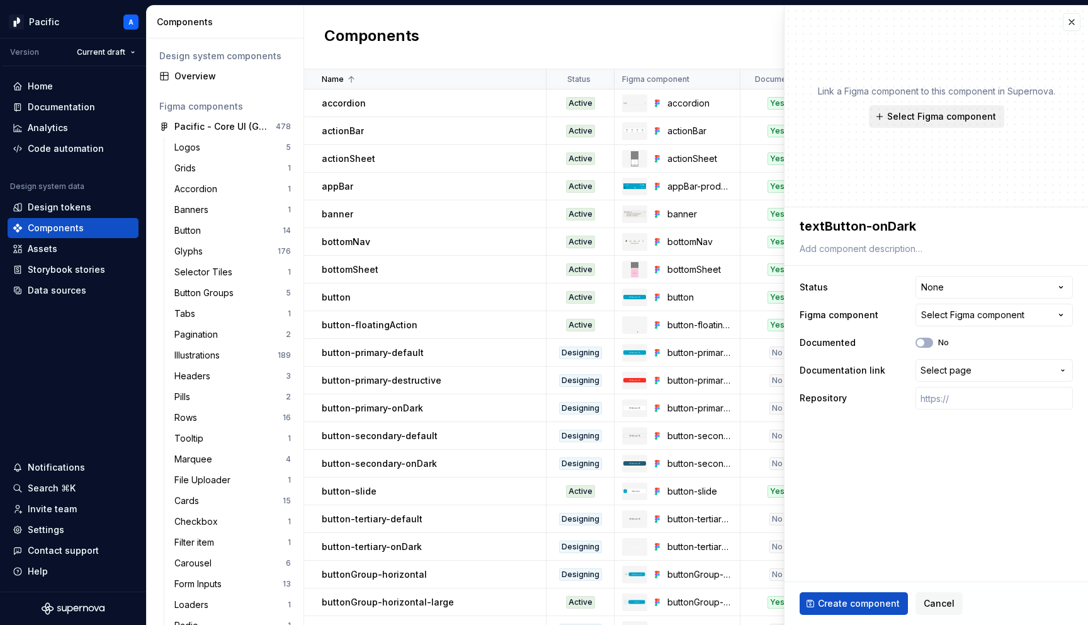
click at [942, 113] on span "Select Figma component" at bounding box center [942, 116] width 109 height 13
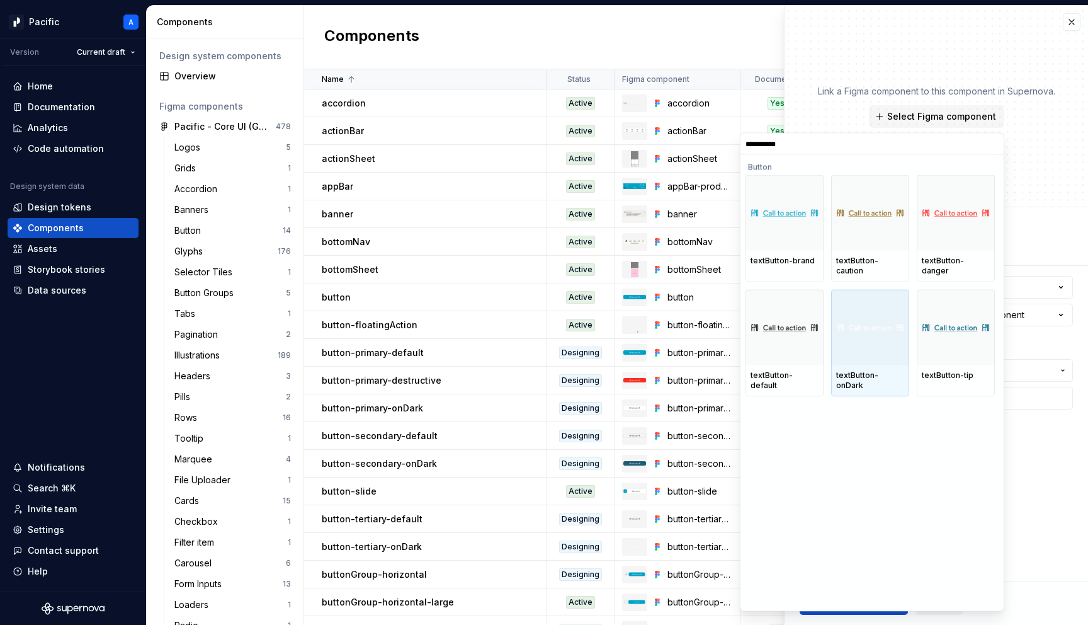
click at [894, 311] on div at bounding box center [870, 328] width 78 height 76
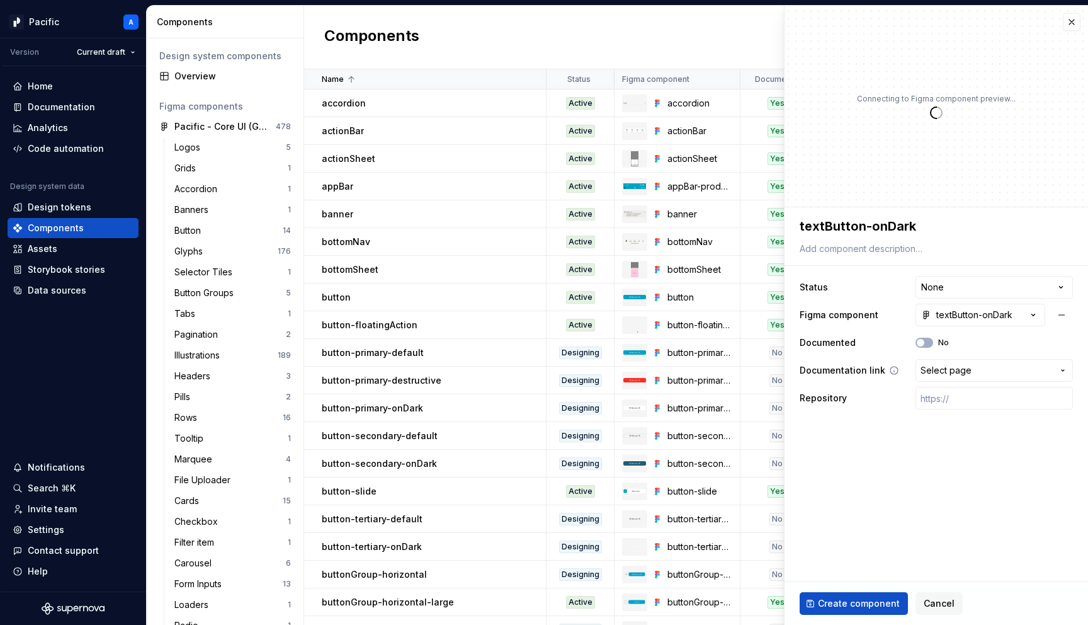
click at [952, 374] on span "Select page" at bounding box center [946, 370] width 51 height 13
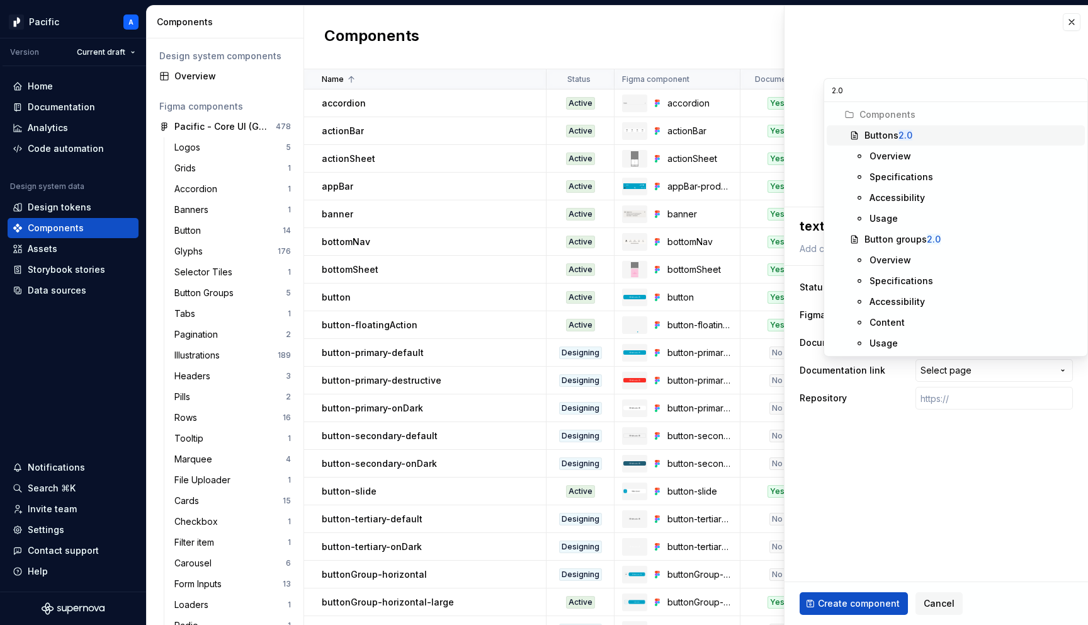
click at [879, 134] on div "Buttons 2.0" at bounding box center [889, 135] width 48 height 13
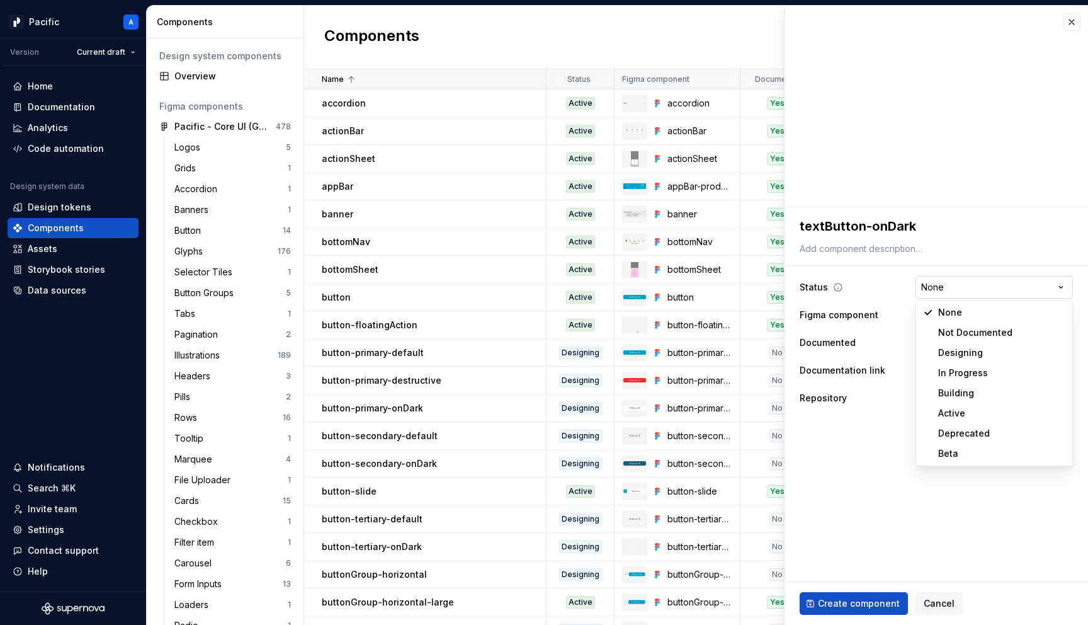
click at [947, 292] on html "Pacific A Version Current draft Home Documentation Analytics Code automation De…" at bounding box center [544, 312] width 1088 height 625
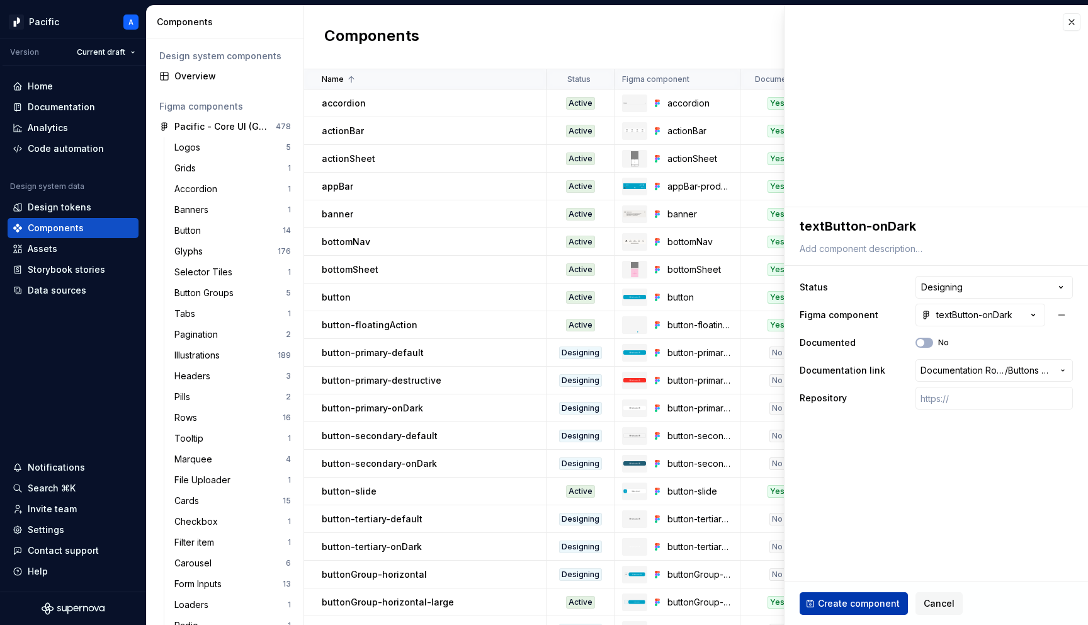
click at [847, 597] on button "Create component" at bounding box center [854, 603] width 108 height 23
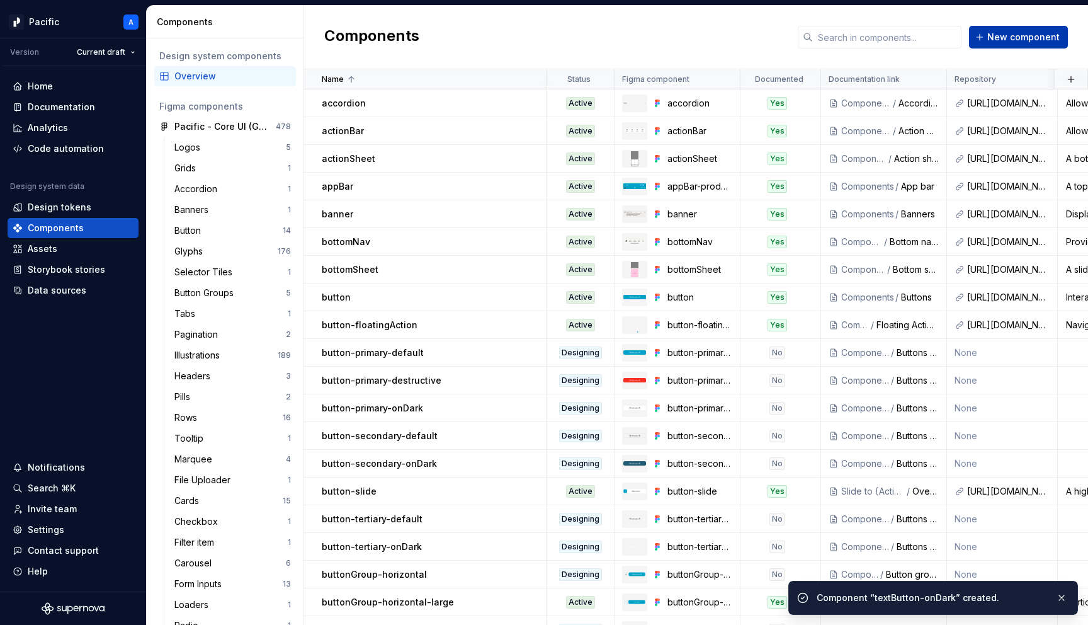
click at [1054, 40] on span "New component" at bounding box center [1024, 37] width 72 height 13
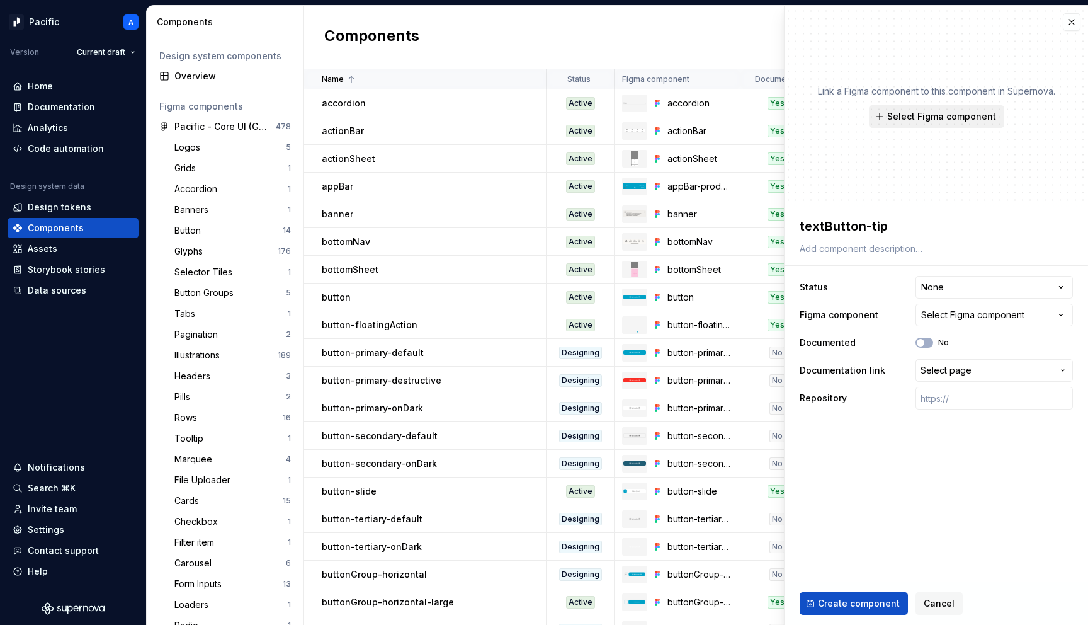
click at [934, 118] on span "Select Figma component" at bounding box center [942, 116] width 109 height 13
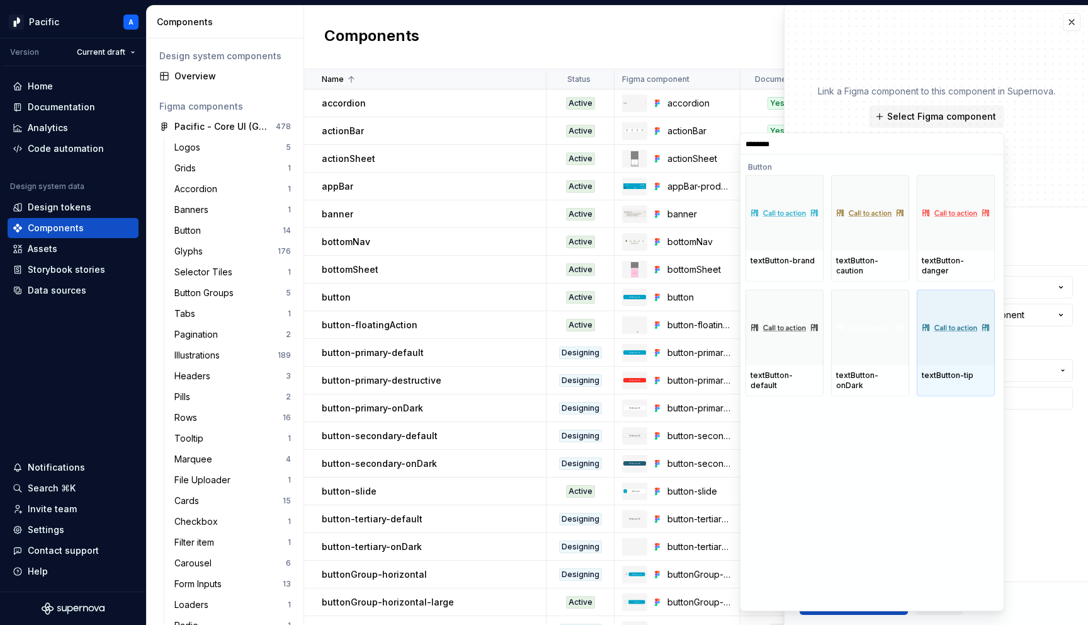
click at [952, 332] on div at bounding box center [956, 328] width 78 height 76
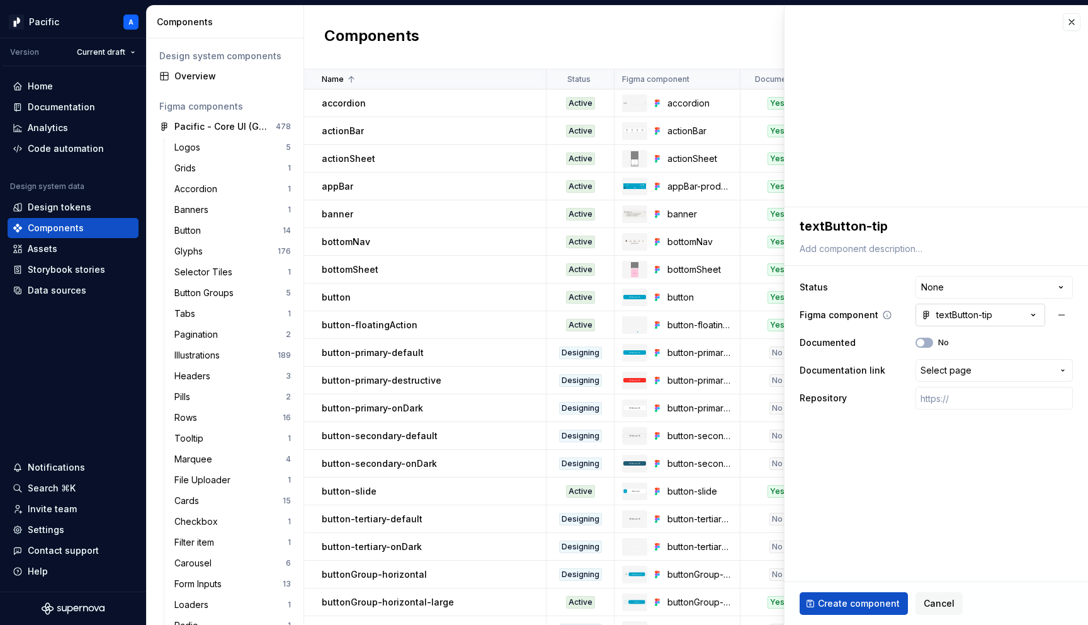
click at [945, 309] on div "textButton-tip" at bounding box center [957, 315] width 71 height 13
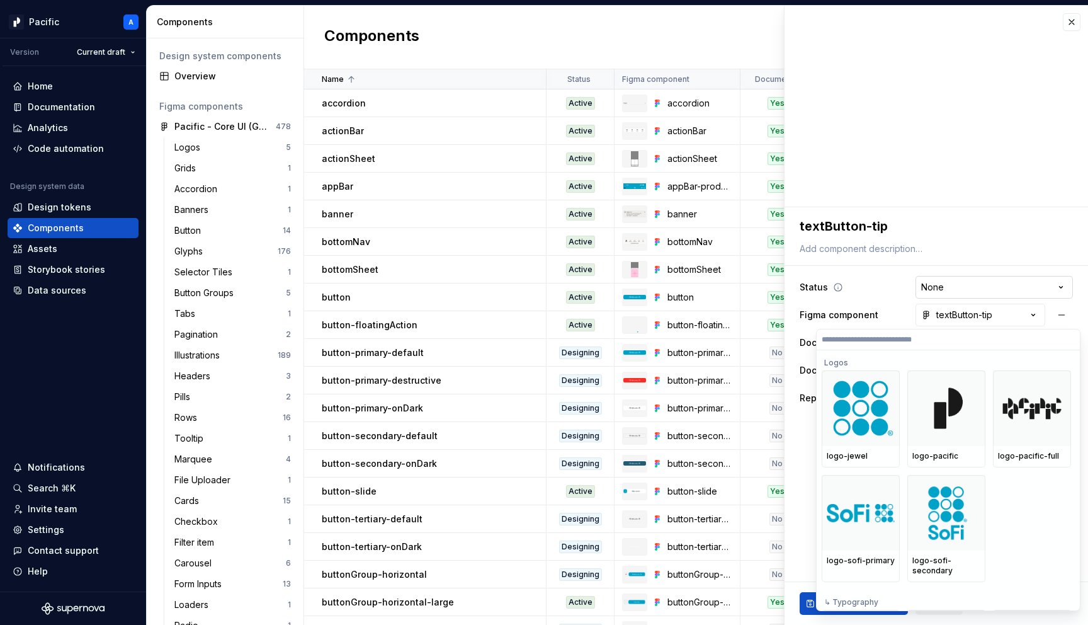
click at [943, 294] on html "Pacific A Version Current draft Home Documentation Analytics Code automation De…" at bounding box center [544, 312] width 1088 height 625
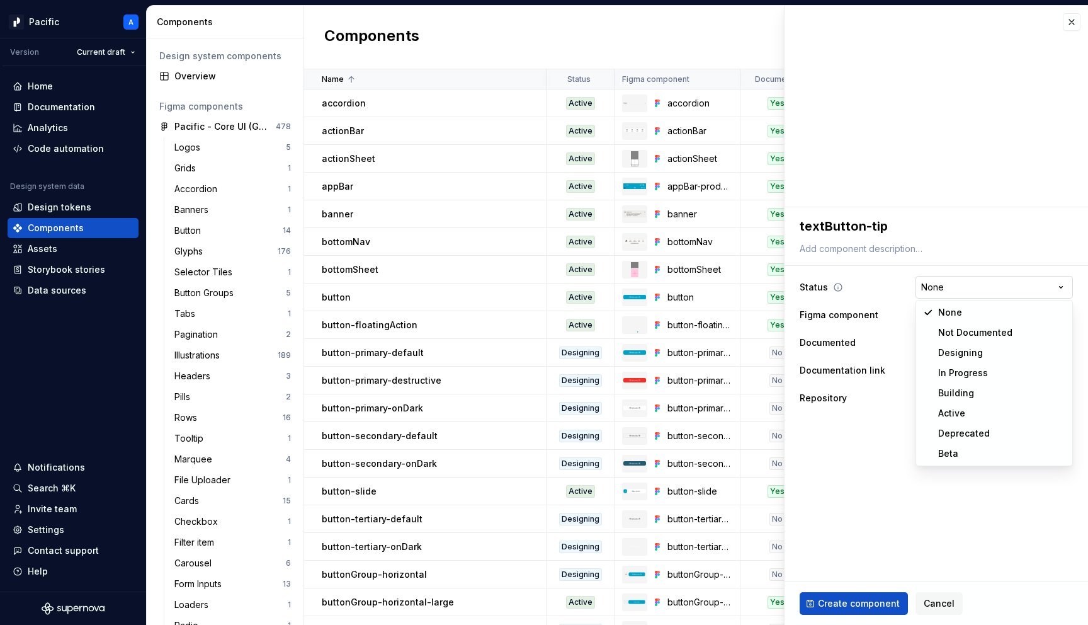
click at [943, 294] on html "Pacific A Version Current draft Home Documentation Analytics Code automation De…" at bounding box center [544, 312] width 1088 height 625
click at [958, 370] on span "Select page" at bounding box center [946, 370] width 51 height 13
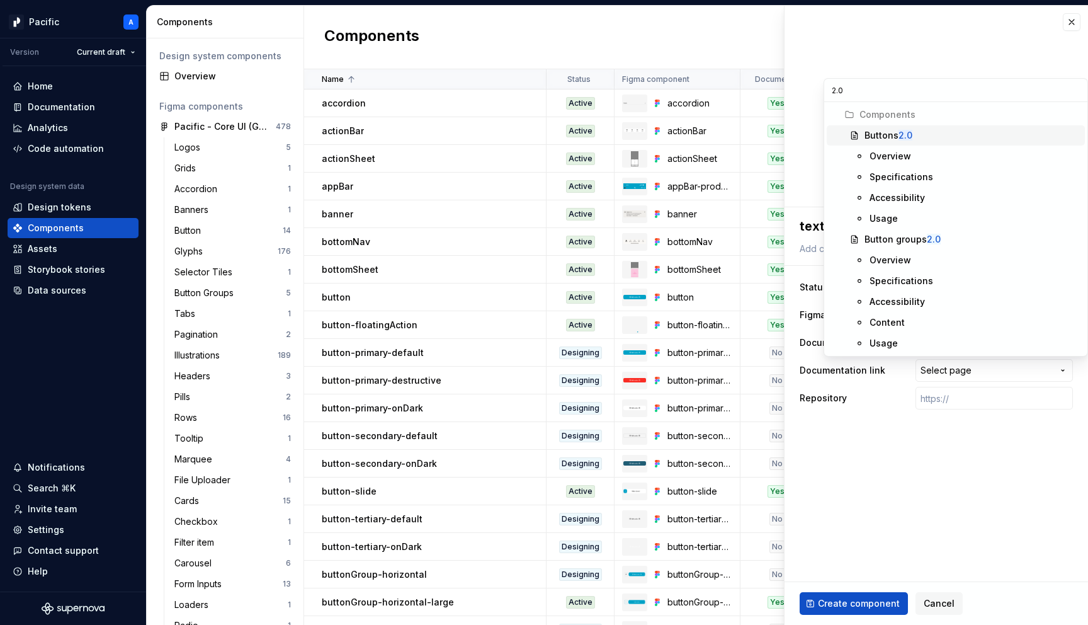
click at [930, 134] on div "Buttons 2.0" at bounding box center [972, 135] width 215 height 13
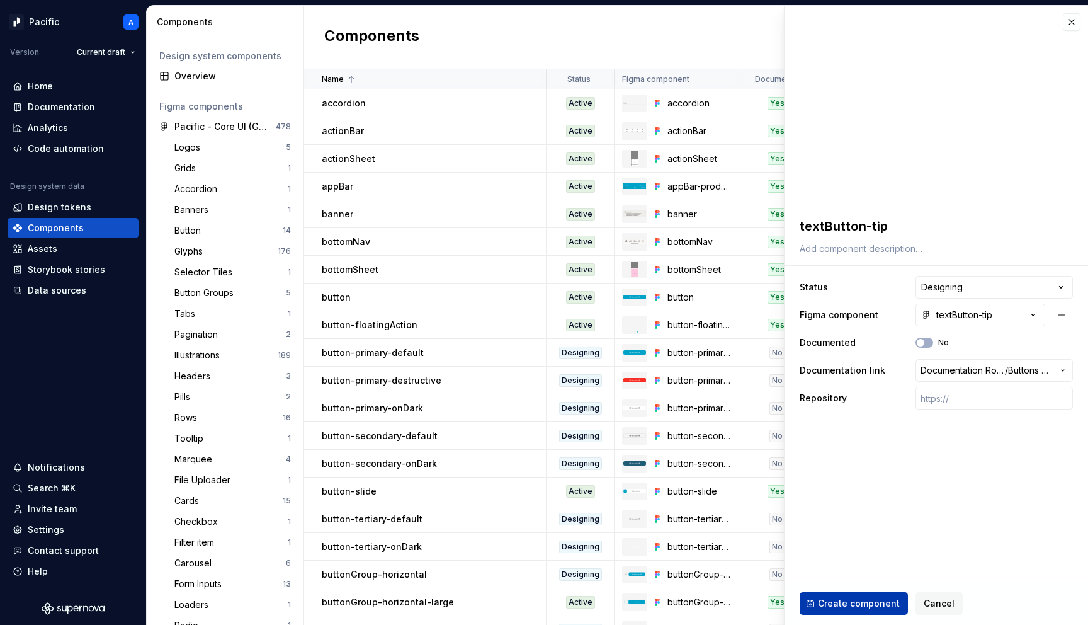
click at [876, 606] on span "Create component" at bounding box center [859, 603] width 82 height 13
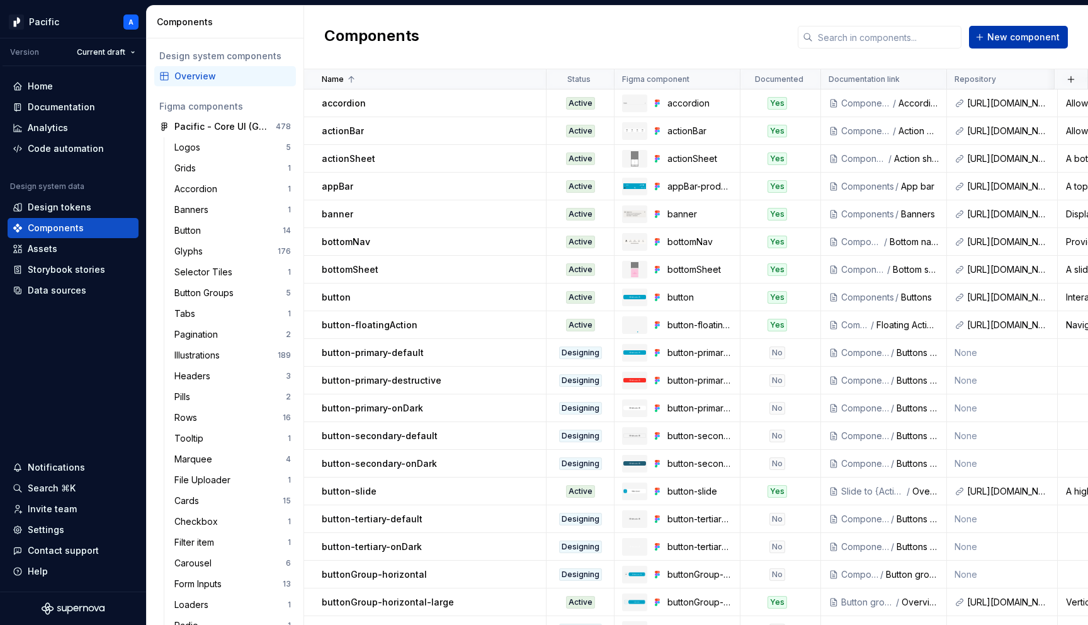
click at [1046, 38] on span "New component" at bounding box center [1024, 37] width 72 height 13
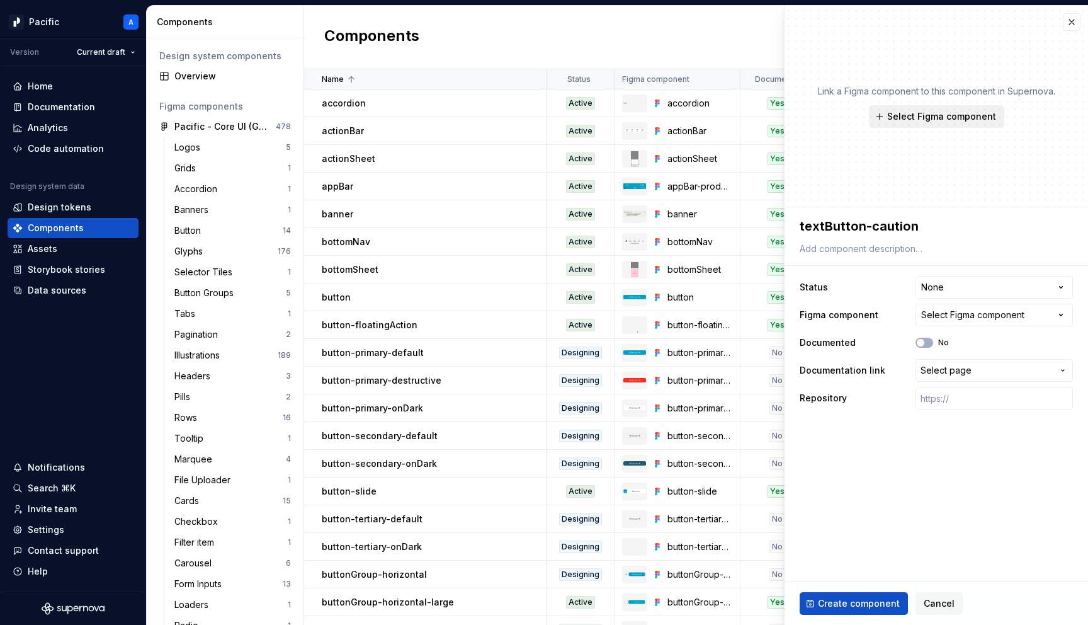
click at [967, 110] on span "Select Figma component" at bounding box center [942, 116] width 109 height 13
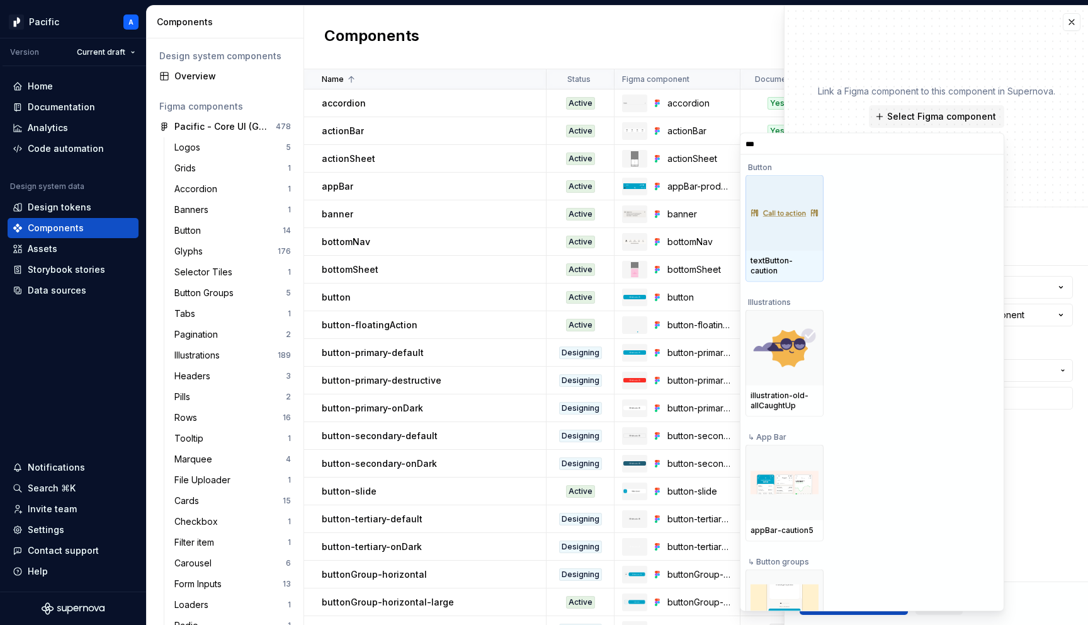
click at [784, 225] on div at bounding box center [785, 213] width 78 height 76
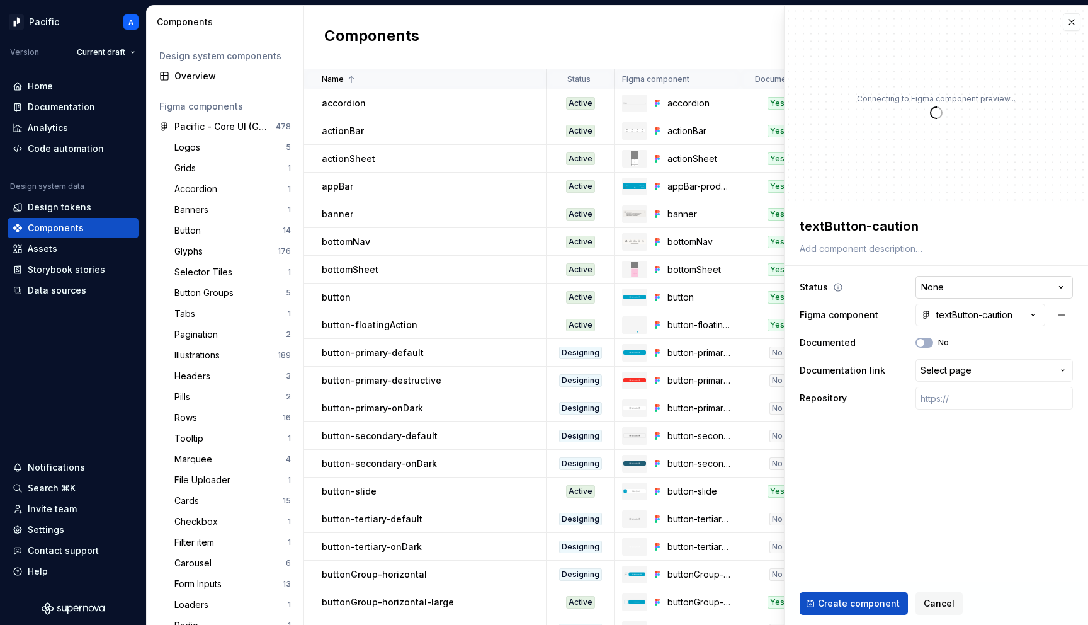
click at [944, 283] on html "Pacific A Version Current draft Home Documentation Analytics Code automation De…" at bounding box center [544, 312] width 1088 height 625
click at [966, 364] on span "Select page" at bounding box center [946, 370] width 51 height 13
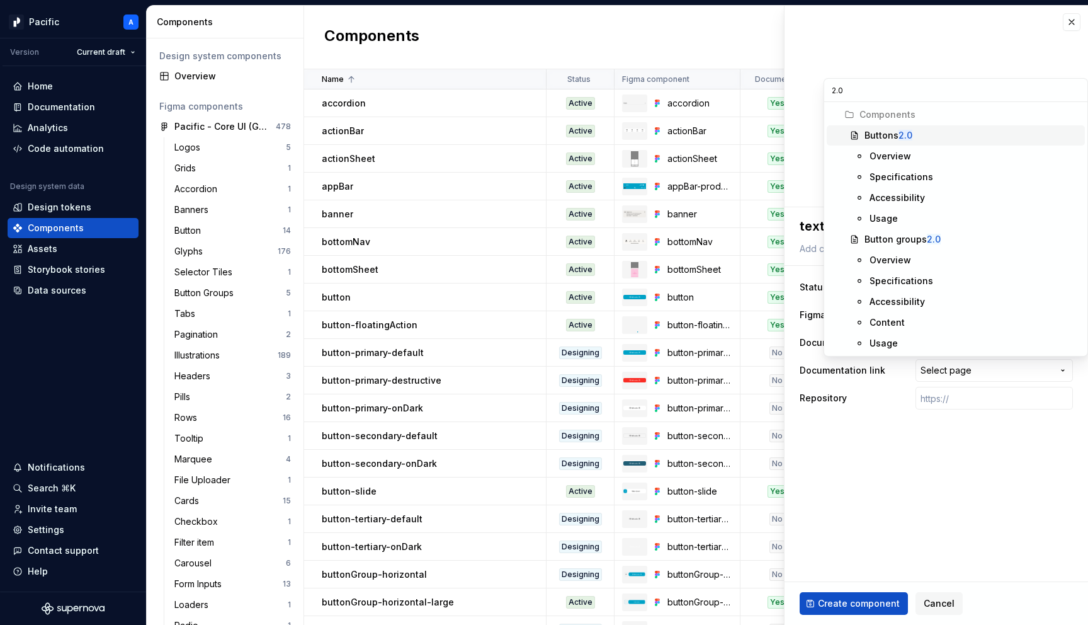
click at [902, 129] on div "Buttons 2.0" at bounding box center [889, 135] width 48 height 13
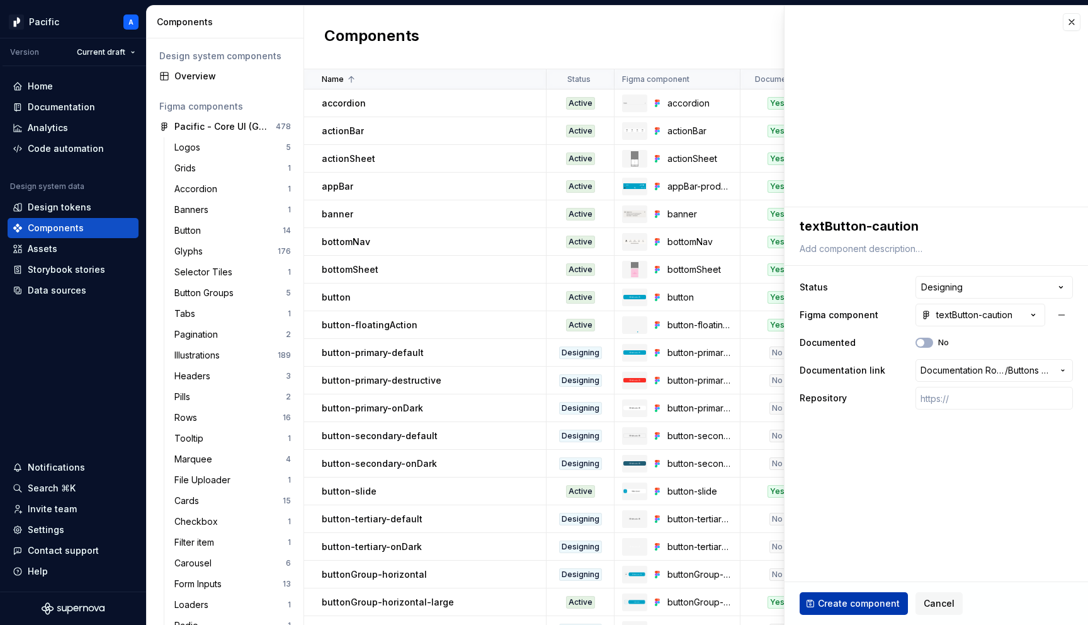
click at [870, 601] on span "Create component" at bounding box center [859, 603] width 82 height 13
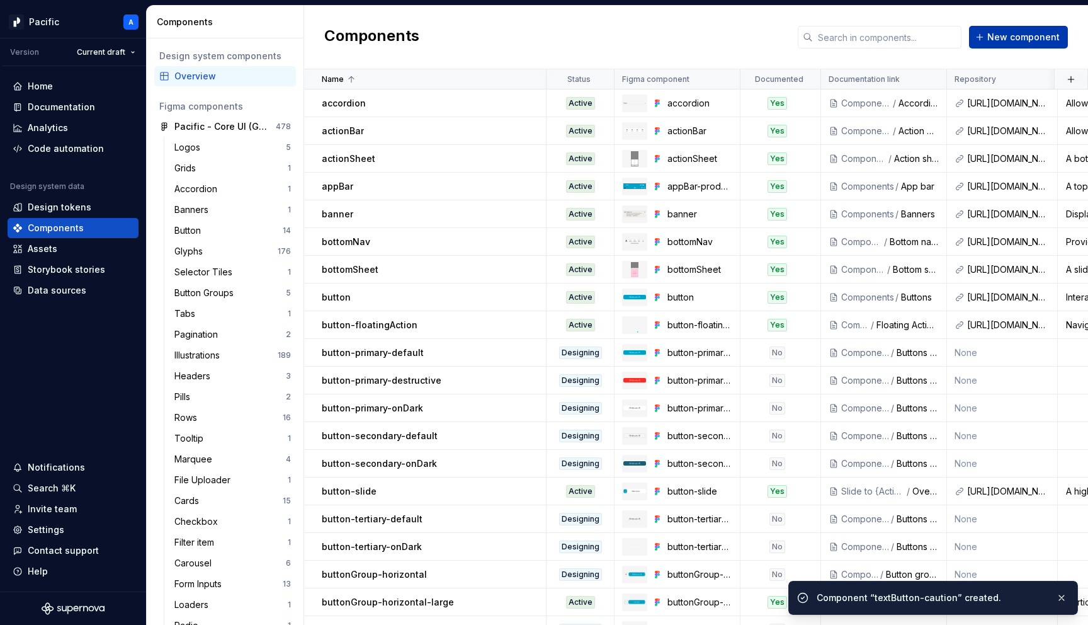
click at [1043, 40] on span "New component" at bounding box center [1024, 37] width 72 height 13
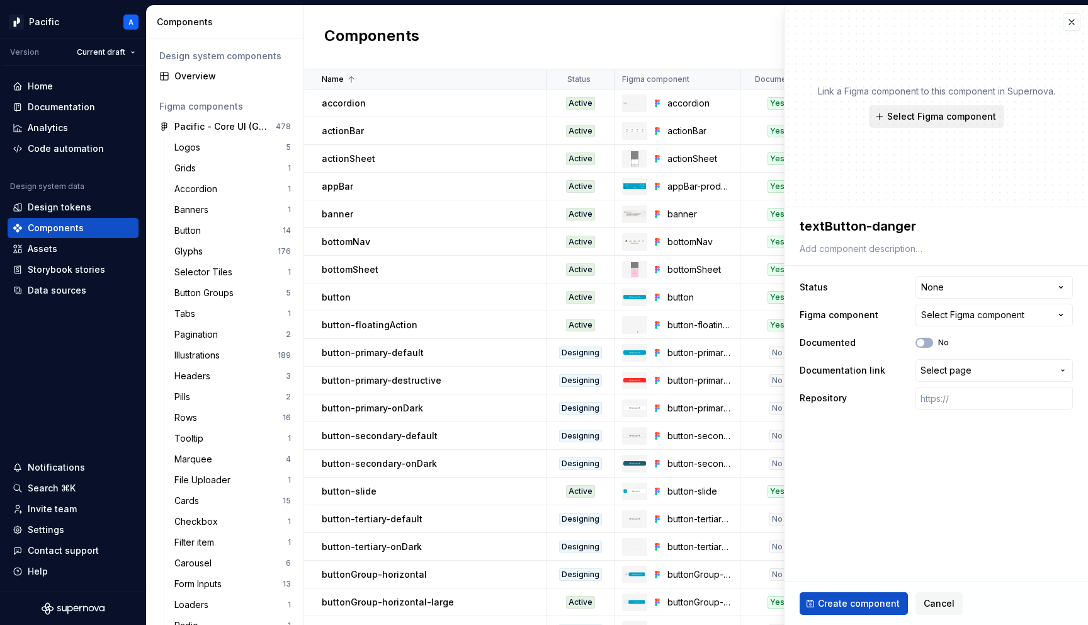
click at [991, 120] on span "Select Figma component" at bounding box center [942, 116] width 109 height 13
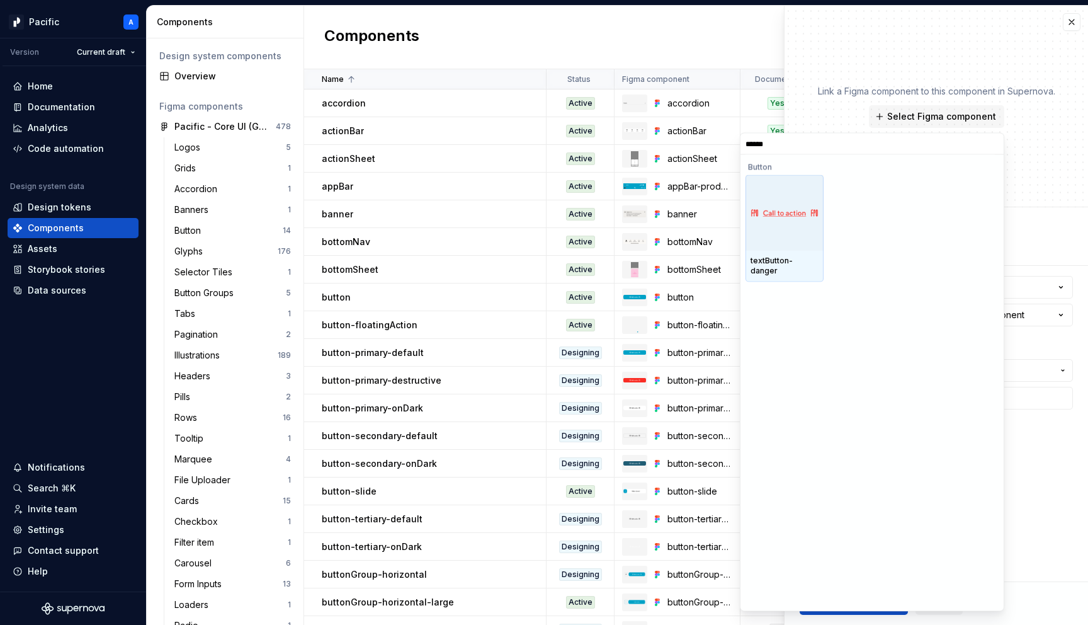
click at [770, 259] on div "textButton-danger" at bounding box center [785, 266] width 68 height 20
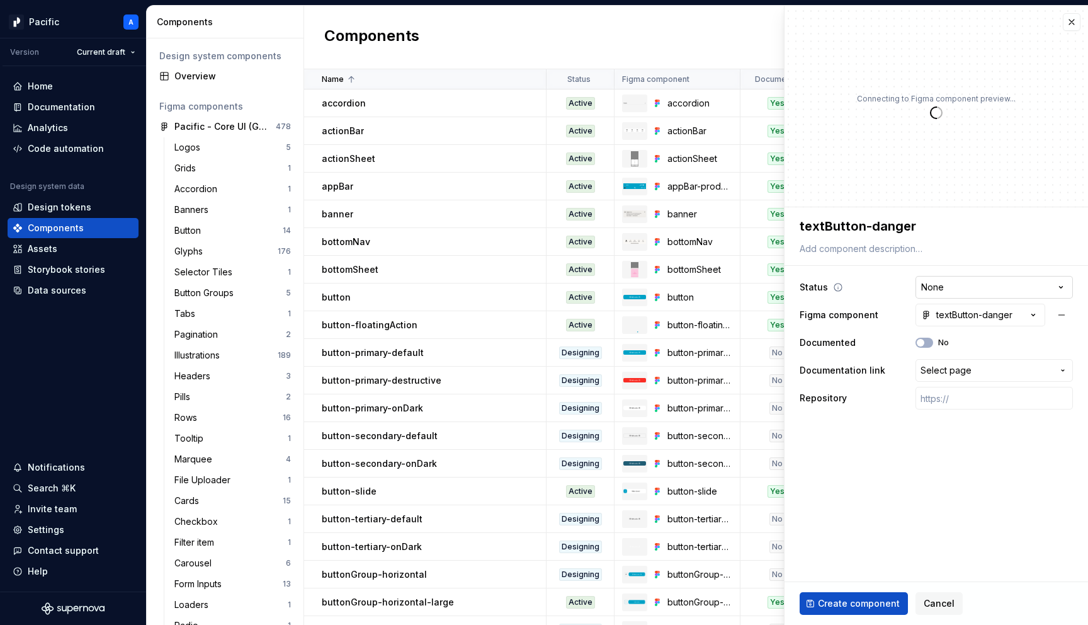
click at [978, 290] on html "Pacific A Version Current draft Home Documentation Analytics Code automation De…" at bounding box center [544, 312] width 1088 height 625
click at [943, 374] on span "Select page" at bounding box center [946, 370] width 51 height 13
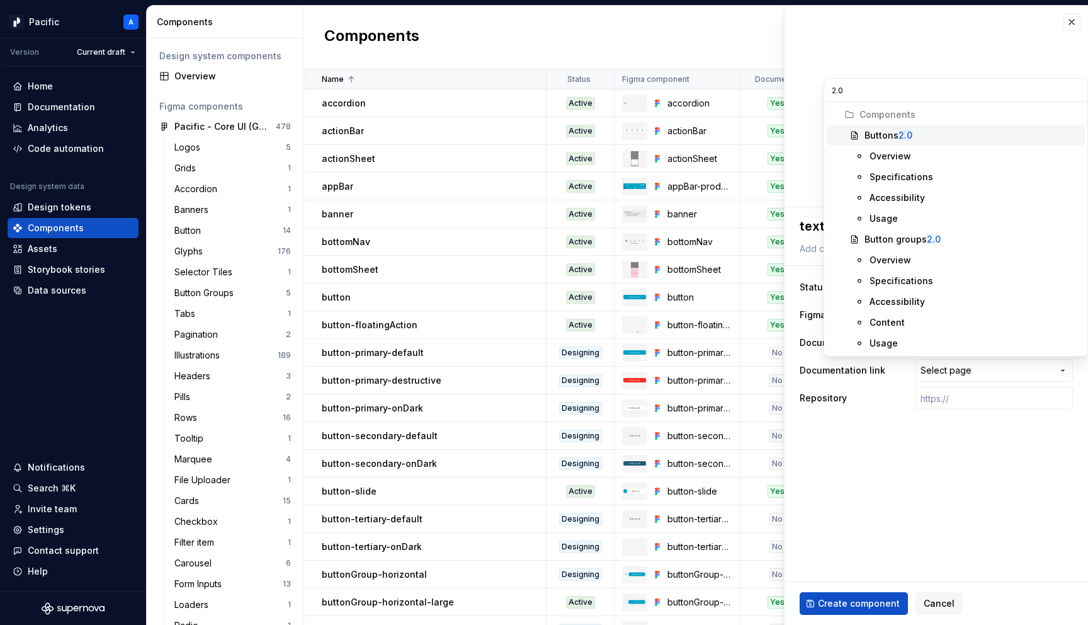
click at [906, 132] on mark "2.0" at bounding box center [906, 135] width 14 height 11
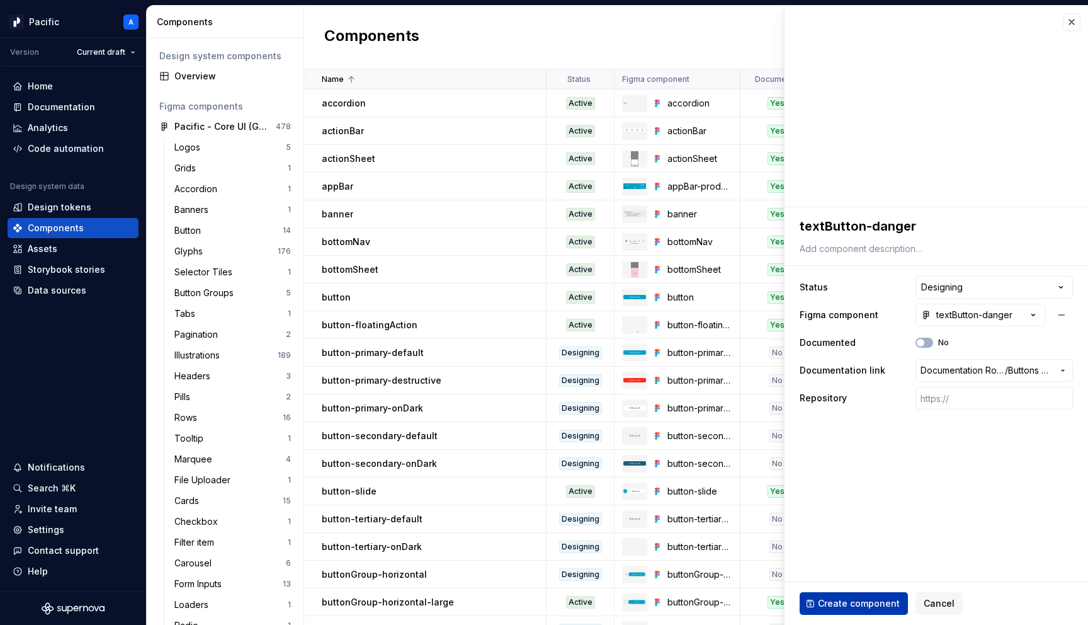
click at [866, 604] on span "Create component" at bounding box center [859, 603] width 82 height 13
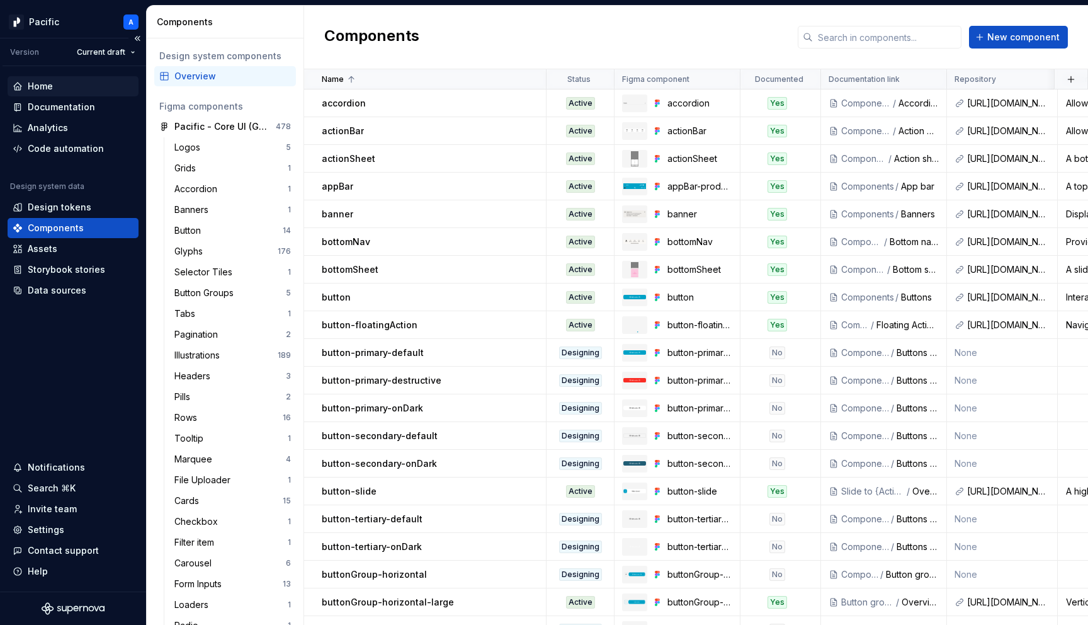
click at [50, 80] on div "Home" at bounding box center [40, 86] width 25 height 13
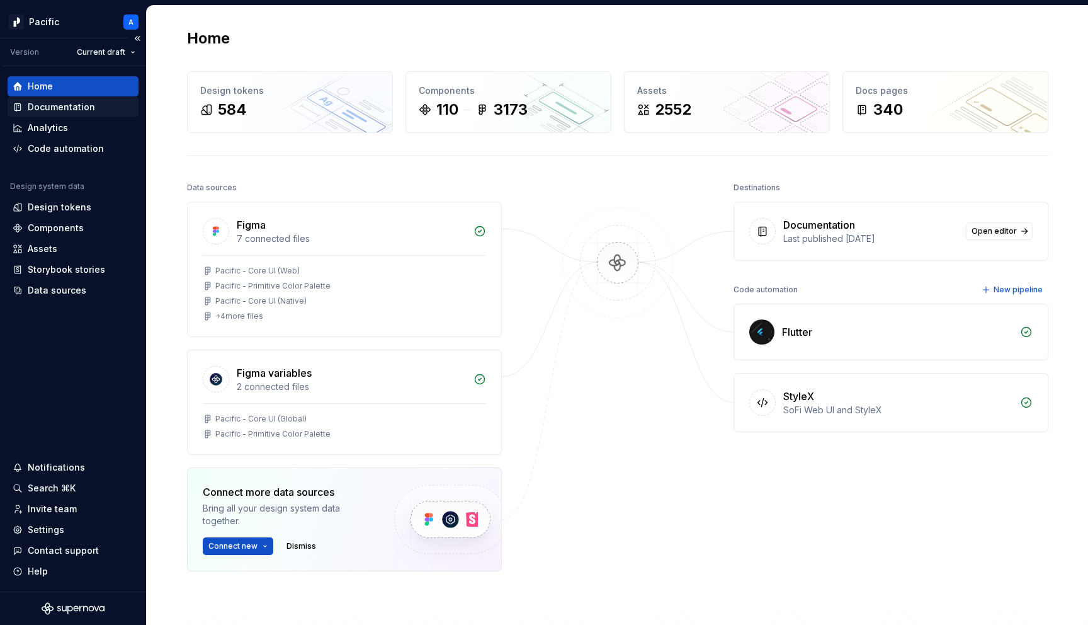
click at [71, 103] on div "Documentation" at bounding box center [61, 107] width 67 height 13
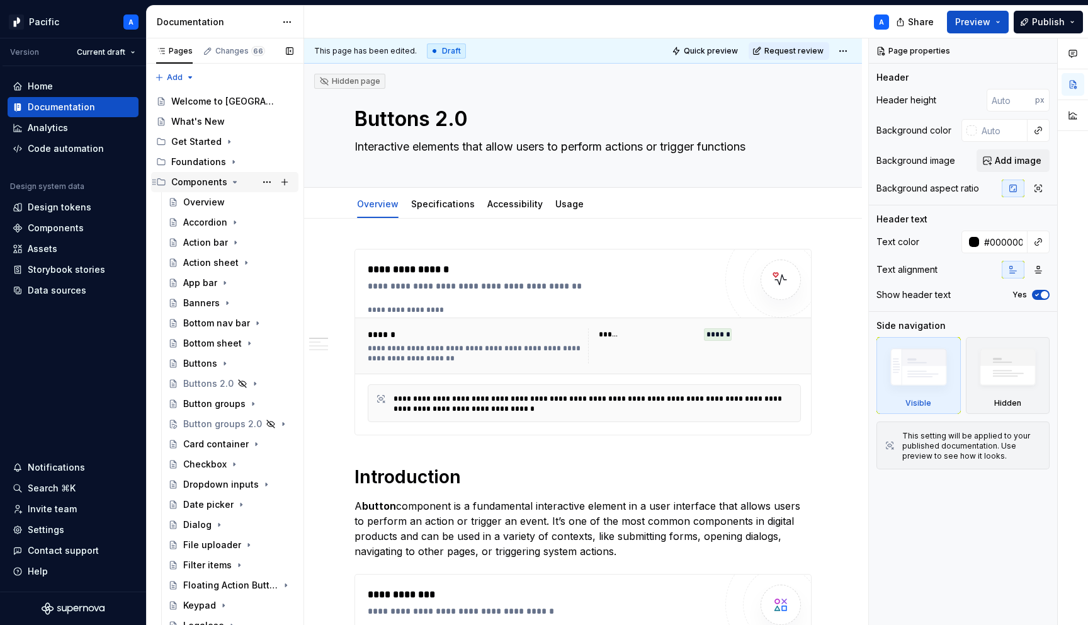
click at [232, 181] on icon "Page tree" at bounding box center [235, 182] width 10 height 10
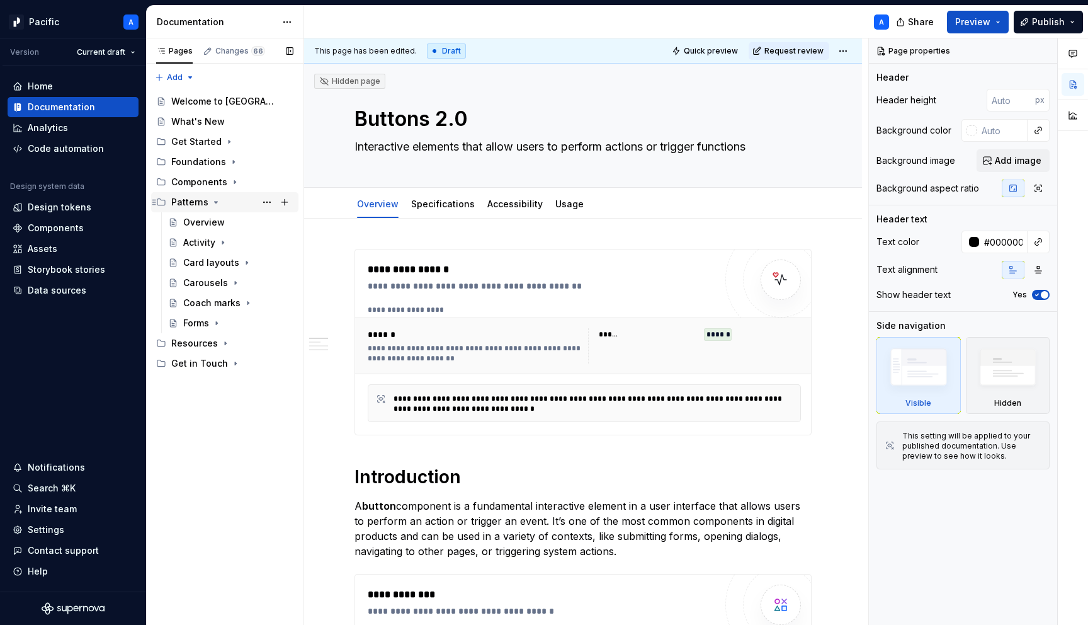
click at [215, 203] on icon "Page tree" at bounding box center [216, 202] width 3 height 1
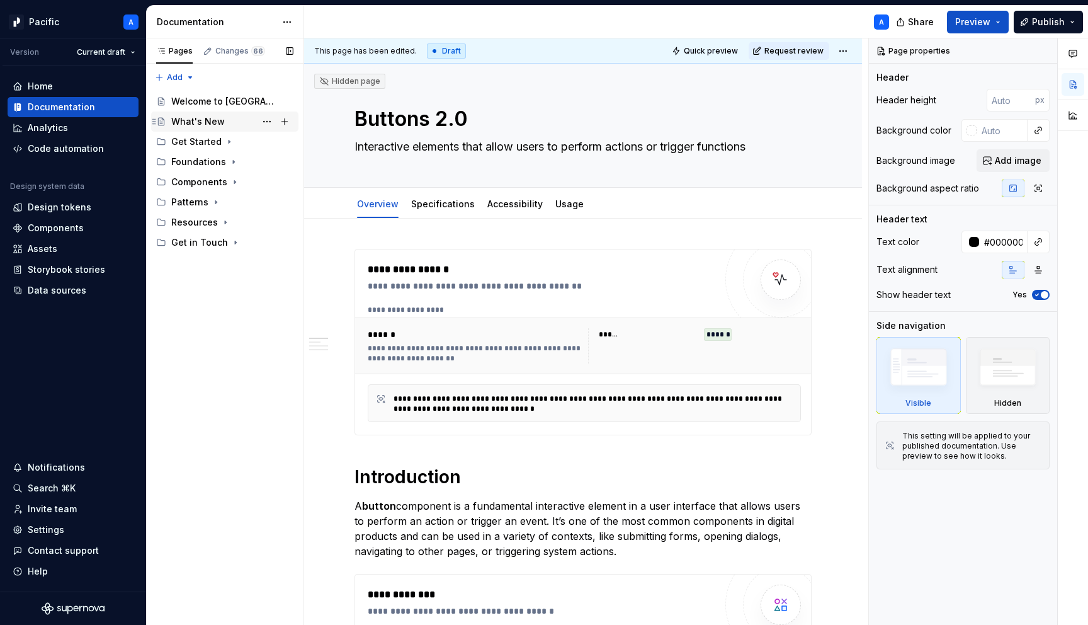
click at [226, 118] on div "What's New" at bounding box center [232, 122] width 122 height 18
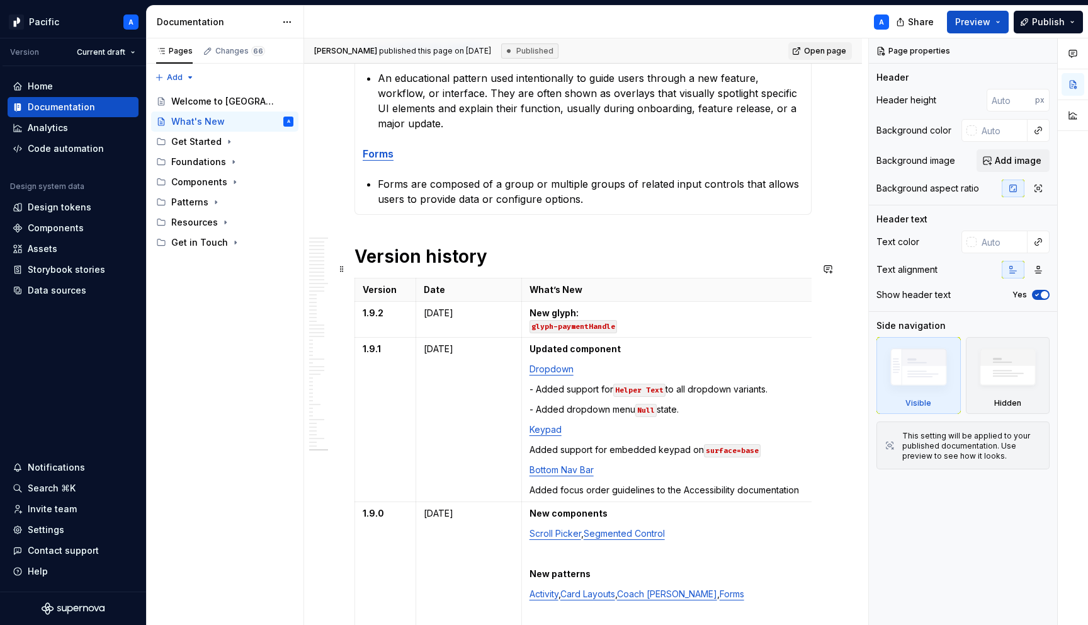
scroll to position [1152, 0]
click at [353, 303] on html "Pacific A Version Current draft Home Documentation Analytics Code automation De…" at bounding box center [544, 312] width 1088 height 625
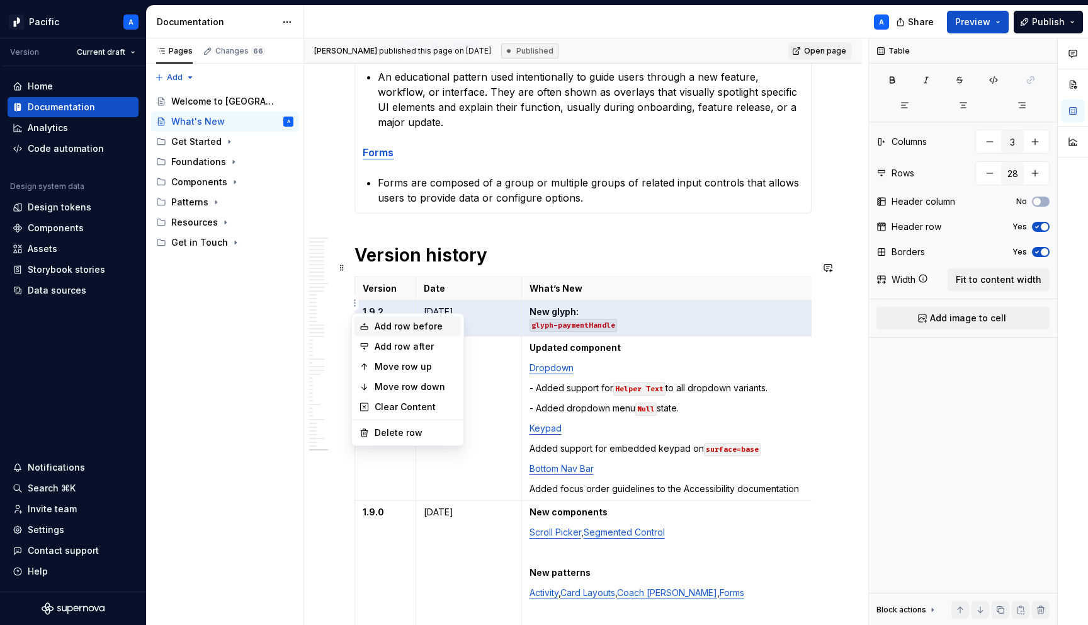
click at [413, 328] on div "Add row before" at bounding box center [416, 326] width 82 height 13
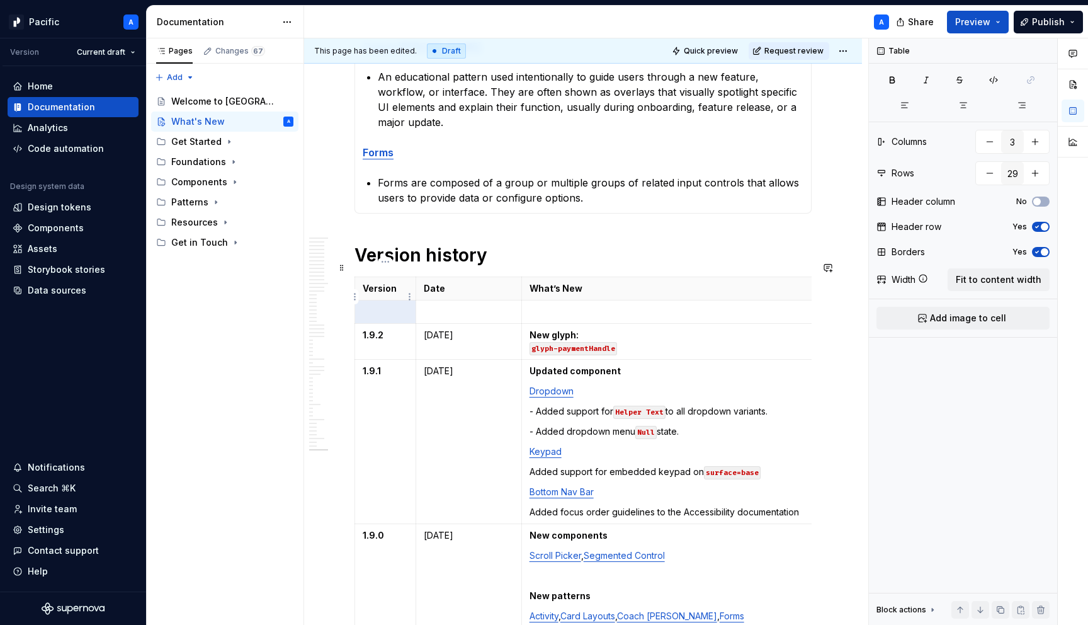
click at [380, 306] on p at bounding box center [385, 312] width 45 height 13
click at [367, 306] on p "1.9.3" at bounding box center [385, 312] width 45 height 13
click at [466, 306] on p at bounding box center [469, 312] width 90 height 13
click at [602, 300] on td at bounding box center [676, 311] width 309 height 23
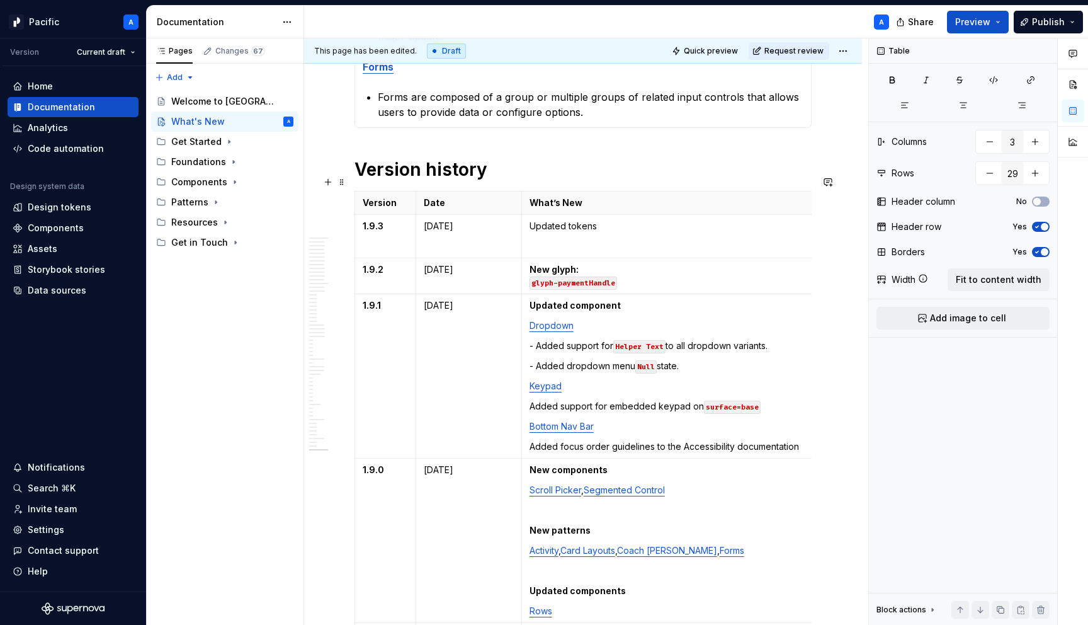
scroll to position [1218, 0]
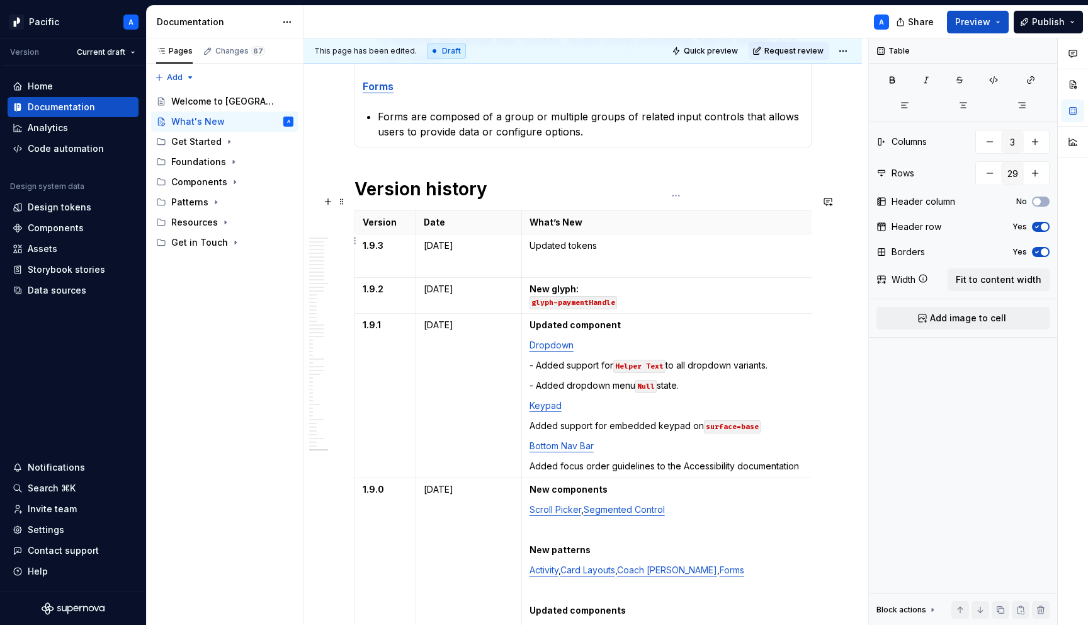
click at [578, 239] on p "Updated tokens" at bounding box center [676, 245] width 293 height 13
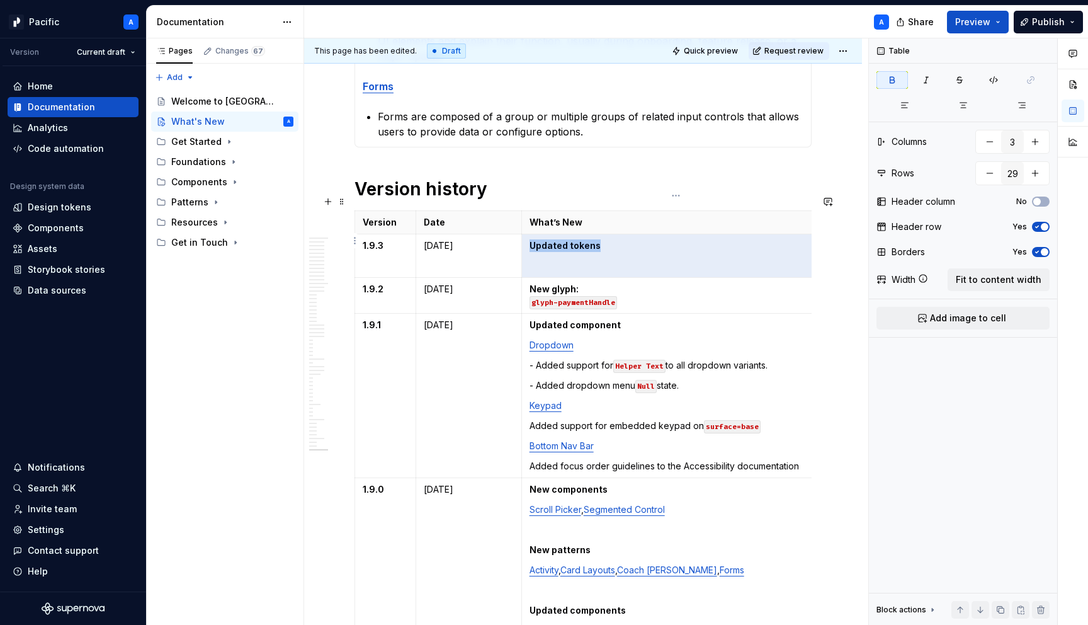
click at [632, 239] on p "Updated tokens" at bounding box center [676, 245] width 293 height 13
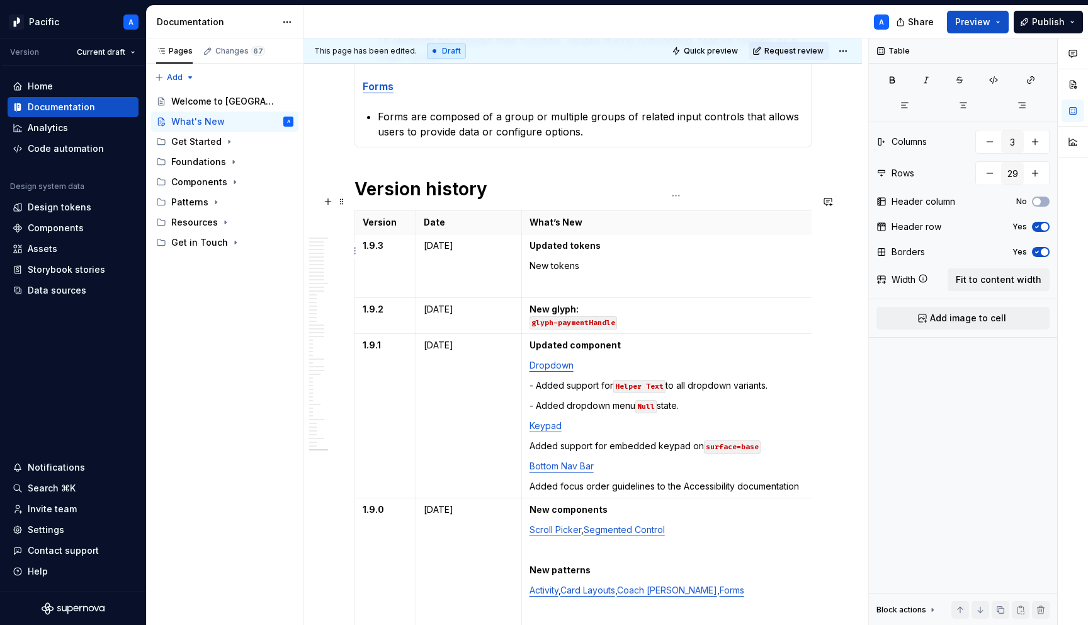
click at [564, 243] on td "Updated tokens New tokens" at bounding box center [676, 266] width 309 height 64
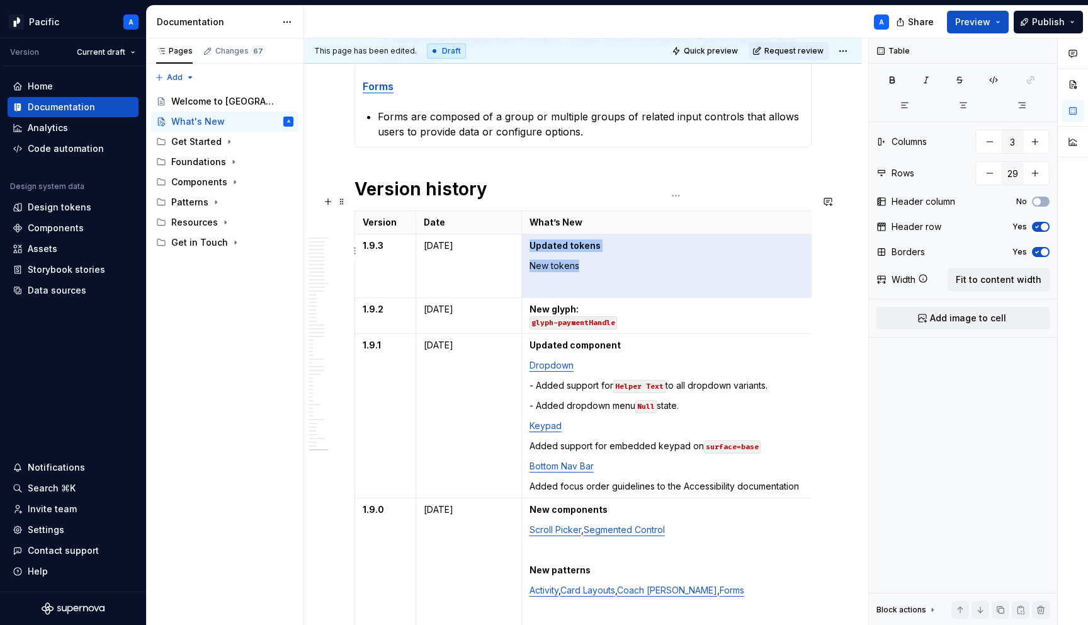
click at [564, 243] on td "Updated tokens New tokens" at bounding box center [676, 266] width 309 height 64
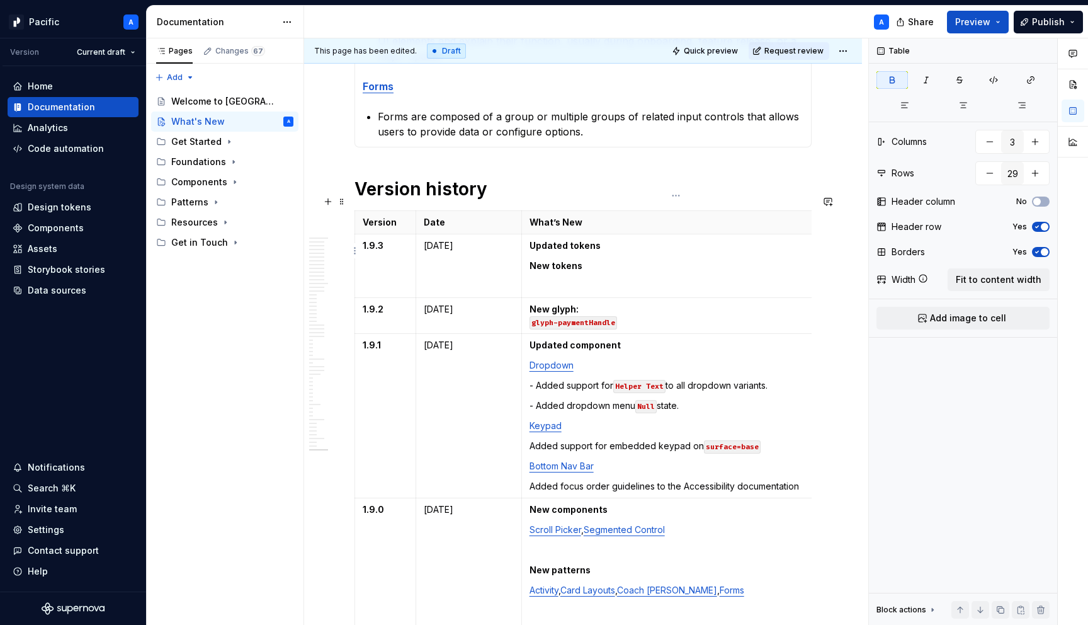
click at [622, 260] on p "New tokens" at bounding box center [676, 266] width 293 height 13
click at [622, 239] on p "Updated tokens" at bounding box center [676, 245] width 293 height 13
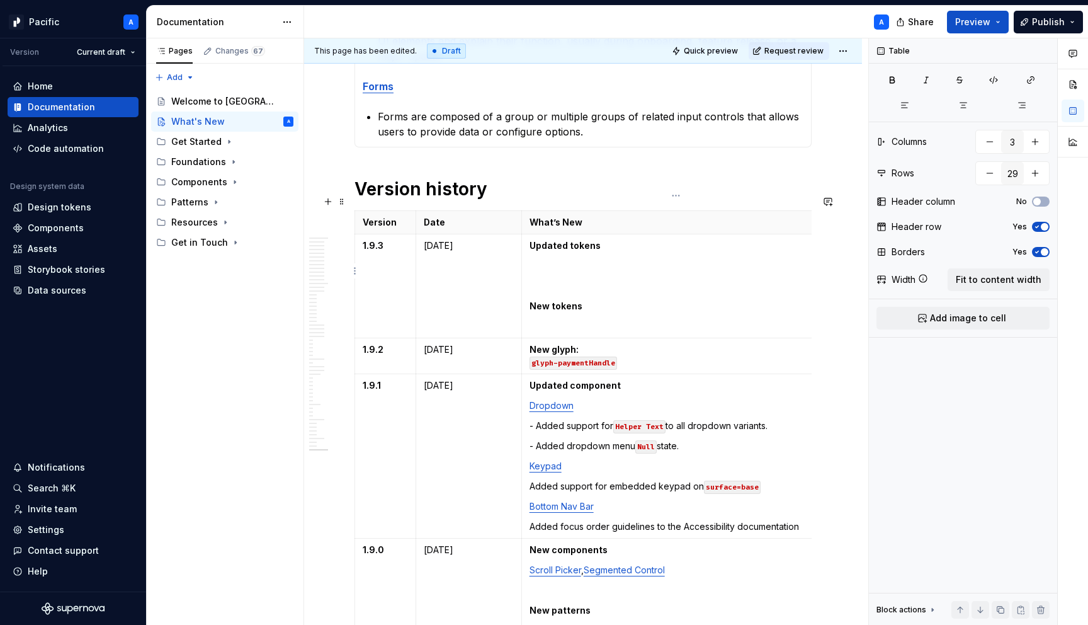
click at [598, 300] on p "New tokens" at bounding box center [676, 306] width 293 height 13
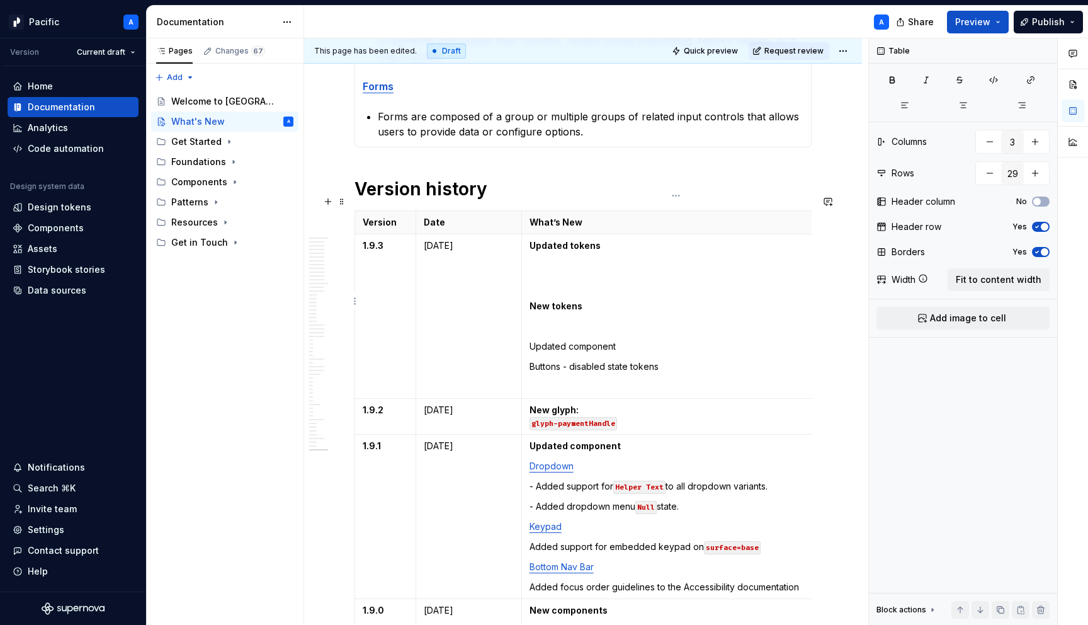
click at [537, 360] on p "Buttons - disabled state tokens" at bounding box center [676, 366] width 293 height 13
click at [649, 324] on button "button" at bounding box center [649, 330] width 18 height 18
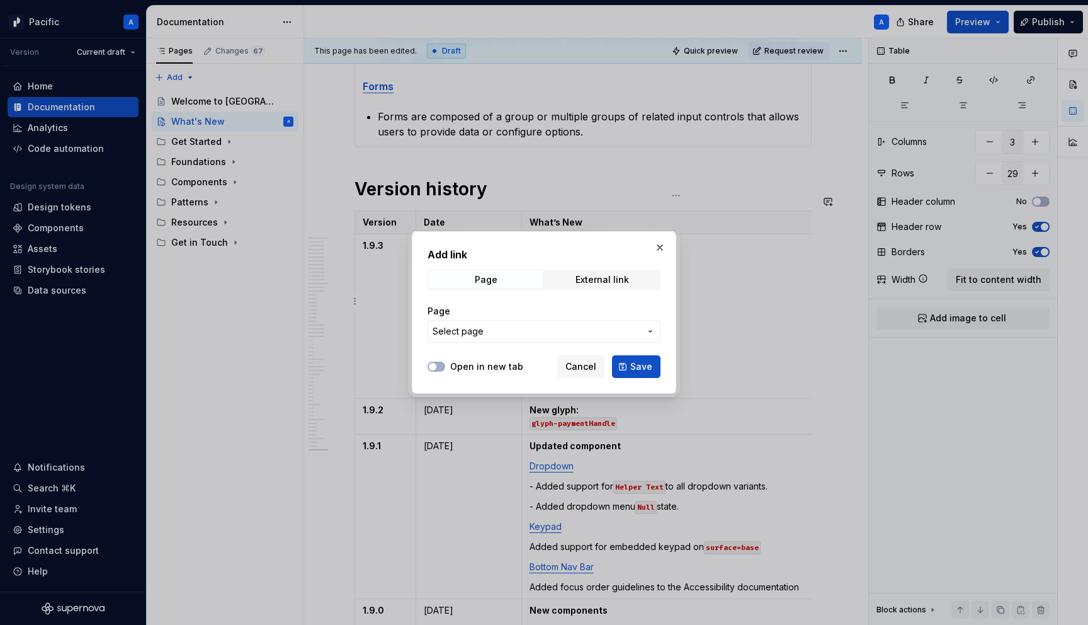
click at [649, 324] on button "Select page" at bounding box center [544, 331] width 233 height 23
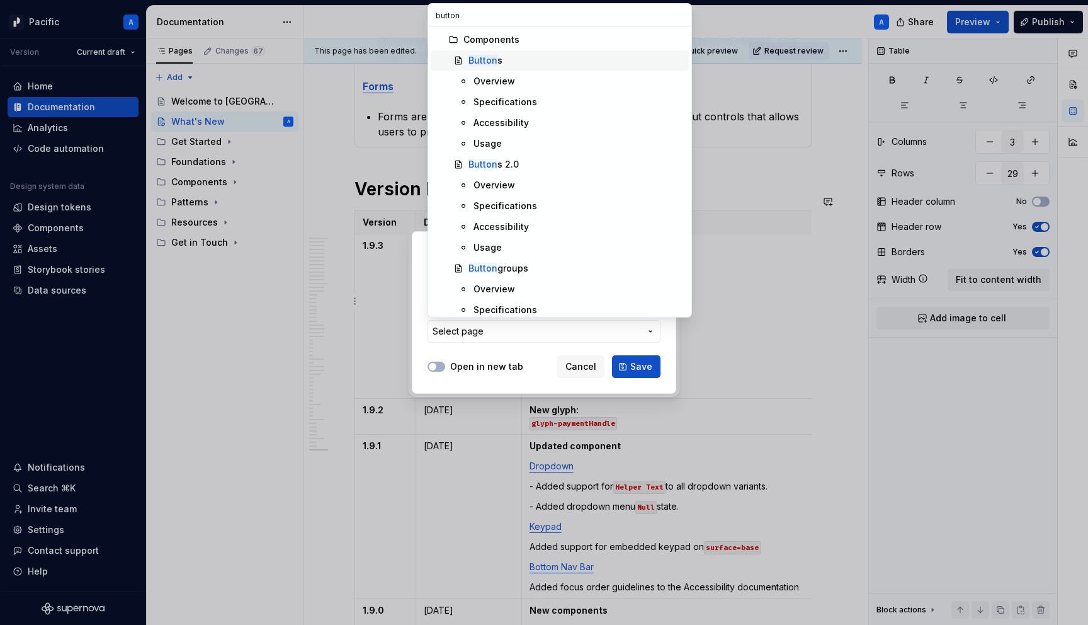
click at [517, 63] on div "Button s" at bounding box center [576, 60] width 215 height 13
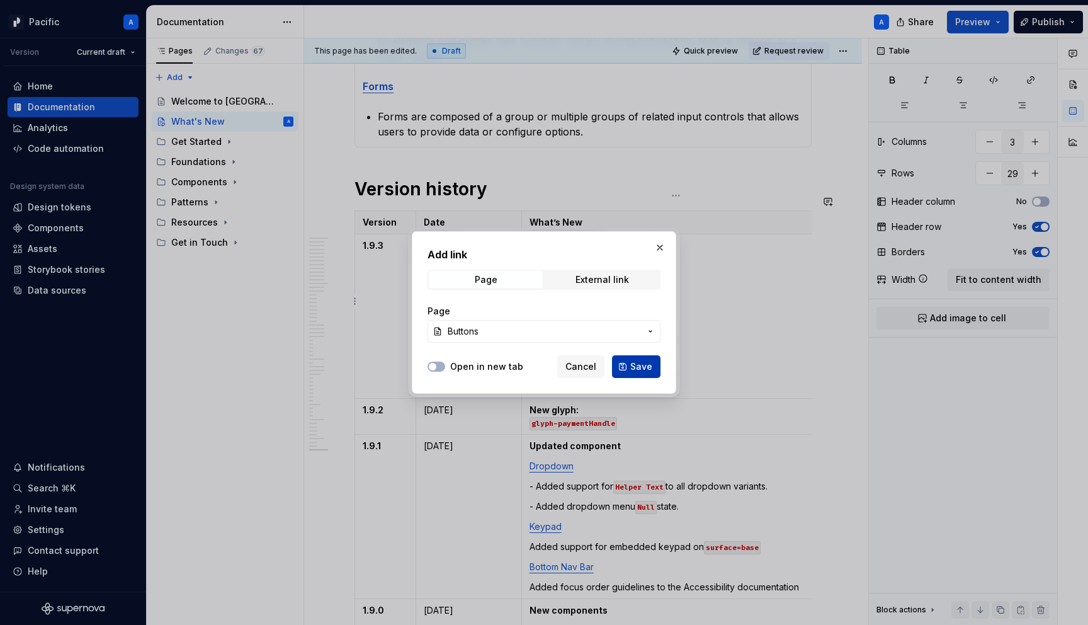
click at [646, 364] on span "Save" at bounding box center [642, 366] width 22 height 13
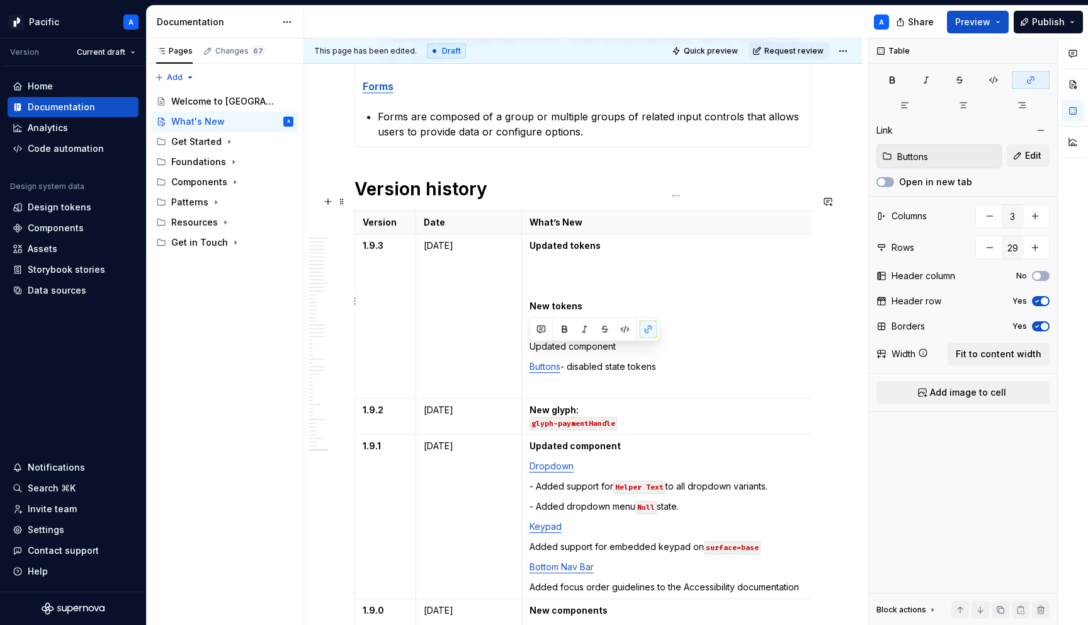
click at [586, 380] on p at bounding box center [676, 386] width 293 height 13
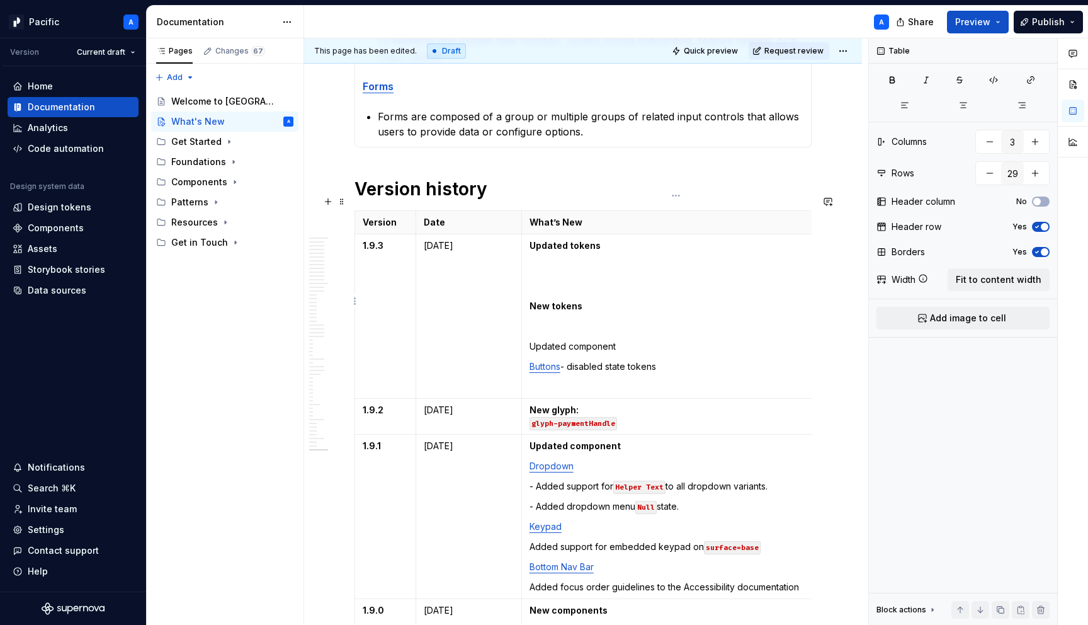
click at [563, 340] on p "Updated component" at bounding box center [676, 346] width 293 height 13
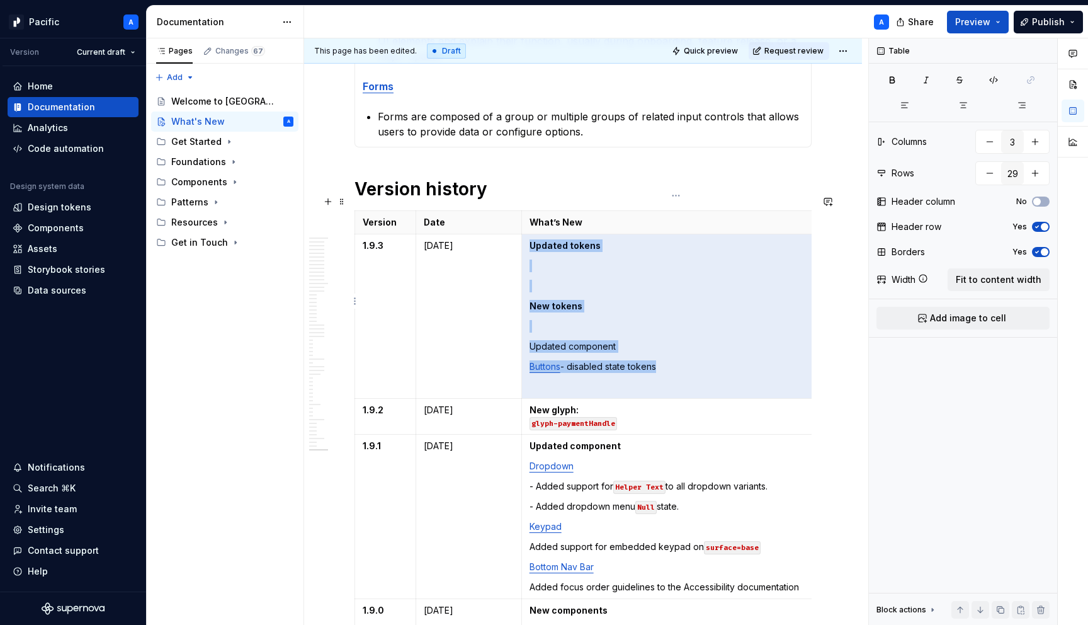
click at [563, 340] on p "Updated component" at bounding box center [676, 346] width 293 height 13
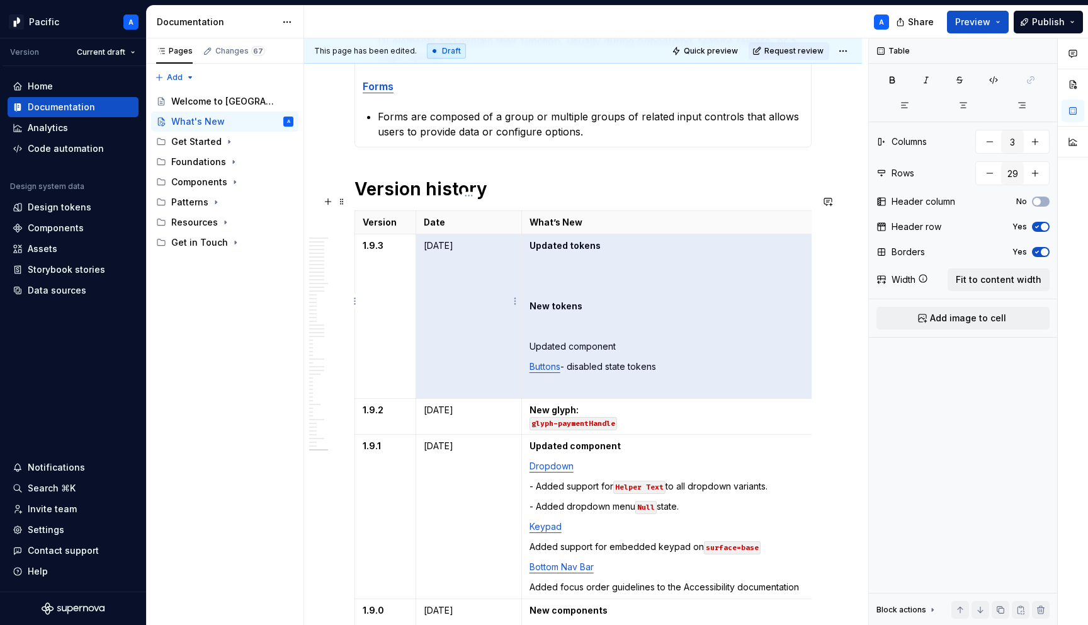
drag, startPoint x: 541, startPoint y: 332, endPoint x: 514, endPoint y: 329, distance: 27.3
click at [514, 329] on tr "1.9.3 August 14, 2025 Updated tokens New tokens Updated component Buttons - dis…" at bounding box center [593, 316] width 476 height 164
click at [561, 340] on p "Updated component" at bounding box center [676, 346] width 293 height 13
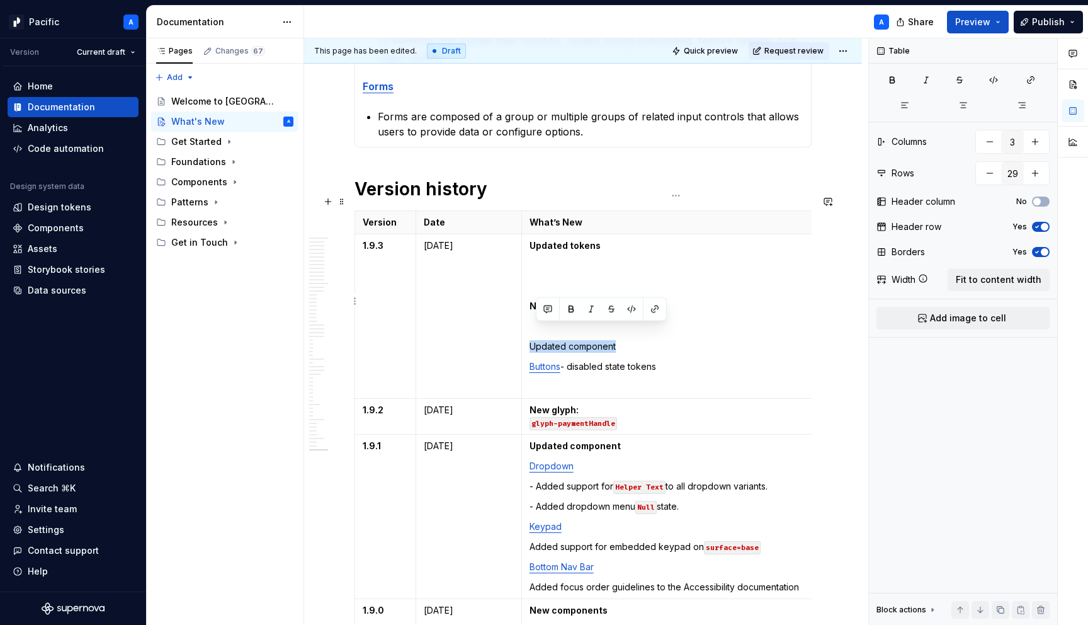
drag, startPoint x: 624, startPoint y: 331, endPoint x: 530, endPoint y: 332, distance: 93.9
click at [530, 340] on p "Updated component" at bounding box center [676, 346] width 293 height 13
click at [602, 360] on p "Buttons - disabled state tokens" at bounding box center [676, 366] width 293 height 13
click at [564, 301] on td "Updated tokens New tokens Updated component Buttons - disabled state tokens" at bounding box center [676, 316] width 309 height 164
click at [561, 260] on p at bounding box center [676, 266] width 293 height 13
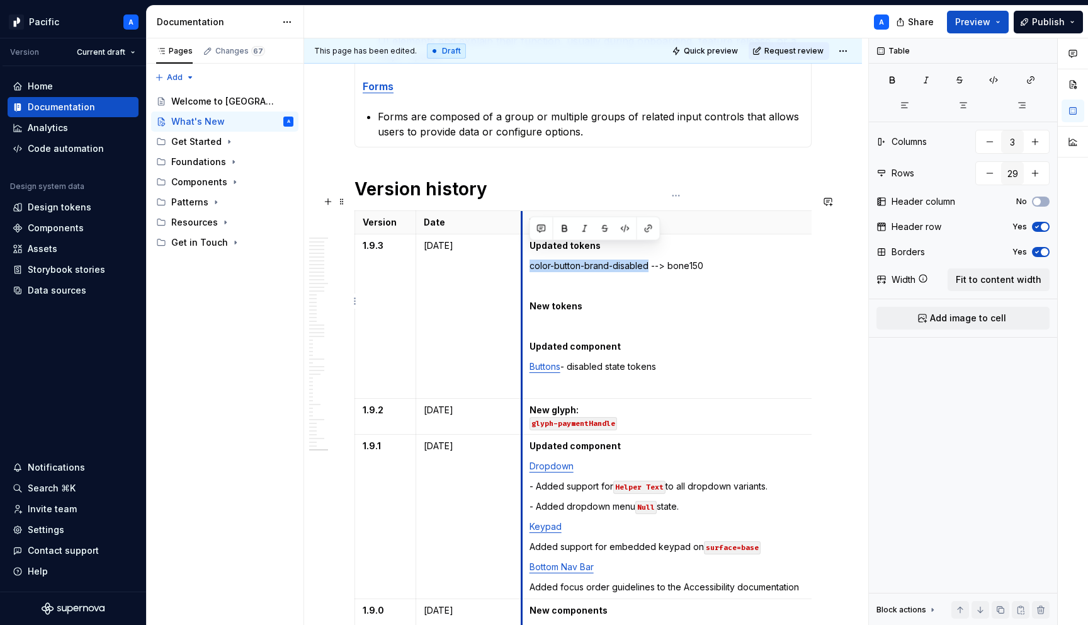
drag, startPoint x: 648, startPoint y: 255, endPoint x: 524, endPoint y: 253, distance: 124.1
click at [524, 253] on td "Updated tokens color-button-brand-disabled --> bone150 New tokens Updated compo…" at bounding box center [676, 316] width 309 height 164
click at [626, 223] on button "button" at bounding box center [626, 229] width 18 height 18
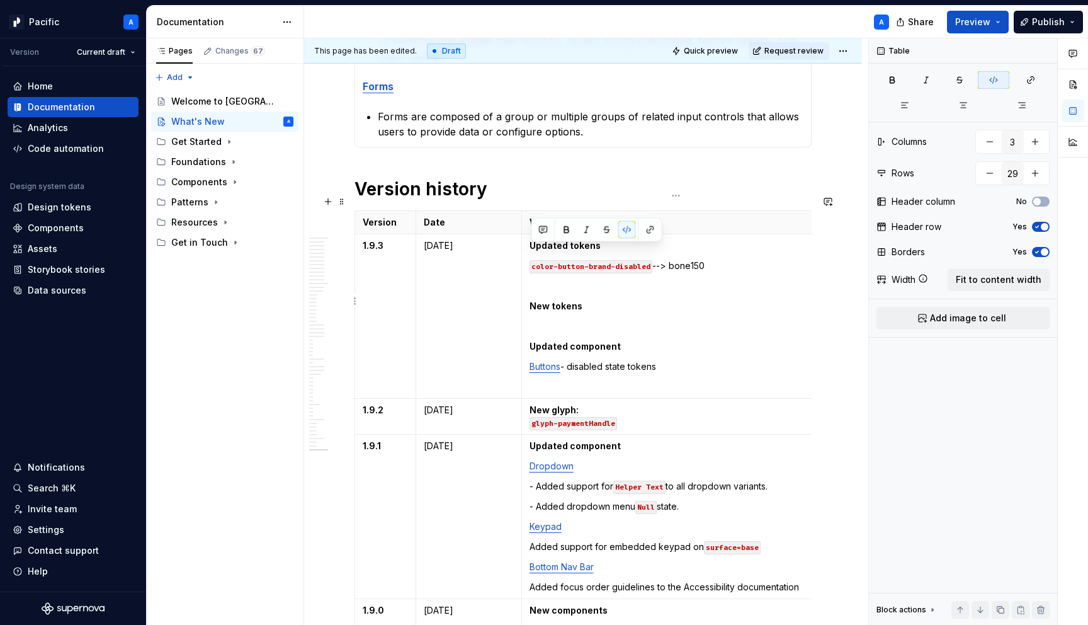
click at [692, 260] on p "color-button-brand-disabled --> bone150" at bounding box center [676, 266] width 293 height 13
click at [767, 226] on button "button" at bounding box center [766, 229] width 18 height 18
click at [738, 280] on p at bounding box center [676, 286] width 293 height 13
click at [662, 260] on p "color-button-brand-disabled --> bone150" at bounding box center [676, 266] width 293 height 13
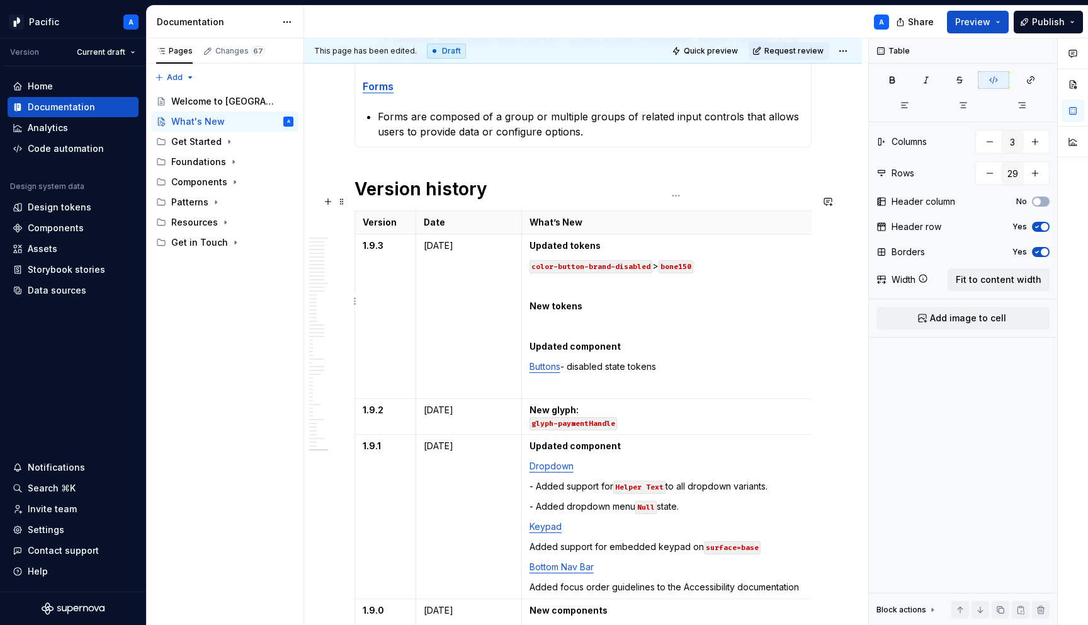
click at [741, 260] on p "color-button-brand-disabled > bone150" at bounding box center [676, 266] width 293 height 13
click at [659, 260] on p "color-button-brand-disabled > bone150" at bounding box center [676, 266] width 293 height 13
click at [733, 258] on td "Updated tokens color-button-brand-disabled → bone150 New tokens Updated compone…" at bounding box center [676, 316] width 309 height 164
click at [730, 260] on p "color-button-brand-disabled → bone150" at bounding box center [676, 266] width 293 height 13
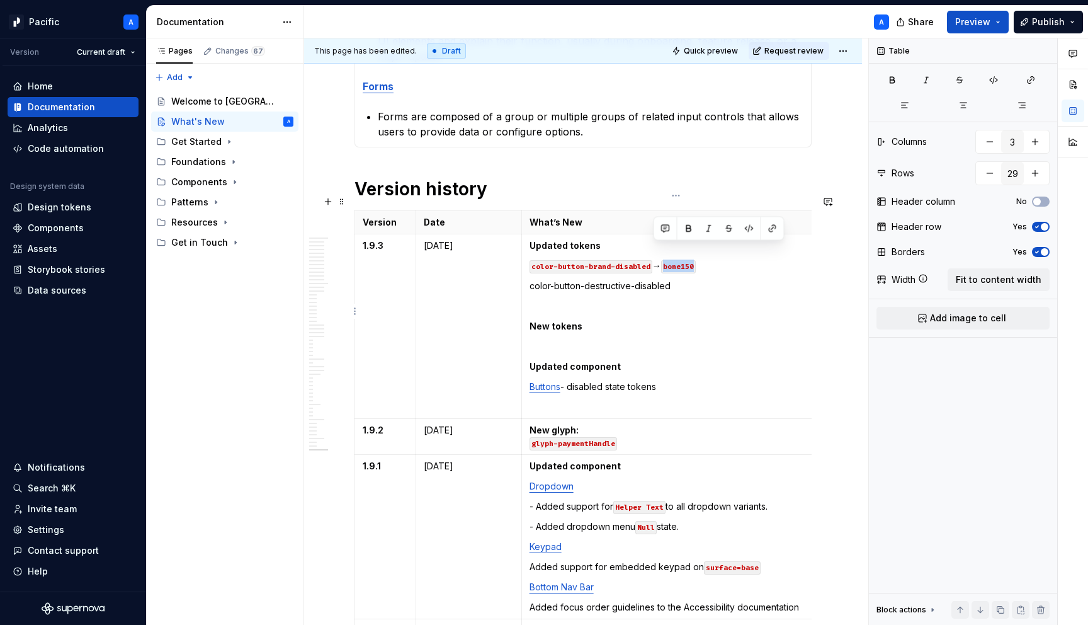
drag, startPoint x: 653, startPoint y: 249, endPoint x: 705, endPoint y: 249, distance: 51.7
click at [705, 260] on p "color-button-brand-disabled → bone150" at bounding box center [676, 266] width 293 height 13
copy p "→ bone150"
click at [709, 280] on p "color-button-destructive-disabled" at bounding box center [676, 286] width 293 height 13
click at [707, 280] on code "bone150" at bounding box center [699, 286] width 35 height 13
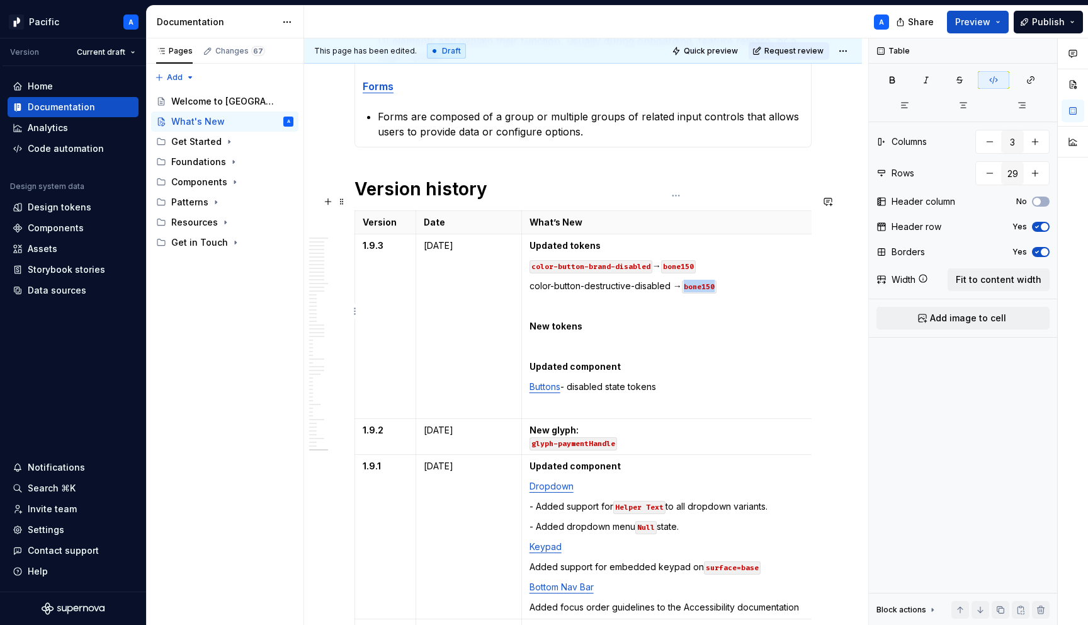
click at [707, 280] on code "bone150" at bounding box center [699, 286] width 35 height 13
drag, startPoint x: 670, startPoint y: 272, endPoint x: 532, endPoint y: 273, distance: 138.0
click at [532, 280] on p "color-button-destructive-disabled → red150" at bounding box center [676, 286] width 293 height 13
click at [626, 249] on button "button" at bounding box center [626, 249] width 18 height 18
click at [792, 280] on p "color-button-destructive-disabled → red150" at bounding box center [676, 286] width 293 height 13
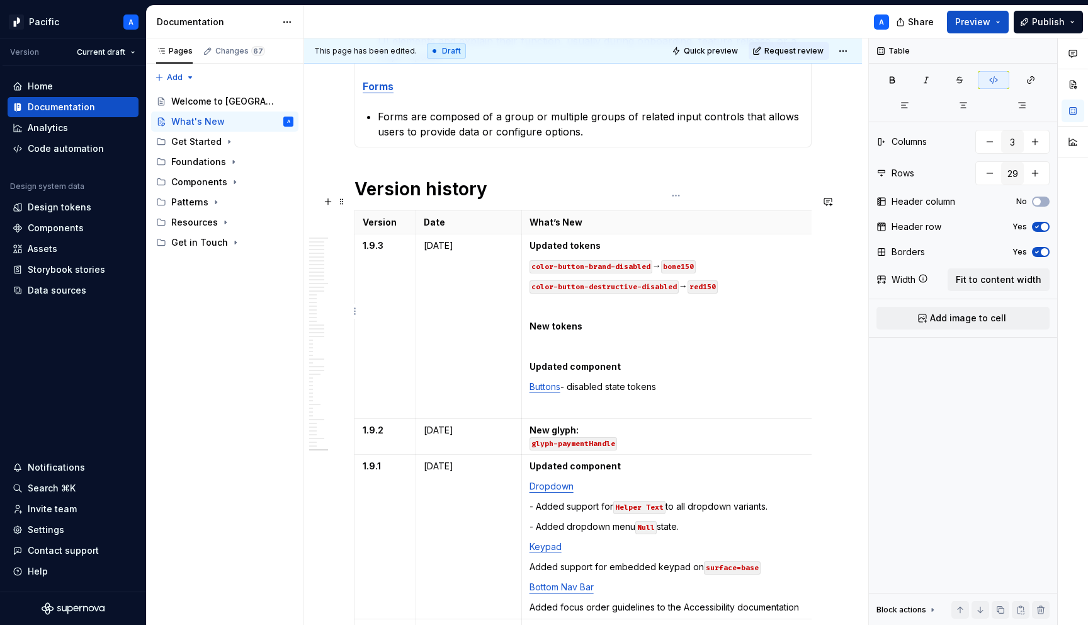
click at [668, 300] on p at bounding box center [676, 306] width 293 height 13
click at [617, 320] on p "New tokens" at bounding box center [676, 326] width 293 height 13
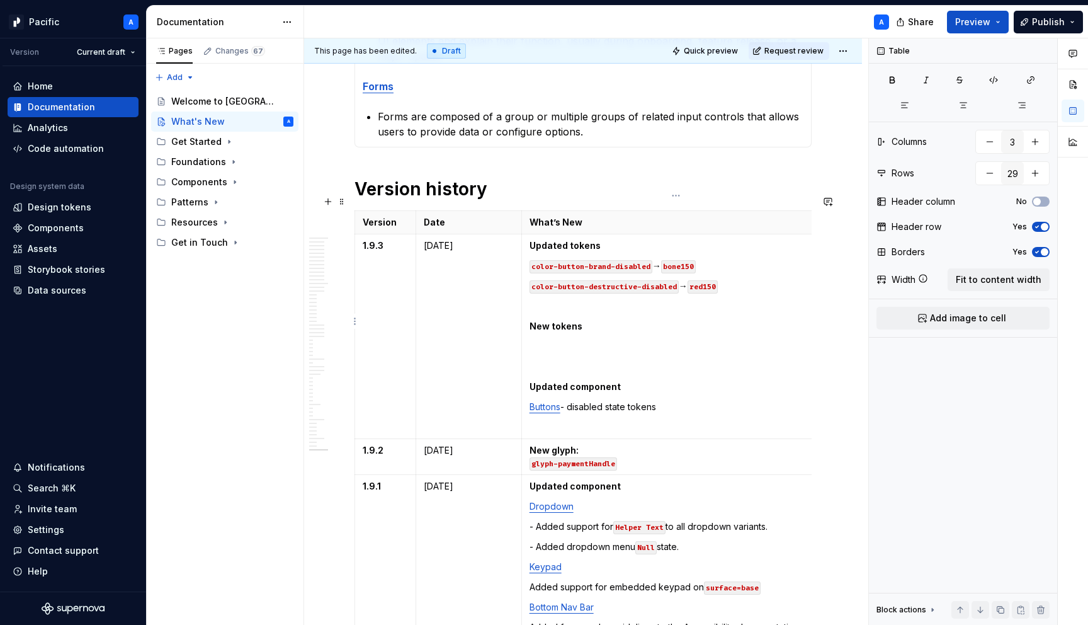
click at [677, 401] on p "Buttons - disabled state tokens" at bounding box center [676, 407] width 293 height 13
click at [573, 401] on p "Buttons - disabled state tokens updated" at bounding box center [676, 407] width 293 height 13
click at [588, 401] on p "Buttons - Disabled state tokens updated" at bounding box center [676, 407] width 293 height 13
click at [591, 401] on td "Updated tokens color-button-brand-disabled → bone150 color-button-destructive-d…" at bounding box center [676, 336] width 309 height 205
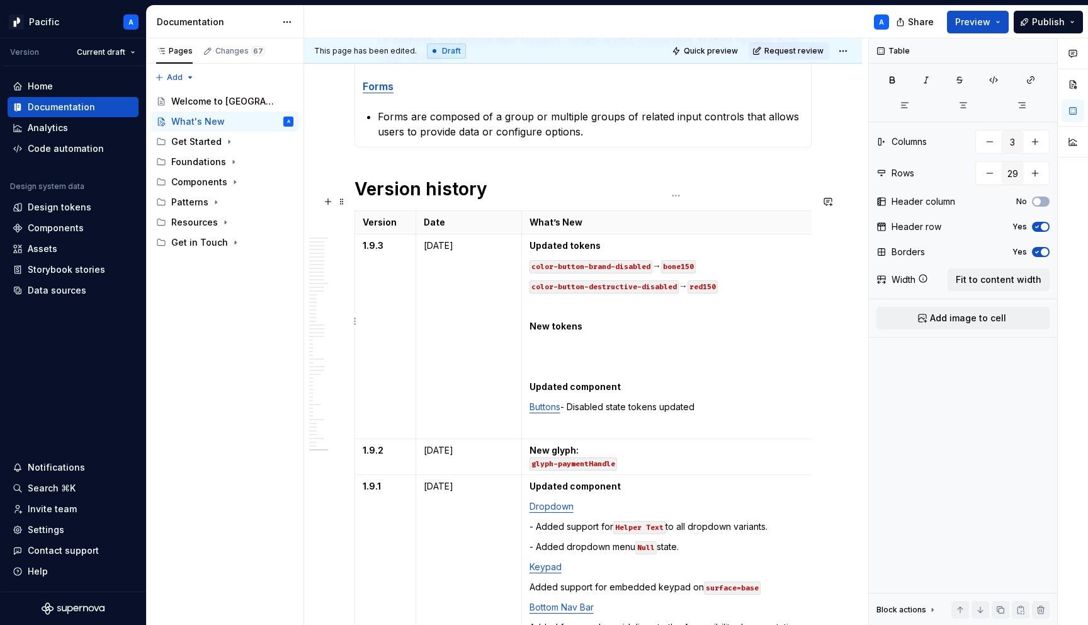
click at [653, 401] on p "Buttons - Disabled state tokens updated" at bounding box center [676, 407] width 293 height 13
click at [714, 382] on td "Updated tokens color-button-brand-disabled → bone150 color-button-destructive-d…" at bounding box center [676, 336] width 309 height 205
click at [711, 401] on p "Buttons - Disabled state tokens updated" at bounding box center [676, 407] width 293 height 13
click at [633, 401] on p "Buttons - Disabled state tokens updated" at bounding box center [676, 407] width 293 height 13
click at [747, 401] on p "Buttons - Disabled state style/tokens updated" at bounding box center [676, 407] width 293 height 13
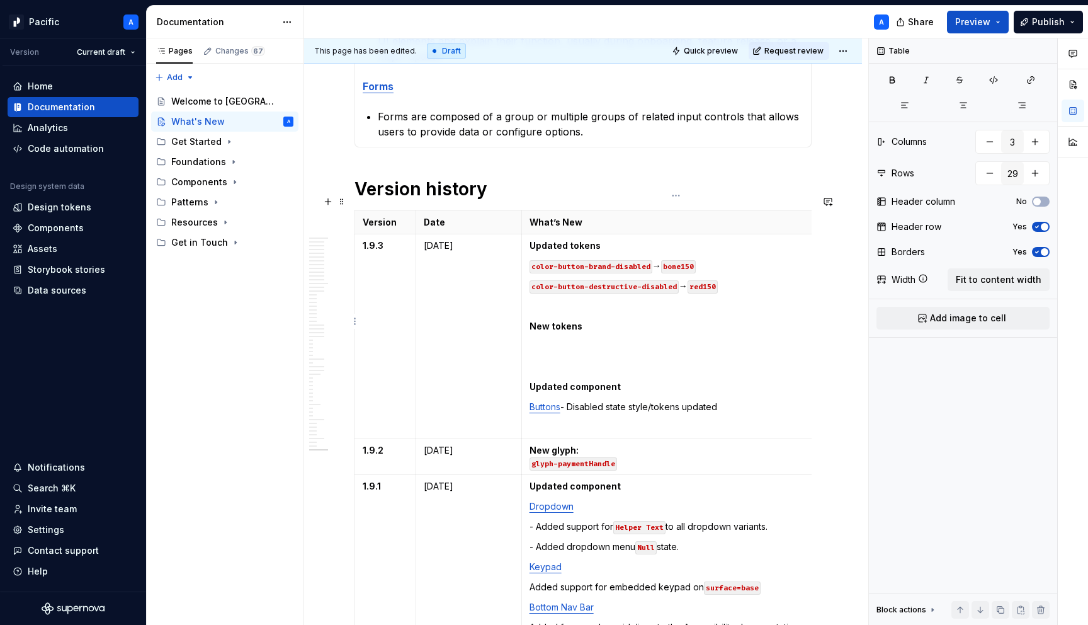
click at [592, 324] on td "Updated tokens color-button-brand-disabled → bone150 color-button-destructive-d…" at bounding box center [676, 336] width 309 height 205
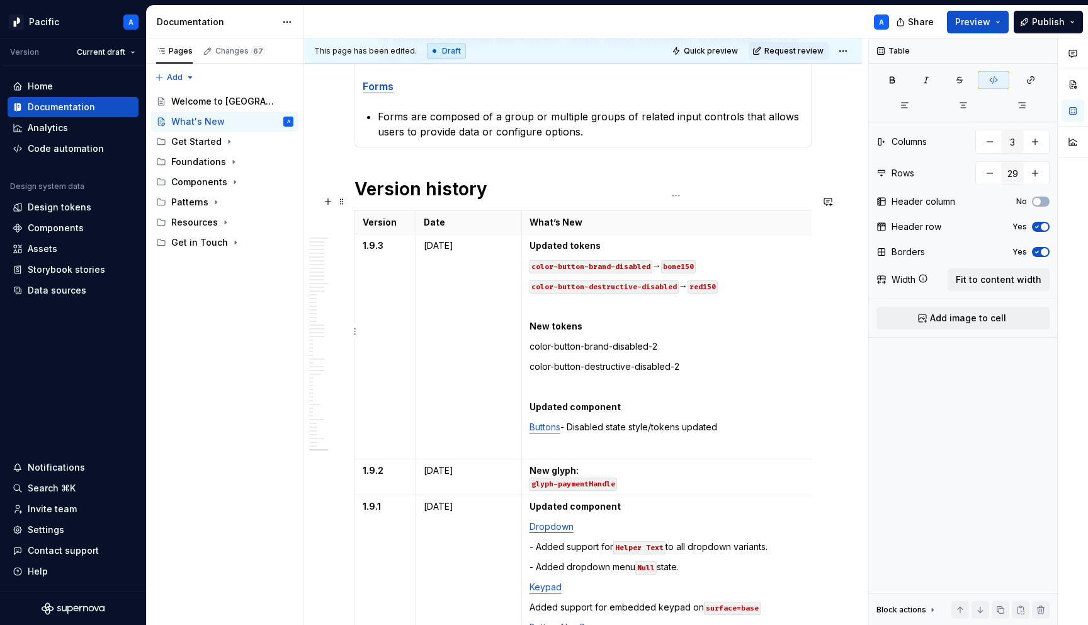
click at [740, 280] on p "color-button-destructive-disabled → red150" at bounding box center [676, 286] width 293 height 13
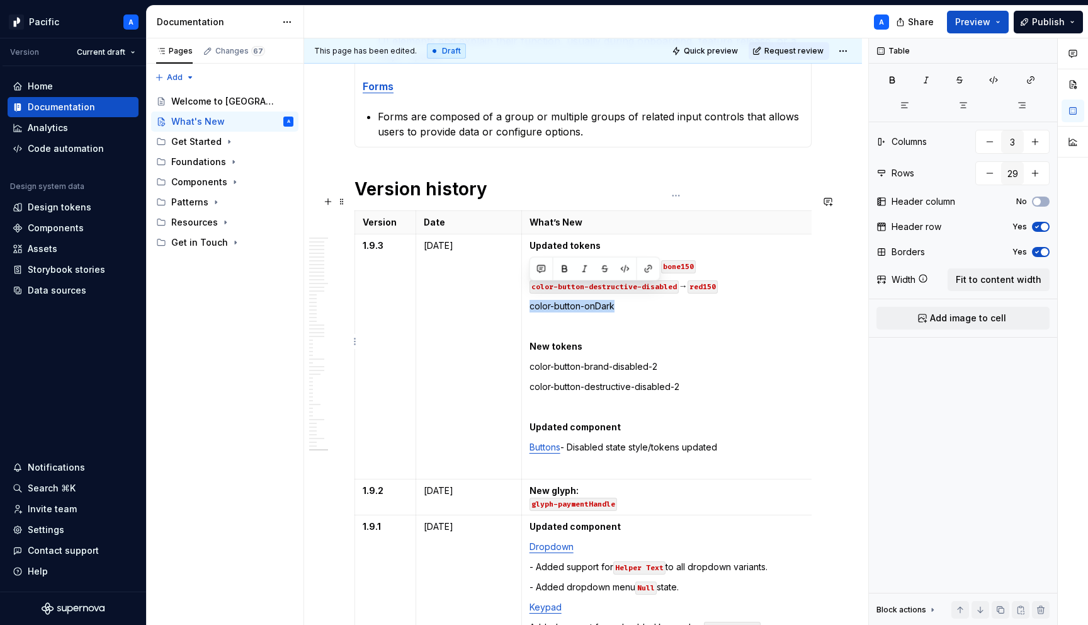
drag, startPoint x: 621, startPoint y: 292, endPoint x: 526, endPoint y: 291, distance: 95.1
click at [526, 291] on td "Updated tokens color-button-brand-disabled → bone150 color-button-destructive-d…" at bounding box center [676, 356] width 309 height 245
click at [629, 266] on button "button" at bounding box center [626, 269] width 18 height 18
click at [635, 300] on p "color-button-onDark" at bounding box center [676, 306] width 293 height 13
click at [682, 280] on p "color-button-destructive-disabled → red150" at bounding box center [676, 286] width 293 height 13
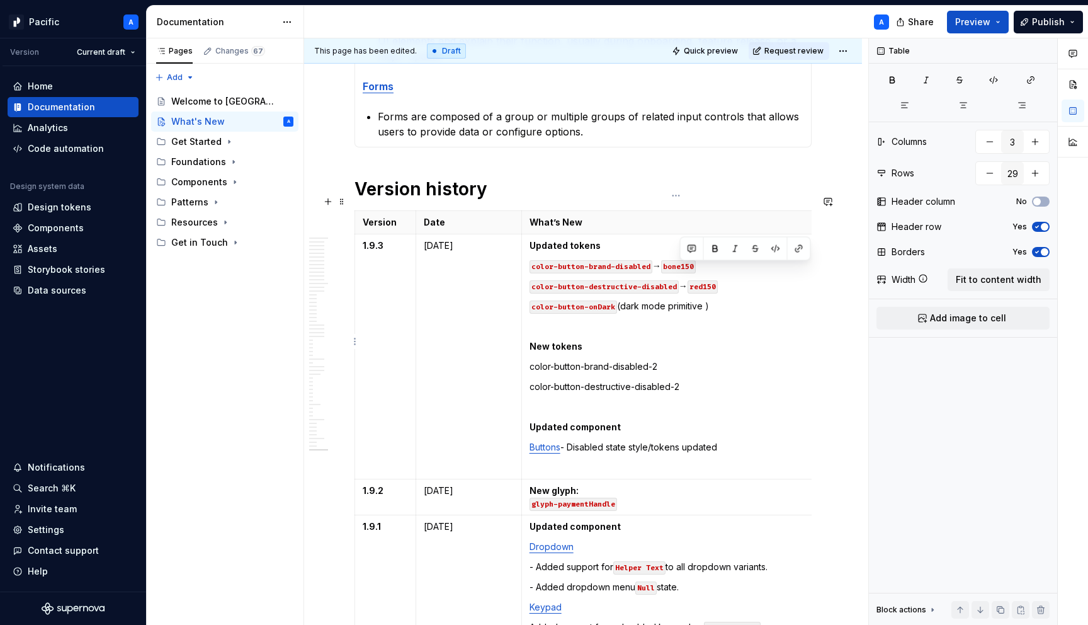
click at [682, 280] on p "color-button-destructive-disabled → red150" at bounding box center [676, 286] width 293 height 13
copy p "→"
click at [706, 300] on p "color-button-onDark (dark mode primitive )" at bounding box center [676, 306] width 293 height 13
click at [730, 300] on p "color-button-onDark (dark mode primitive → bone0)" at bounding box center [676, 306] width 293 height 13
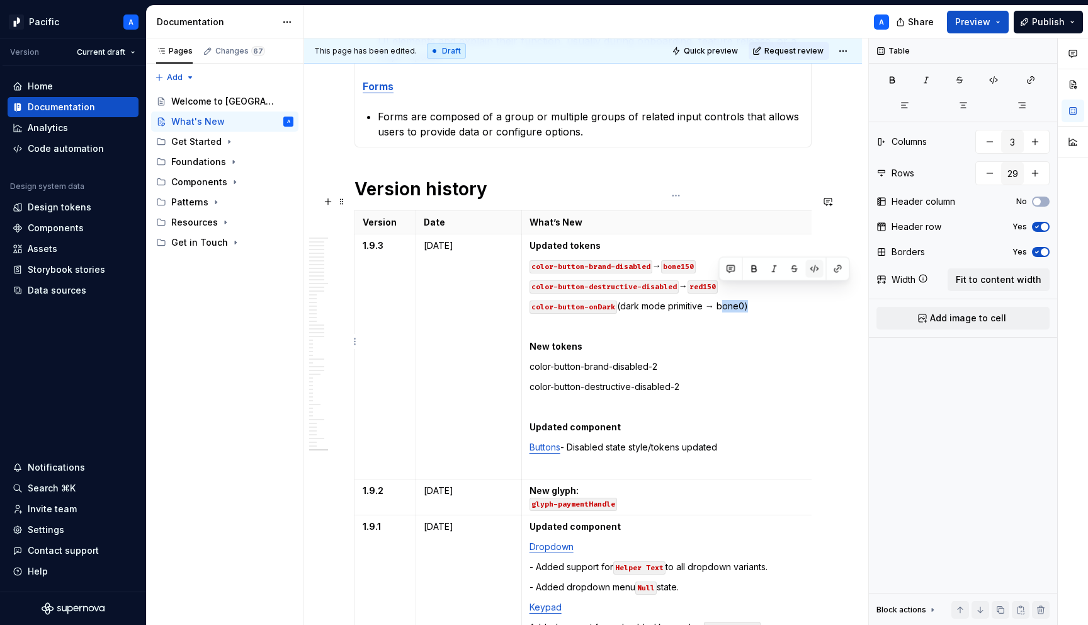
click at [814, 273] on button "button" at bounding box center [815, 269] width 18 height 18
click at [791, 300] on p "color-button-onDark (dark mode primitive → bone0 )" at bounding box center [676, 306] width 293 height 13
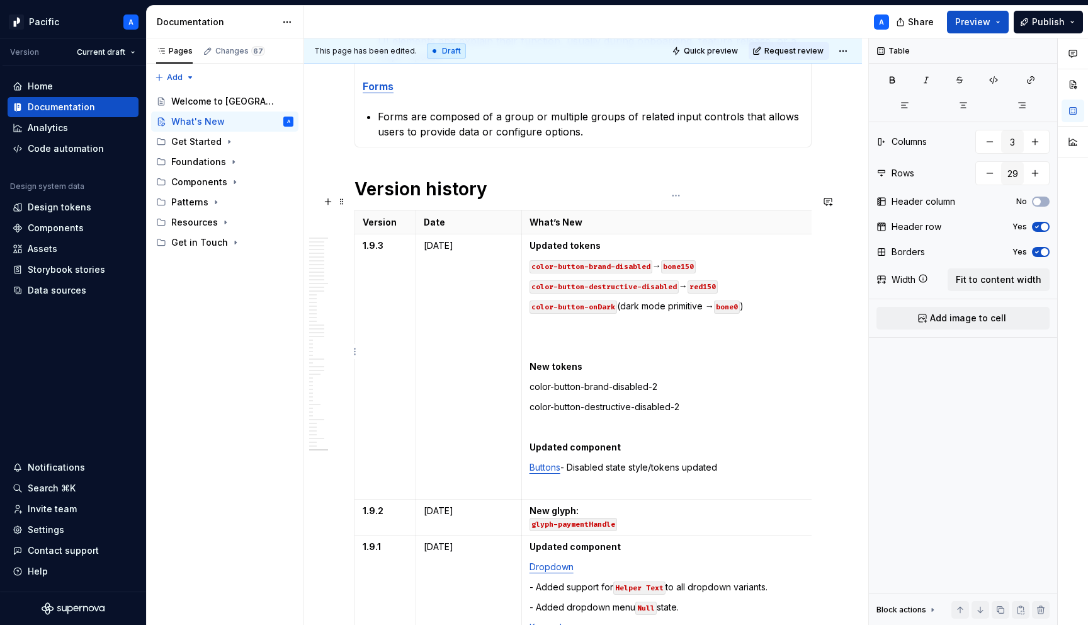
click at [716, 401] on p "color-button-destructive-disabled-2" at bounding box center [676, 407] width 293 height 13
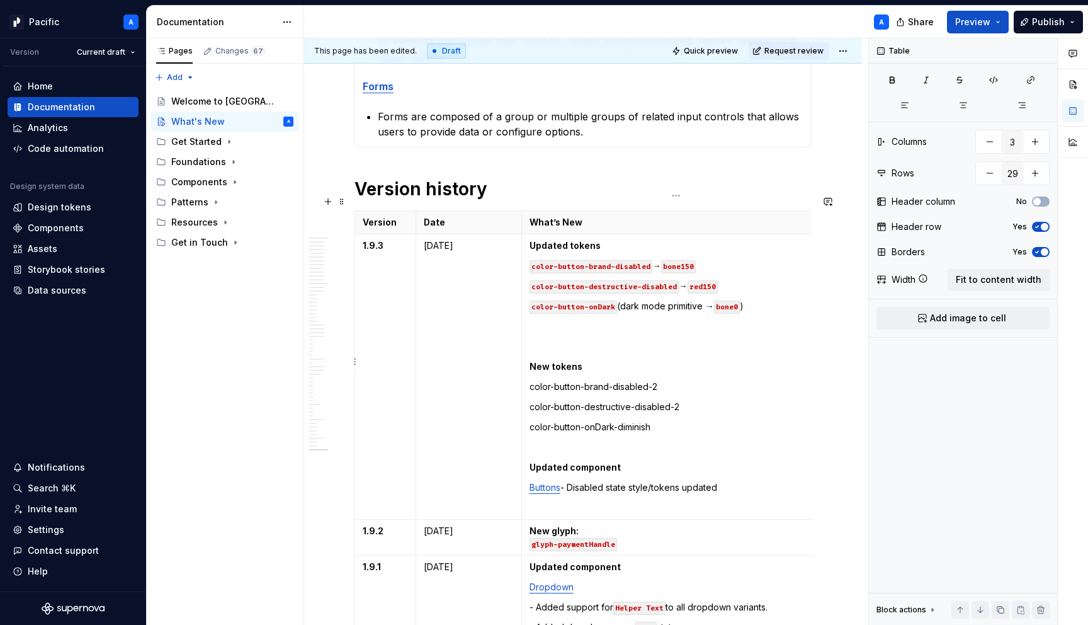
click at [765, 300] on p "color-button-onDark (dark mode primitive → bone0 )" at bounding box center [676, 306] width 293 height 13
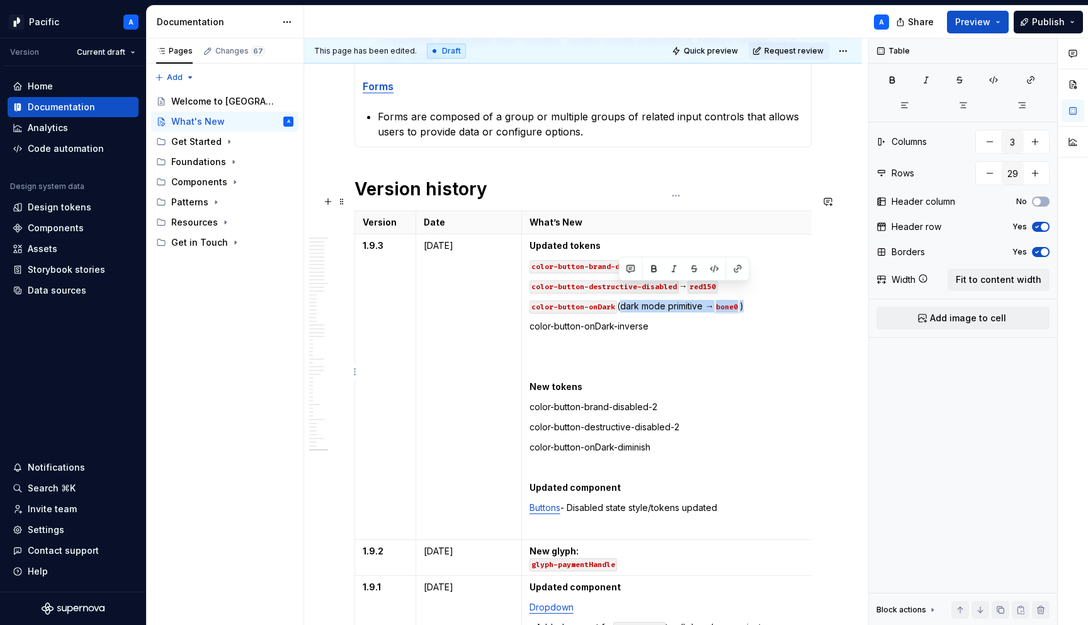
drag, startPoint x: 619, startPoint y: 290, endPoint x: 750, endPoint y: 288, distance: 131.0
click at [750, 300] on p "color-button-onDark (dark mode primitive → bone0 )" at bounding box center [676, 306] width 293 height 13
copy p "(dark mode primitive → bone0 )"
click at [729, 320] on p "color-button-onDark-inverse" at bounding box center [676, 326] width 293 height 13
click at [765, 321] on code "bone0" at bounding box center [761, 327] width 26 height 13
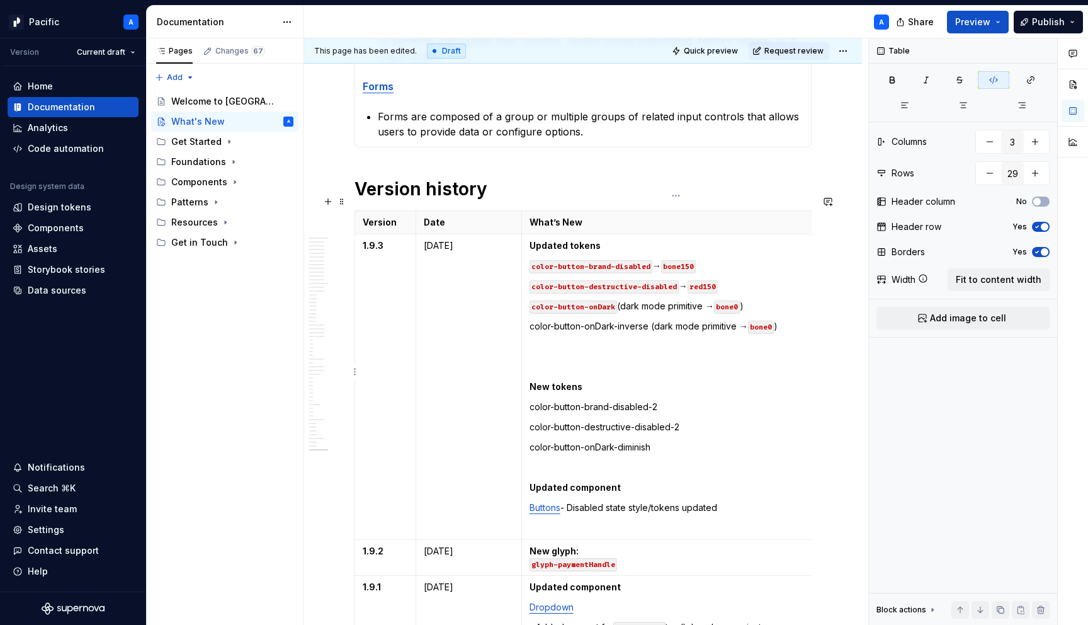
click at [771, 321] on code "bone0" at bounding box center [761, 327] width 26 height 13
drag, startPoint x: 648, startPoint y: 314, endPoint x: 528, endPoint y: 311, distance: 119.1
click at [528, 311] on td "Updated tokens color-button-brand-disabled → bone150 color-button-destructive-d…" at bounding box center [676, 387] width 309 height 306
click at [623, 290] on button "button" at bounding box center [626, 289] width 18 height 18
click at [714, 343] on td "Updated tokens color-button-brand-disabled → bone150 color-button-destructive-d…" at bounding box center [676, 387] width 309 height 306
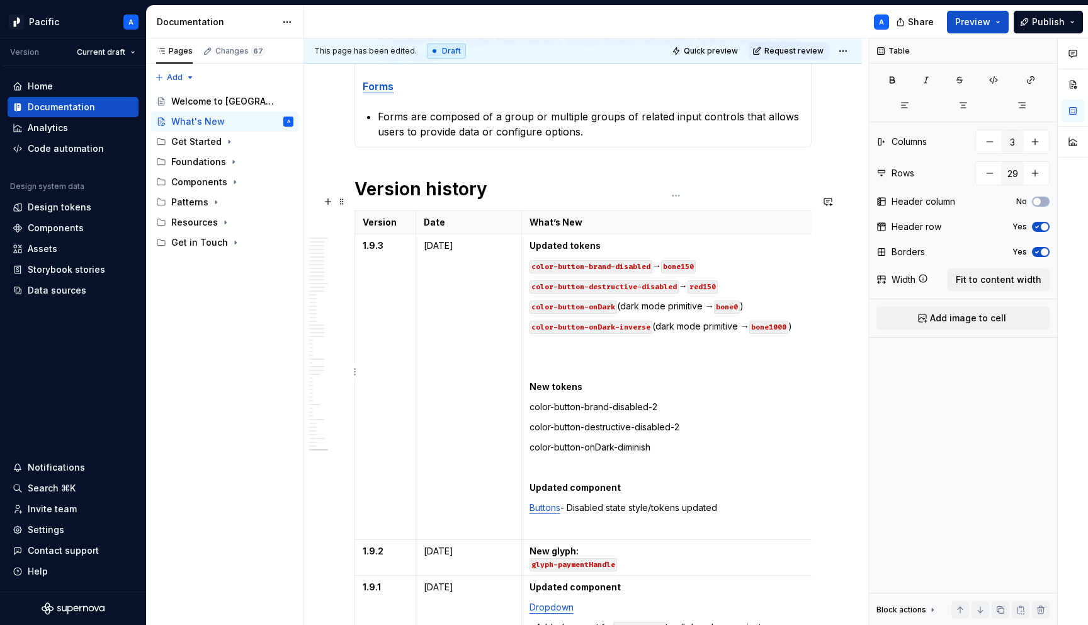
click at [612, 320] on td "Updated tokens color-button-brand-disabled → bone150 color-button-destructive-d…" at bounding box center [676, 387] width 309 height 306
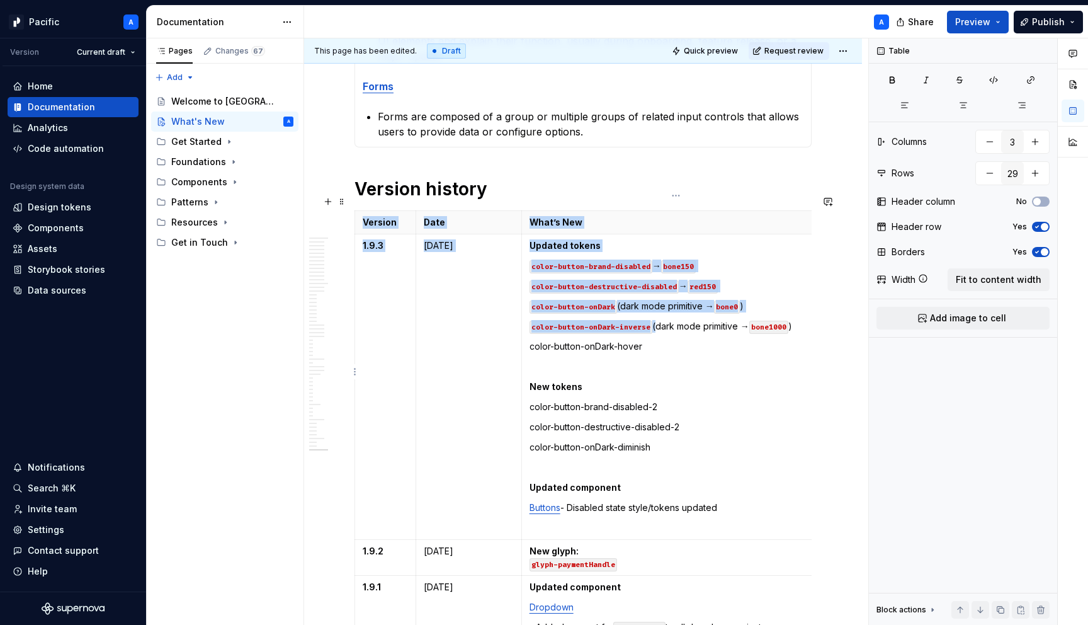
scroll to position [0, 13]
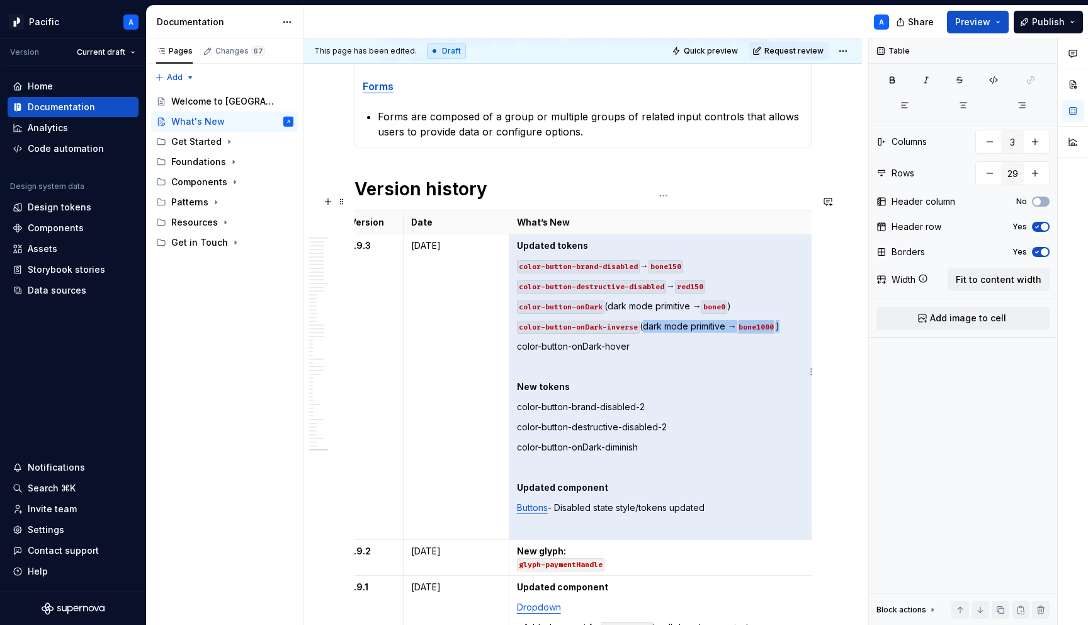
drag, startPoint x: 654, startPoint y: 308, endPoint x: 791, endPoint y: 314, distance: 136.8
click at [790, 320] on p "color-button-onDark-inverse (dark mode primitive → bone1000 )" at bounding box center [663, 326] width 293 height 13
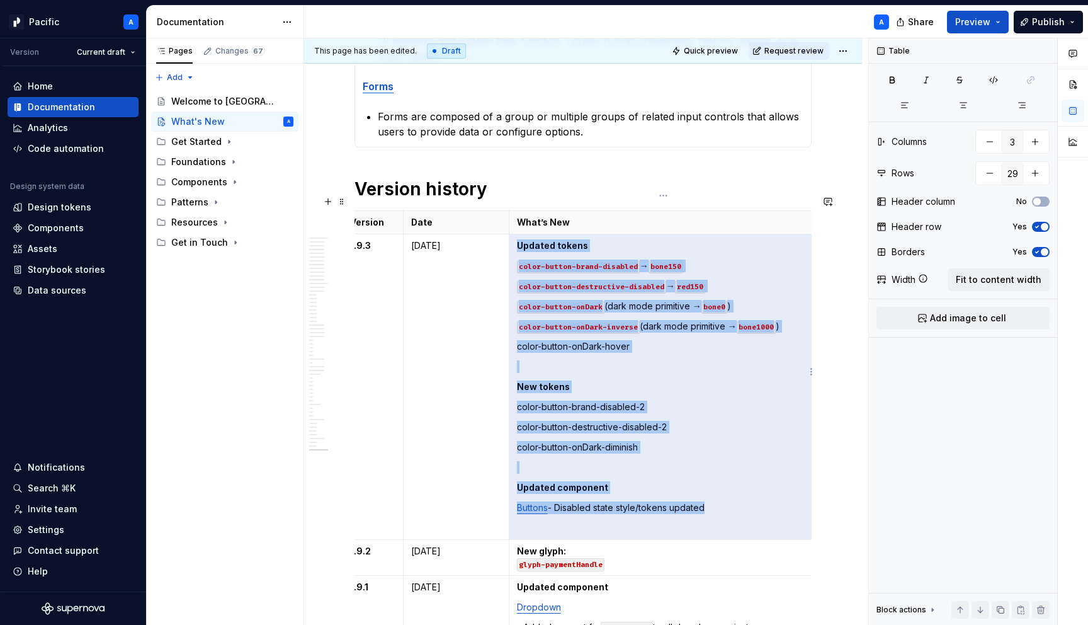
click at [791, 320] on p "color-button-onDark-inverse (dark mode primitive → bone1000 )" at bounding box center [663, 326] width 293 height 13
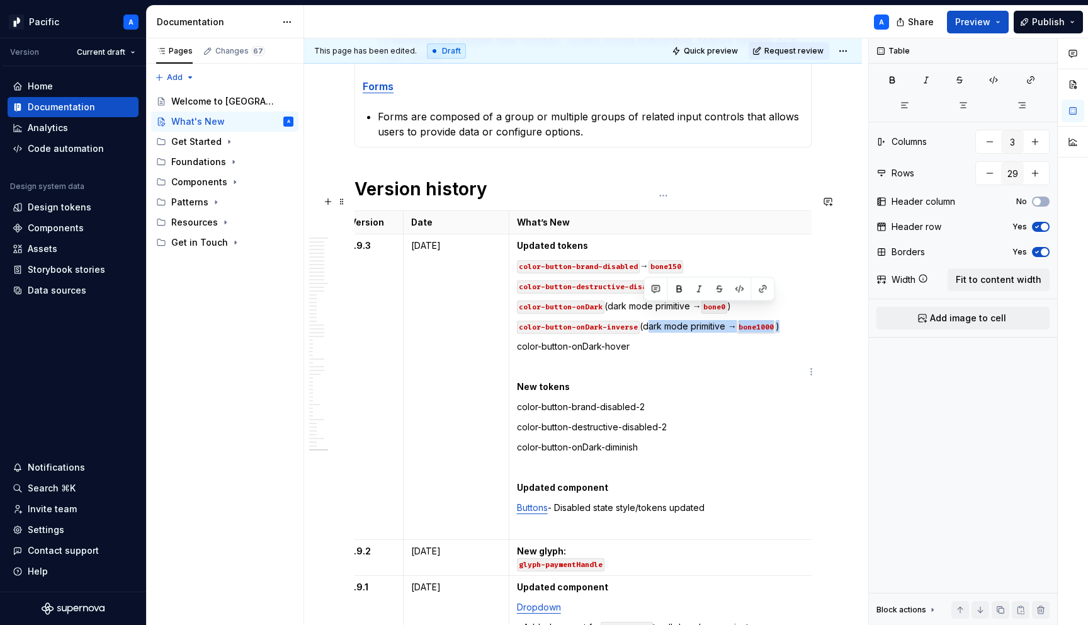
drag, startPoint x: 789, startPoint y: 312, endPoint x: 644, endPoint y: 313, distance: 144.2
click at [644, 320] on p "color-button-onDark-inverse (dark mode primitive → bone1000 )" at bounding box center [663, 326] width 293 height 13
copy p "(dark mode primitive → bone1000 )"
click at [641, 339] on td "Updated tokens color-button-brand-disabled → bone150 color-button-destructive-d…" at bounding box center [663, 387] width 309 height 306
click at [640, 340] on p "color-button-onDark-hover" at bounding box center [663, 346] width 293 height 13
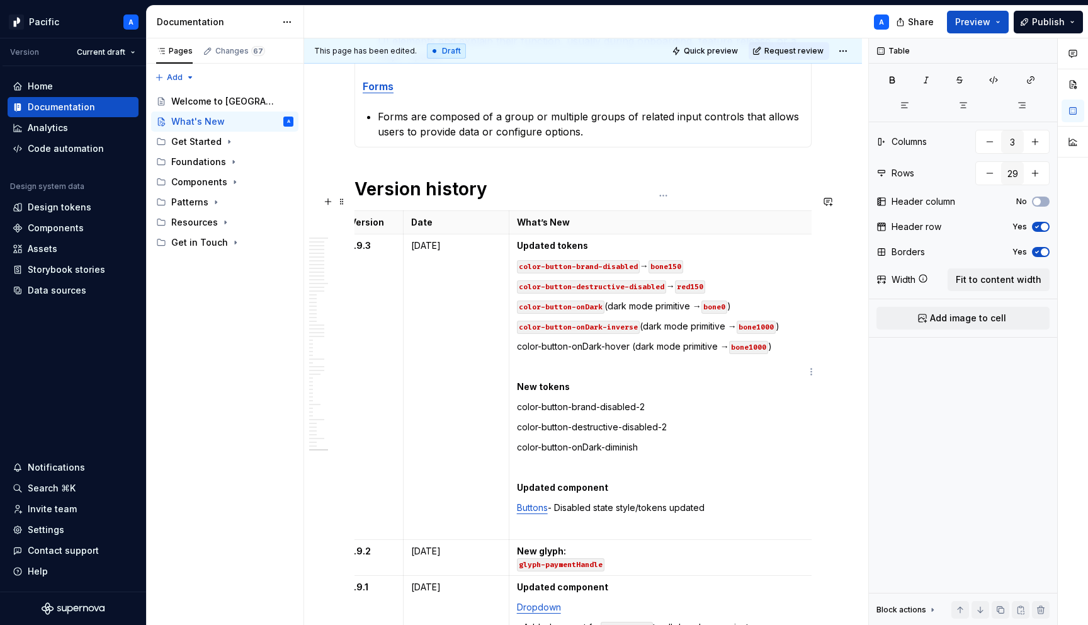
click at [753, 341] on code "bone1000" at bounding box center [748, 347] width 39 height 13
drag, startPoint x: 631, startPoint y: 332, endPoint x: 514, endPoint y: 332, distance: 116.5
click at [514, 332] on td "Updated tokens color-button-brand-disabled → bone150 color-button-destructive-d…" at bounding box center [663, 387] width 309 height 306
click at [612, 308] on button "button" at bounding box center [613, 309] width 18 height 18
click at [805, 340] on p "color-button-onDark-hover (dark mode primitive → bone0-70pct )" at bounding box center [663, 346] width 293 height 13
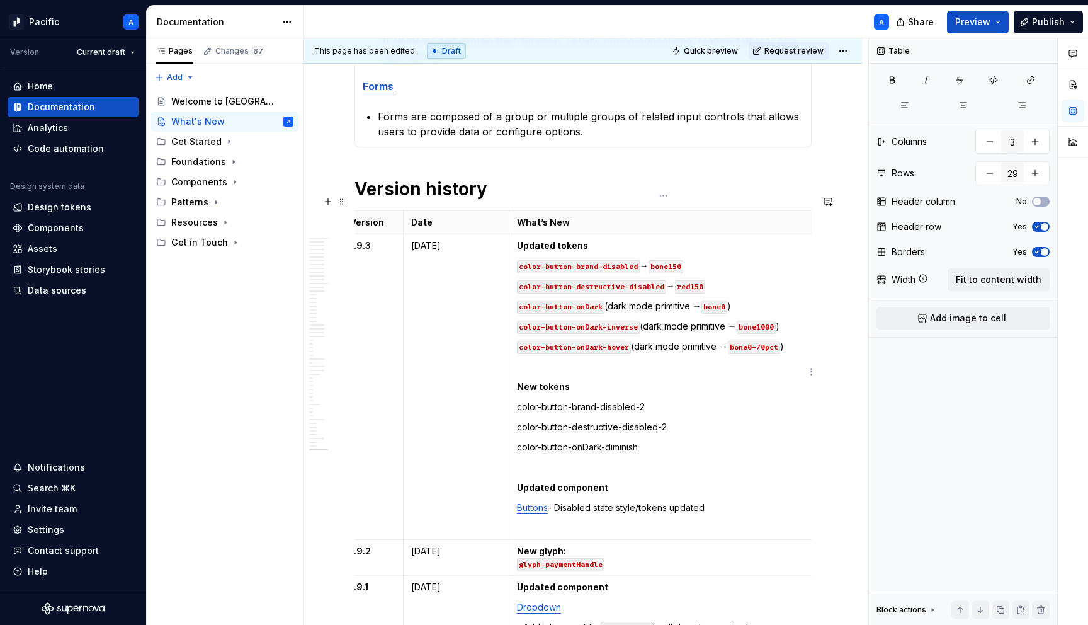
click at [802, 340] on p "color-button-onDark-hover (dark mode primitive → bone0-70pct )" at bounding box center [663, 346] width 293 height 13
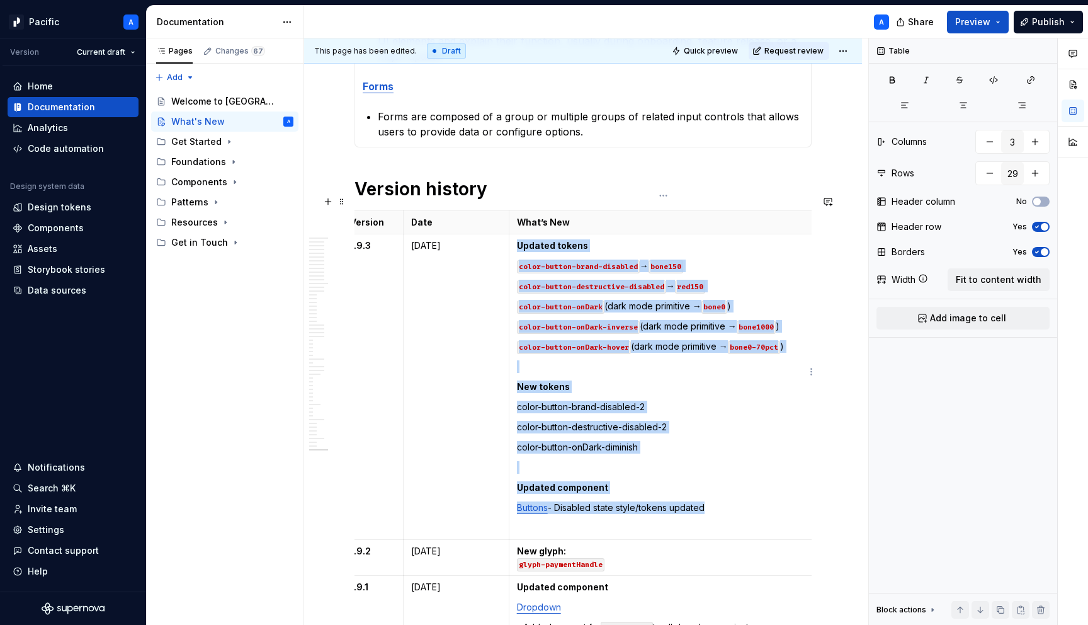
click at [802, 340] on p "color-button-onDark-hover (dark mode primitive → bone0-70pct )" at bounding box center [663, 346] width 293 height 13
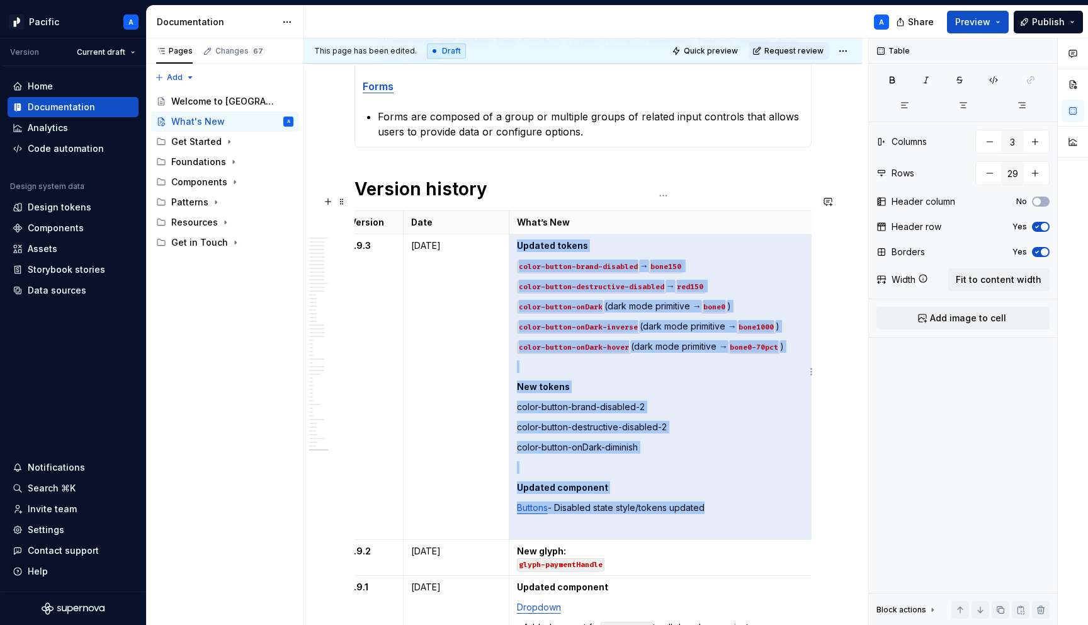
click at [598, 341] on code "color-button-onDark-hover" at bounding box center [574, 347] width 114 height 13
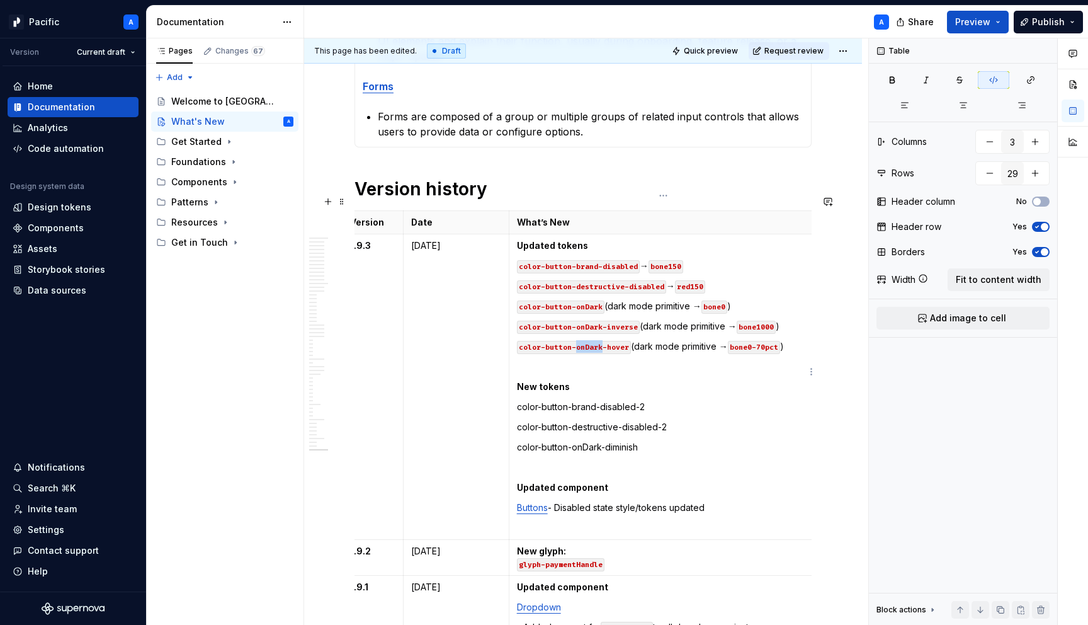
click at [598, 341] on code "color-button-onDark-hover" at bounding box center [574, 347] width 114 height 13
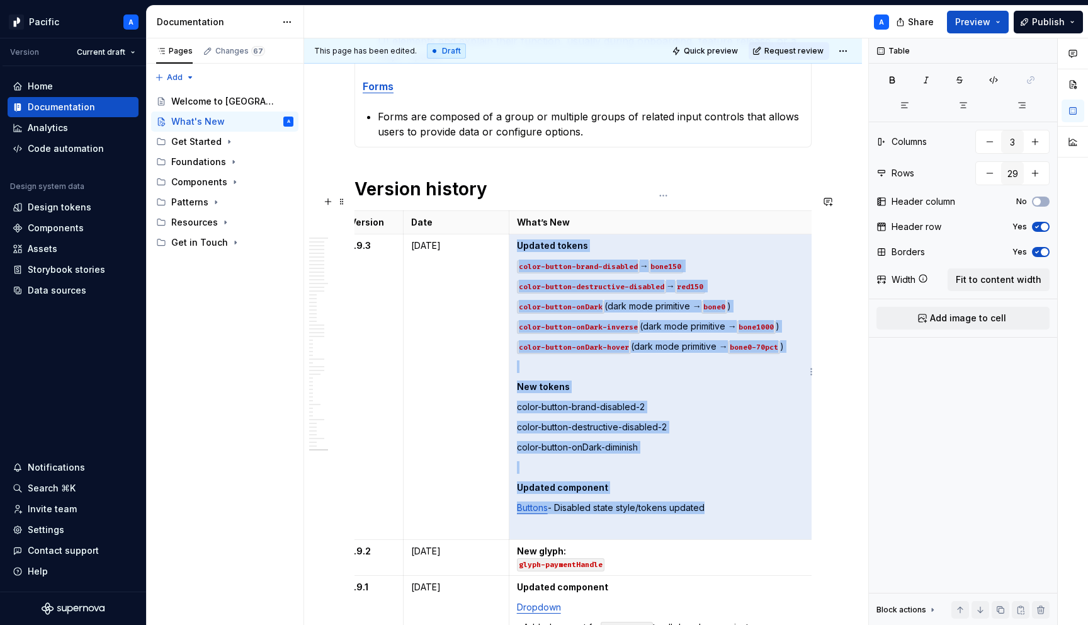
click at [598, 341] on code "color-button-onDark-hover" at bounding box center [574, 347] width 114 height 13
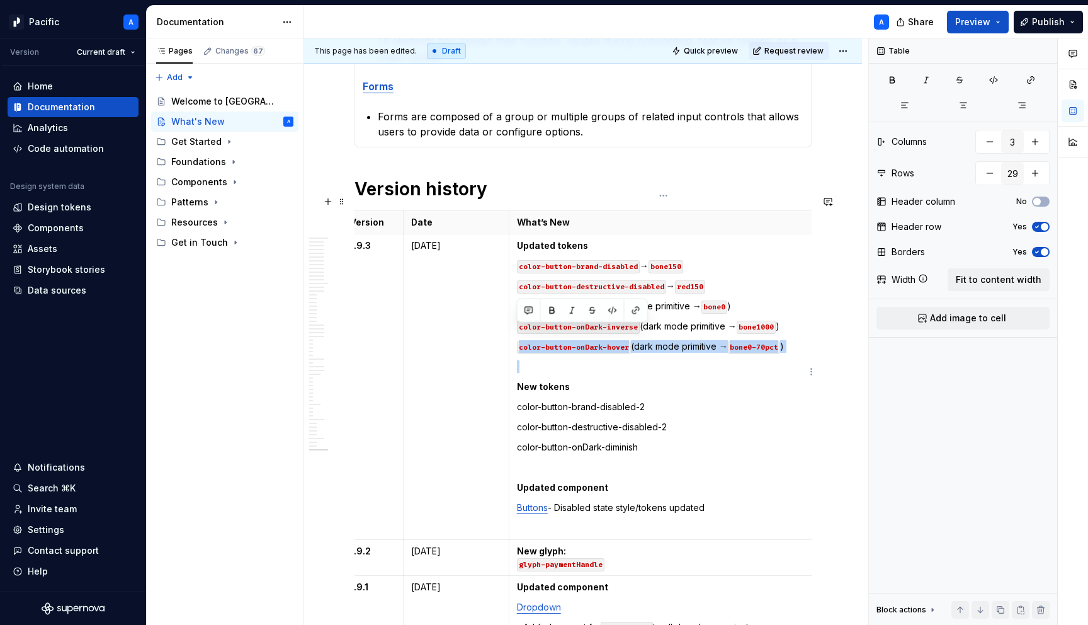
click at [598, 341] on code "color-button-onDark-hover" at bounding box center [574, 347] width 114 height 13
click at [516, 329] on td "Updated tokens color-button-brand-disabled → bone150 color-button-destructive-d…" at bounding box center [663, 387] width 309 height 306
drag, startPoint x: 516, startPoint y: 331, endPoint x: 792, endPoint y: 334, distance: 275.9
click at [792, 334] on td "Updated tokens color-button-brand-disabled → bone150 color-button-destructive-d…" at bounding box center [663, 387] width 309 height 306
copy p "color-button-onDark-hover (dark mode primitive → bone0-70pct )"
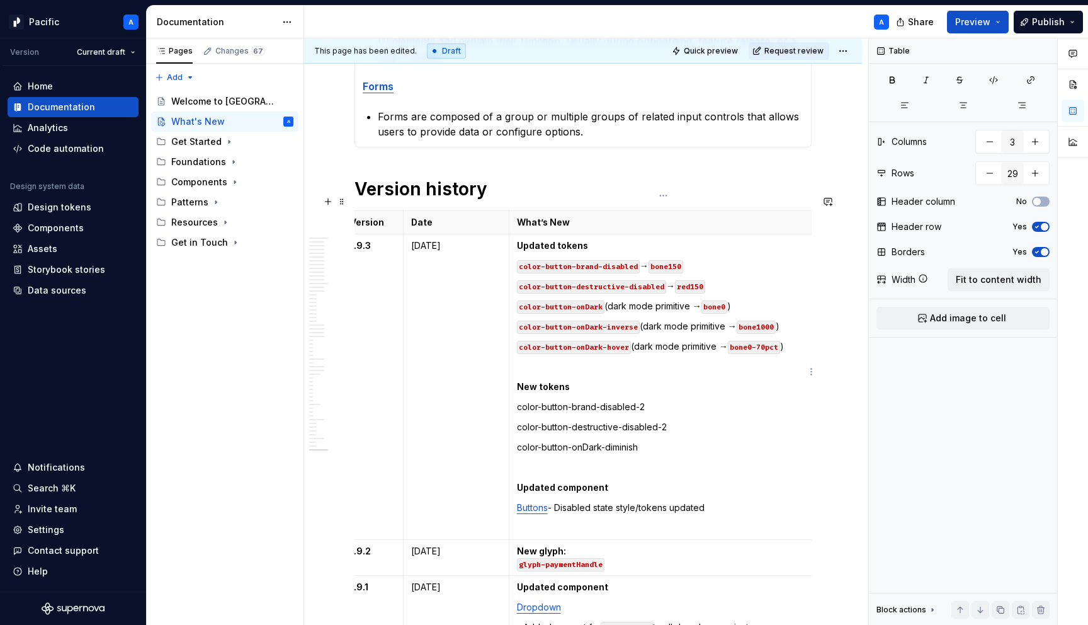
click at [799, 340] on p "color-button-onDark-hover (dark mode primitive → bone0-70pct )" at bounding box center [663, 346] width 293 height 13
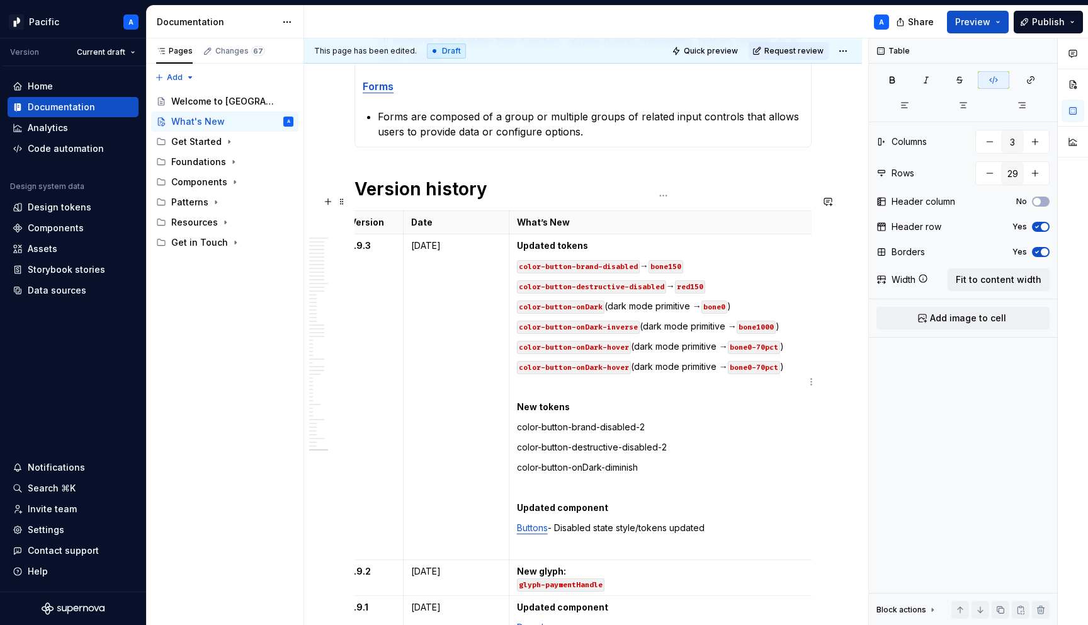
click at [614, 361] on code "color-button-onDark-hover" at bounding box center [574, 367] width 114 height 13
click at [775, 361] on code "bone0-70pct" at bounding box center [763, 367] width 52 height 13
click at [658, 461] on p "color-button-onDark-diminish" at bounding box center [663, 467] width 293 height 13
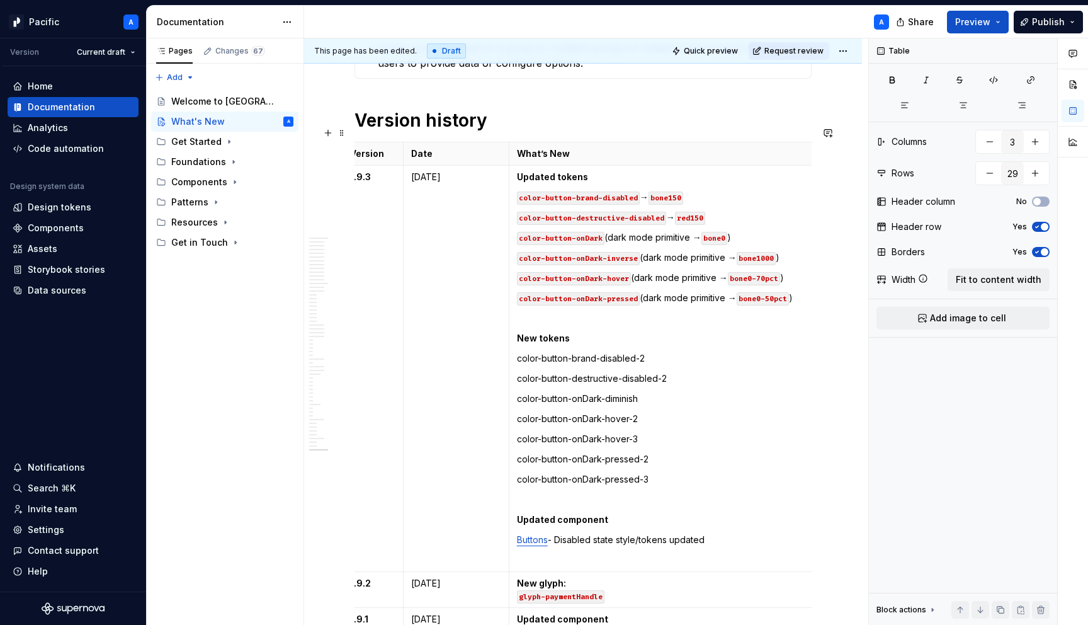
scroll to position [1284, 0]
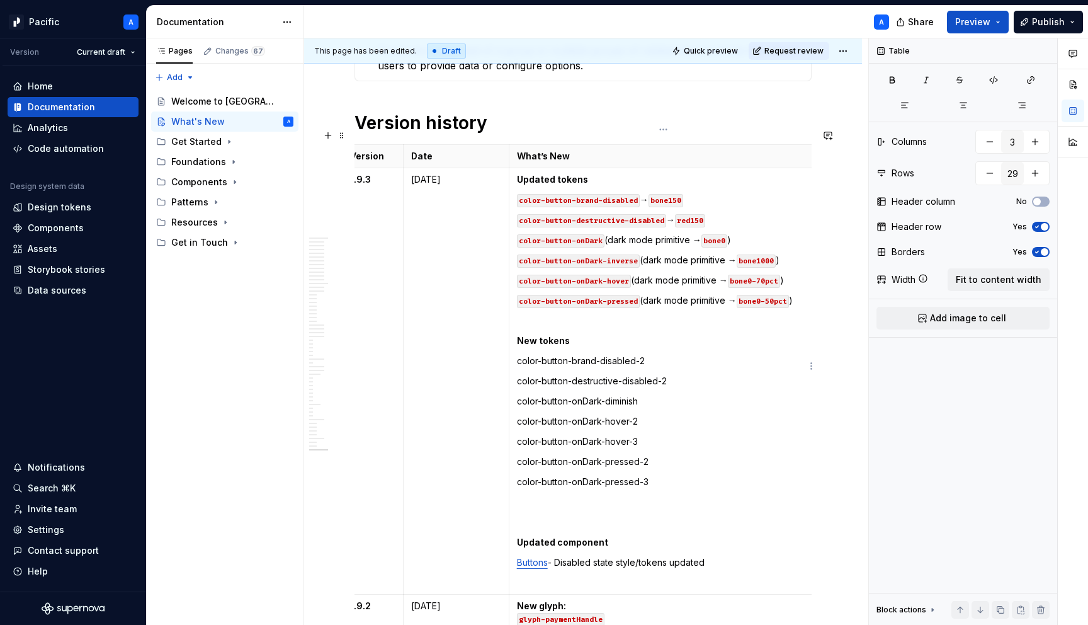
click at [810, 287] on td "Updated tokens color-button-brand-disabled → bone150 color-button-destructive-d…" at bounding box center [663, 381] width 309 height 426
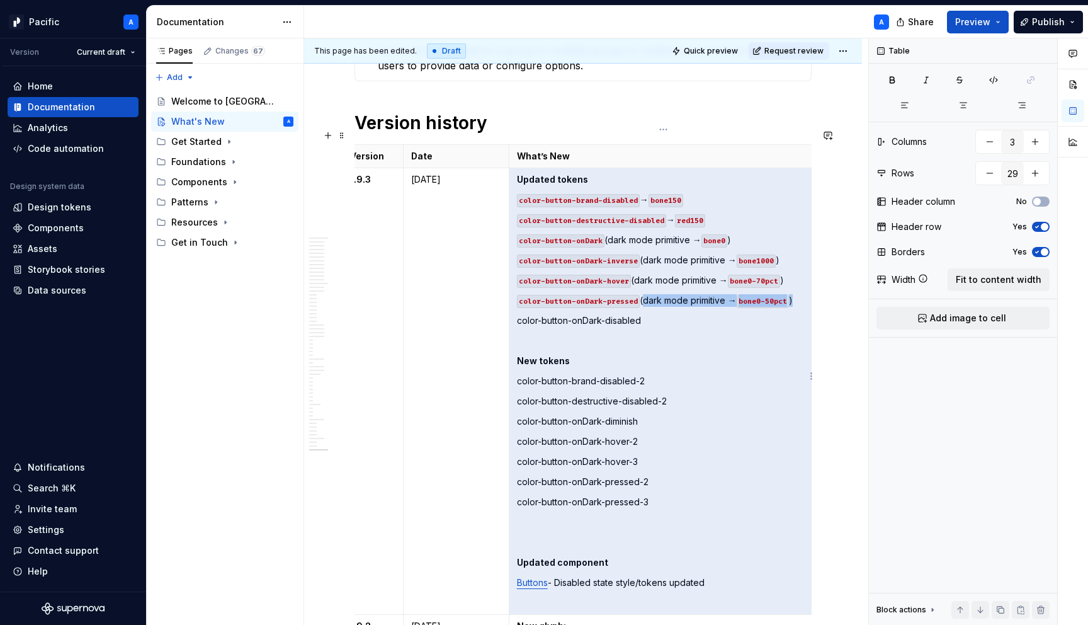
drag, startPoint x: 641, startPoint y: 283, endPoint x: 796, endPoint y: 282, distance: 154.3
click at [796, 294] on p "color-button-onDark-pressed (dark mode primitive → bone0-50pct )" at bounding box center [663, 300] width 293 height 13
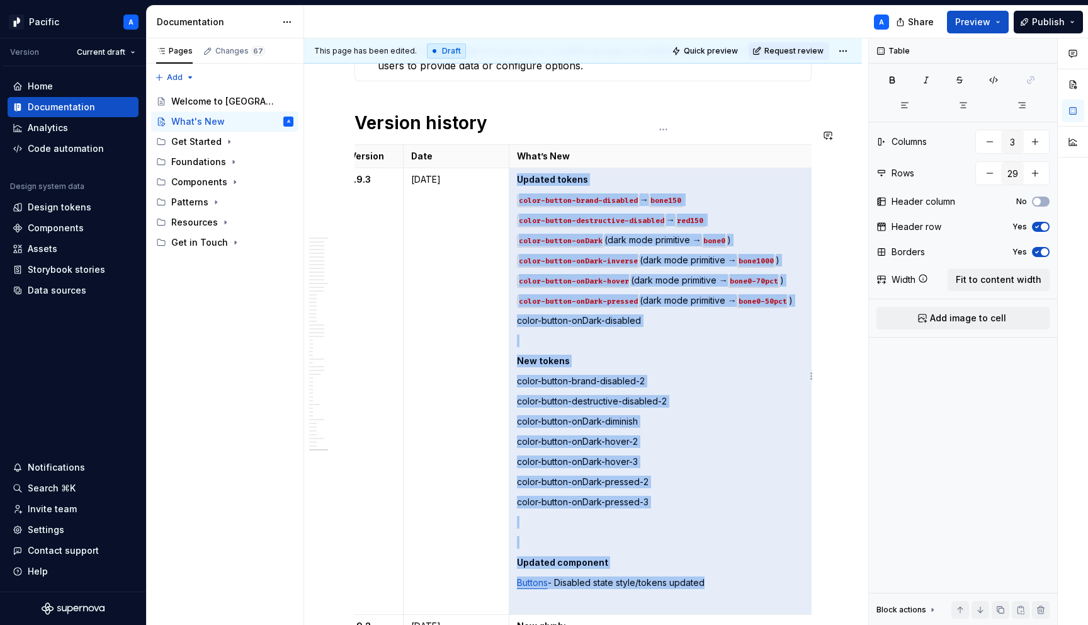
copy td "Updated tokens color-button-brand-disabled → bone150 color-button-destructive-d…"
click at [758, 312] on td "Updated tokens color-button-brand-disabled → bone150 color-button-destructive-d…" at bounding box center [663, 391] width 309 height 447
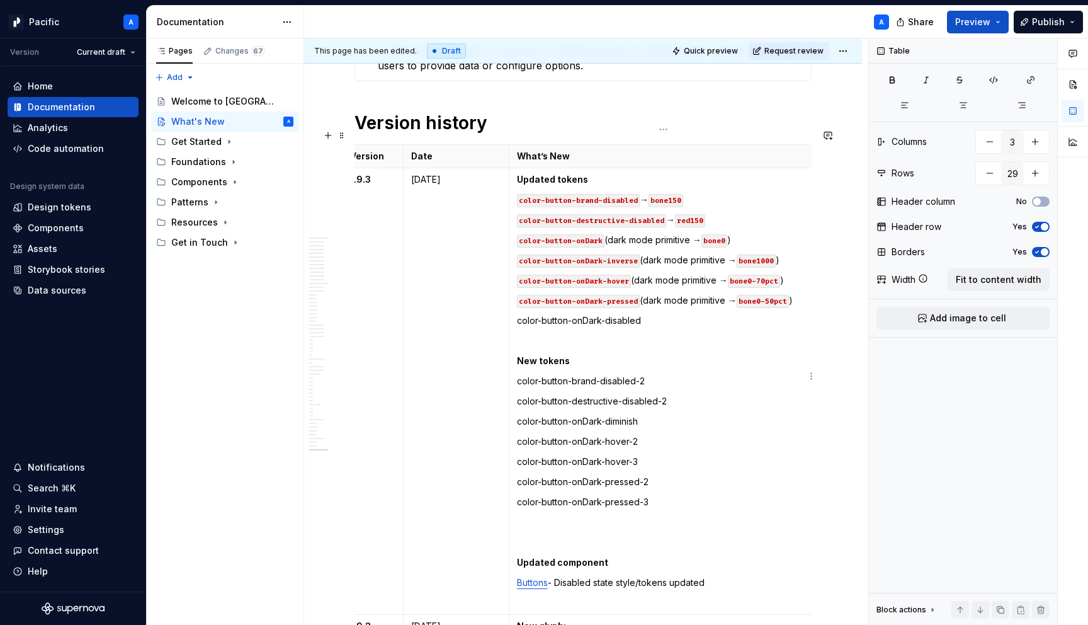
click at [729, 314] on p "color-button-onDark-disabled" at bounding box center [663, 320] width 293 height 13
click at [649, 314] on p "color-button-onDark-disabled" at bounding box center [663, 320] width 293 height 13
drag, startPoint x: 641, startPoint y: 281, endPoint x: 797, endPoint y: 281, distance: 156.8
click at [797, 294] on p "color-button-onDark-pressed (dark mode primitive → bone0-50pct )" at bounding box center [663, 300] width 293 height 13
copy p "(dark mode primitive → bone0-50pct )"
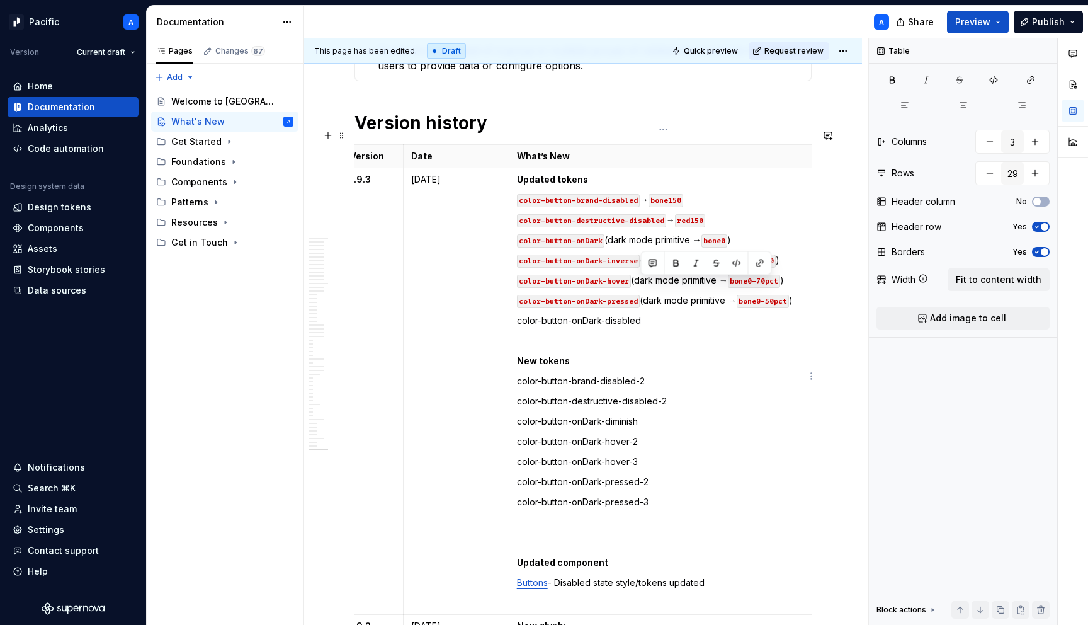
click at [696, 314] on p "color-button-onDark-disabled" at bounding box center [663, 320] width 293 height 13
click at [781, 315] on code "bone0-50pct" at bounding box center [767, 321] width 52 height 13
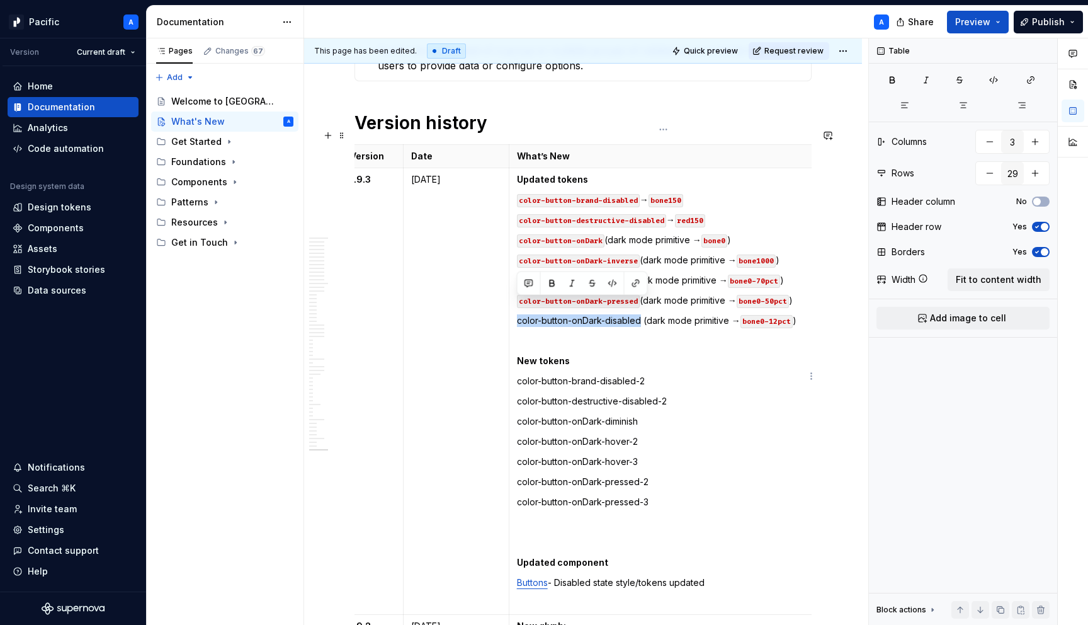
drag, startPoint x: 640, startPoint y: 304, endPoint x: 514, endPoint y: 301, distance: 126.0
click at [514, 301] on td "Updated tokens color-button-brand-disabled → bone150 color-button-destructive-d…" at bounding box center [663, 391] width 309 height 447
click at [609, 283] on button "button" at bounding box center [613, 284] width 18 height 18
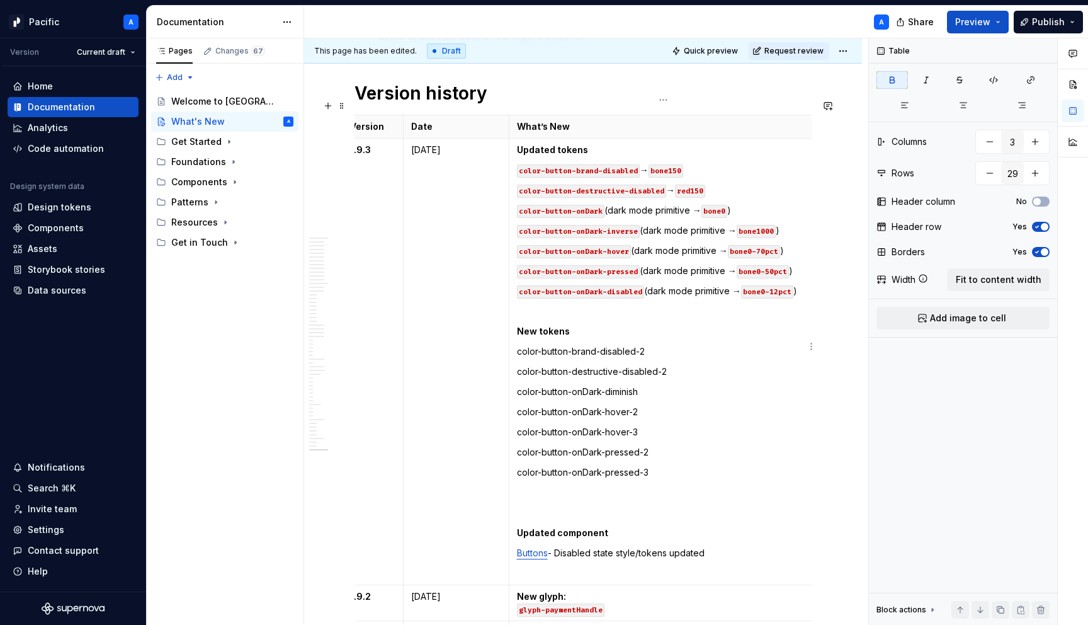
click at [670, 466] on p "color-button-onDark-pressed-3" at bounding box center [663, 472] width 293 height 13
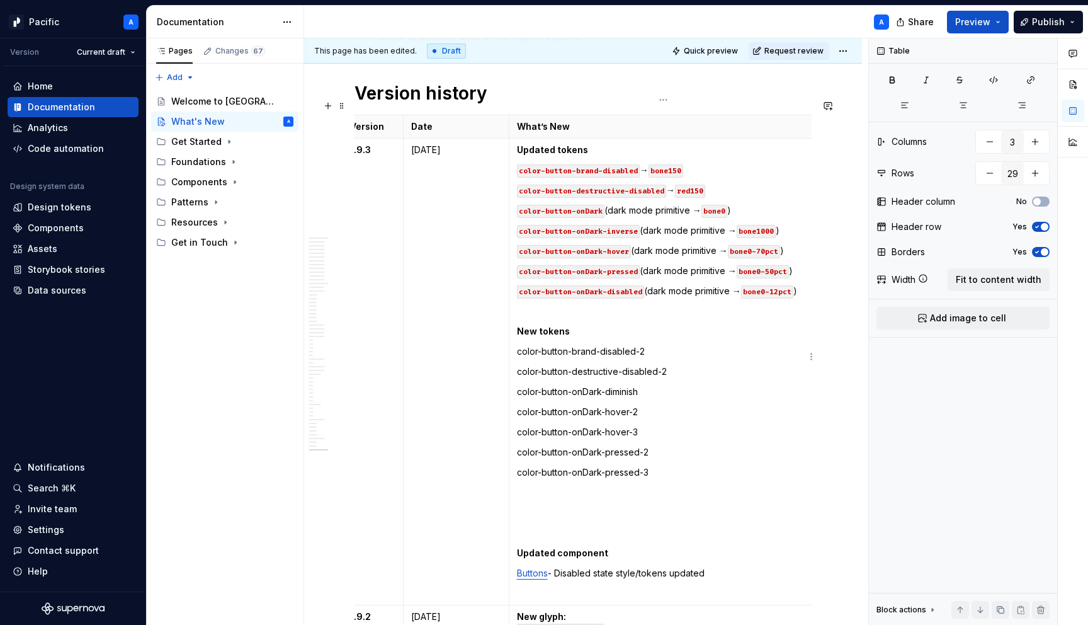
type textarea "*"
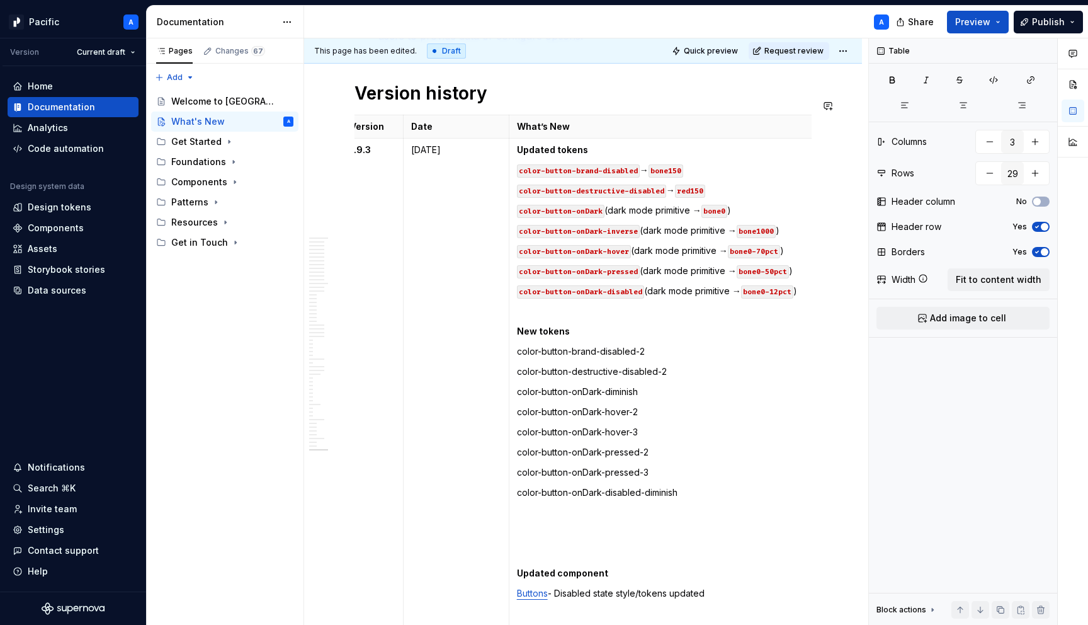
paste div
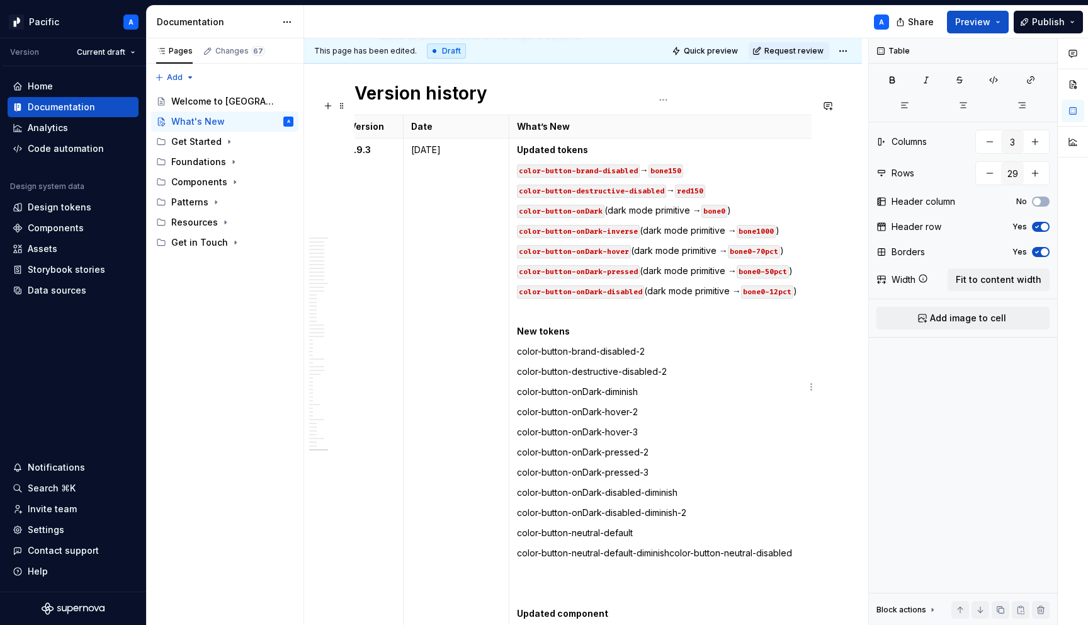
click at [673, 547] on p "color-button-neutral-default-diminishcolor-button-neutral-disabled" at bounding box center [663, 553] width 293 height 13
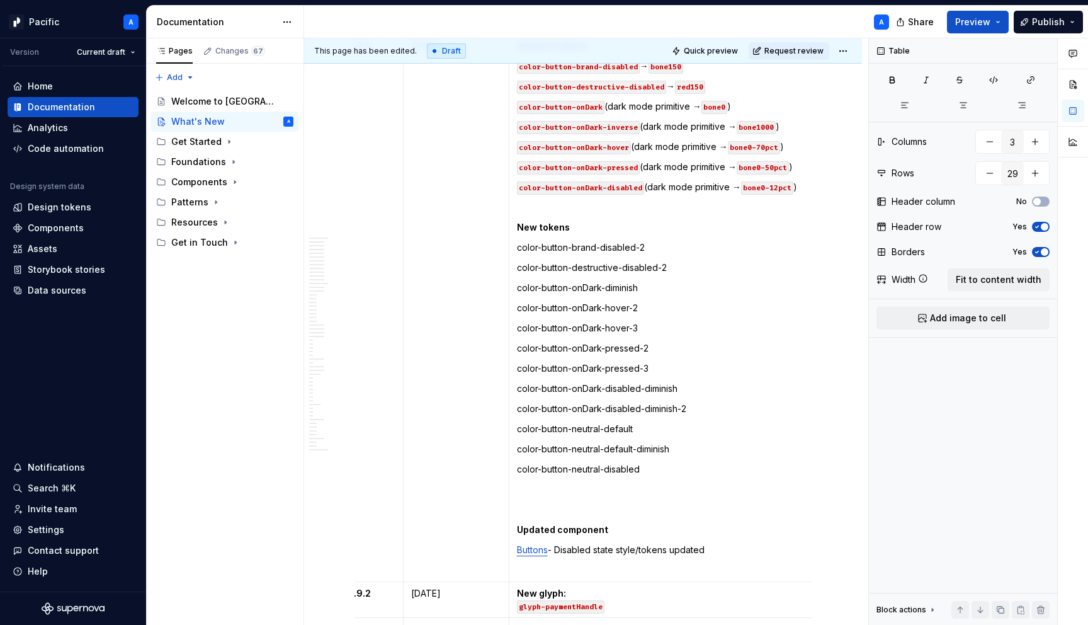
scroll to position [1419, 0]
click at [653, 462] on p "color-button-neutral-disabled" at bounding box center [663, 468] width 293 height 13
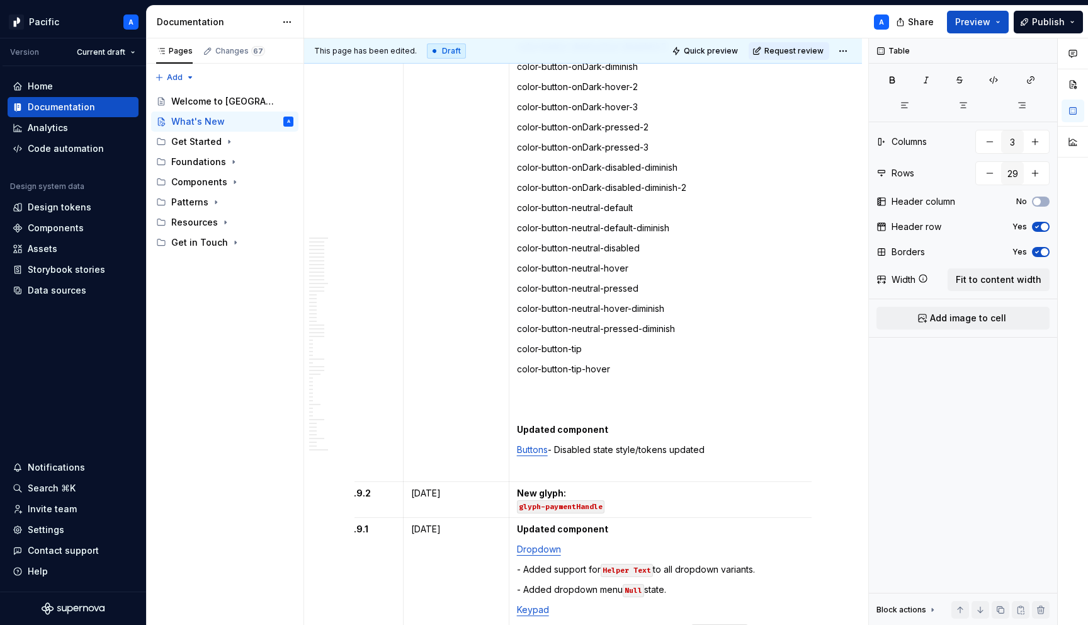
scroll to position [1644, 0]
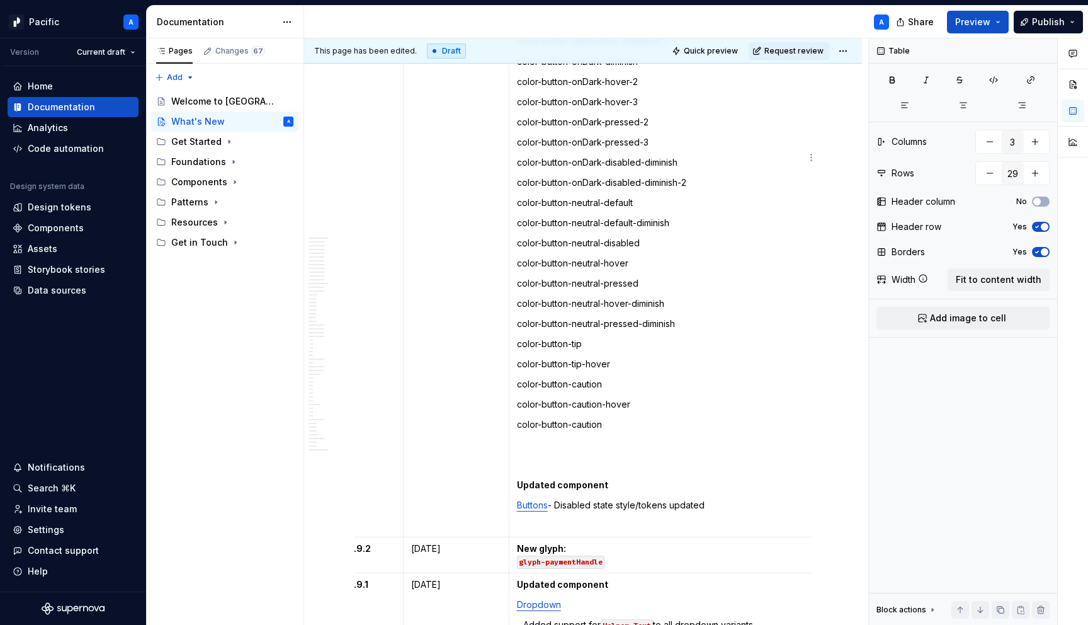
click at [585, 418] on p "color-button-caution" at bounding box center [663, 424] width 293 height 13
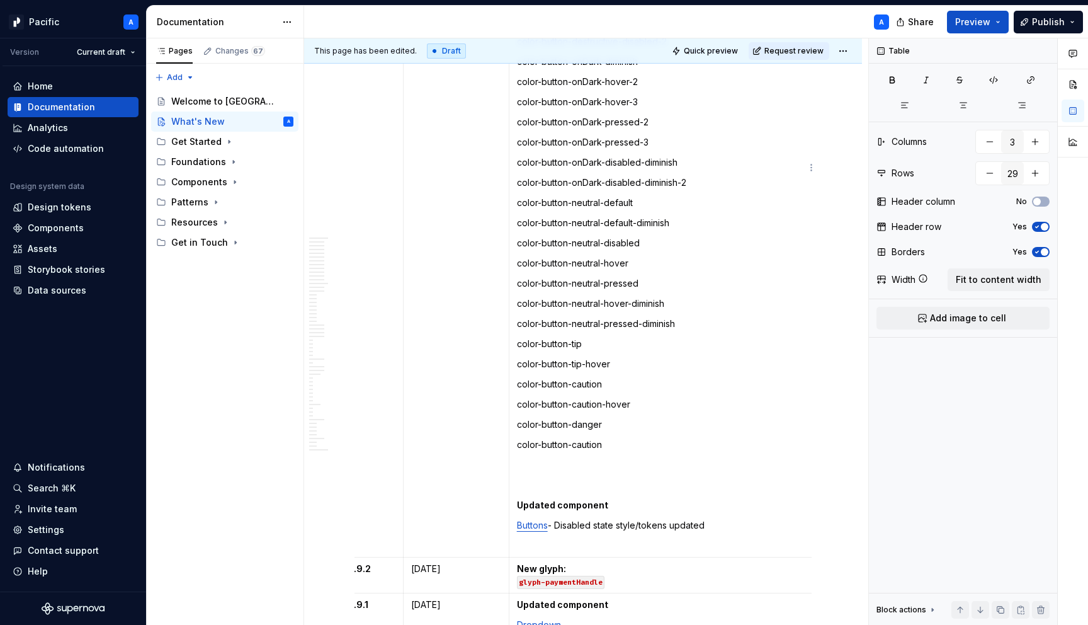
click at [573, 438] on p "color-button-caution" at bounding box center [663, 444] width 293 height 13
click at [581, 438] on p "color-button-caution" at bounding box center [663, 444] width 293 height 13
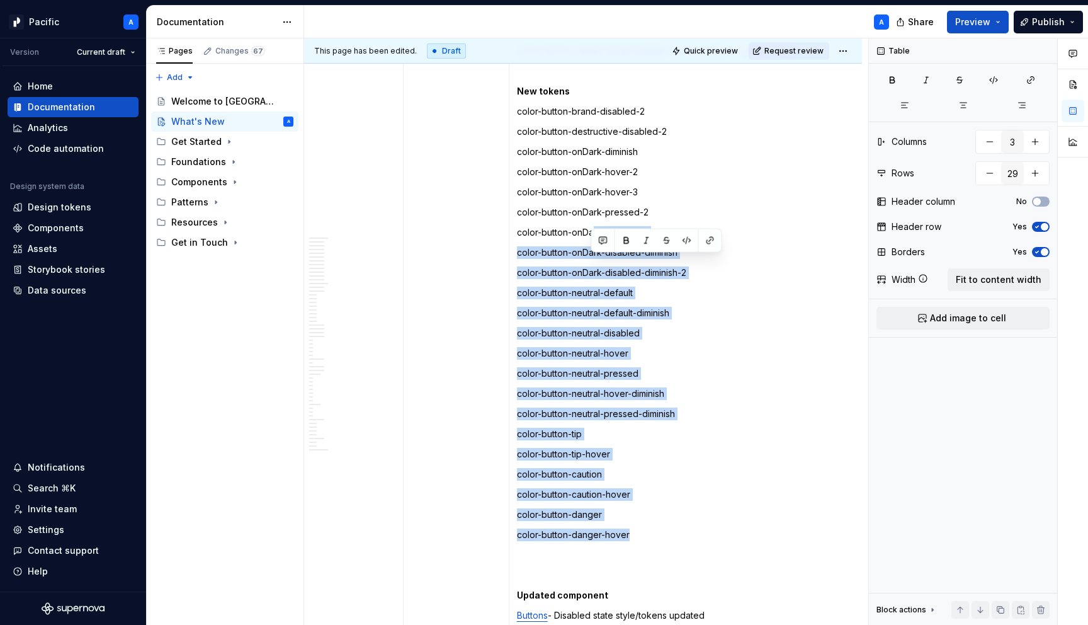
scroll to position [1544, 0]
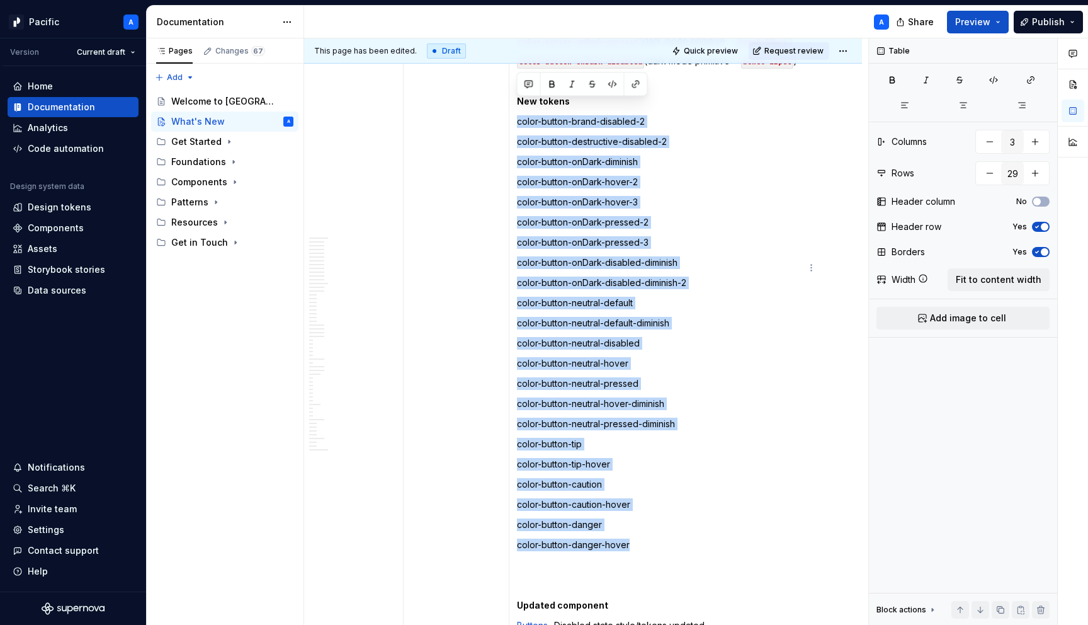
drag, startPoint x: 652, startPoint y: 424, endPoint x: 517, endPoint y: 110, distance: 341.4
click at [517, 110] on td "Updated tokens color-button-brand-disabled → bone150 color-button-destructive-d…" at bounding box center [663, 283] width 309 height 749
click at [612, 77] on button "button" at bounding box center [613, 85] width 18 height 18
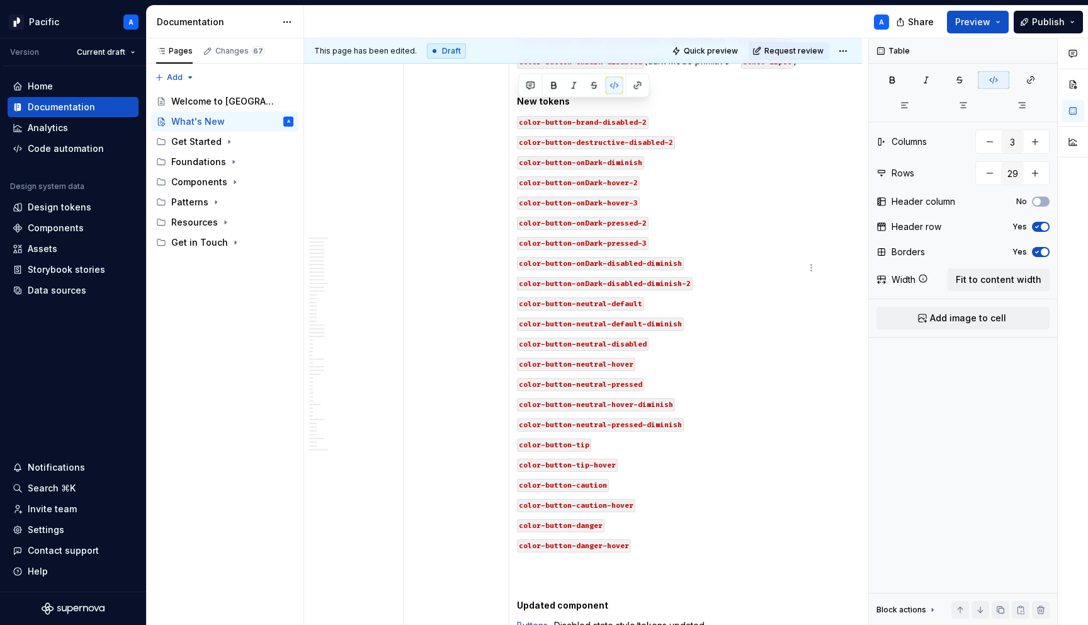
click at [723, 317] on p "color-button-neutral-default-diminish" at bounding box center [663, 323] width 293 height 13
click at [575, 562] on td "Updated tokens color-button-brand-disabled → bone150 color-button-destructive-d…" at bounding box center [663, 283] width 309 height 749
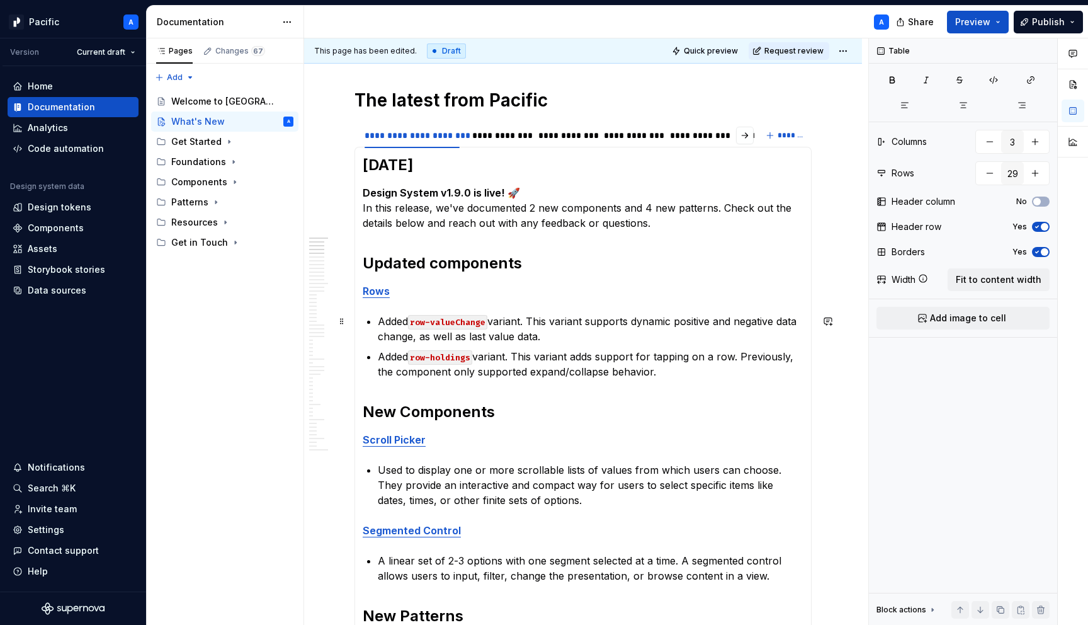
scroll to position [199, 0]
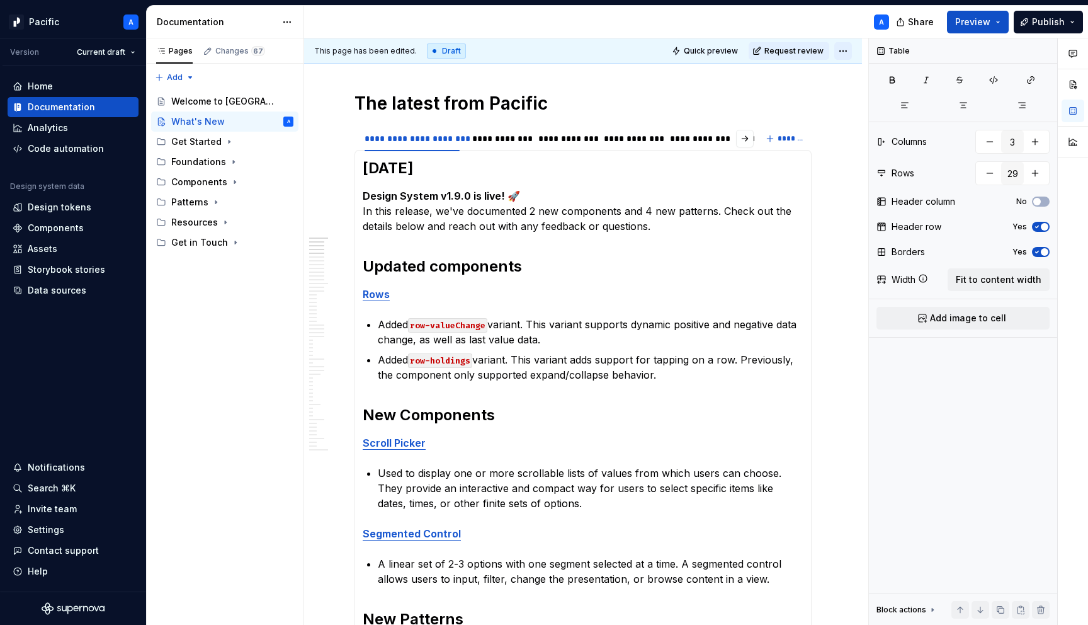
click at [846, 50] on html "Pacific A Version Current draft Home Documentation Analytics Code automation De…" at bounding box center [544, 312] width 1088 height 625
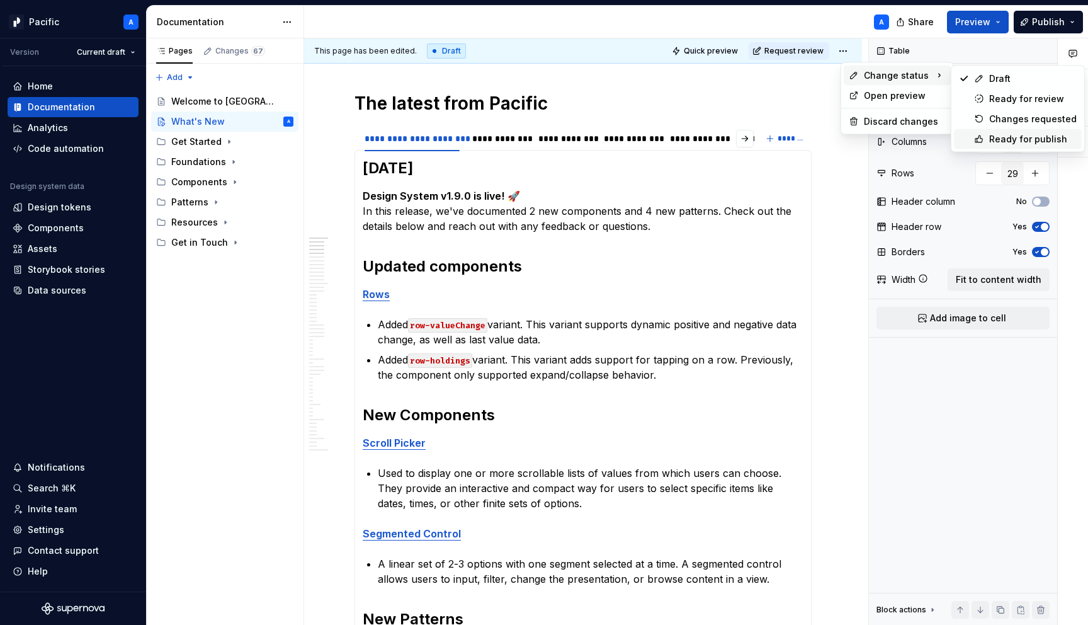
click at [1010, 134] on div "Ready for publish" at bounding box center [1034, 139] width 88 height 13
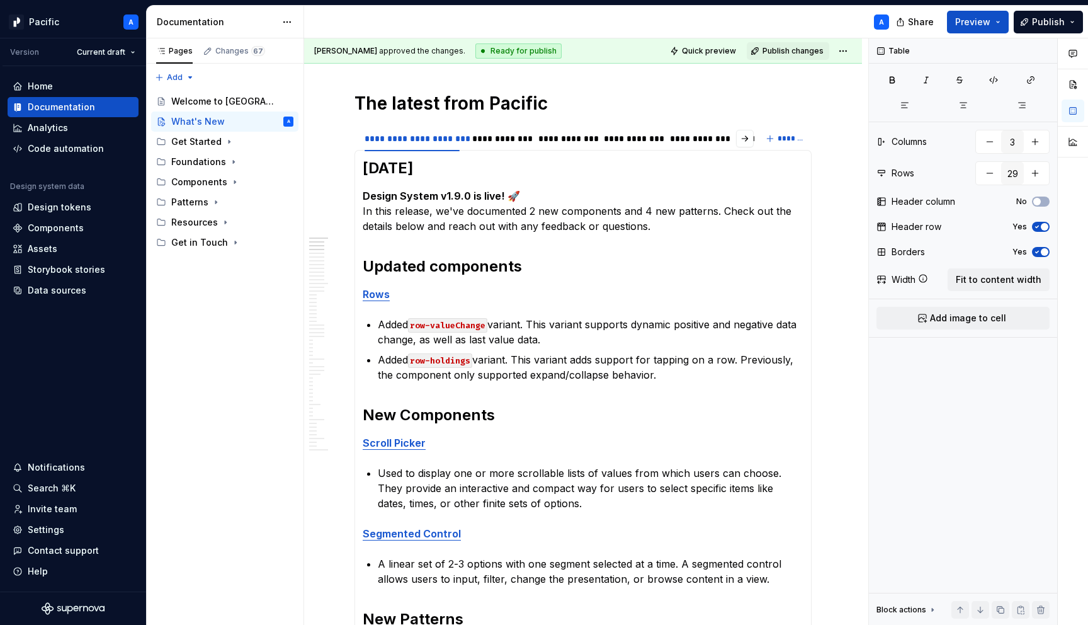
scroll to position [0, 0]
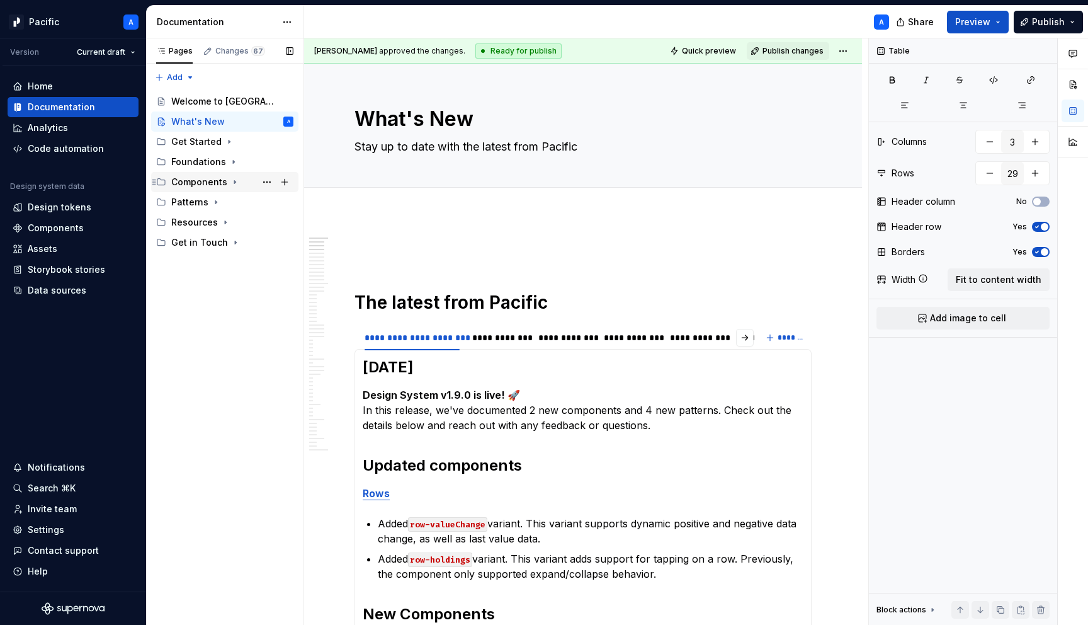
click at [234, 182] on icon "Page tree" at bounding box center [235, 182] width 10 height 10
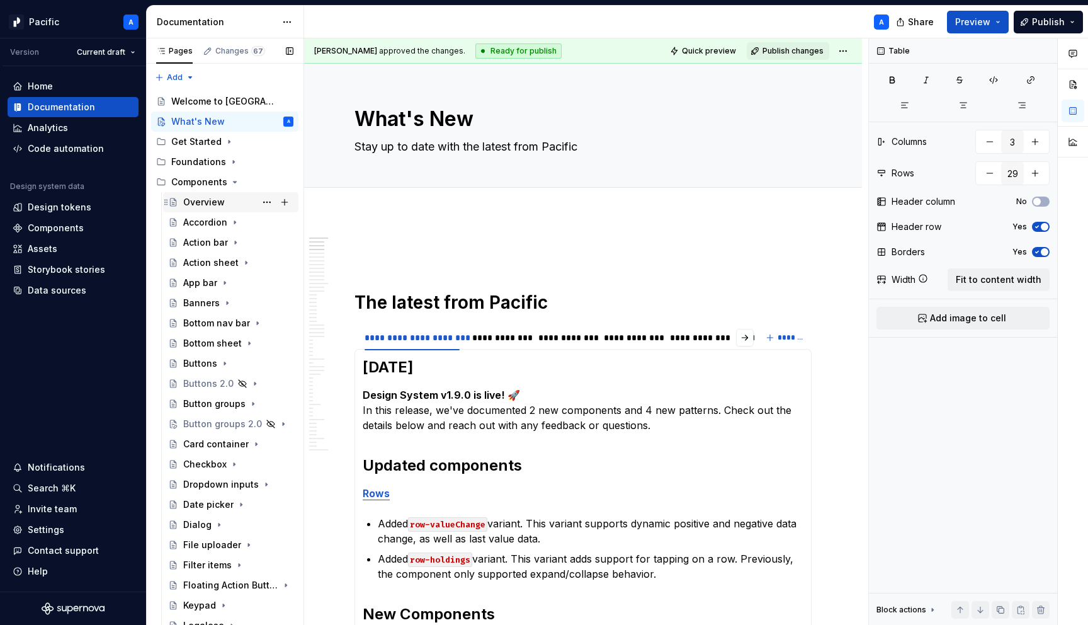
click at [215, 200] on div "Overview" at bounding box center [204, 202] width 42 height 13
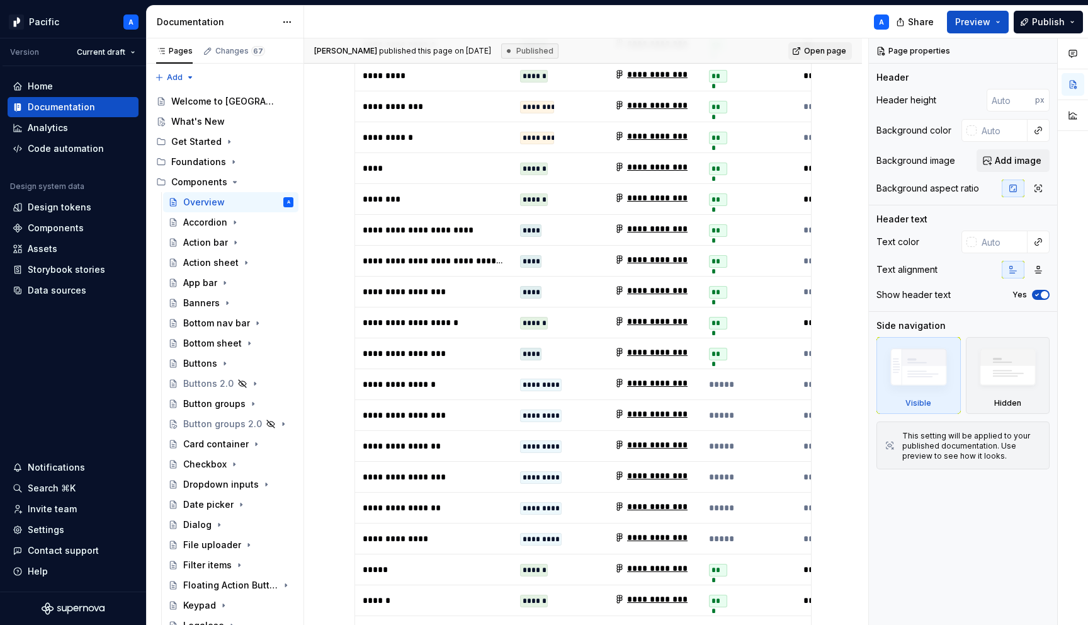
scroll to position [6492, 0]
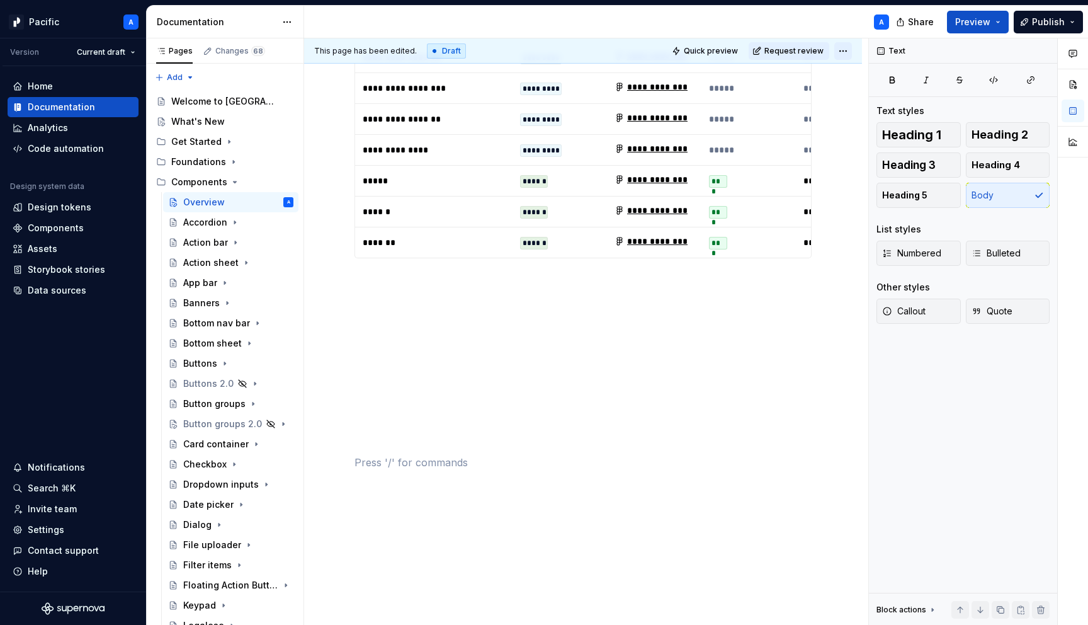
click at [845, 52] on html "Pacific A Version Current draft Home Documentation Analytics Code automation De…" at bounding box center [544, 312] width 1088 height 625
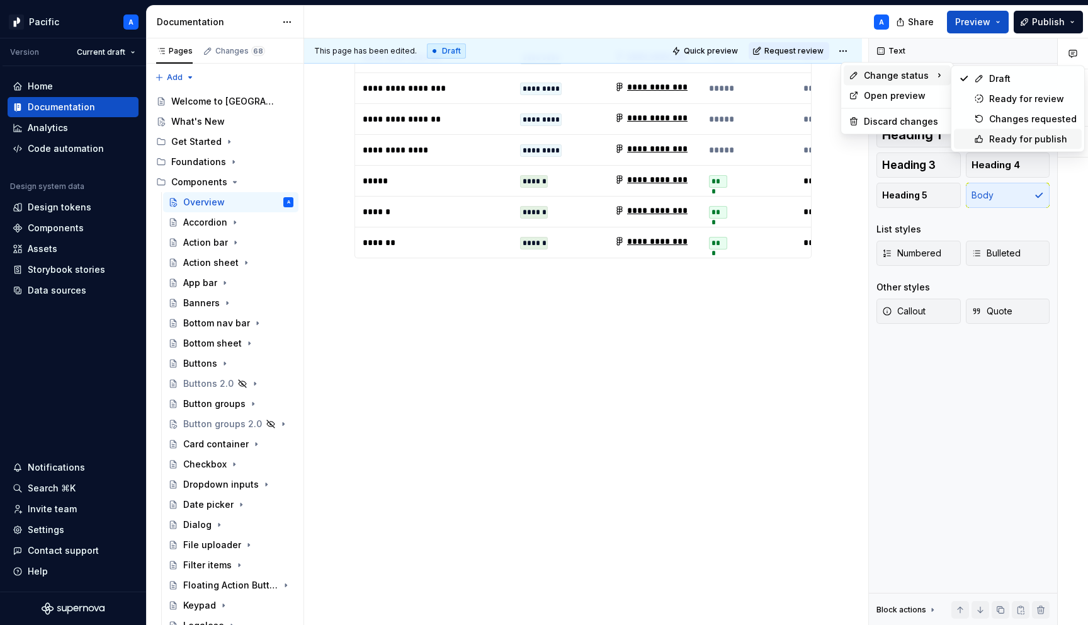
click at [1002, 137] on div "Ready for publish" at bounding box center [1034, 139] width 88 height 13
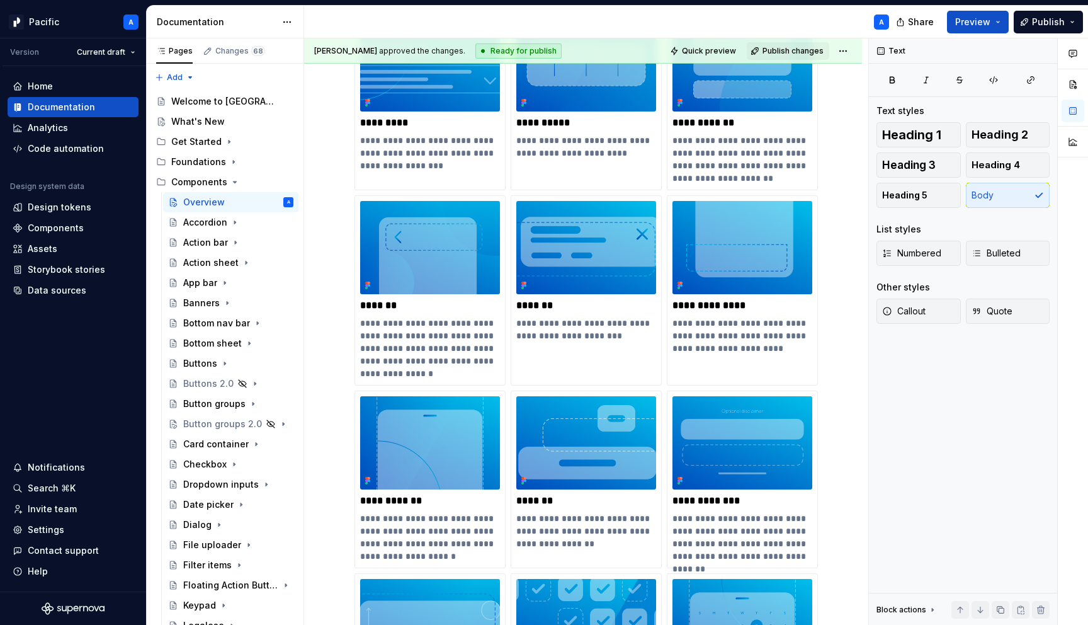
scroll to position [0, 0]
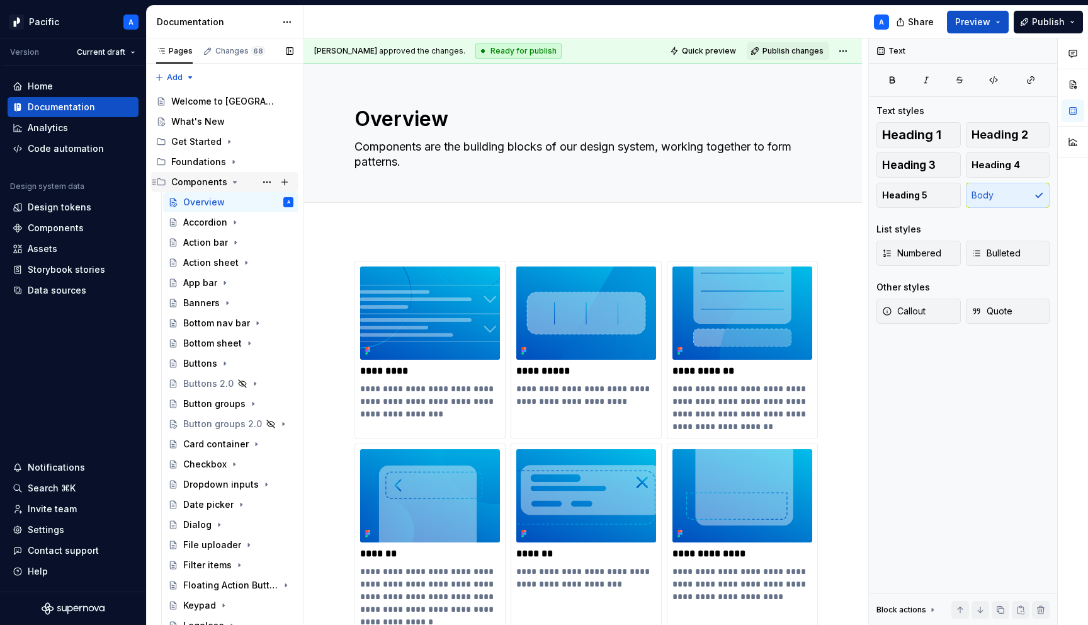
click at [236, 179] on icon "Page tree" at bounding box center [235, 182] width 10 height 10
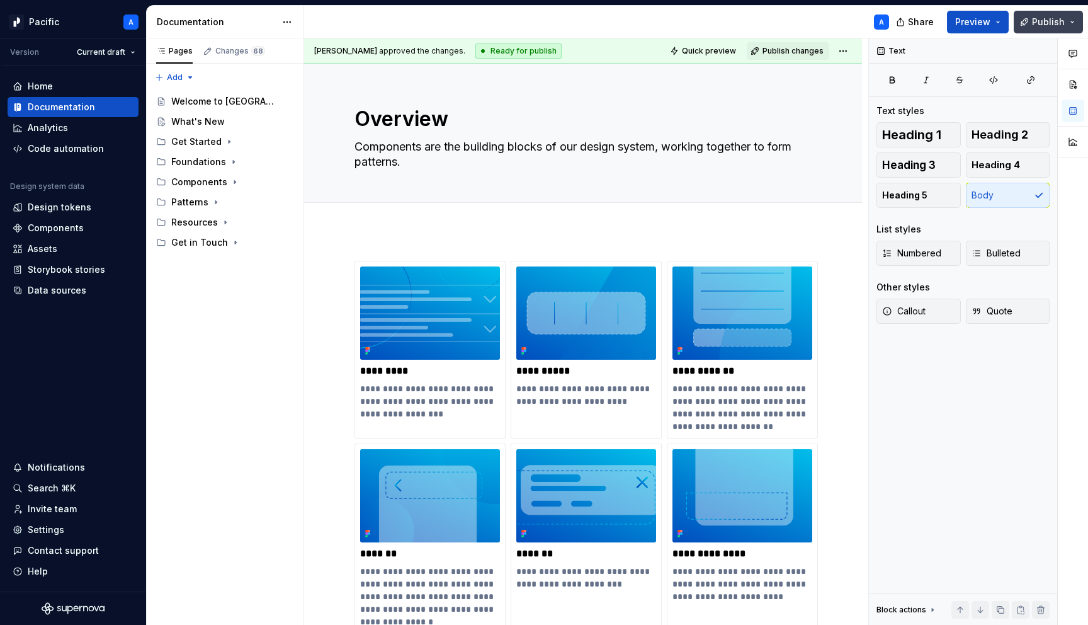
click at [1044, 20] on span "Publish" at bounding box center [1048, 22] width 33 height 13
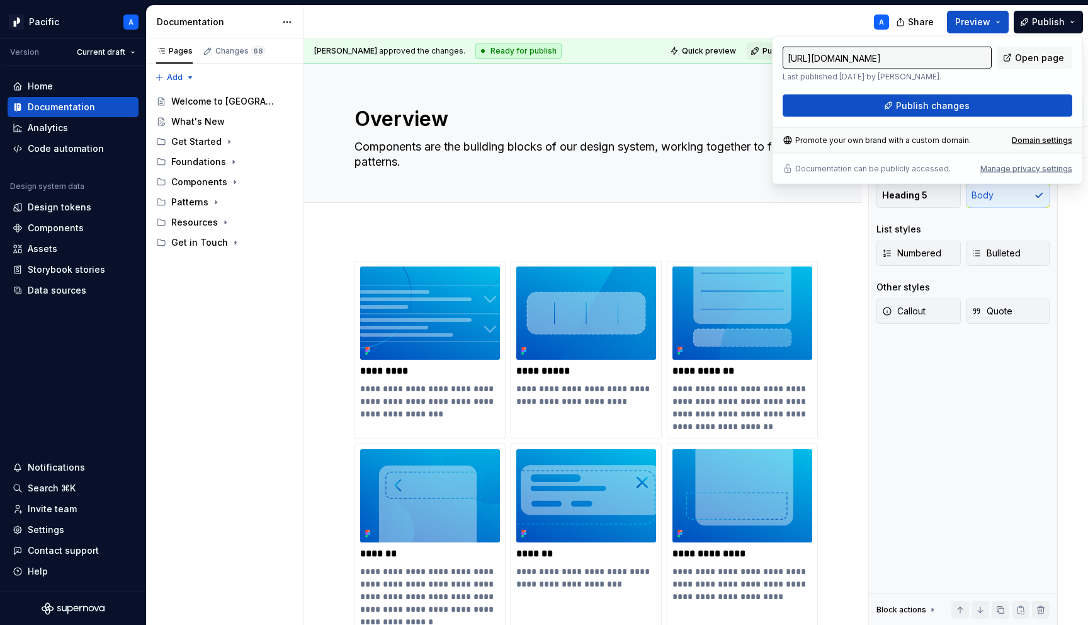
click at [947, 432] on div "Text Text styles Heading 1 Heading 2 Heading 3 Heading 4 Heading 5 Body List st…" at bounding box center [963, 331] width 188 height 587
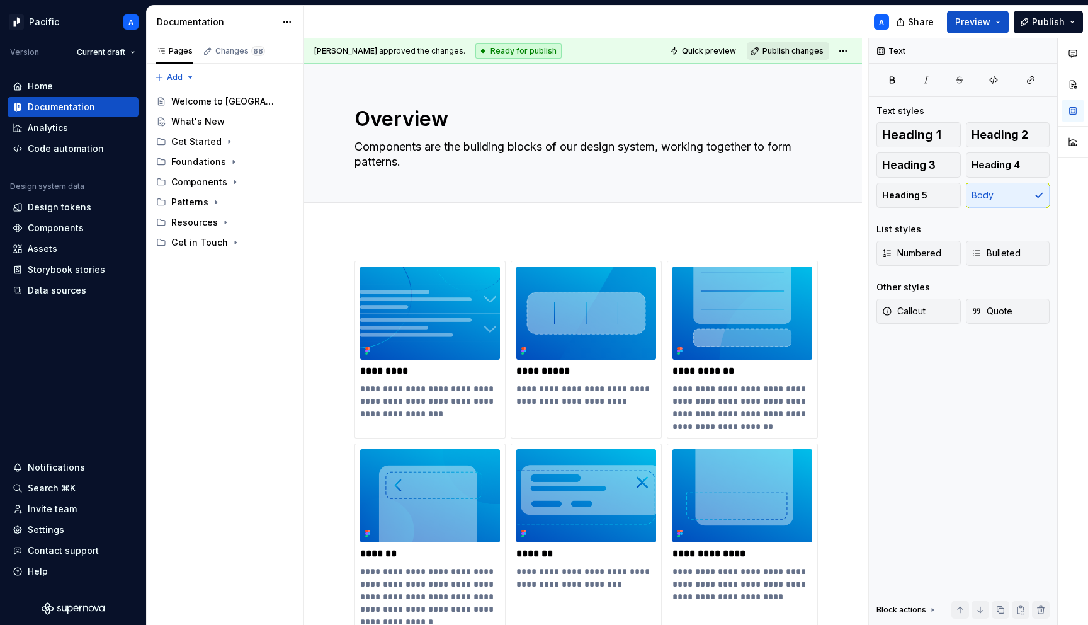
click at [787, 45] on button "Publish changes" at bounding box center [788, 51] width 83 height 18
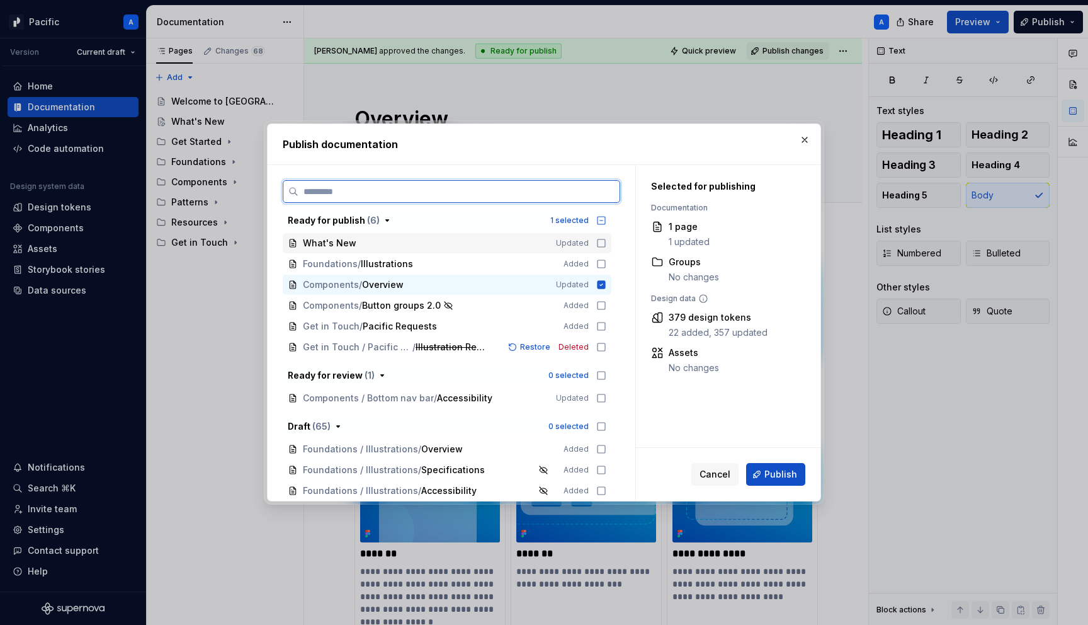
click at [607, 243] on icon at bounding box center [602, 243] width 10 height 10
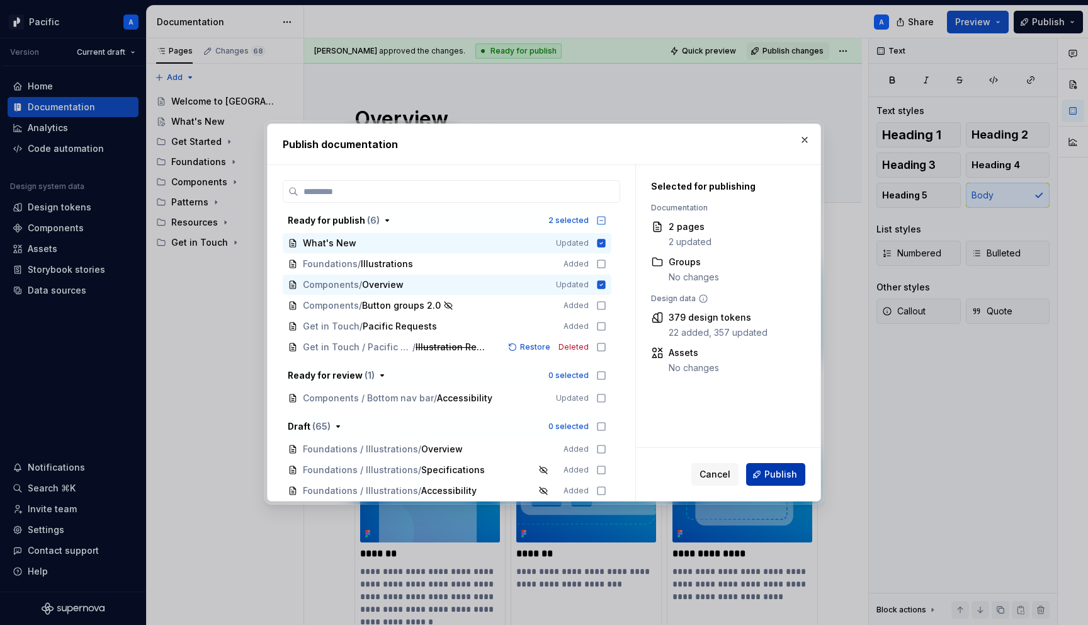
click at [789, 478] on span "Publish" at bounding box center [781, 474] width 33 height 13
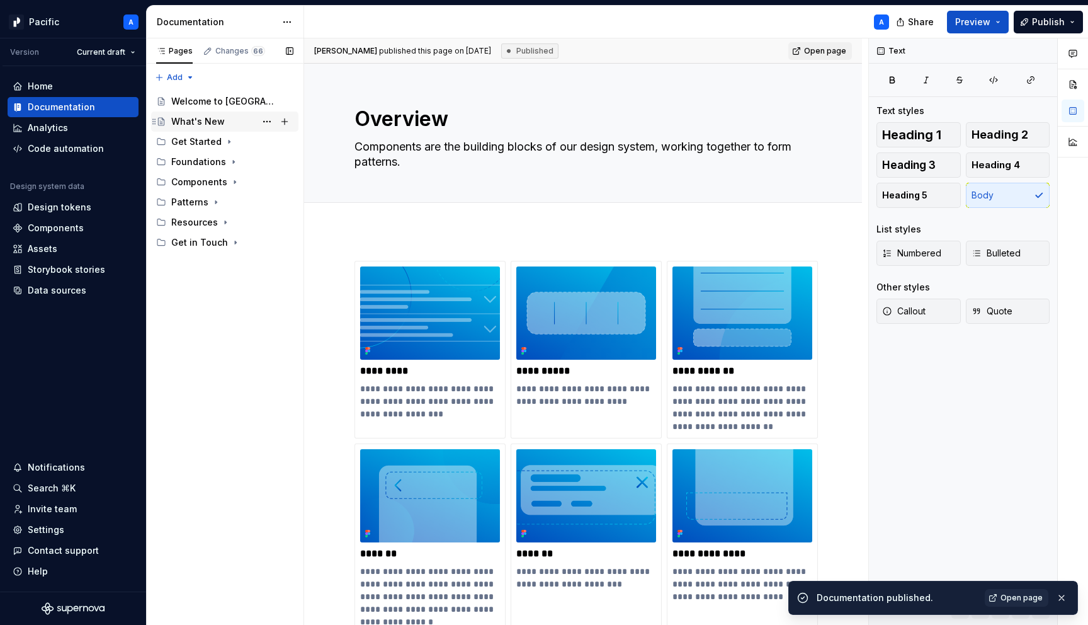
click at [213, 123] on div "What's New" at bounding box center [198, 121] width 54 height 13
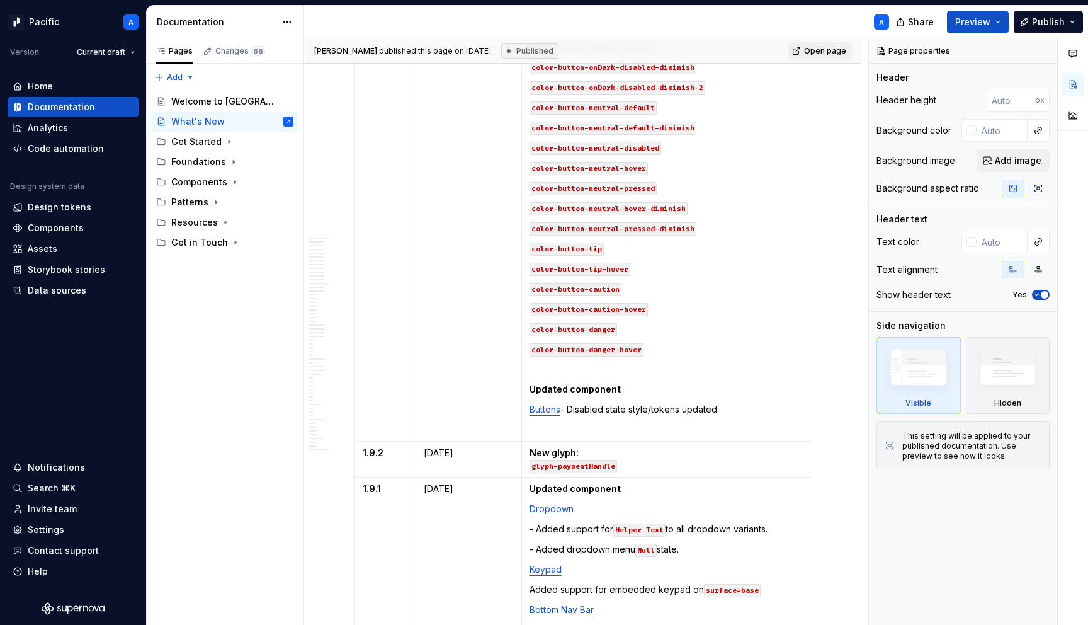
scroll to position [1733, 0]
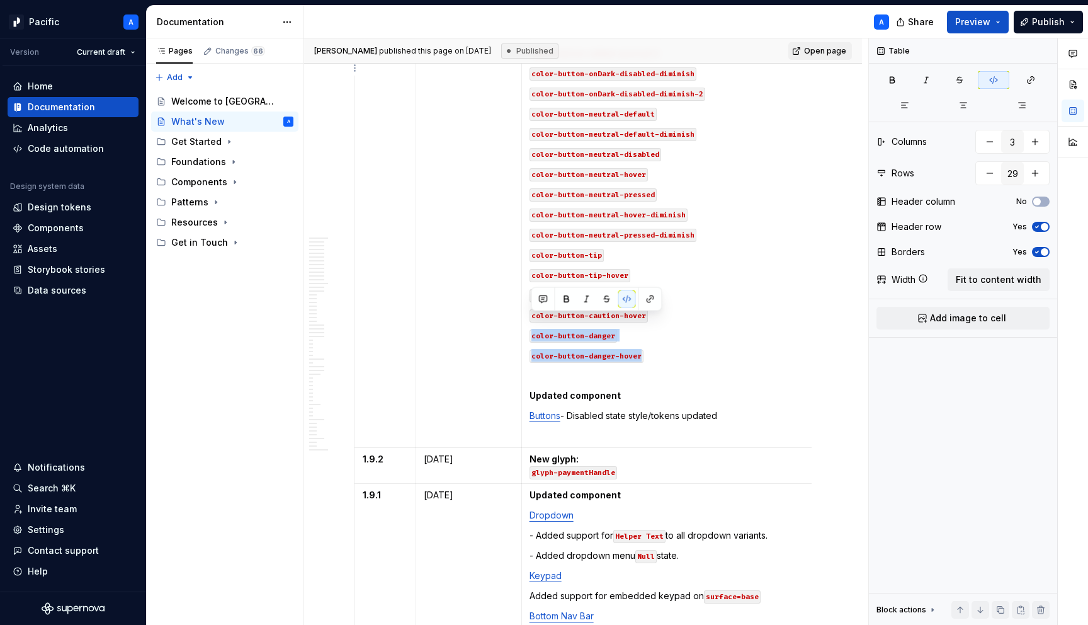
drag, startPoint x: 658, startPoint y: 336, endPoint x: 527, endPoint y: 311, distance: 133.3
click at [527, 311] on td "Updated tokens color-button-brand-disabled → bone150 color-button-destructive-d…" at bounding box center [676, 83] width 309 height 729
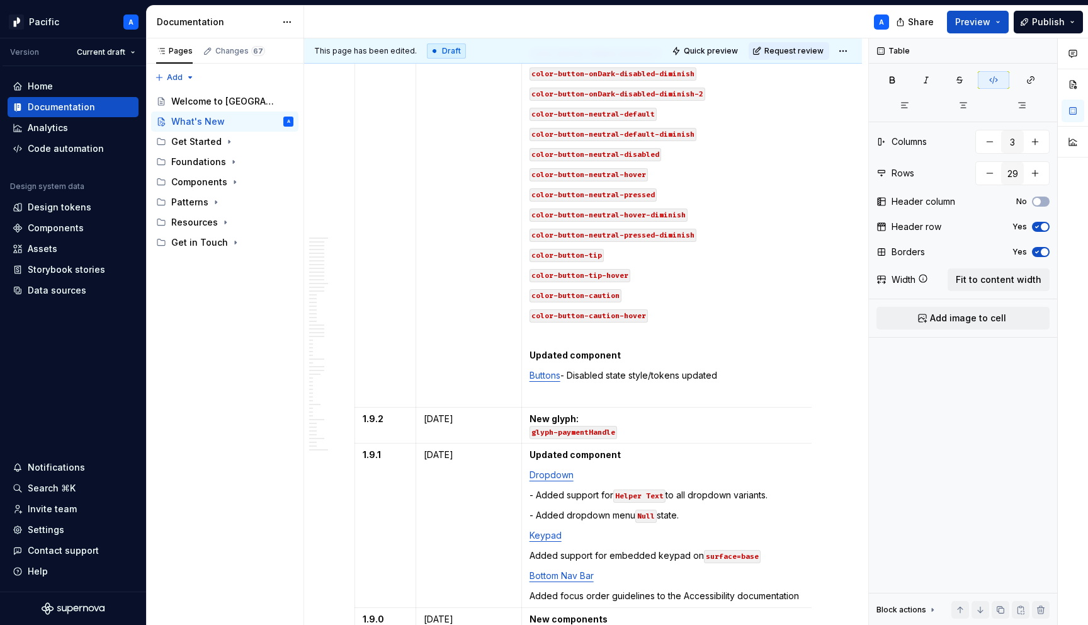
click at [641, 268] on p "color-button-tip-hover" at bounding box center [676, 274] width 293 height 13
click at [848, 54] on html "Pacific A Version Current draft Home Documentation Analytics Code automation De…" at bounding box center [544, 312] width 1088 height 625
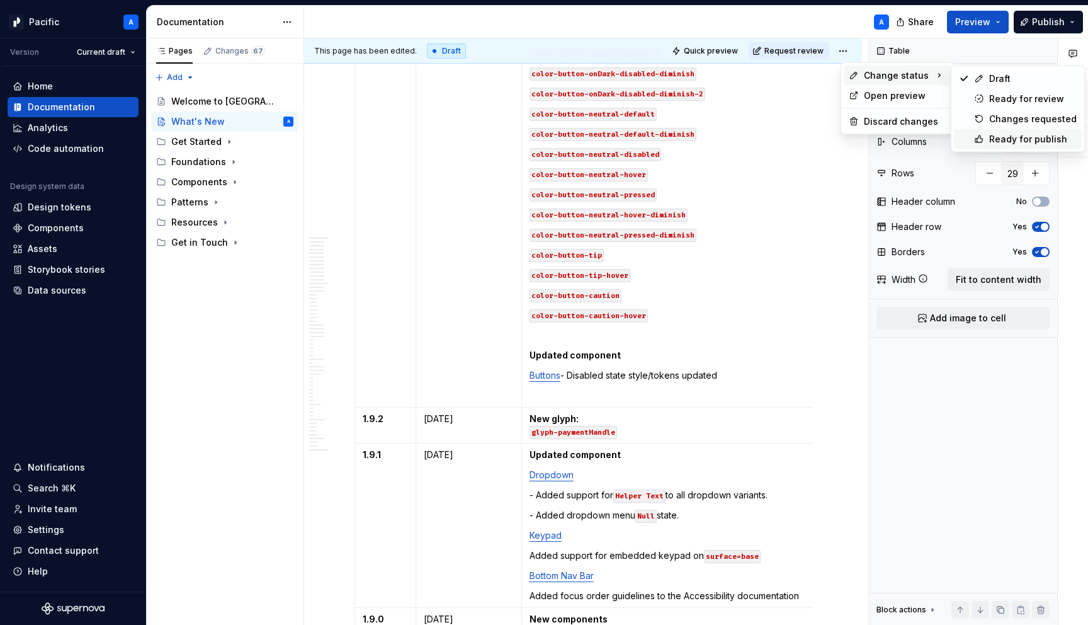
click at [1002, 136] on div "Ready for publish" at bounding box center [1034, 139] width 88 height 13
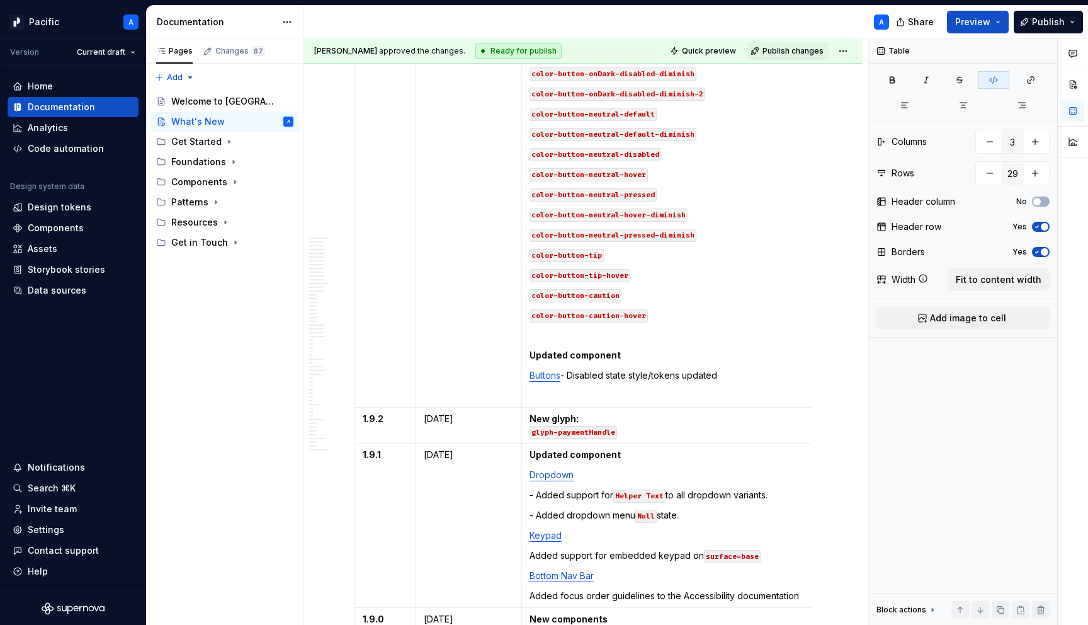
scroll to position [1452, 0]
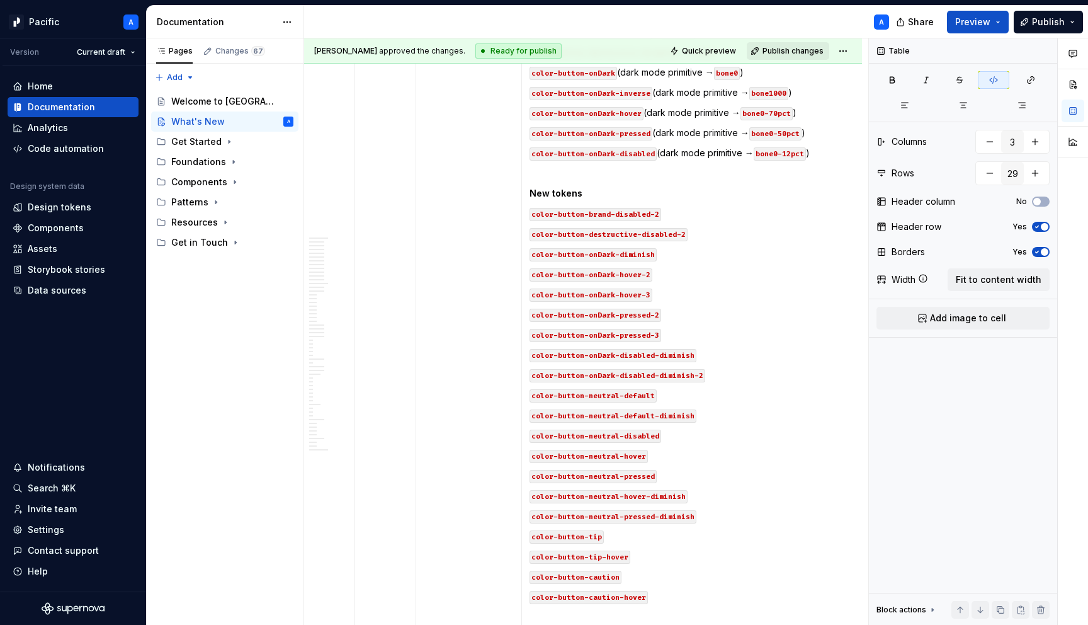
click at [813, 52] on span "Publish changes" at bounding box center [793, 51] width 61 height 10
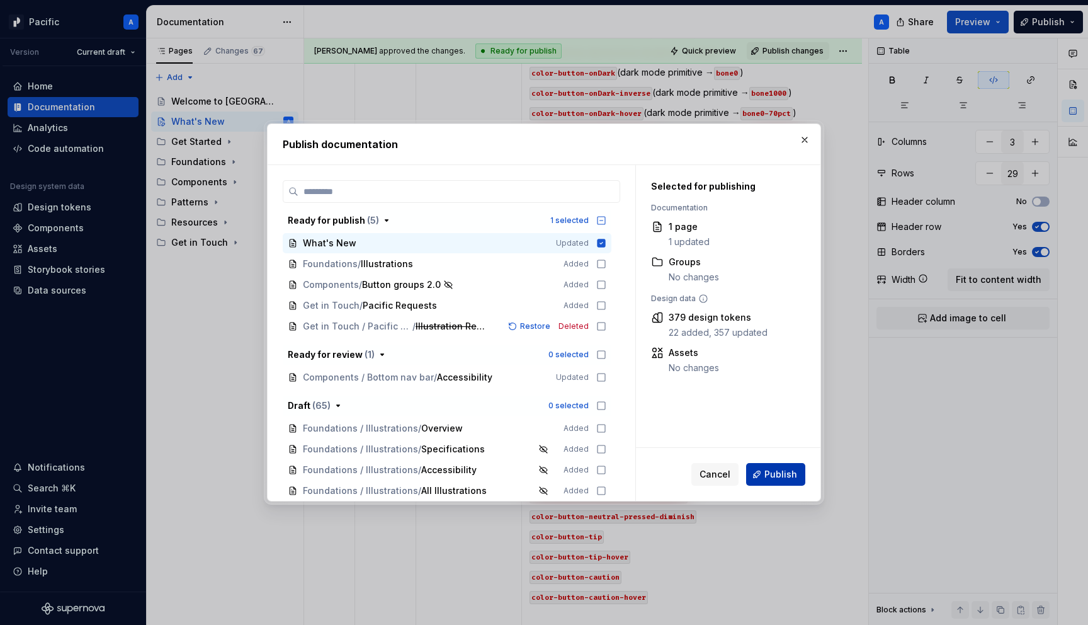
click at [777, 483] on button "Publish" at bounding box center [775, 474] width 59 height 23
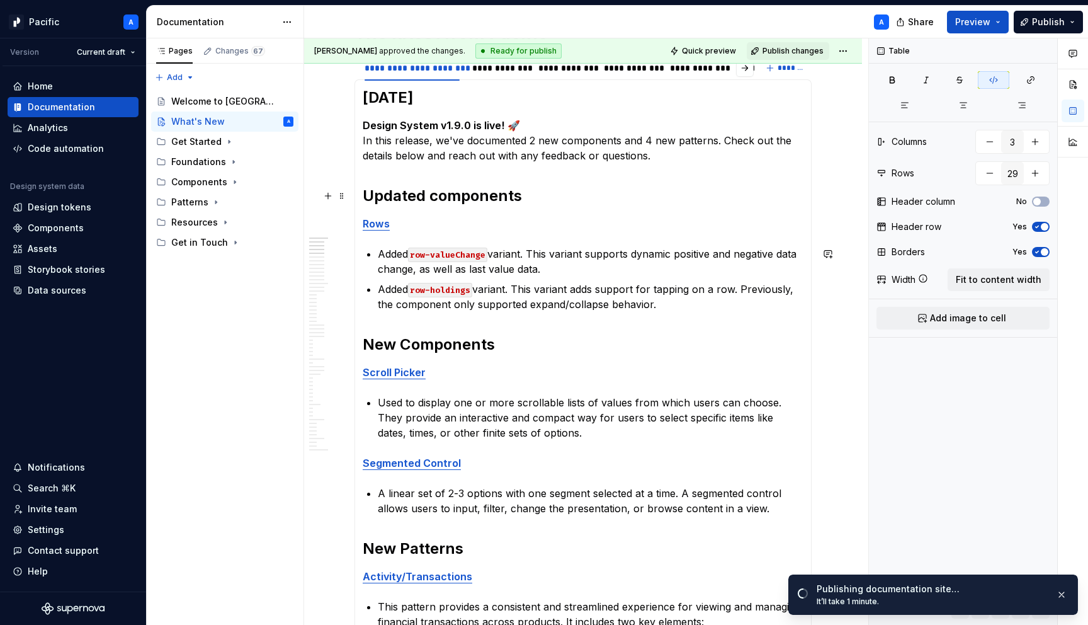
scroll to position [0, 0]
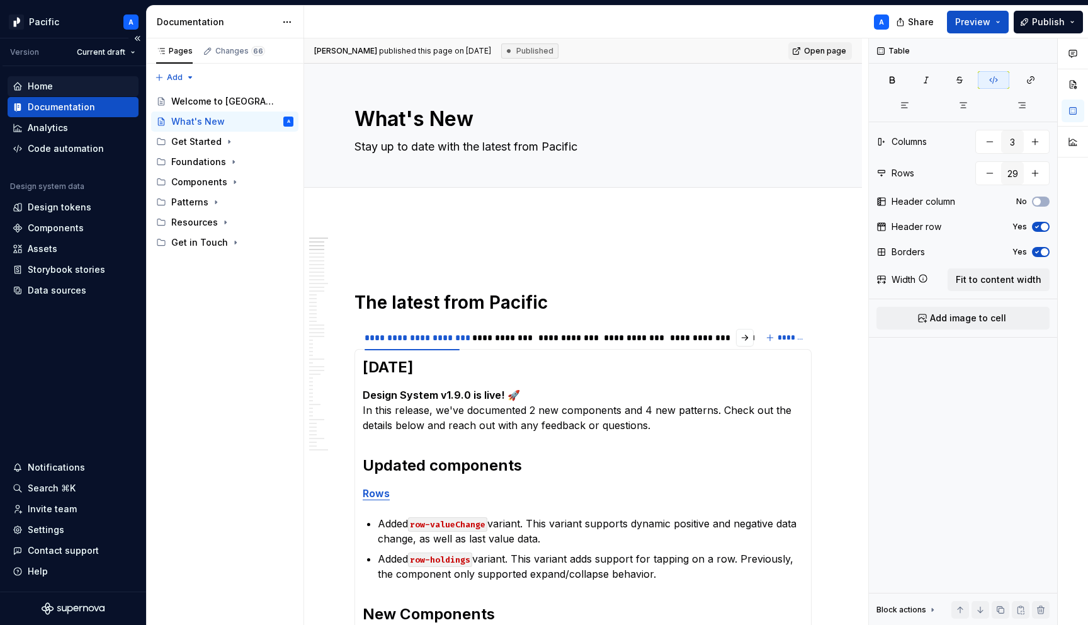
click at [43, 92] on div "Home" at bounding box center [40, 86] width 25 height 13
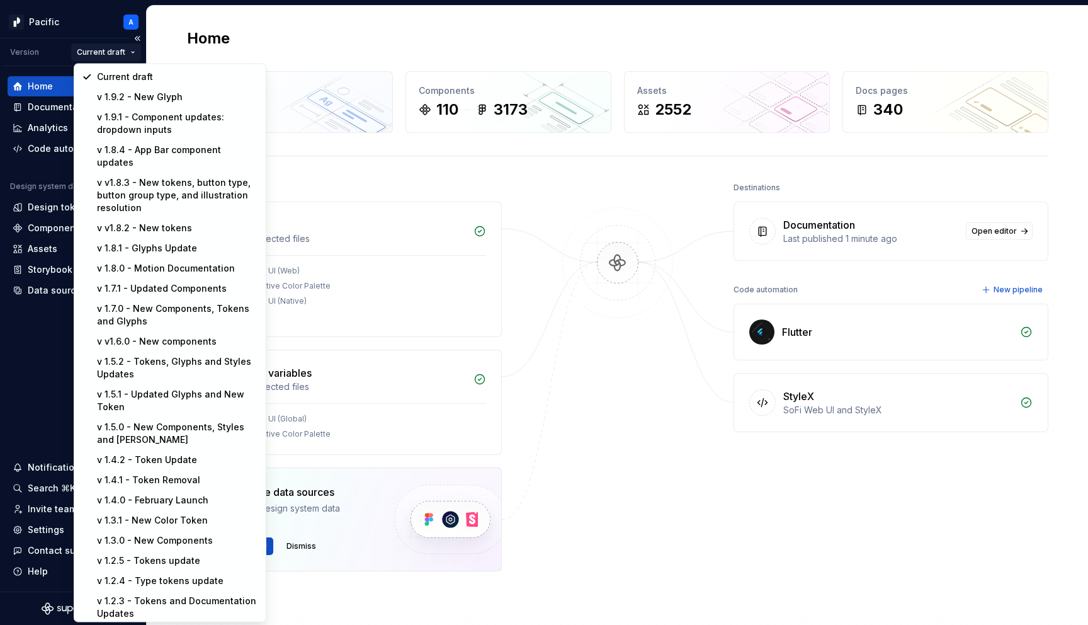
click at [133, 50] on html "Pacific A Version Current draft Home Documentation Analytics Code automation De…" at bounding box center [544, 312] width 1088 height 625
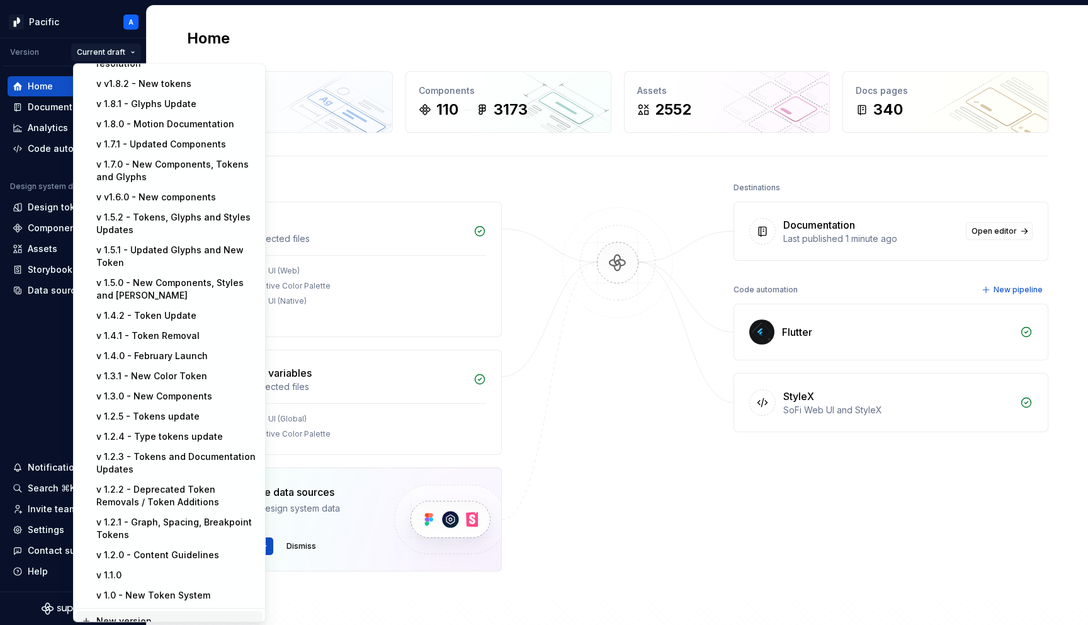
click at [151, 615] on div "New version" at bounding box center [176, 621] width 161 height 13
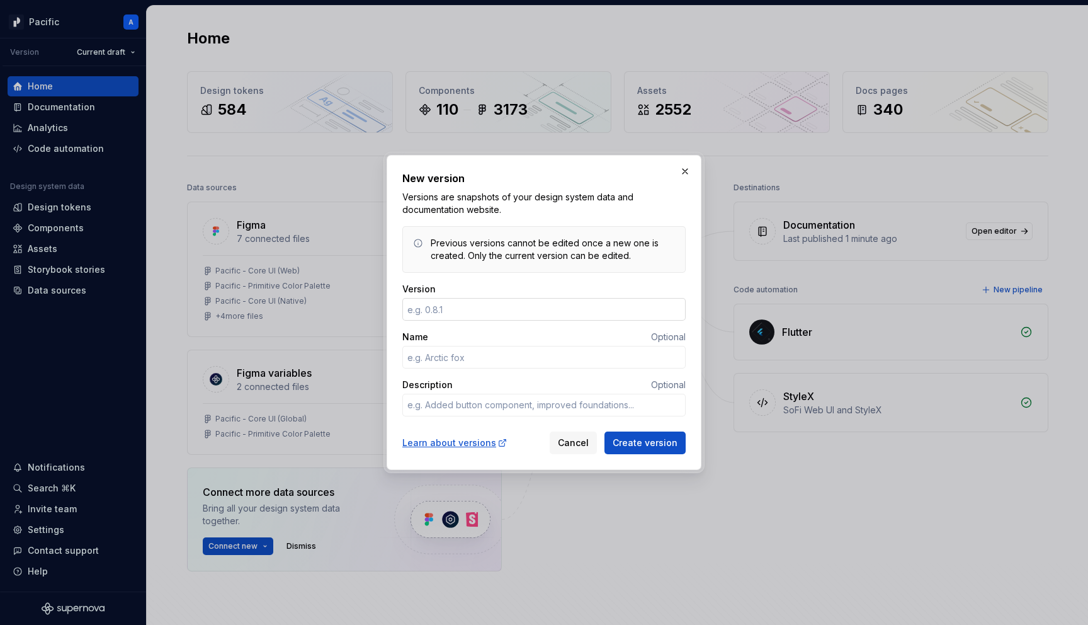
click at [483, 311] on input "Version" at bounding box center [544, 309] width 283 height 23
type textarea "*"
type input "v"
type textarea "*"
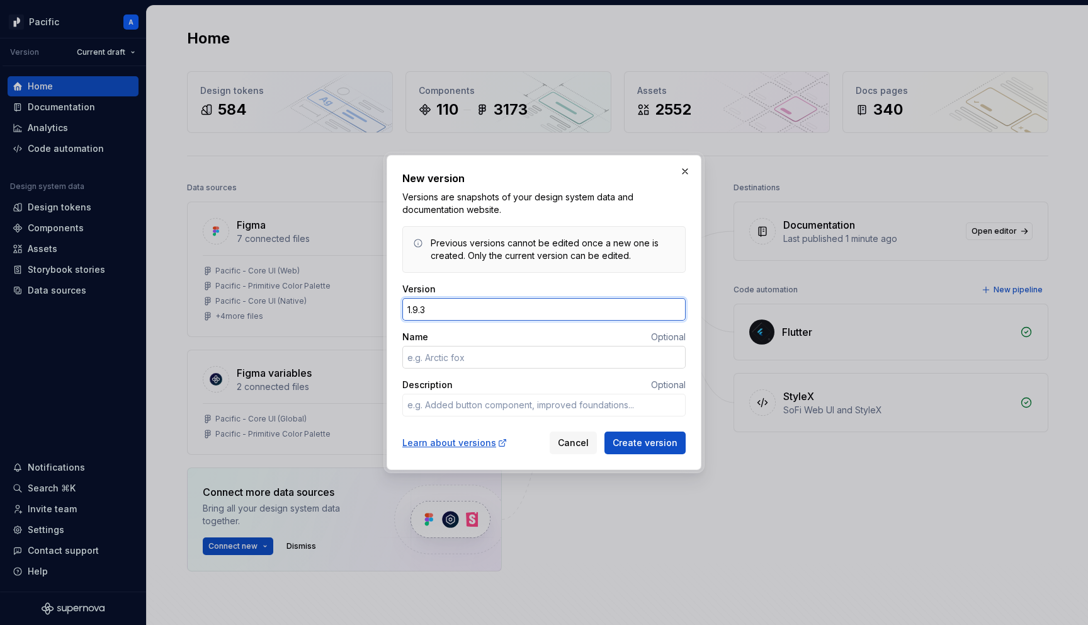
type input "1.9.3"
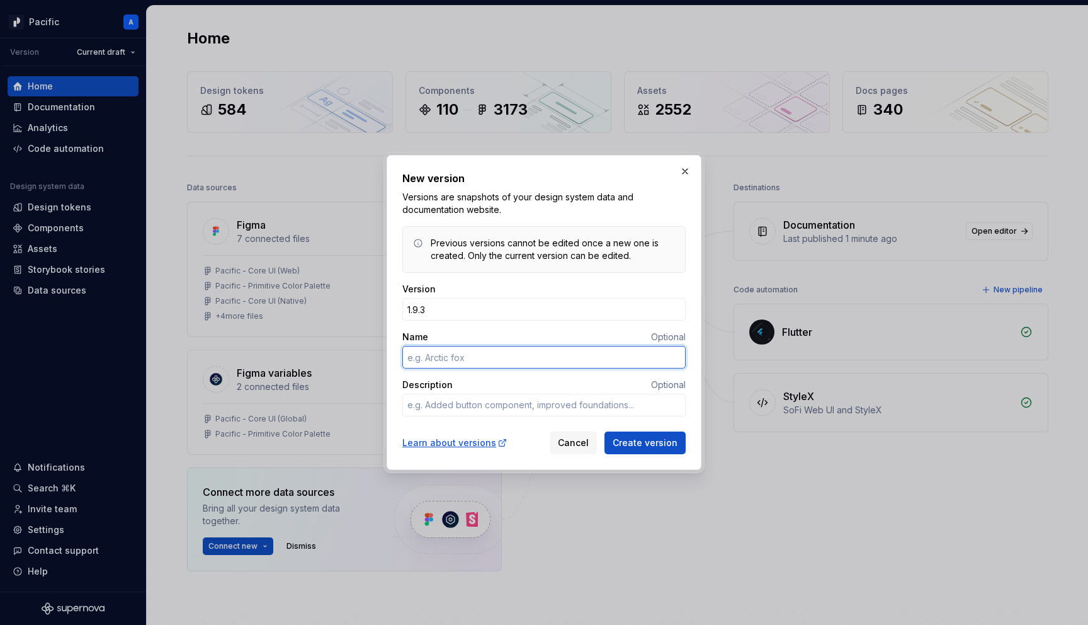
click at [476, 361] on input "Name" at bounding box center [544, 357] width 283 height 23
type textarea "*"
type input "N"
type textarea "*"
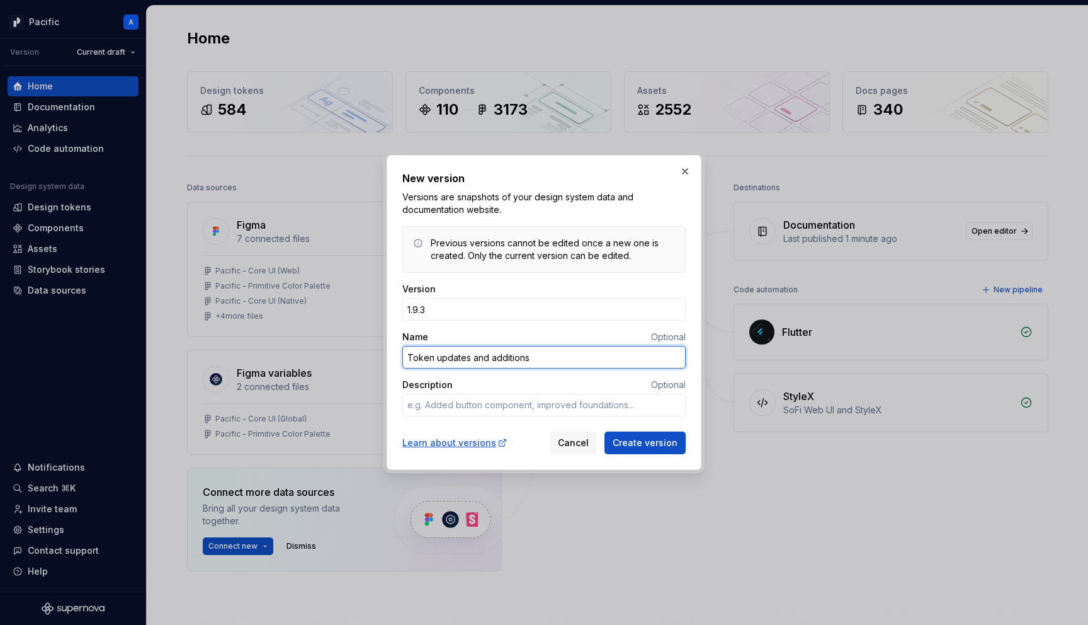
type input "Token updates and additions"
click at [663, 438] on span "Create version" at bounding box center [645, 443] width 65 height 13
type textarea "*"
